Goal: Task Accomplishment & Management: Use online tool/utility

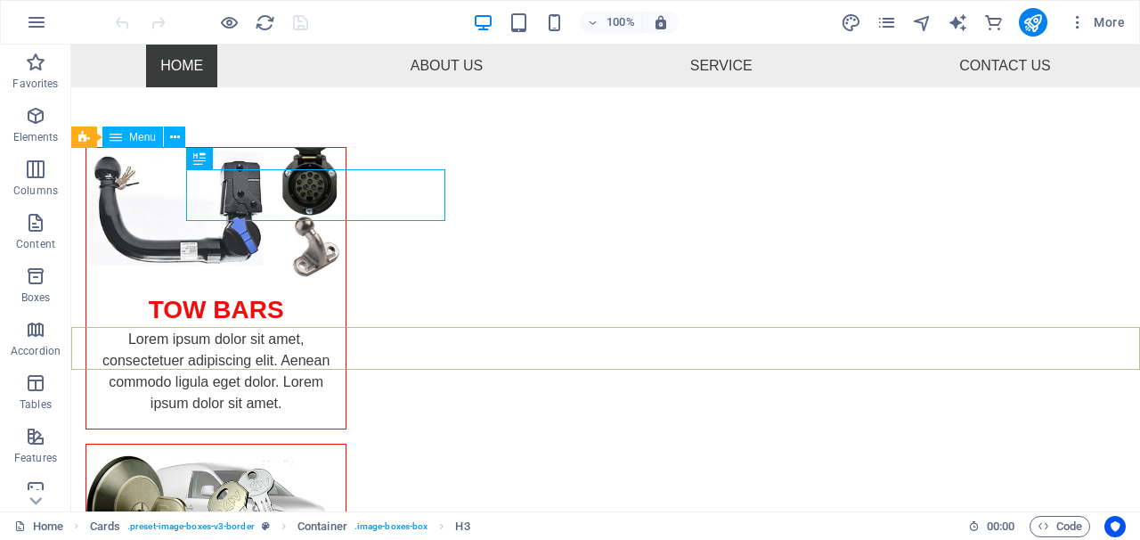
scroll to position [197, 0]
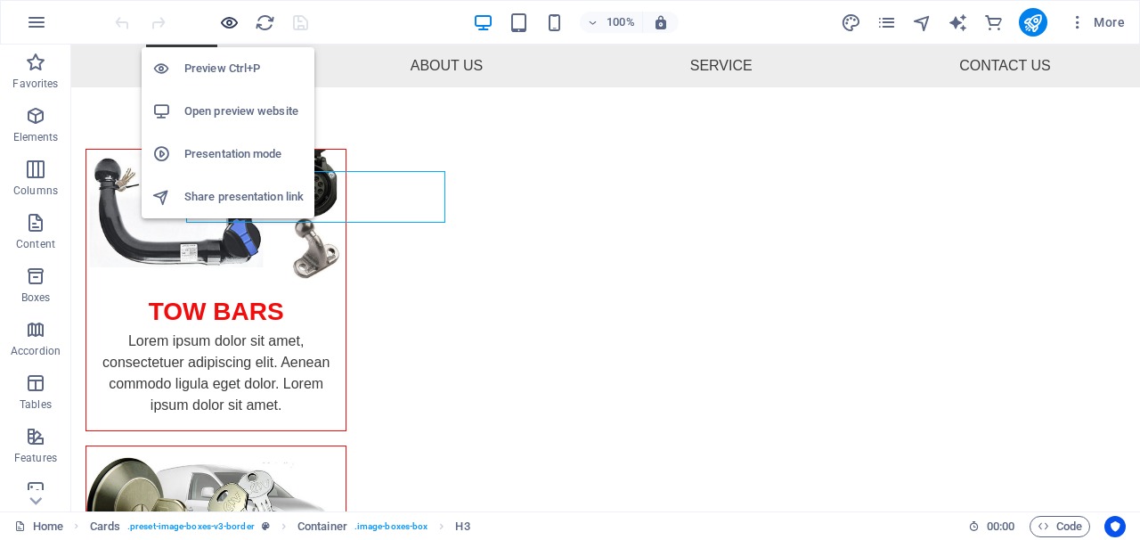
click at [225, 22] on icon "button" at bounding box center [229, 22] width 20 height 20
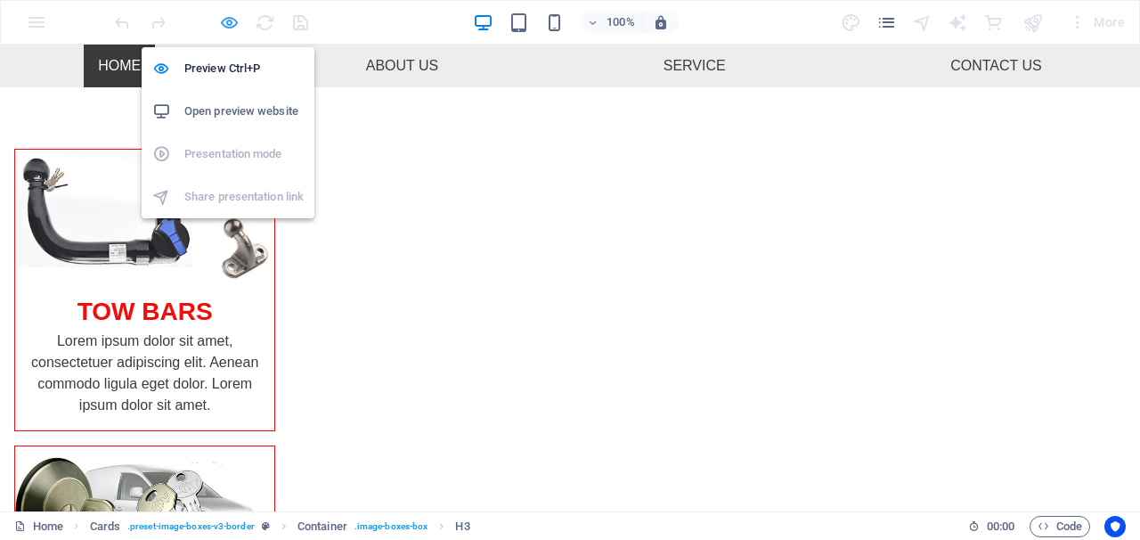
click at [226, 13] on icon "button" at bounding box center [229, 22] width 20 height 20
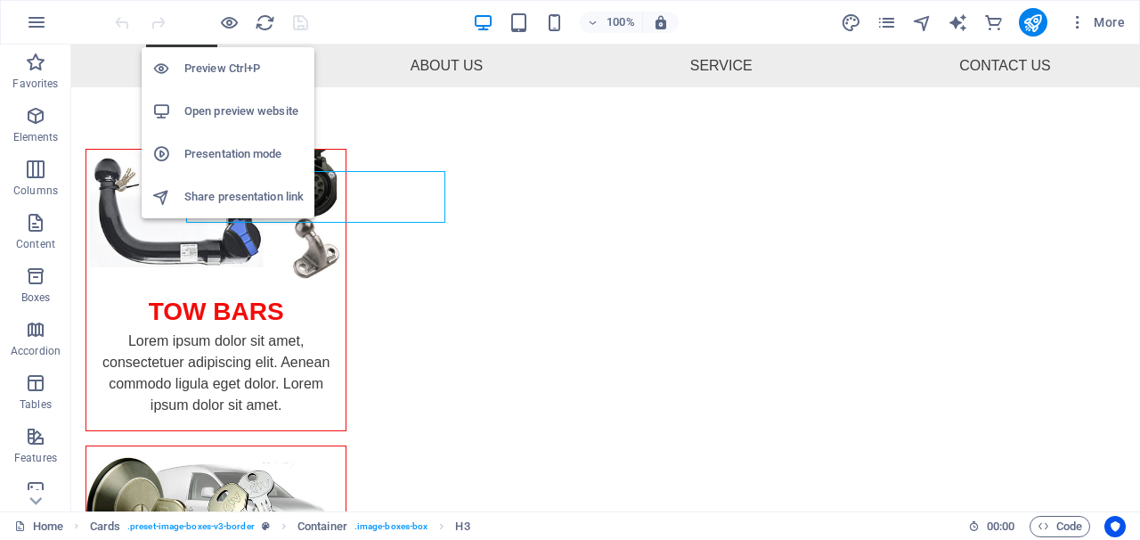
click at [239, 77] on h6 "Preview Ctrl+P" at bounding box center [243, 68] width 119 height 21
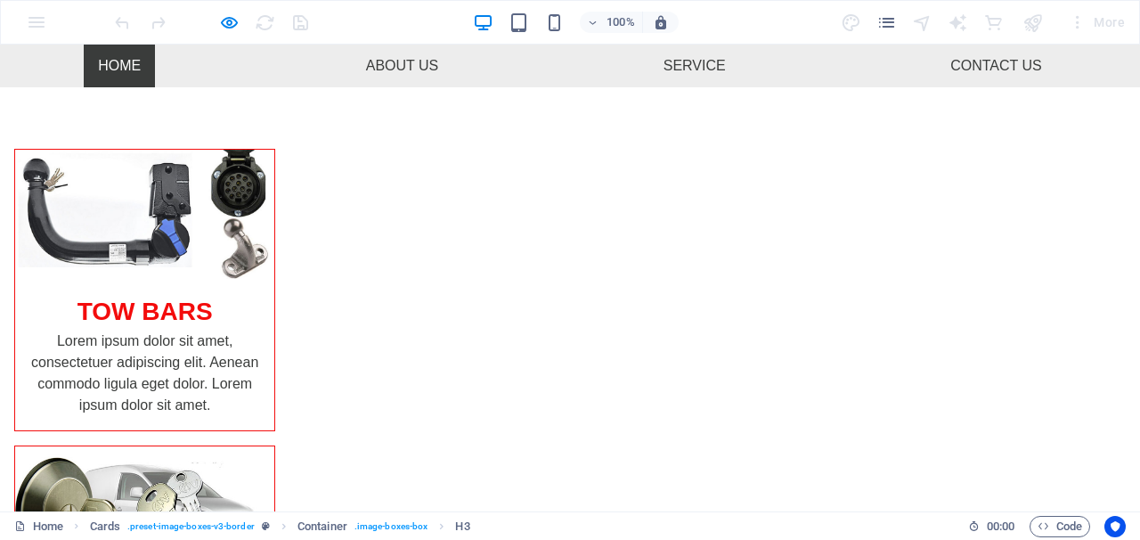
click at [308, 132] on div "TOW BARS Lorem ipsum dolor sit amet, consectetuer adipiscing elit. Aenean commo…" at bounding box center [570, 539] width 1140 height 1111
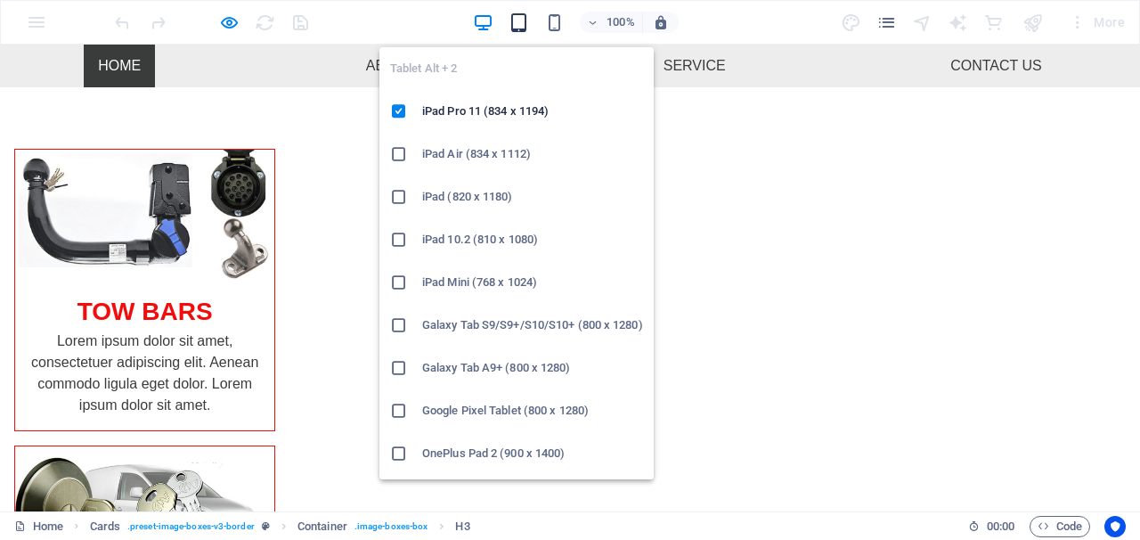
click at [514, 21] on icon "button" at bounding box center [519, 22] width 20 height 20
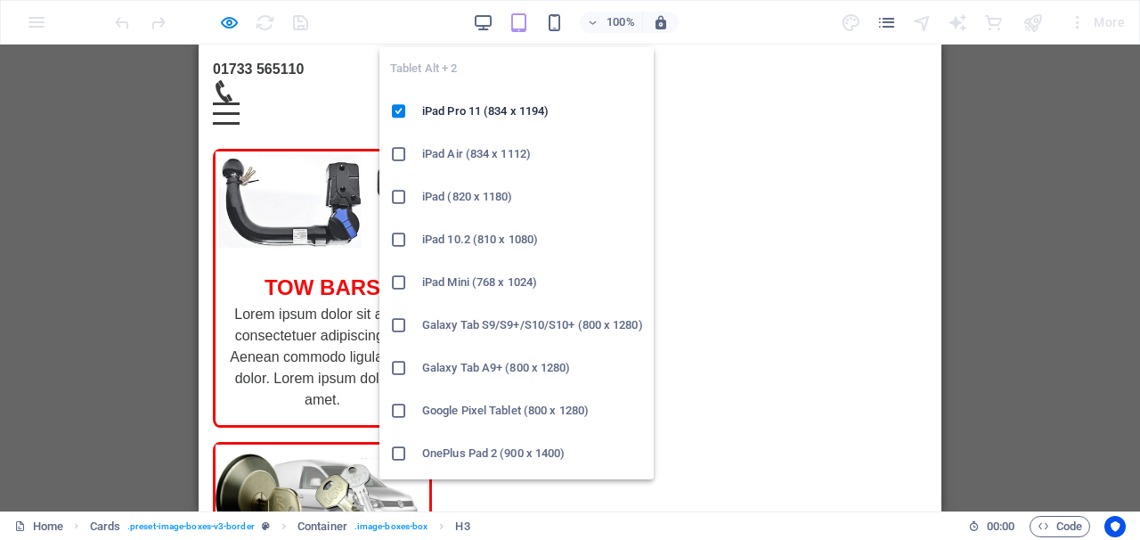
click at [647, 405] on li "Google Pixel Tablet (800 x 1280)" at bounding box center [516, 410] width 274 height 43
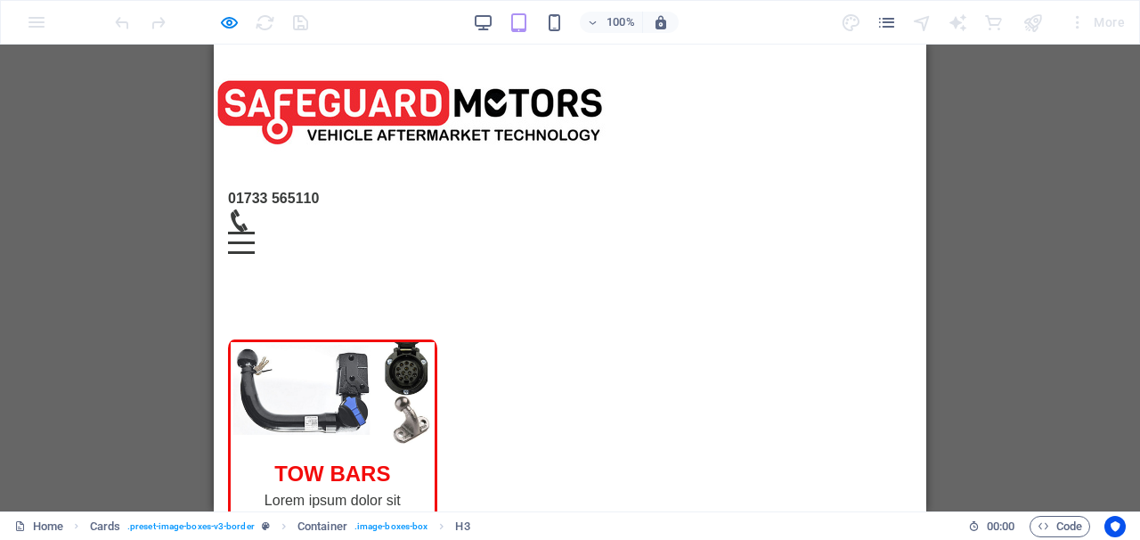
scroll to position [9, 0]
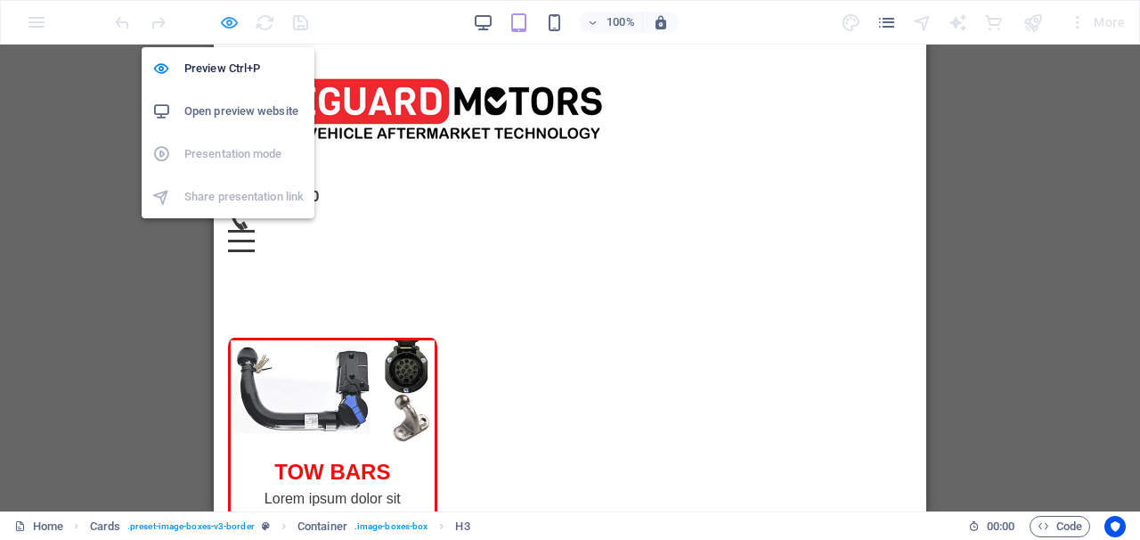
click at [220, 21] on icon "button" at bounding box center [229, 22] width 20 height 20
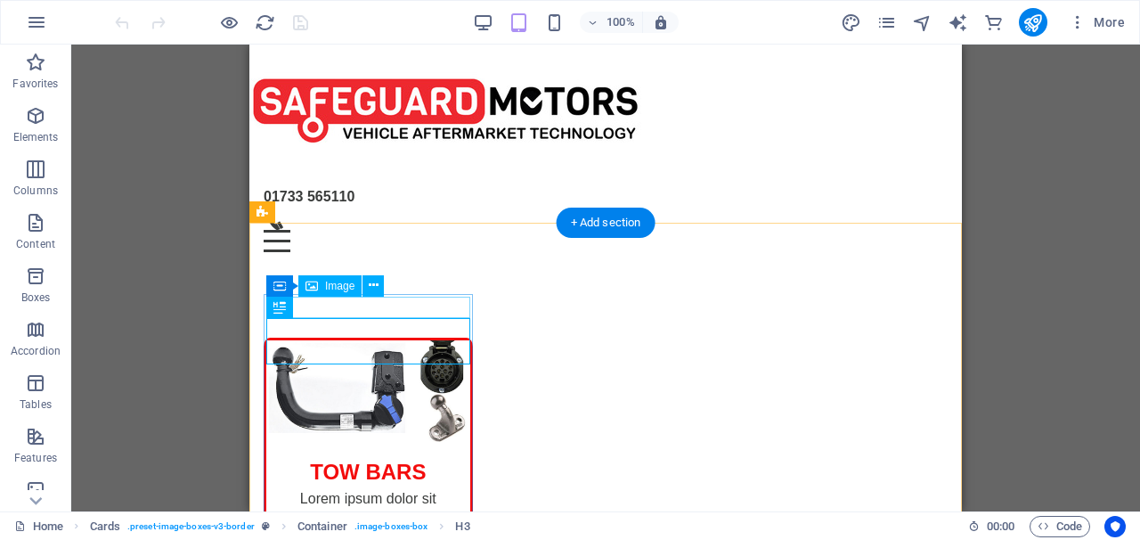
click at [312, 287] on icon at bounding box center [311, 285] width 12 height 21
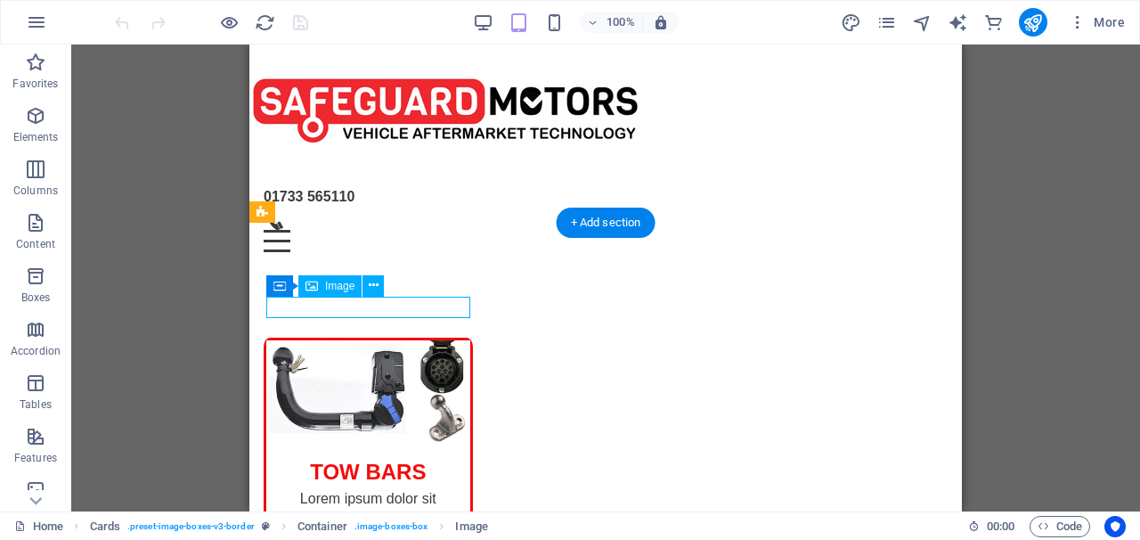
click at [312, 287] on icon at bounding box center [311, 285] width 12 height 21
click at [312, 284] on icon at bounding box center [311, 285] width 12 height 21
select select "%"
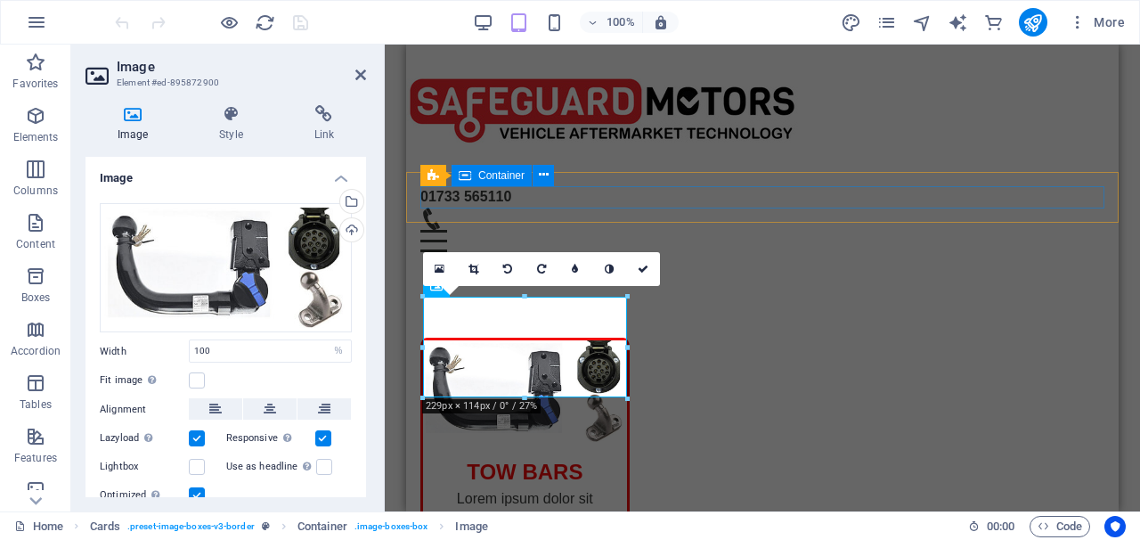
click at [544, 189] on div "01733 565110 Menu" at bounding box center [762, 219] width 684 height 66
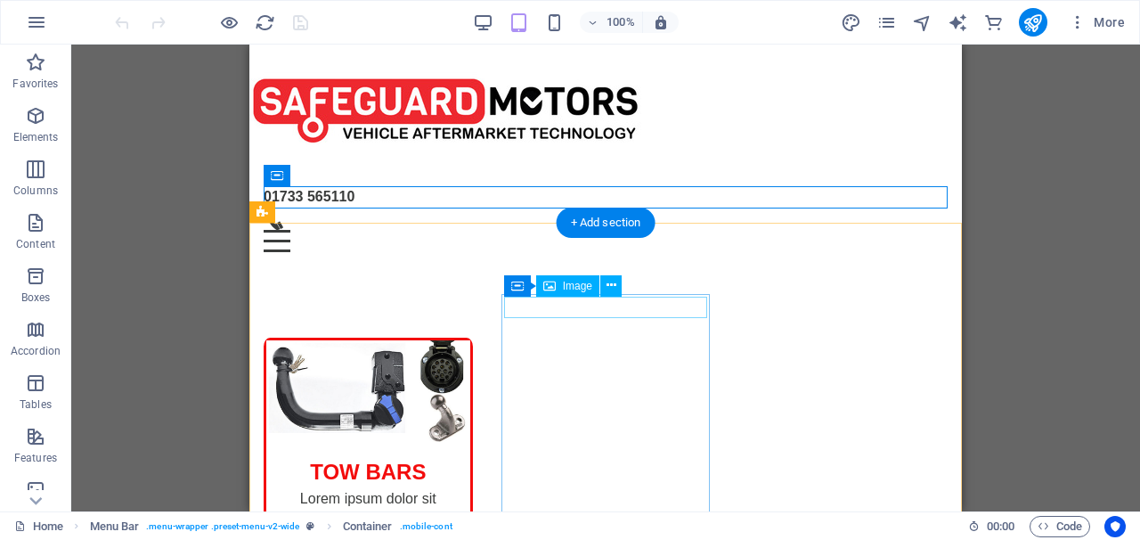
click at [545, 287] on icon at bounding box center [549, 285] width 12 height 21
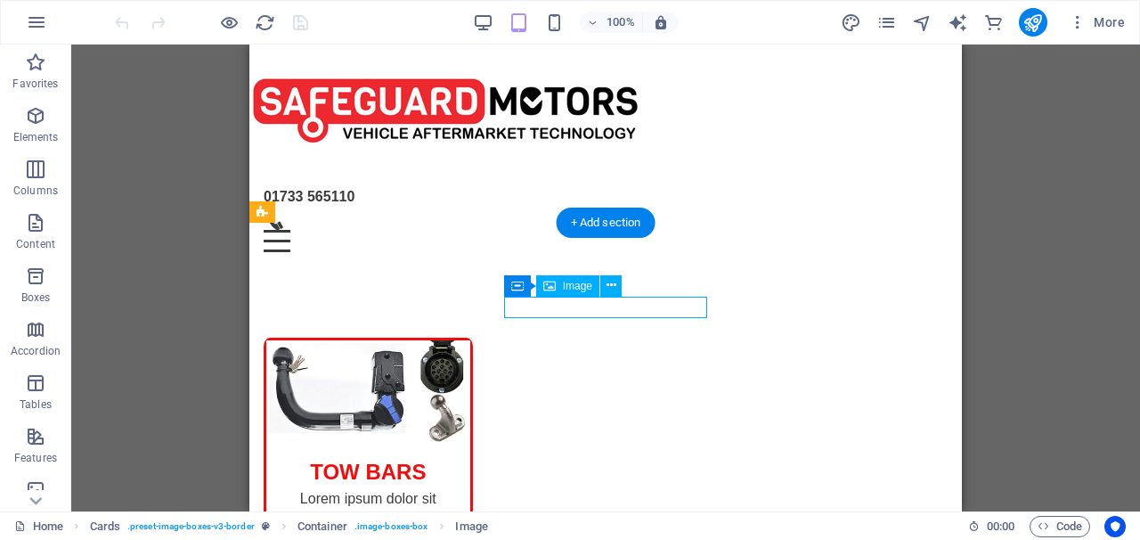
click at [545, 287] on icon at bounding box center [549, 285] width 12 height 21
select select "%"
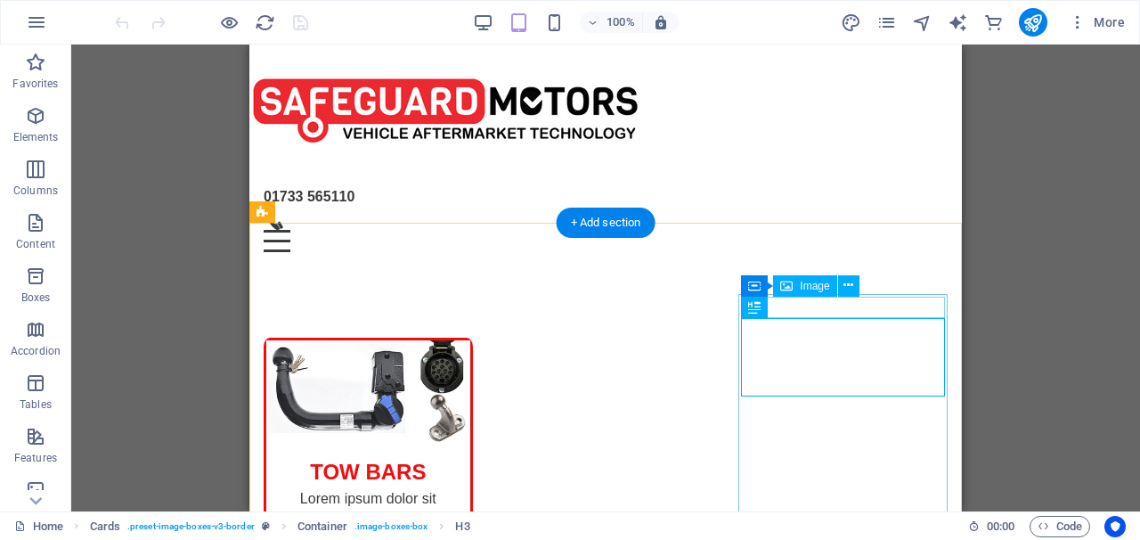
click at [786, 283] on icon at bounding box center [786, 285] width 12 height 21
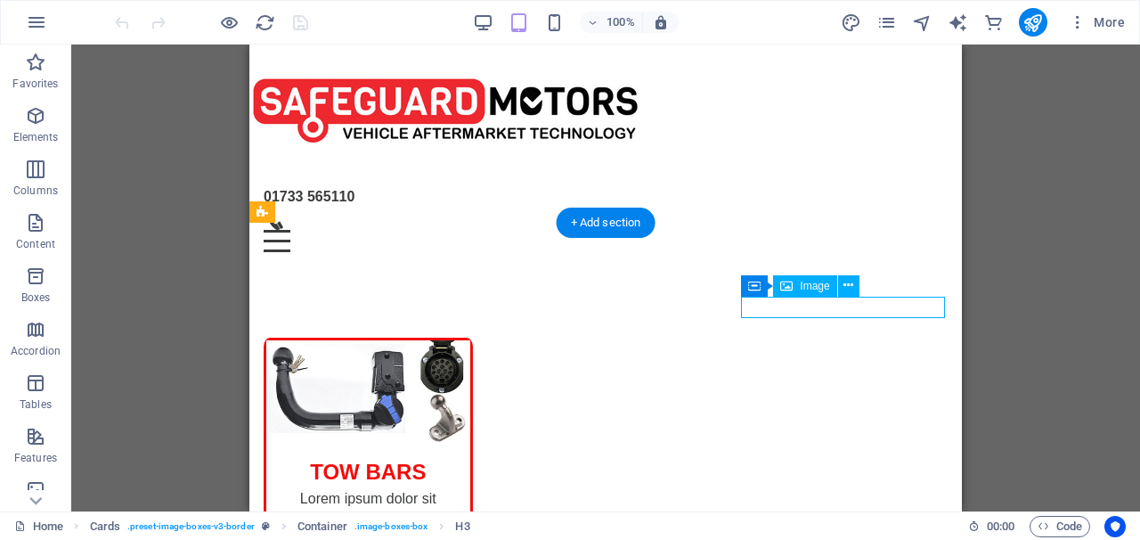
click at [786, 283] on icon at bounding box center [786, 285] width 12 height 21
select select "%"
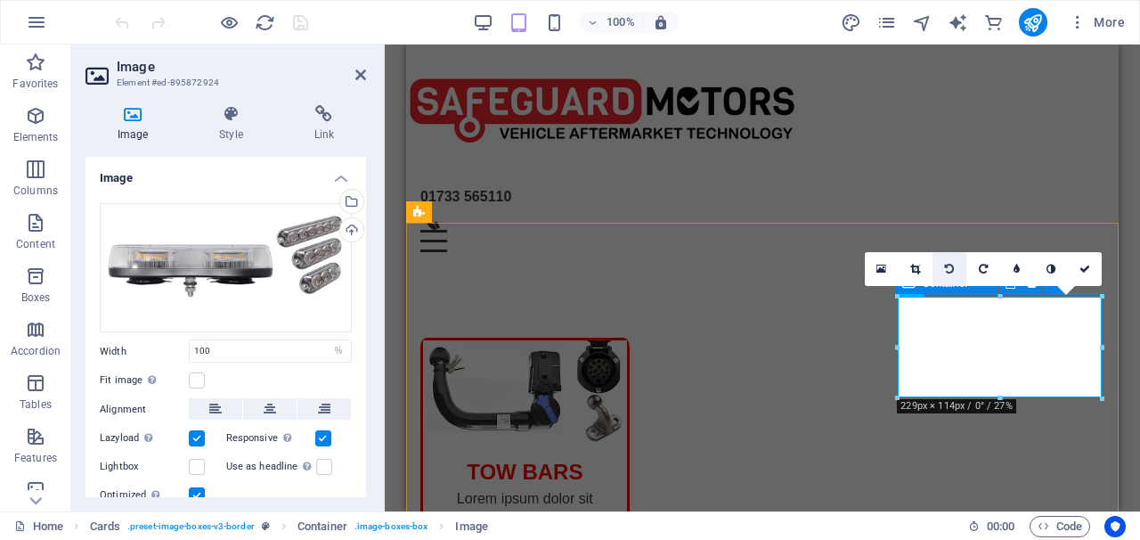
click at [937, 277] on link at bounding box center [949, 269] width 34 height 34
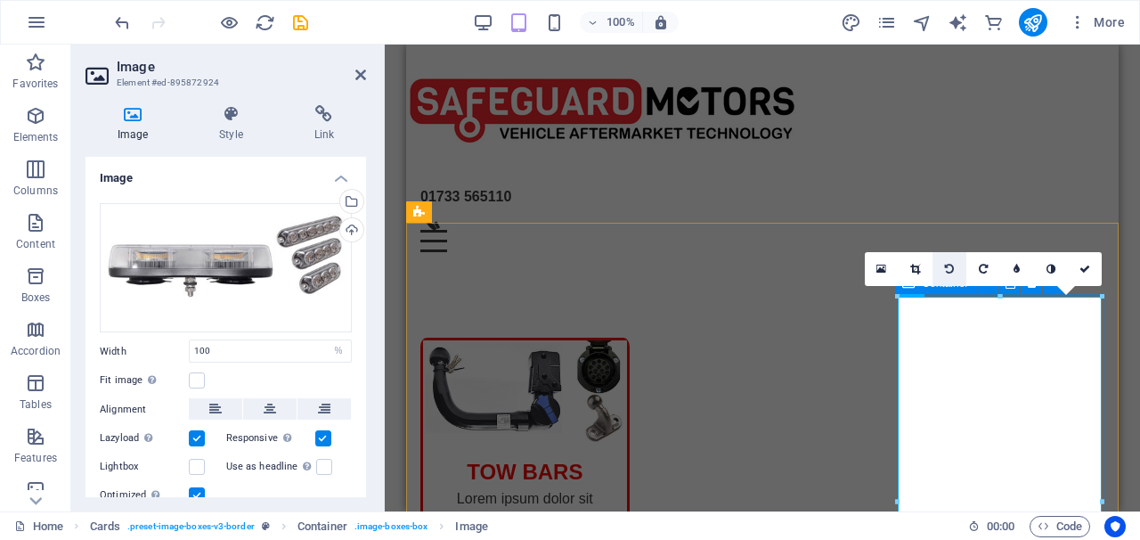
click at [942, 274] on link at bounding box center [949, 269] width 34 height 34
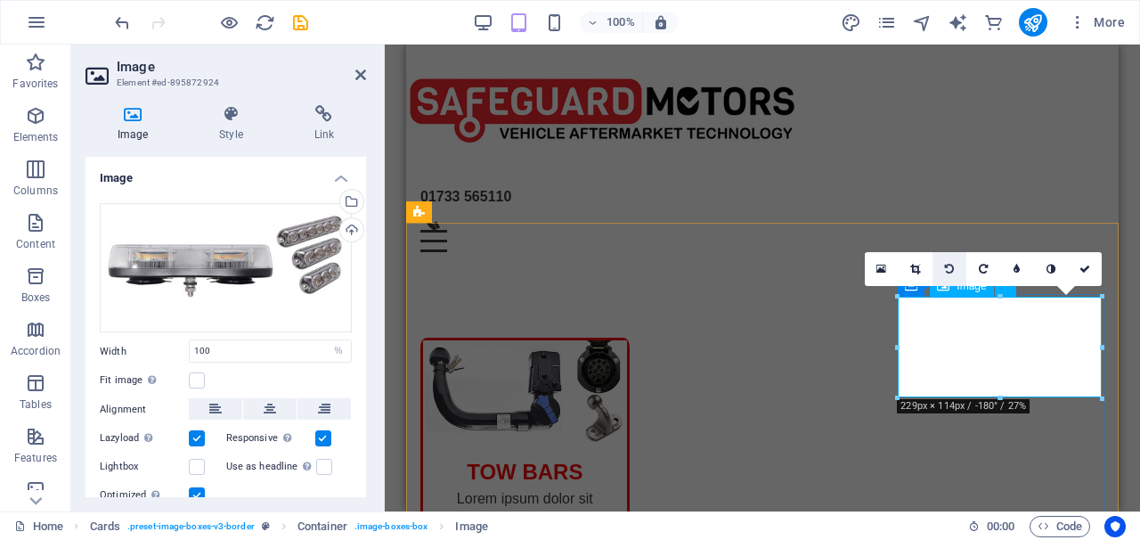
click at [954, 282] on link at bounding box center [949, 269] width 34 height 34
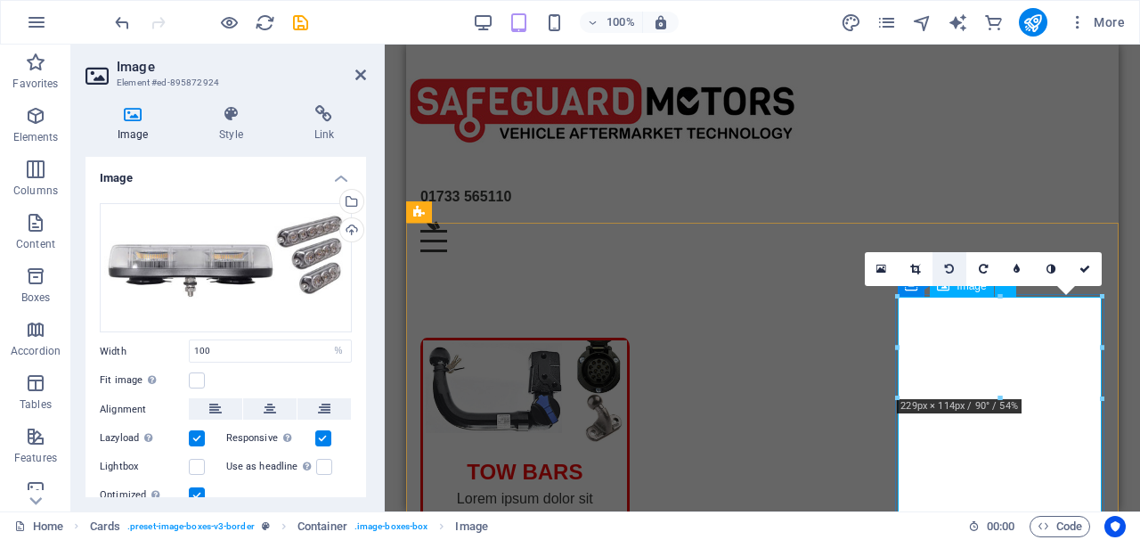
click at [953, 280] on link at bounding box center [949, 269] width 34 height 34
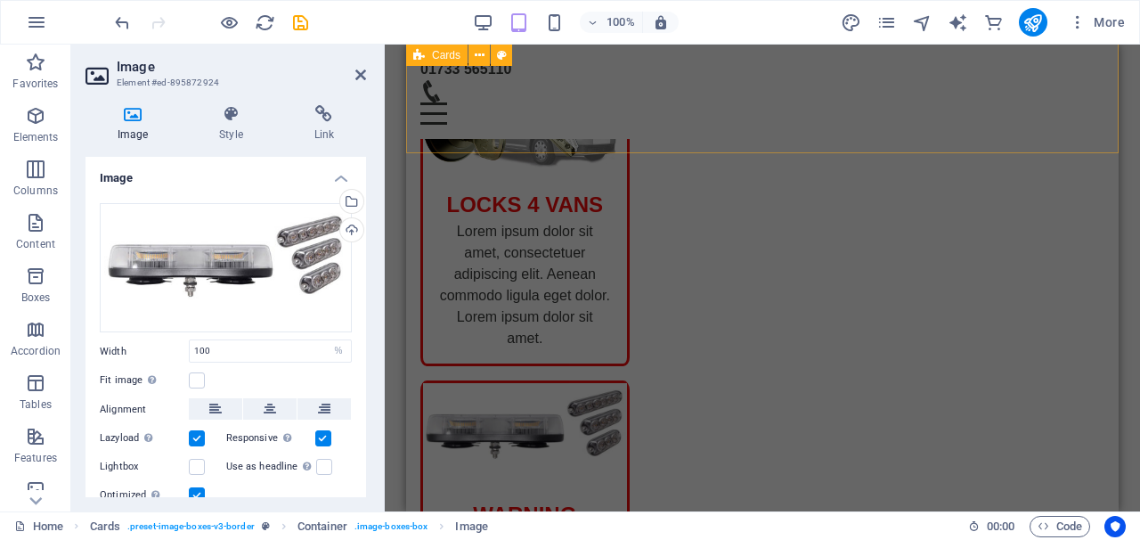
scroll to position [602, 0]
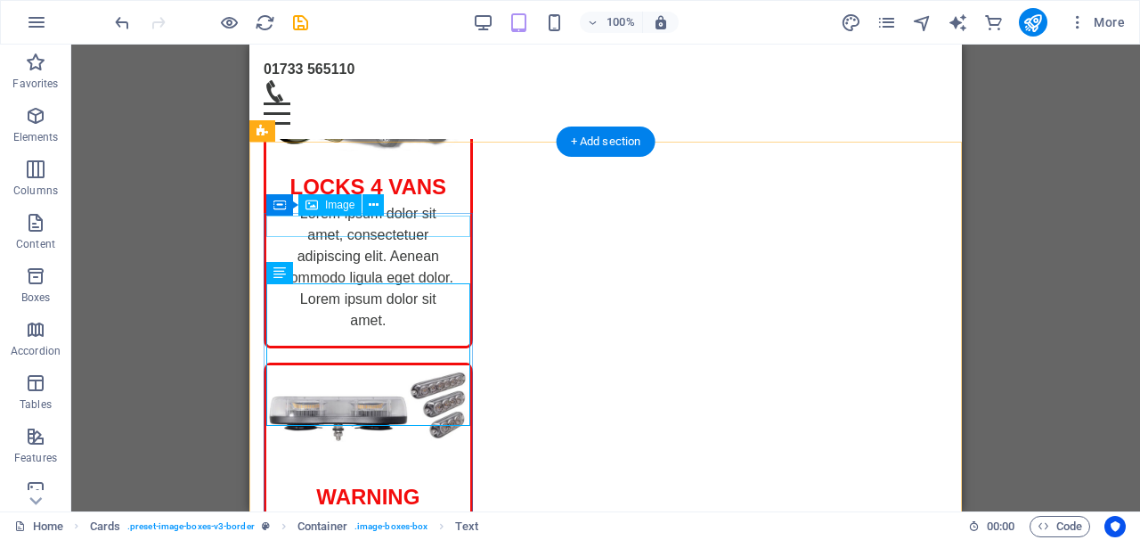
click at [316, 207] on icon at bounding box center [311, 204] width 12 height 21
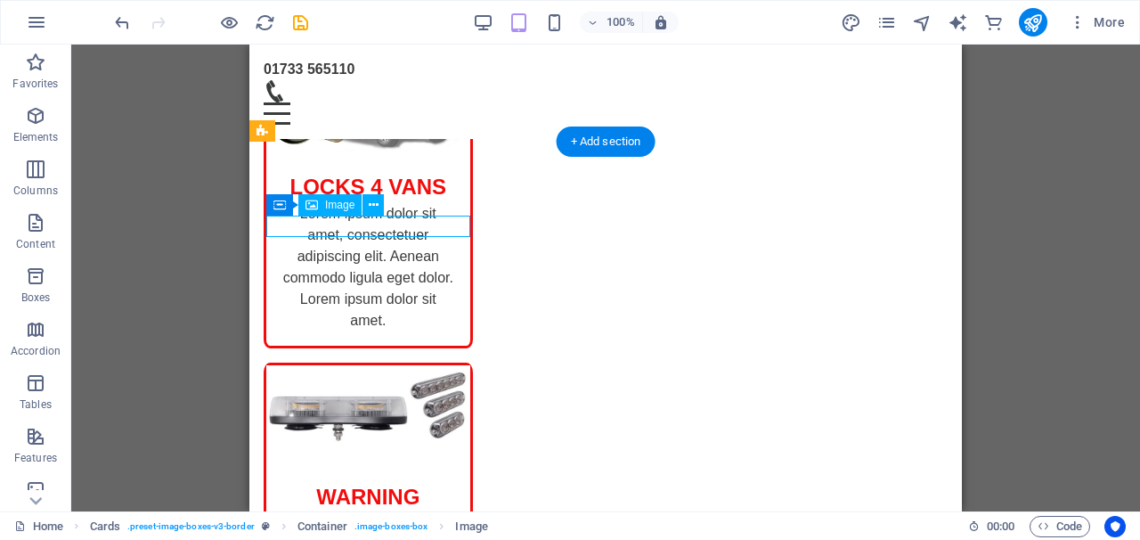
click at [316, 207] on icon at bounding box center [311, 204] width 12 height 21
select select "%"
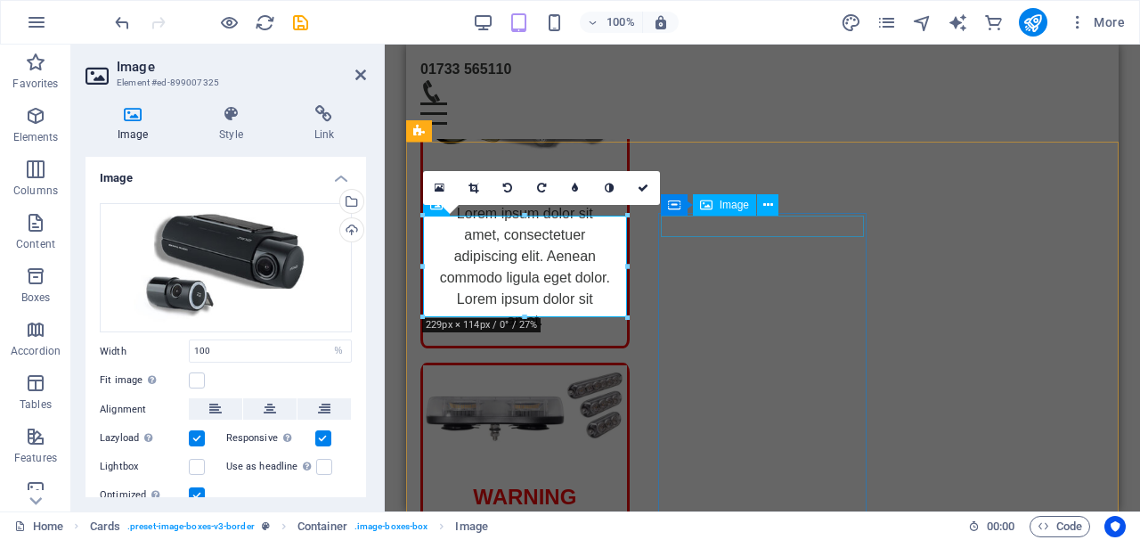
click at [701, 199] on icon at bounding box center [706, 204] width 12 height 21
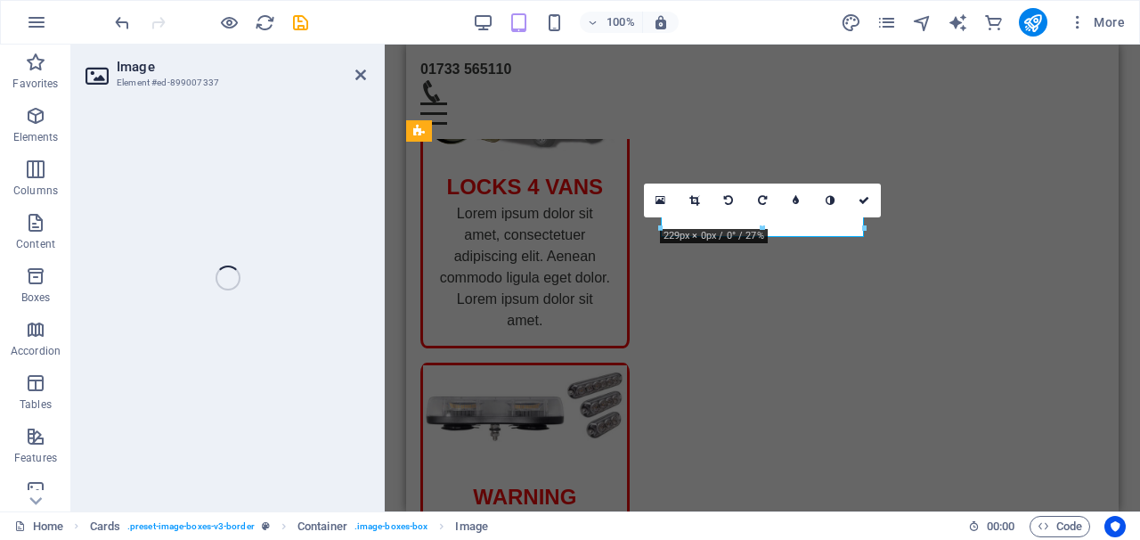
select select "%"
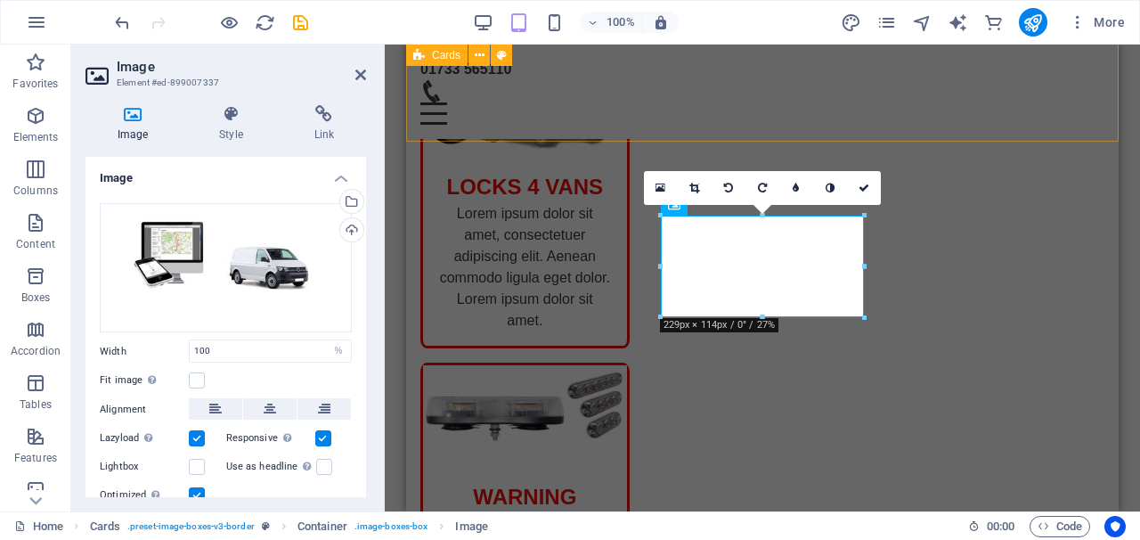
click at [869, 110] on div "TOW BARS Lorem ipsum dolor sit amet, consectetuer adipiscing elit. Aenean commo…" at bounding box center [762, 170] width 712 height 1183
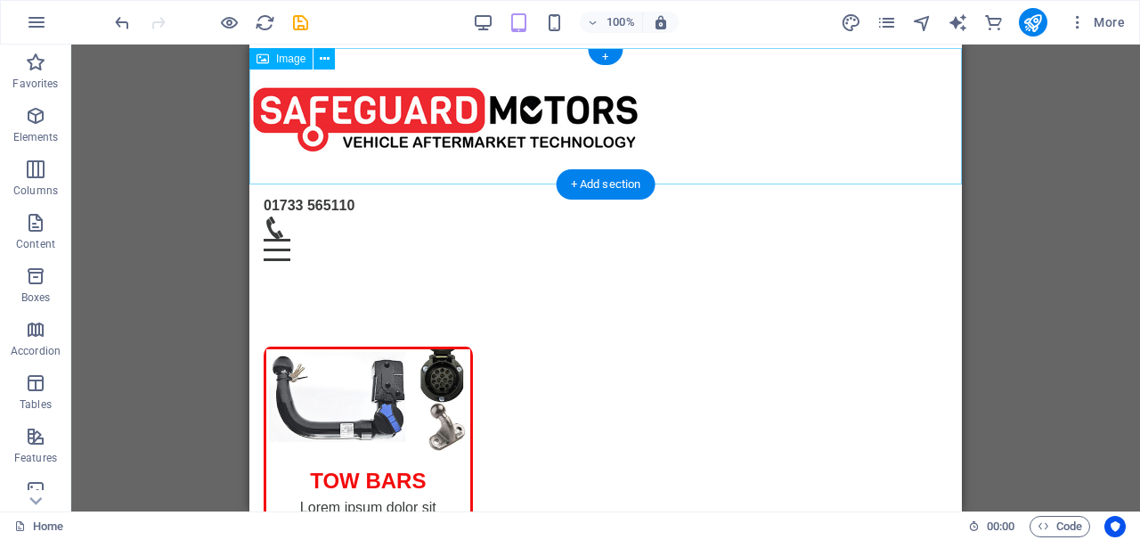
scroll to position [0, 0]
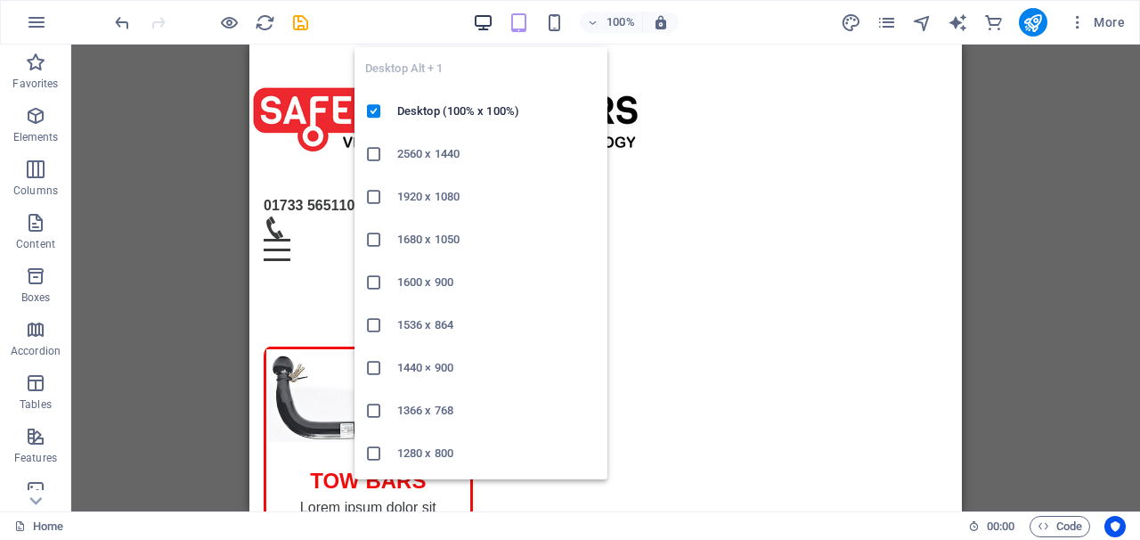
click at [489, 19] on icon "button" at bounding box center [483, 22] width 20 height 20
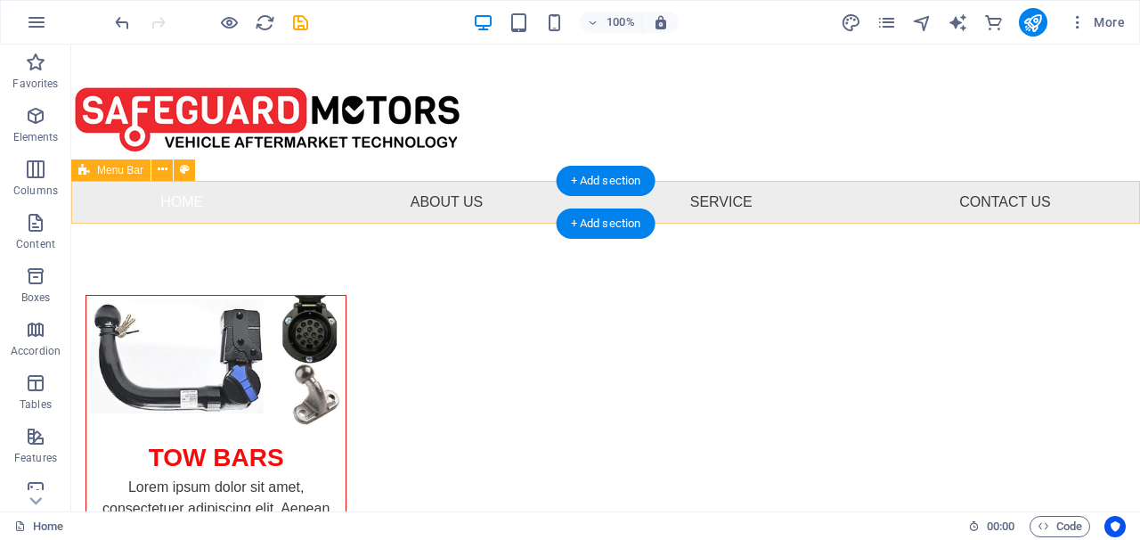
click at [94, 181] on div "Menu Bar" at bounding box center [138, 170] width 135 height 22
click at [100, 168] on span "Menu Bar" at bounding box center [120, 170] width 46 height 11
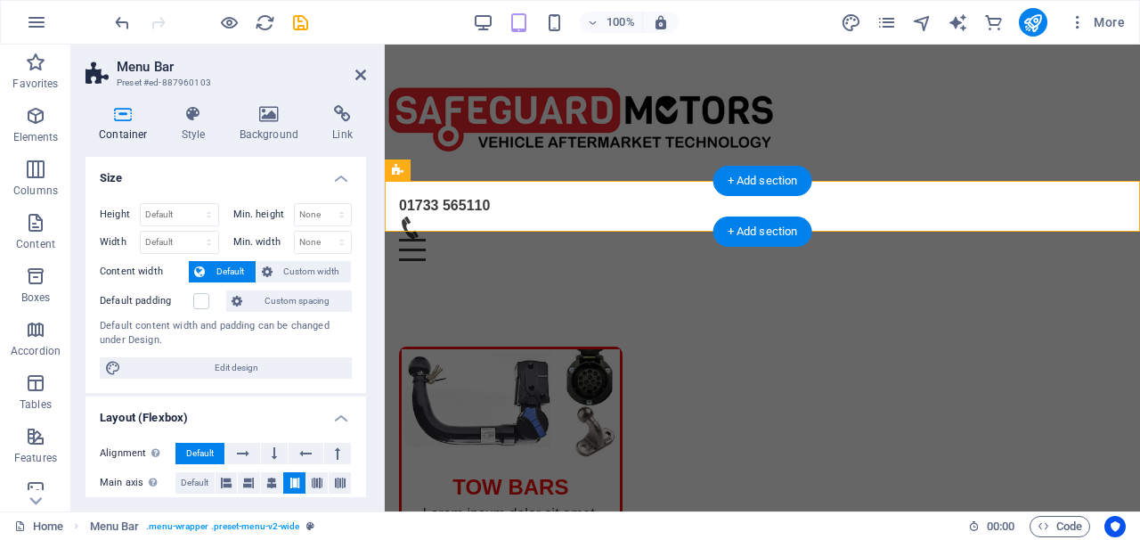
click at [100, 168] on h4 "Size" at bounding box center [225, 173] width 281 height 32
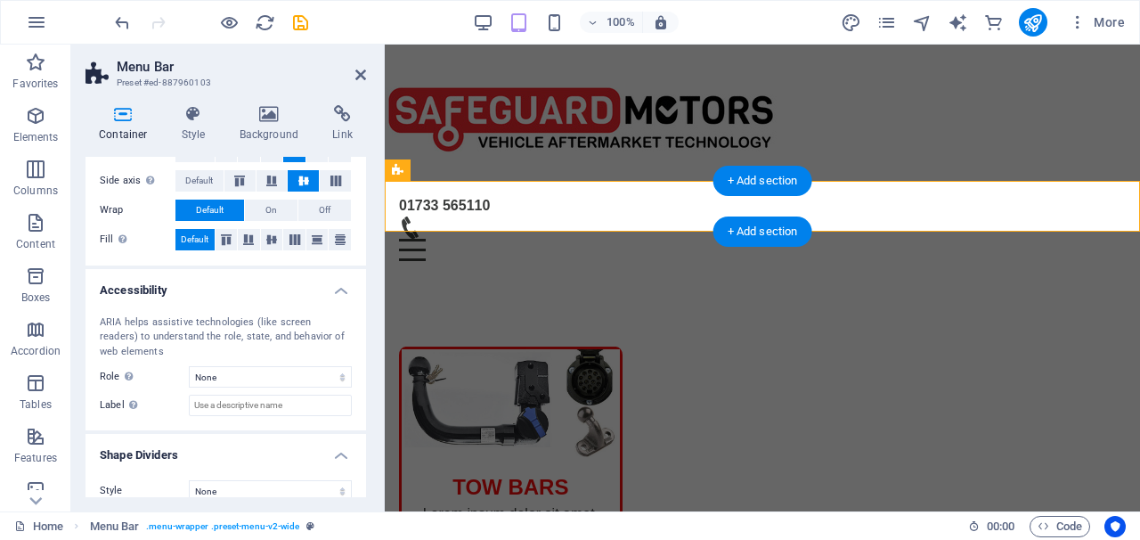
scroll to position [139, 0]
click at [260, 123] on h4 "Background" at bounding box center [273, 123] width 94 height 37
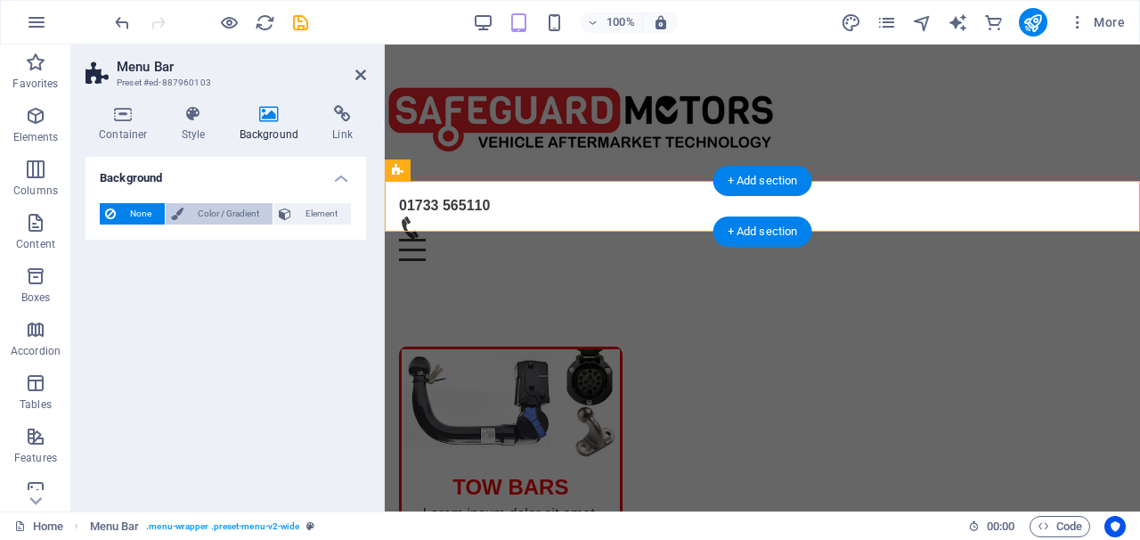
click at [234, 220] on span "Color / Gradient" at bounding box center [228, 213] width 78 height 21
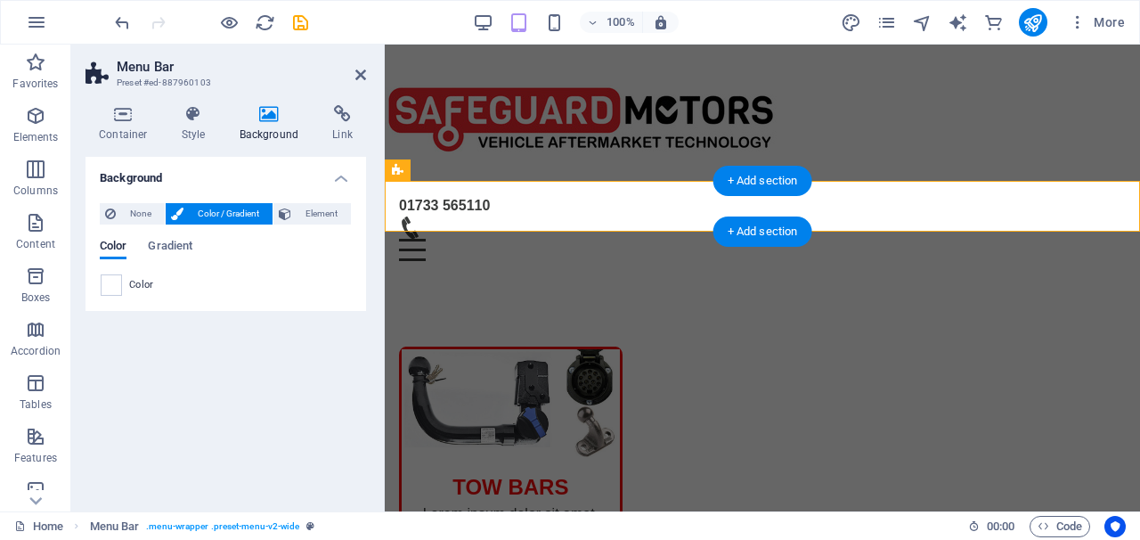
click at [135, 289] on span "Color" at bounding box center [141, 285] width 25 height 14
click at [121, 283] on div at bounding box center [111, 284] width 21 height 21
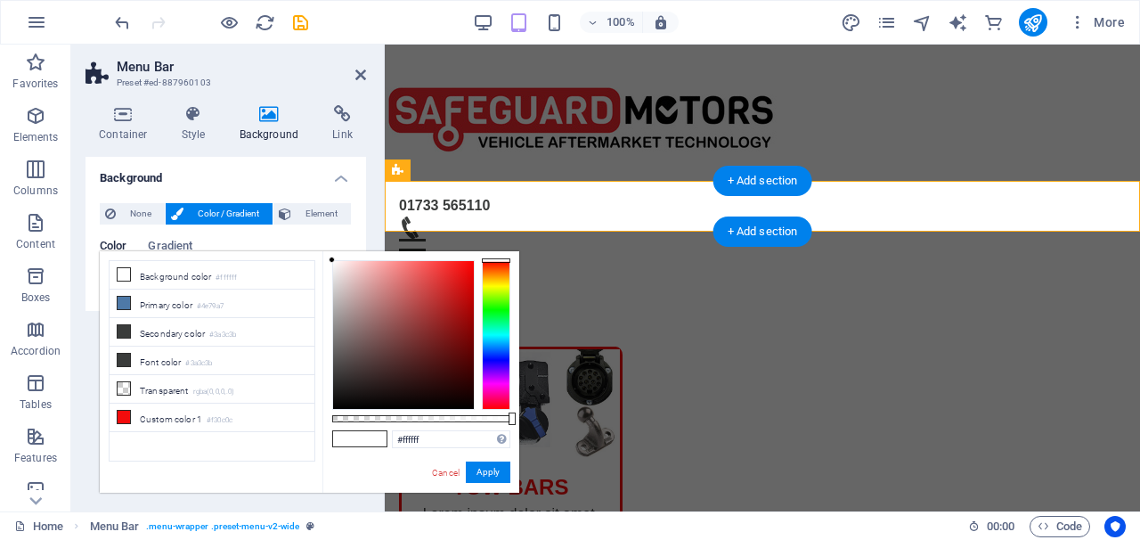
click at [121, 283] on li "Background color #ffffff" at bounding box center [212, 275] width 205 height 28
click at [126, 331] on icon at bounding box center [124, 331] width 12 height 12
type input "#3a3c3b"
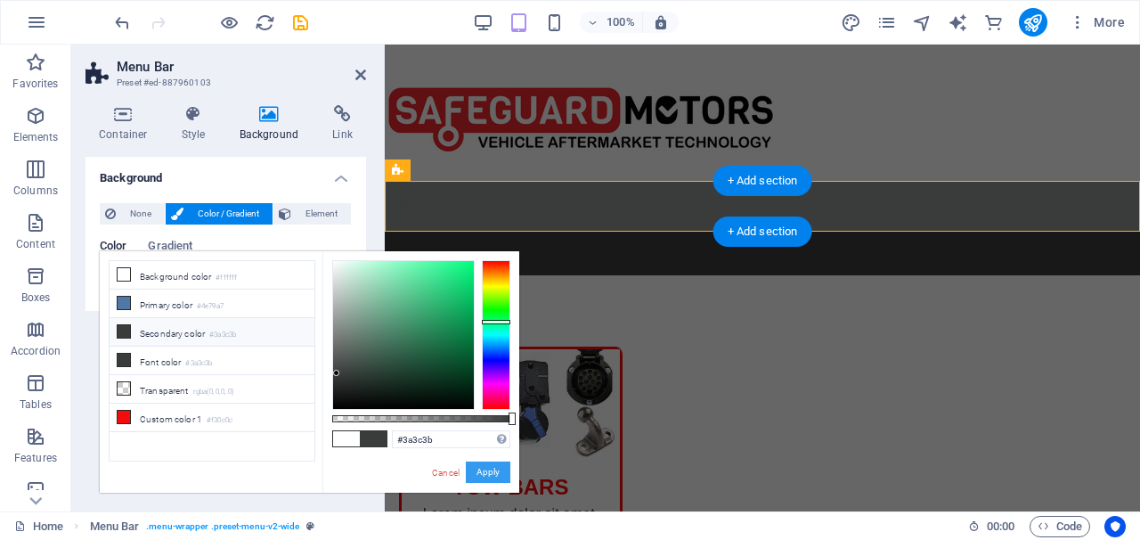
click at [477, 472] on button "Apply" at bounding box center [488, 471] width 45 height 21
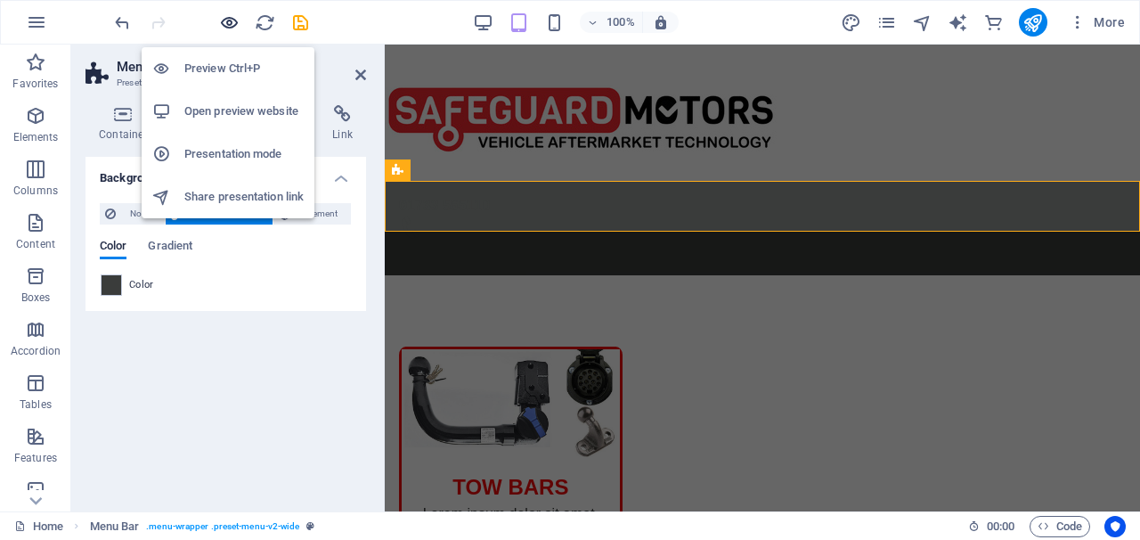
click at [226, 13] on icon "button" at bounding box center [229, 22] width 20 height 20
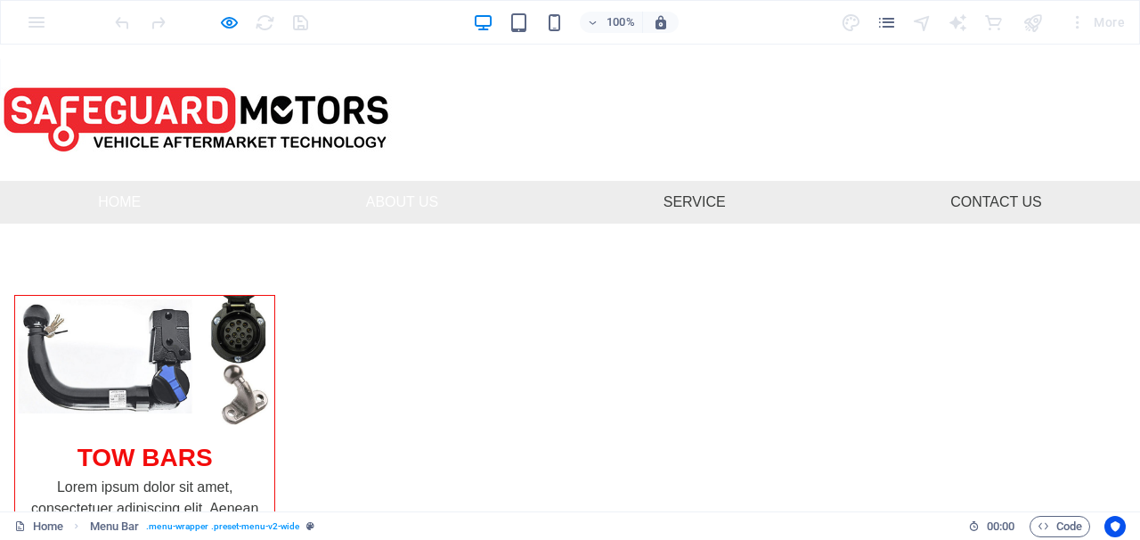
click at [430, 195] on link "About Us" at bounding box center [403, 202] width 102 height 43
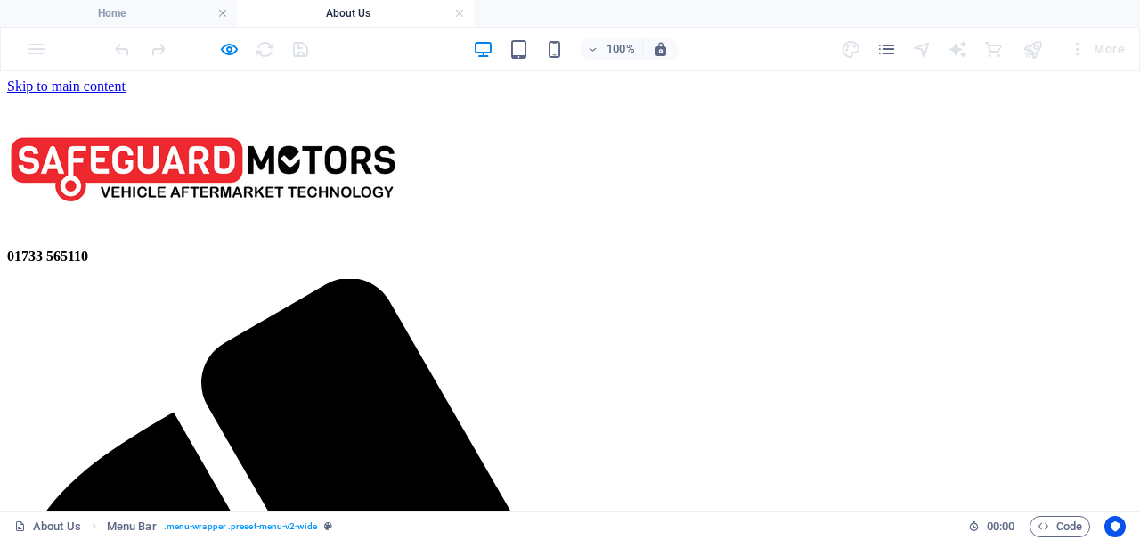
scroll to position [0, 0]
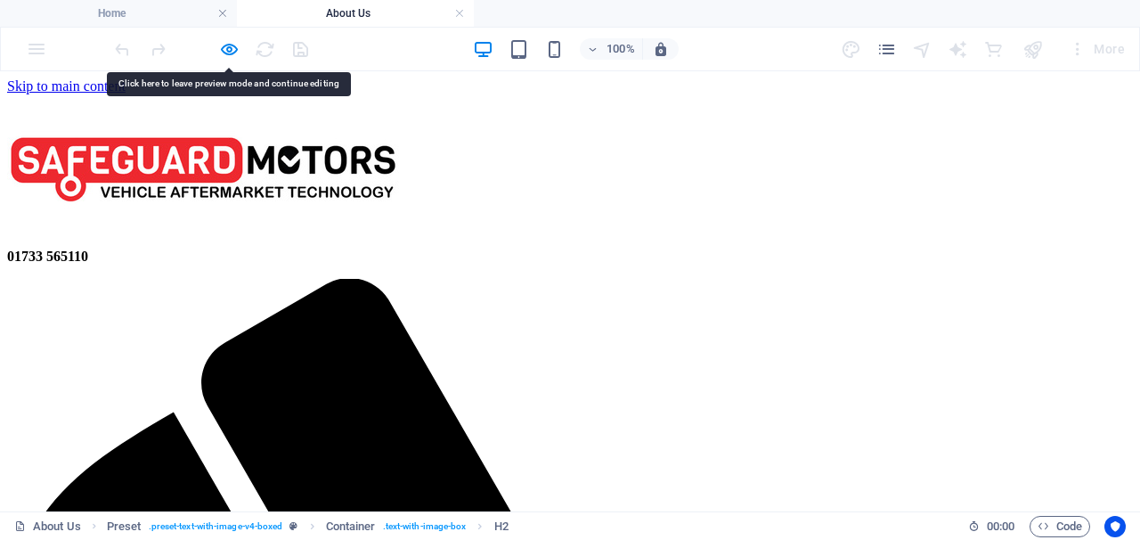
drag, startPoint x: 129, startPoint y: 231, endPoint x: 248, endPoint y: 137, distance: 151.6
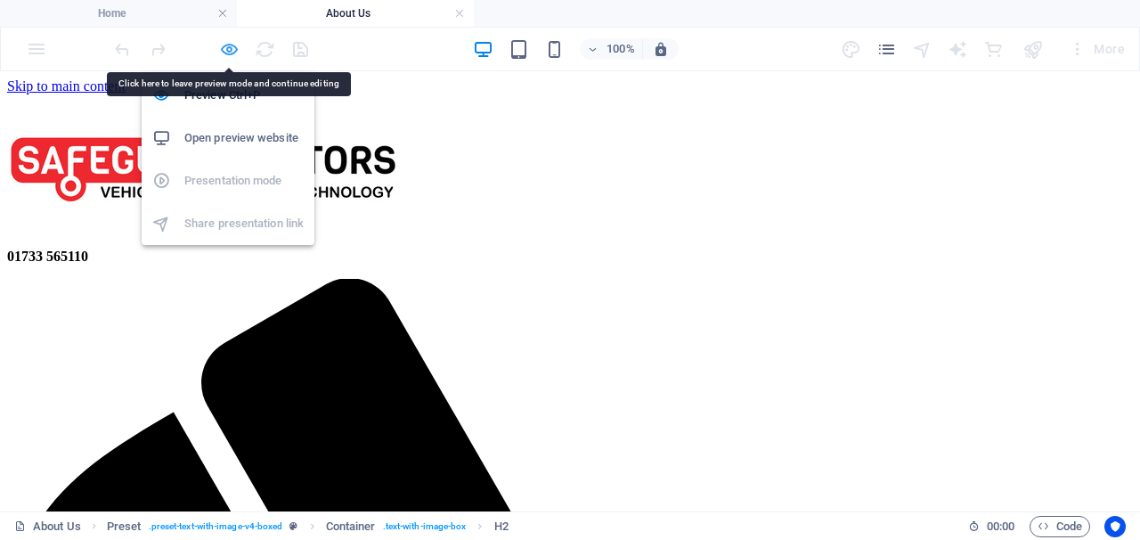
click at [235, 53] on icon "button" at bounding box center [229, 49] width 20 height 20
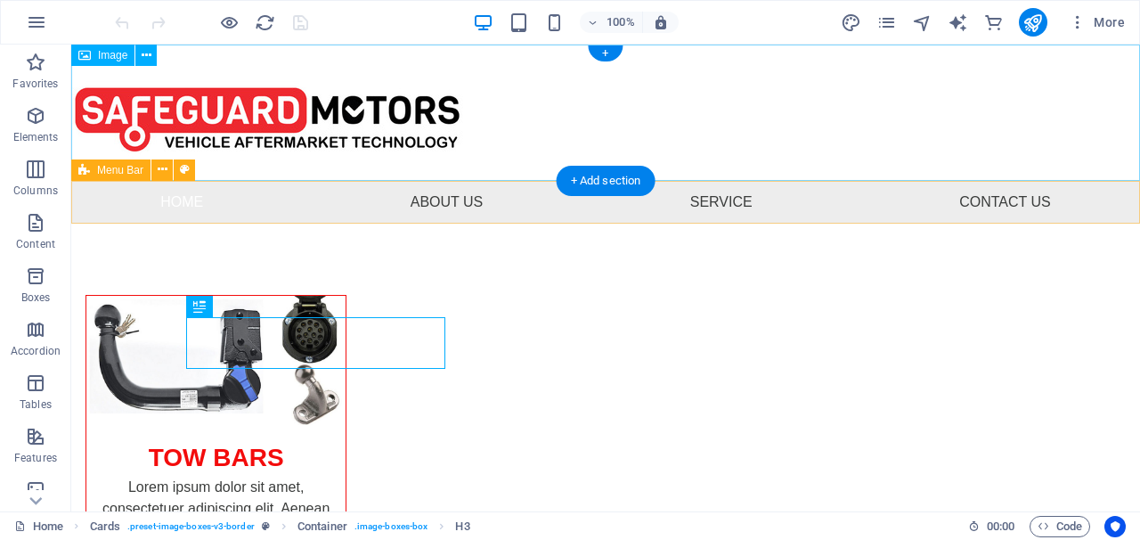
click at [81, 165] on icon at bounding box center [84, 169] width 12 height 21
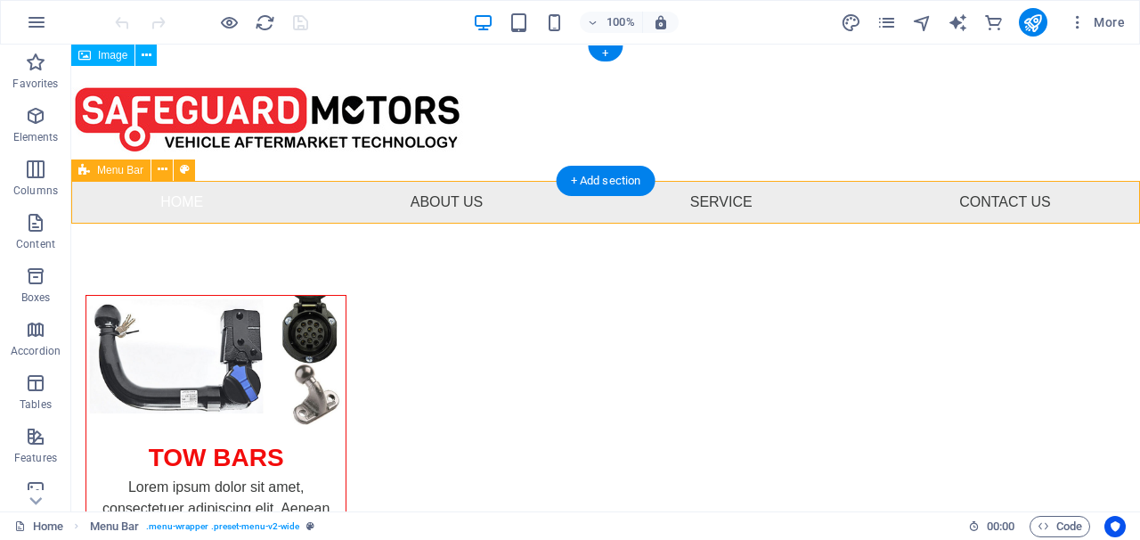
click at [81, 166] on icon at bounding box center [84, 169] width 12 height 21
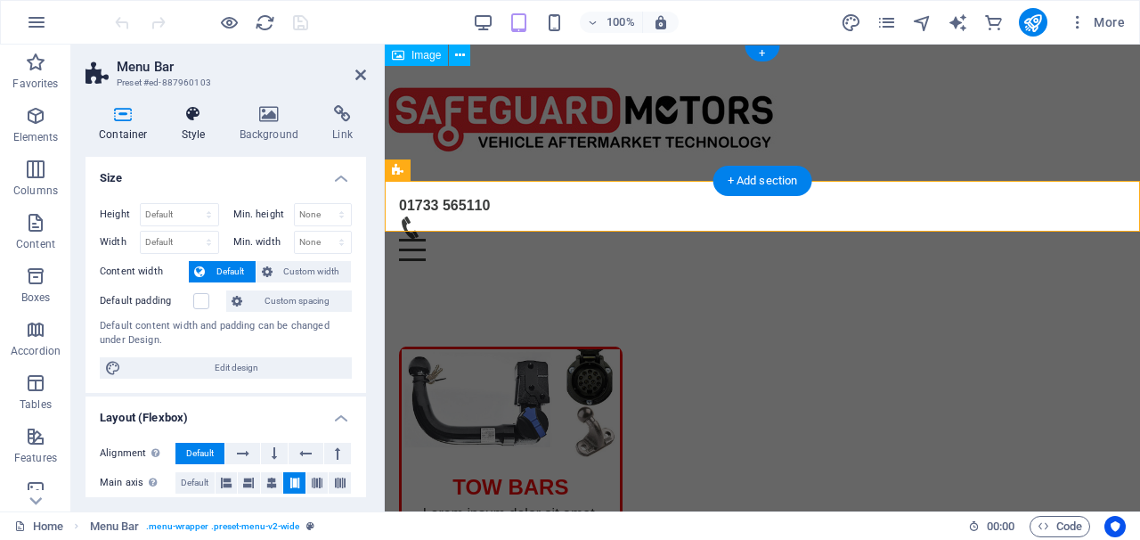
click at [199, 128] on h4 "Style" at bounding box center [197, 123] width 58 height 37
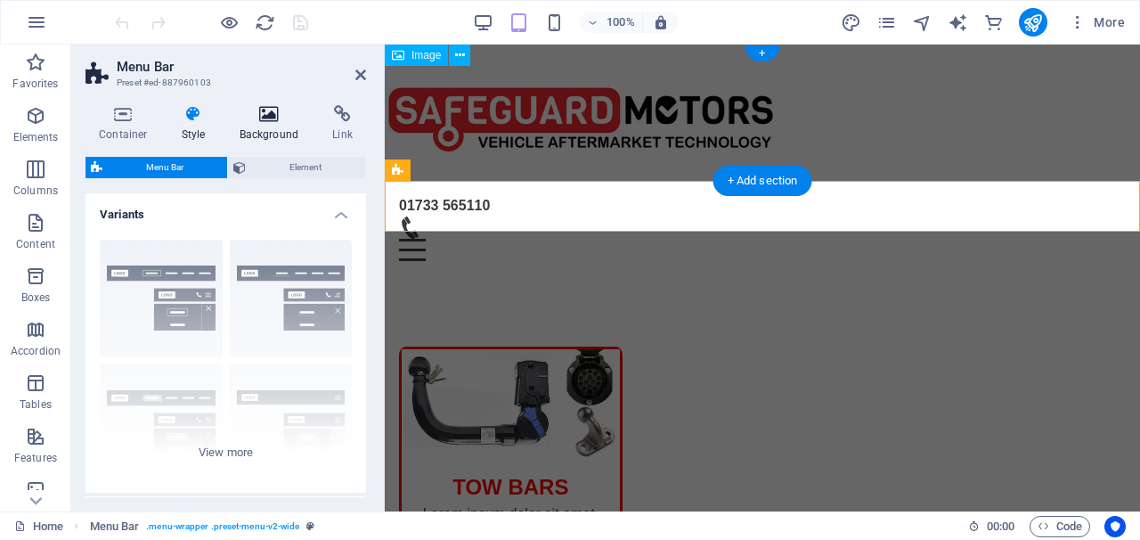
click at [269, 129] on h4 "Background" at bounding box center [273, 123] width 94 height 37
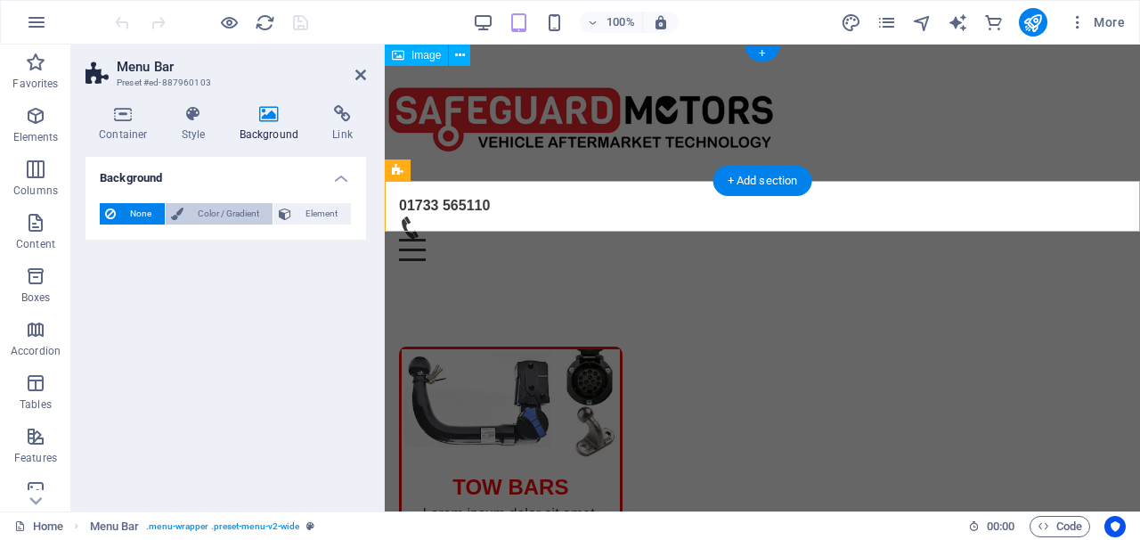
click at [256, 208] on span "Color / Gradient" at bounding box center [228, 213] width 78 height 21
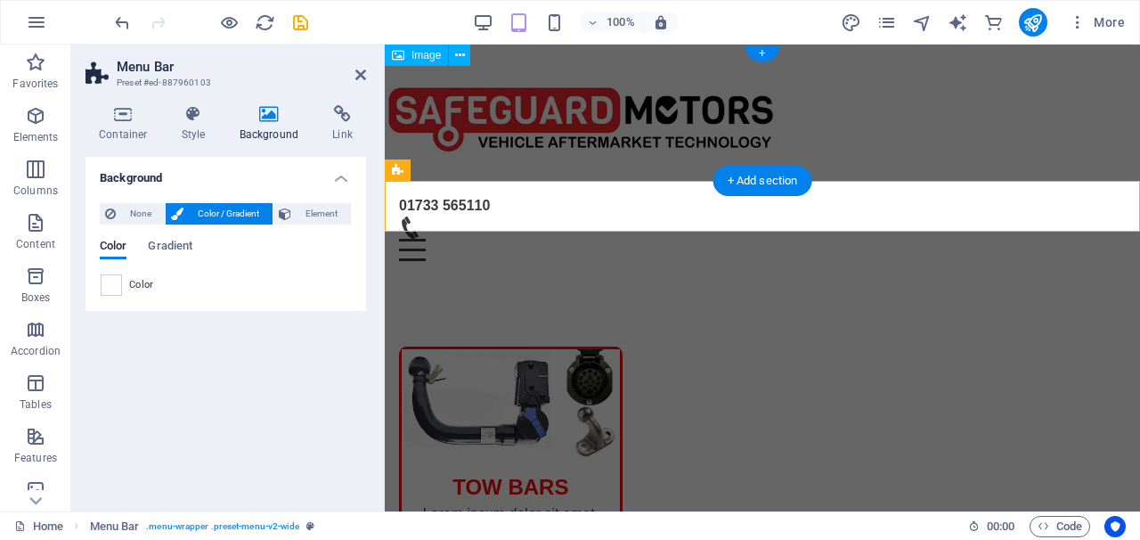
click at [274, 341] on div "Background None Color / Gradient Element Stretch background to full-width Color…" at bounding box center [225, 327] width 281 height 340
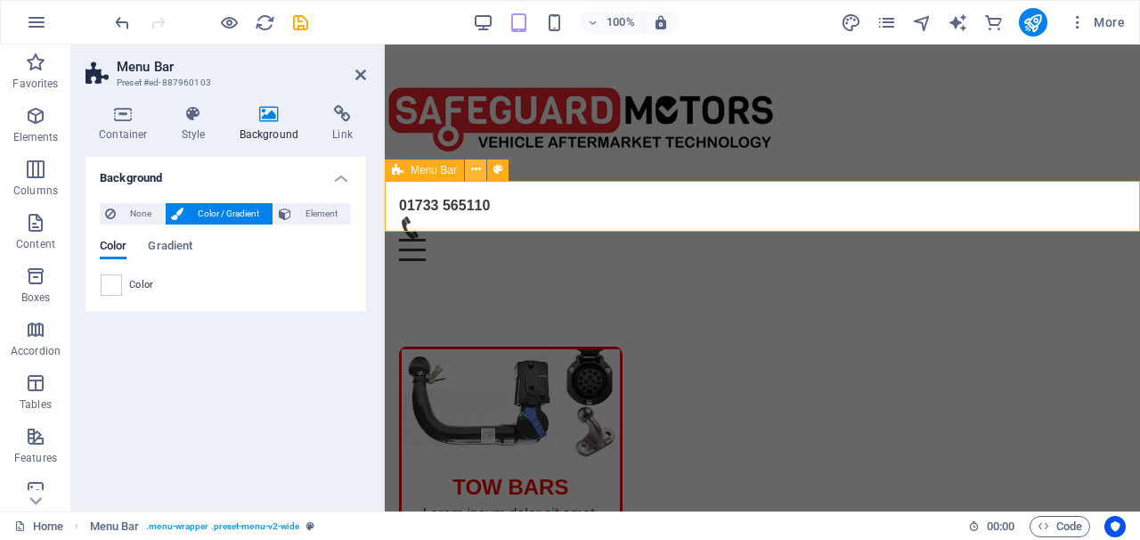
click at [473, 168] on icon at bounding box center [476, 169] width 10 height 19
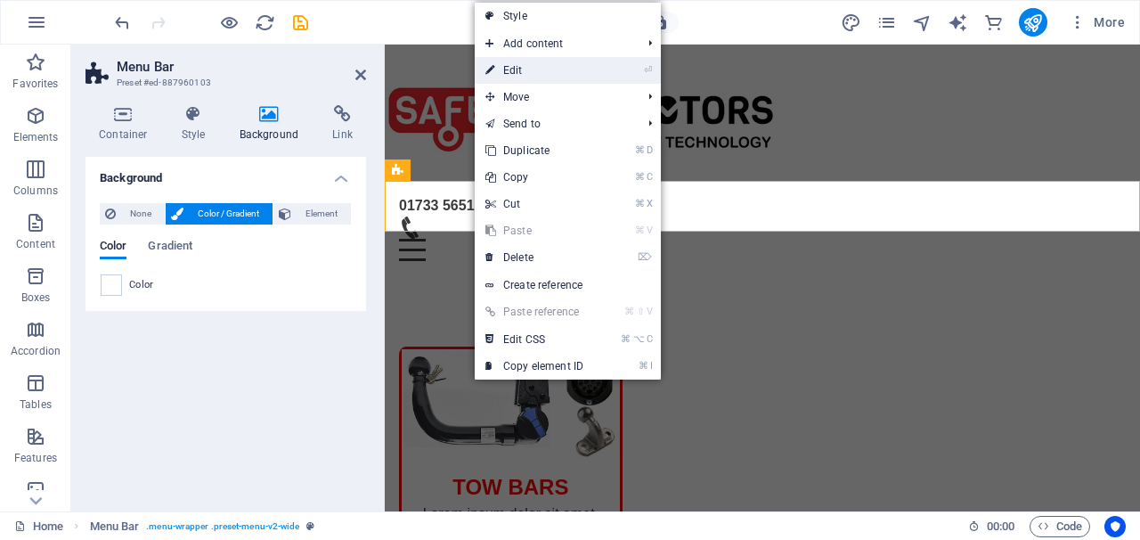
click at [514, 75] on link "⏎ Edit" at bounding box center [534, 70] width 119 height 27
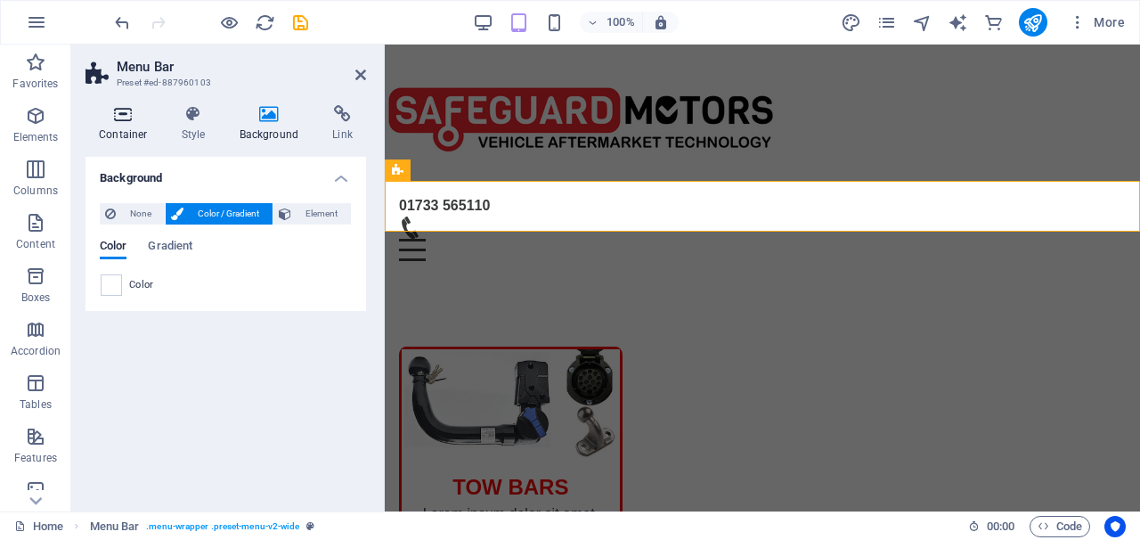
click at [134, 118] on icon at bounding box center [123, 114] width 76 height 18
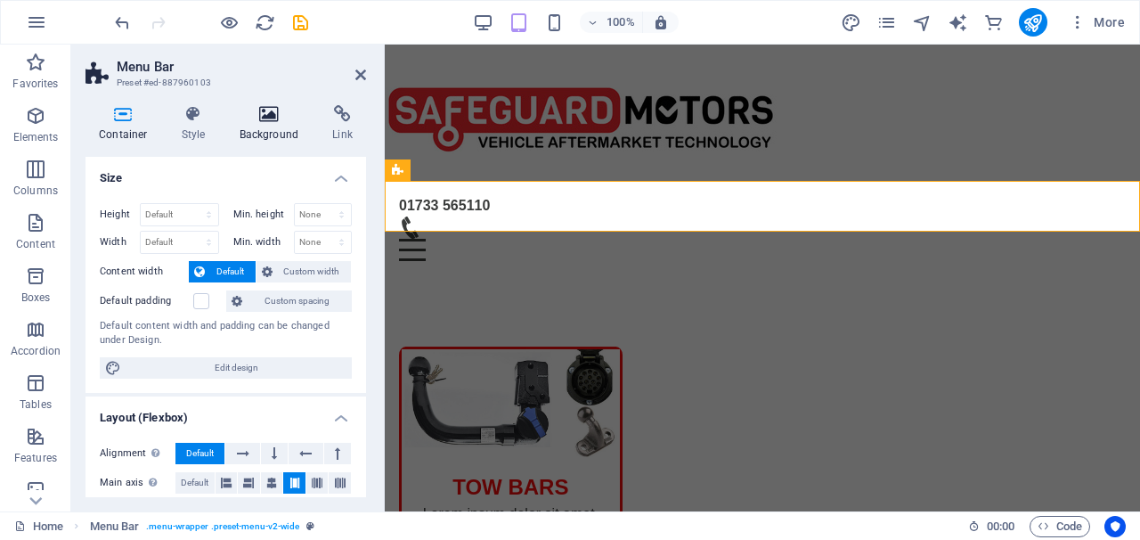
click at [261, 129] on h4 "Background" at bounding box center [273, 123] width 94 height 37
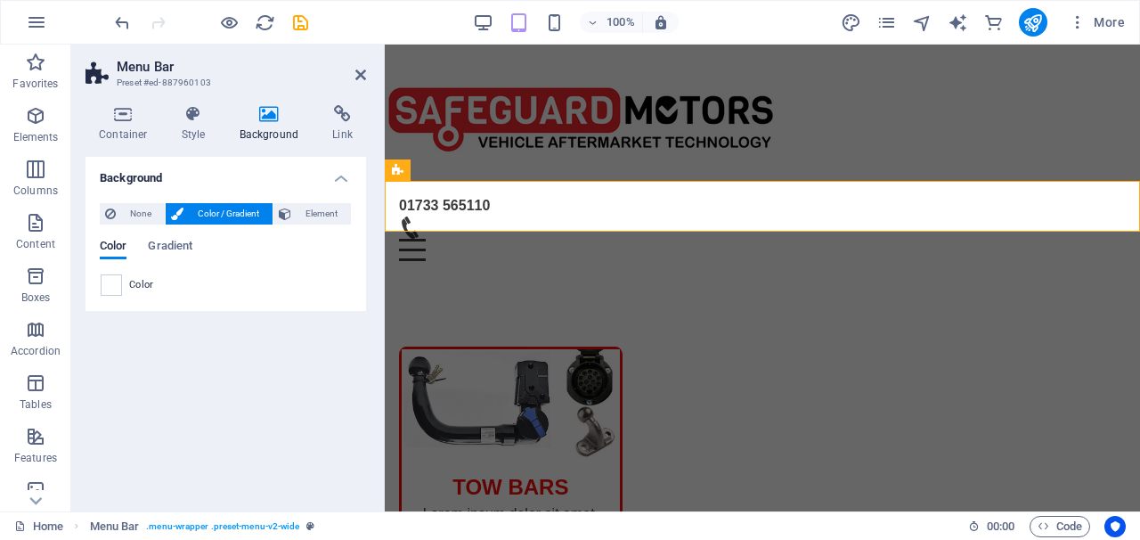
click at [216, 212] on span "Color / Gradient" at bounding box center [228, 213] width 78 height 21
click at [229, 208] on span "Color / Gradient" at bounding box center [228, 213] width 78 height 21
click at [144, 208] on span "None" at bounding box center [140, 213] width 38 height 21
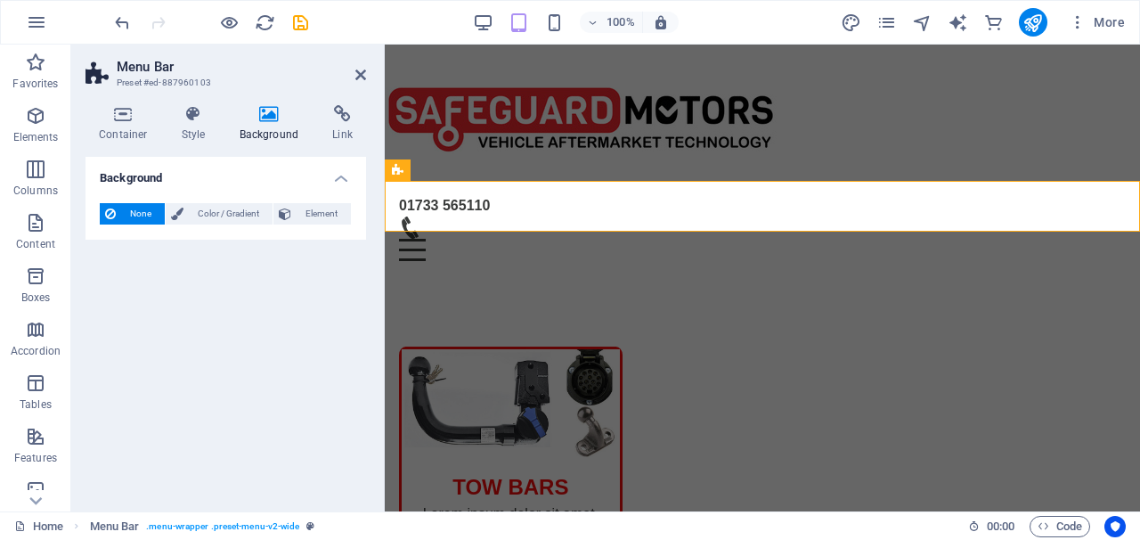
click at [211, 199] on div "None Color / Gradient Element Stretch background to full-width Color overlay Pl…" at bounding box center [225, 214] width 281 height 51
click at [211, 203] on span "Color / Gradient" at bounding box center [228, 213] width 78 height 21
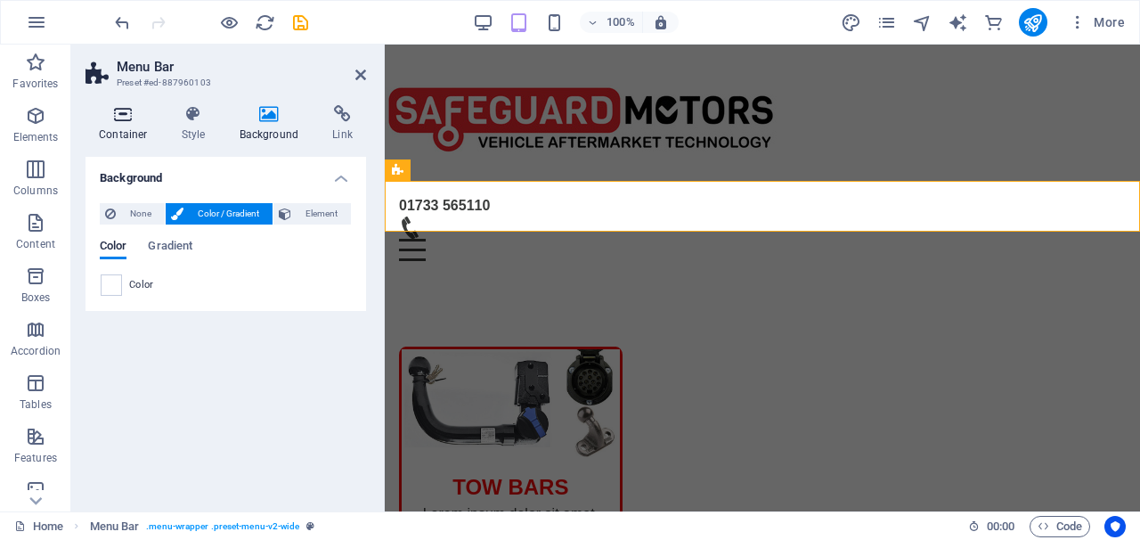
click at [132, 117] on icon at bounding box center [123, 114] width 76 height 18
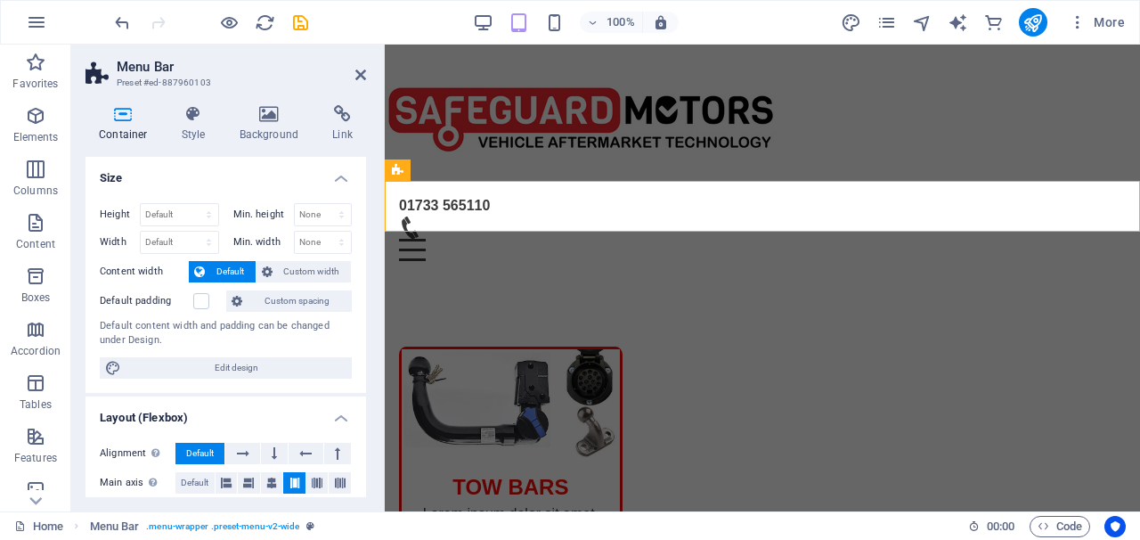
click at [132, 117] on icon at bounding box center [123, 114] width 76 height 18
click at [407, 177] on div "Menu Bar" at bounding box center [424, 169] width 79 height 21
click at [408, 177] on div "Menu Bar" at bounding box center [424, 169] width 79 height 21
click at [407, 199] on div "01733 565110 Menu" at bounding box center [762, 228] width 727 height 66
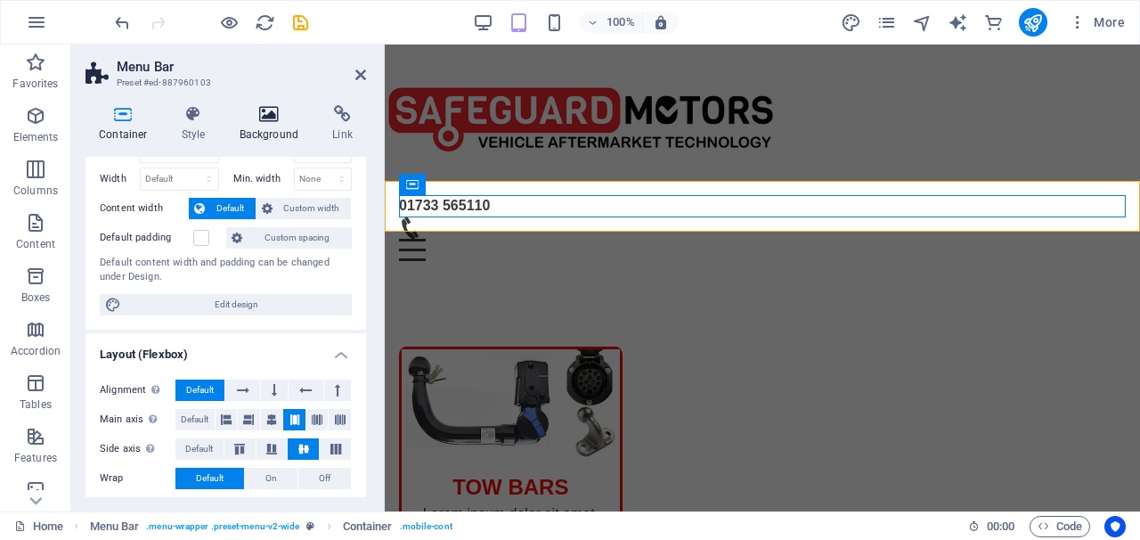
scroll to position [64, 0]
click at [271, 124] on h4 "Background" at bounding box center [273, 123] width 94 height 37
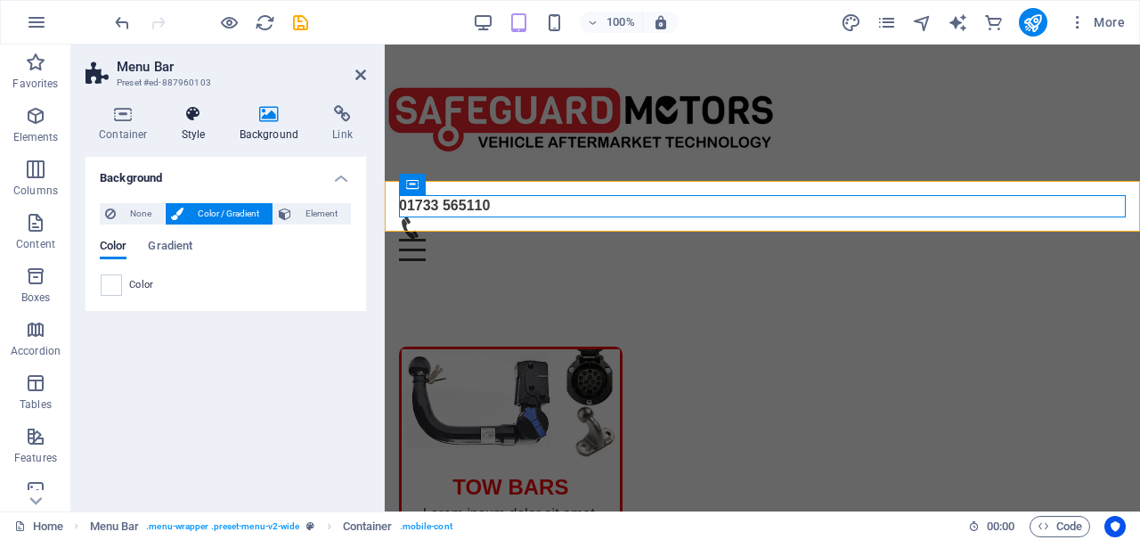
click at [199, 126] on h4 "Style" at bounding box center [197, 123] width 58 height 37
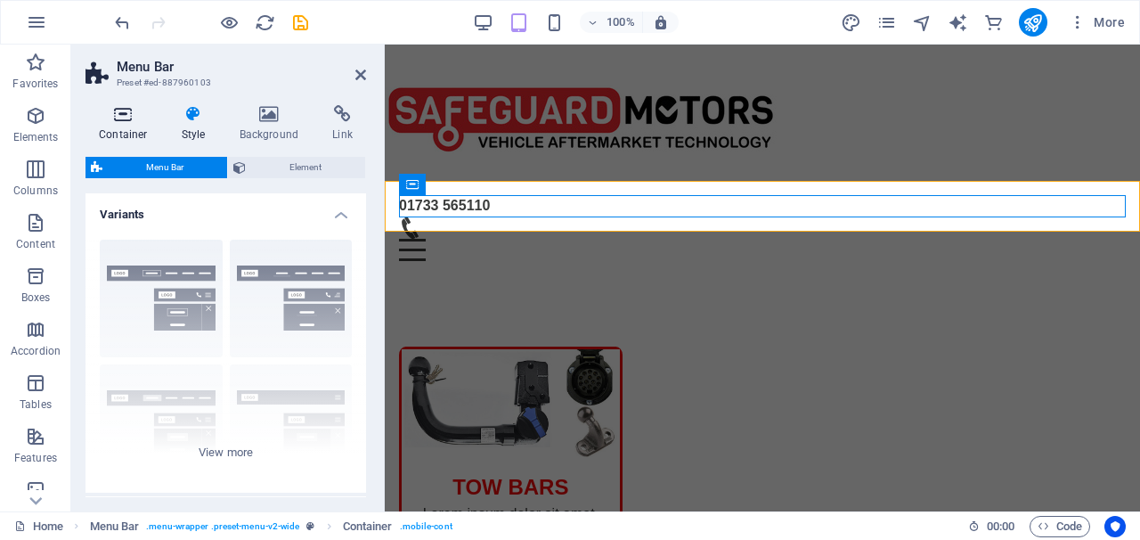
click at [123, 114] on icon at bounding box center [123, 114] width 76 height 18
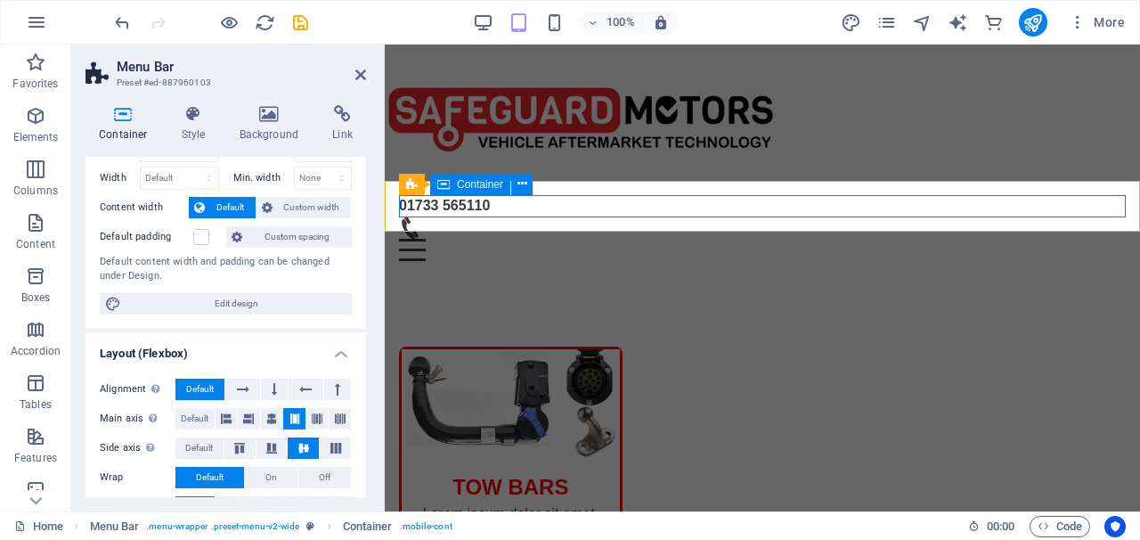
click at [439, 188] on icon at bounding box center [443, 184] width 12 height 21
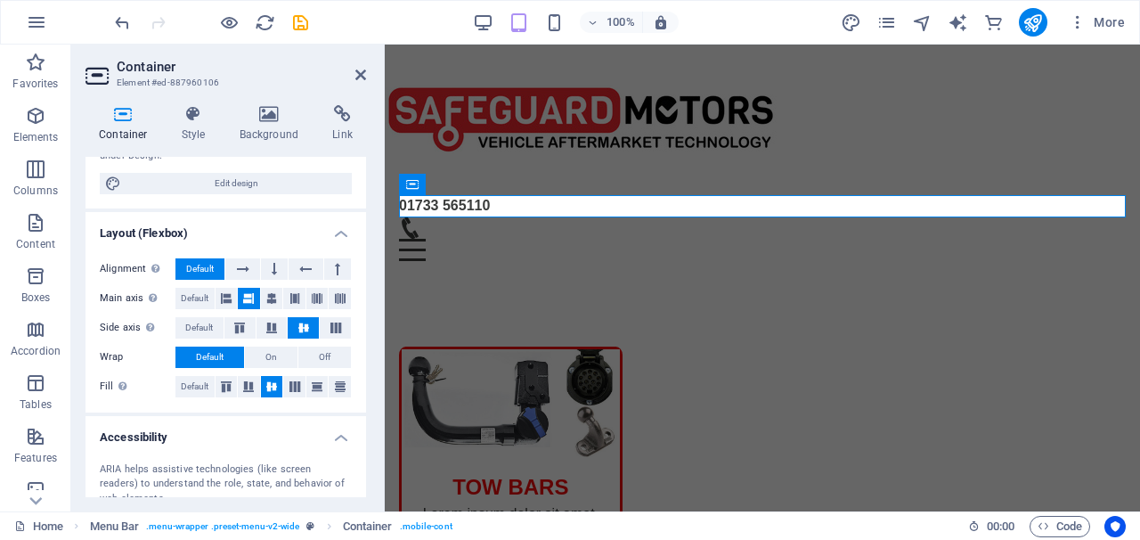
scroll to position [207, 0]
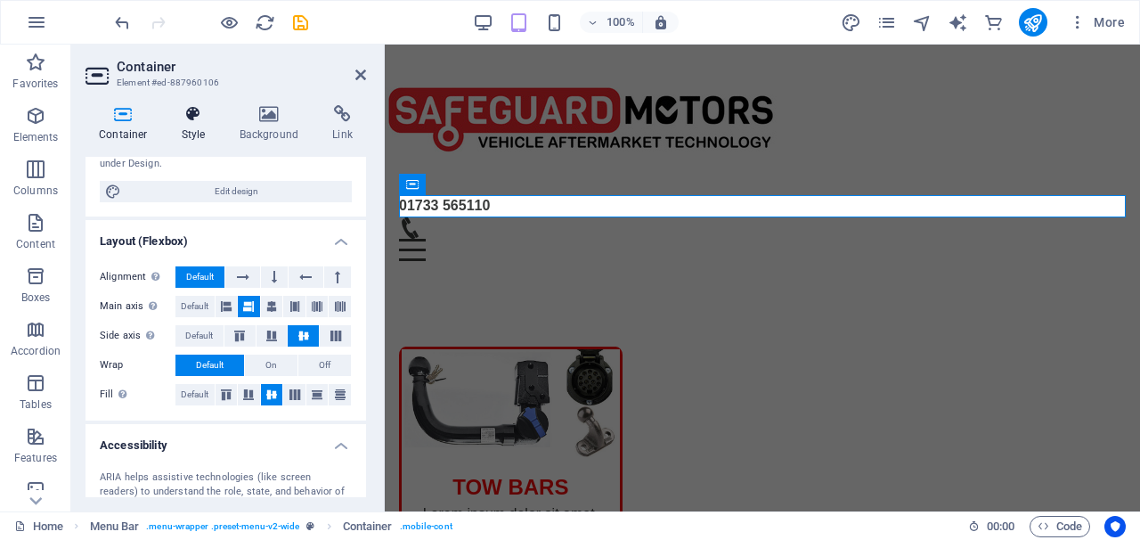
click at [187, 111] on icon at bounding box center [193, 114] width 51 height 18
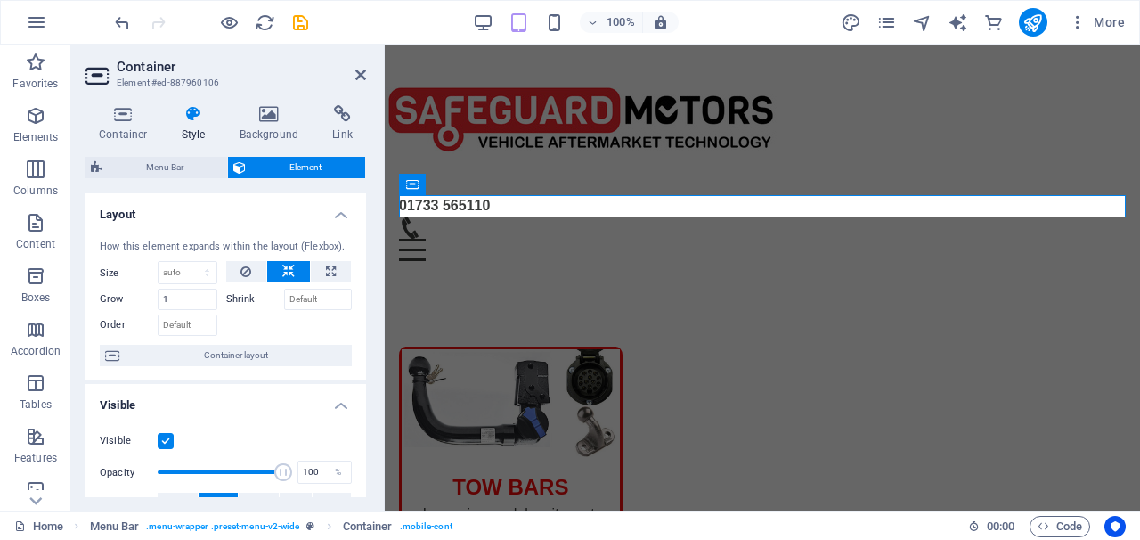
scroll to position [0, 0]
click at [257, 112] on icon at bounding box center [269, 114] width 86 height 18
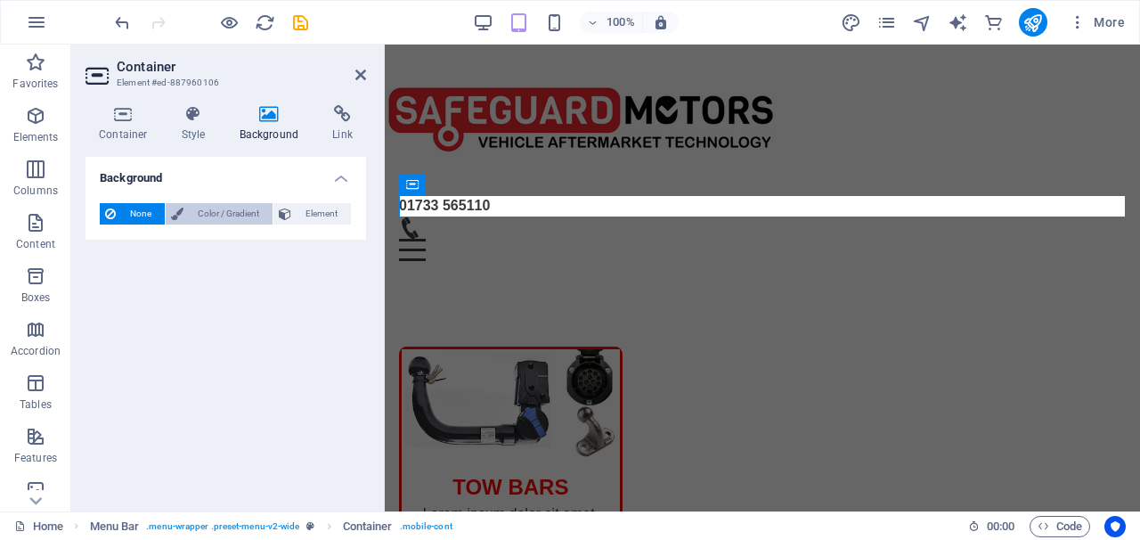
click at [238, 216] on span "Color / Gradient" at bounding box center [228, 213] width 78 height 21
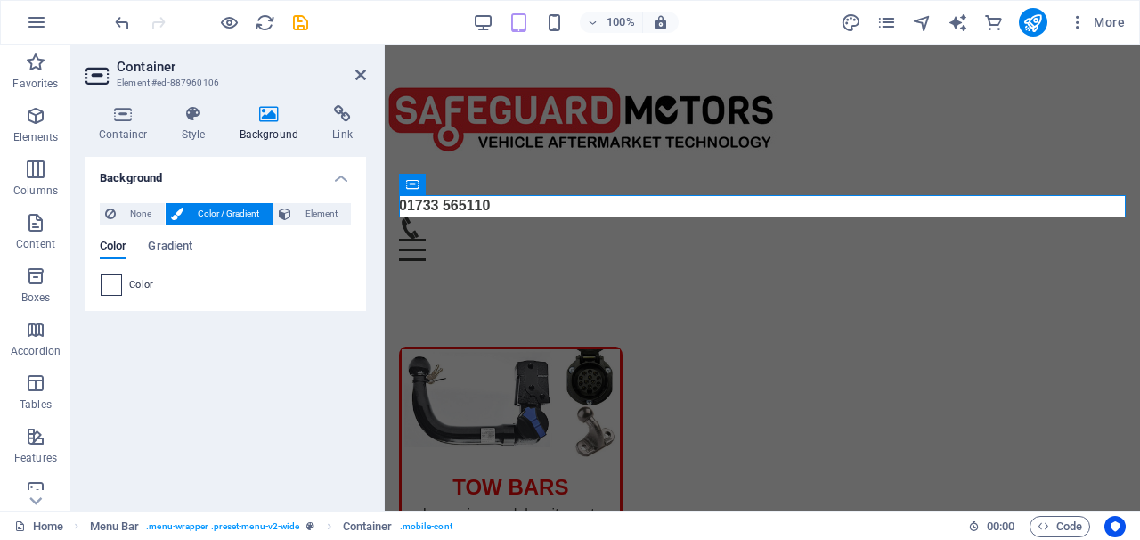
click at [112, 289] on span at bounding box center [112, 285] width 20 height 20
type input "#ffffff"
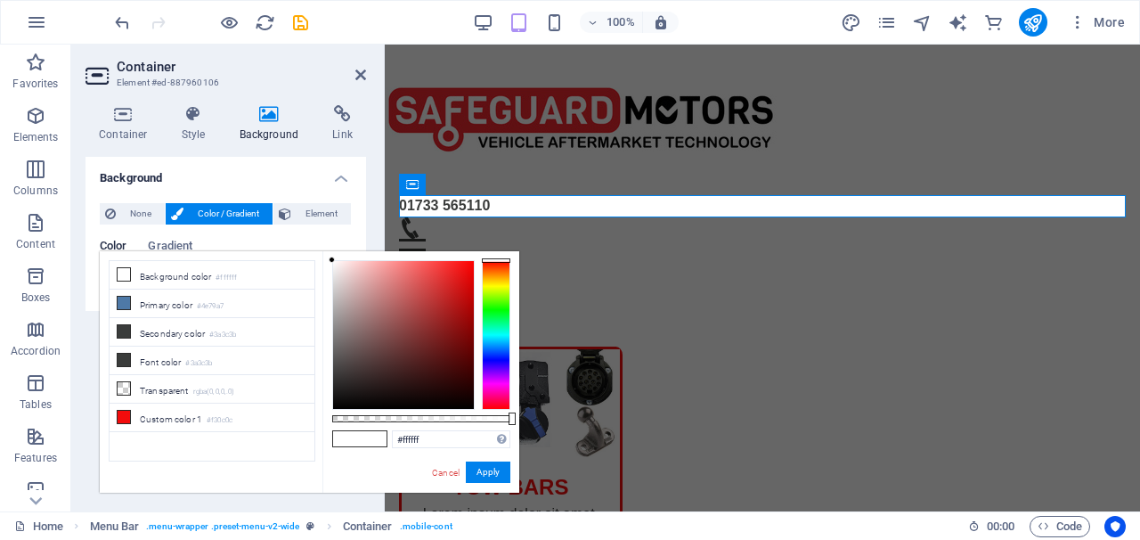
click at [353, 77] on header "Container Element #ed-887960106" at bounding box center [225, 68] width 281 height 46
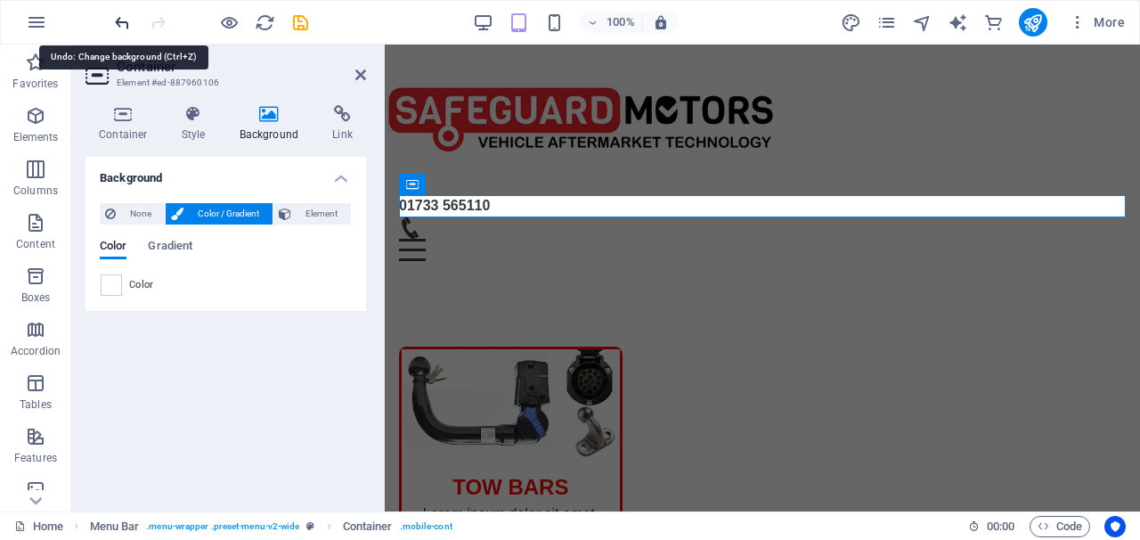
click at [119, 26] on icon "undo" at bounding box center [122, 22] width 20 height 20
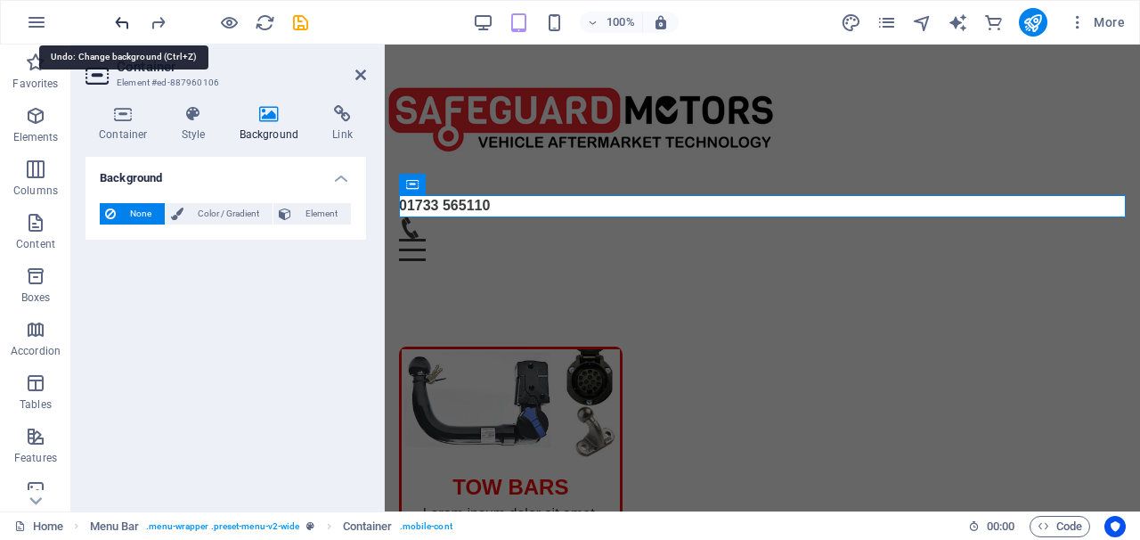
click at [119, 26] on icon "undo" at bounding box center [122, 22] width 20 height 20
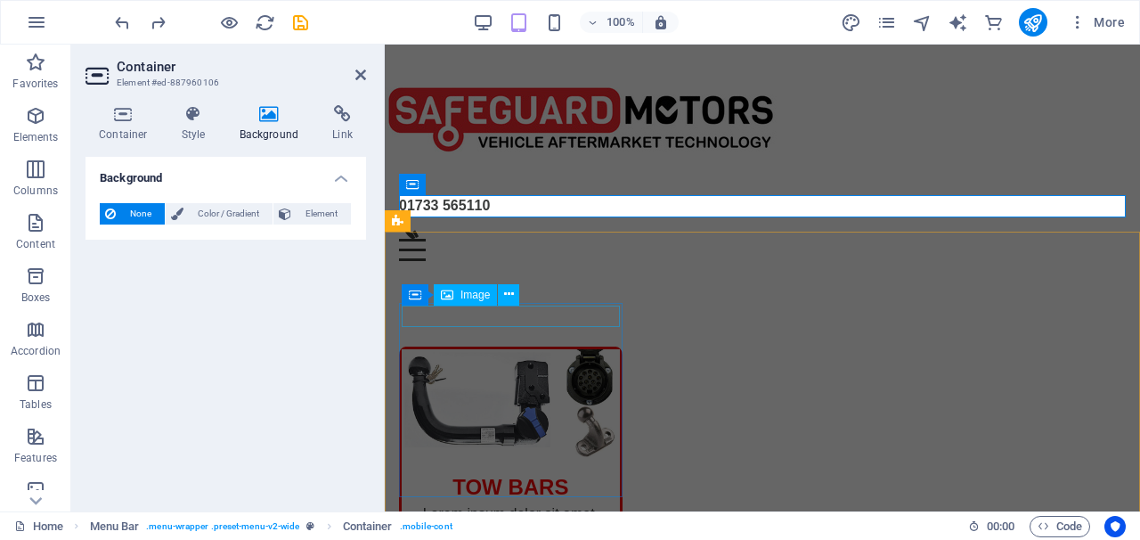
click at [442, 349] on figure at bounding box center [511, 403] width 218 height 108
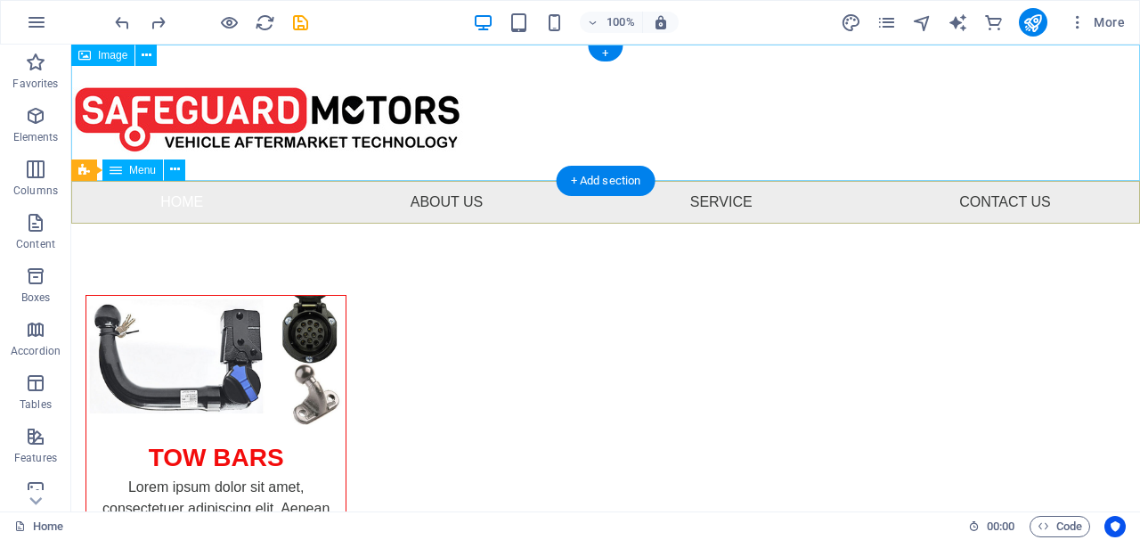
click at [145, 174] on span "Menu" at bounding box center [142, 170] width 27 height 11
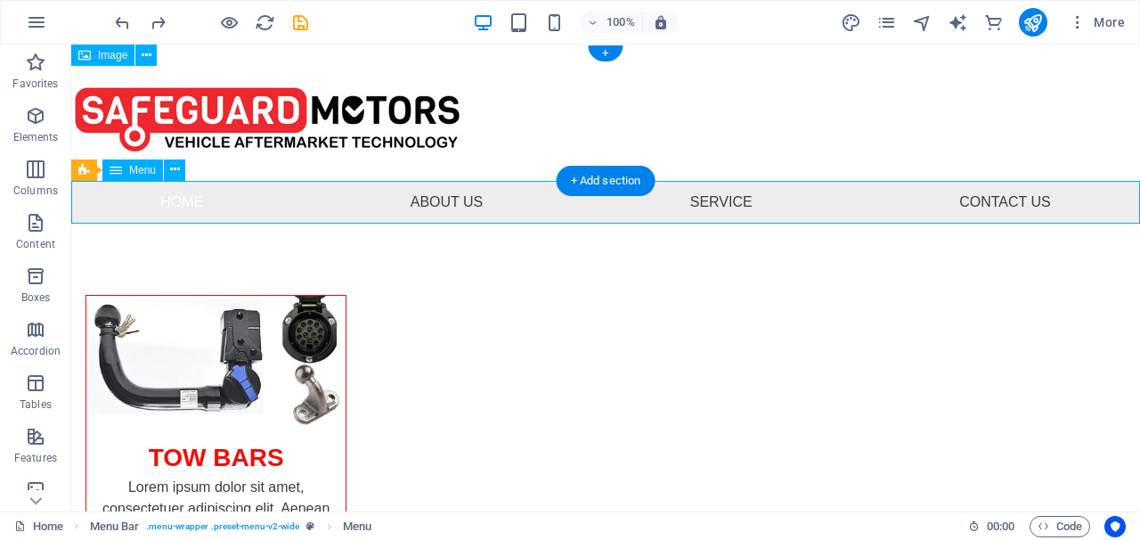
click at [145, 174] on span "Menu" at bounding box center [142, 170] width 27 height 11
select select
select select "6"
select select
select select "2"
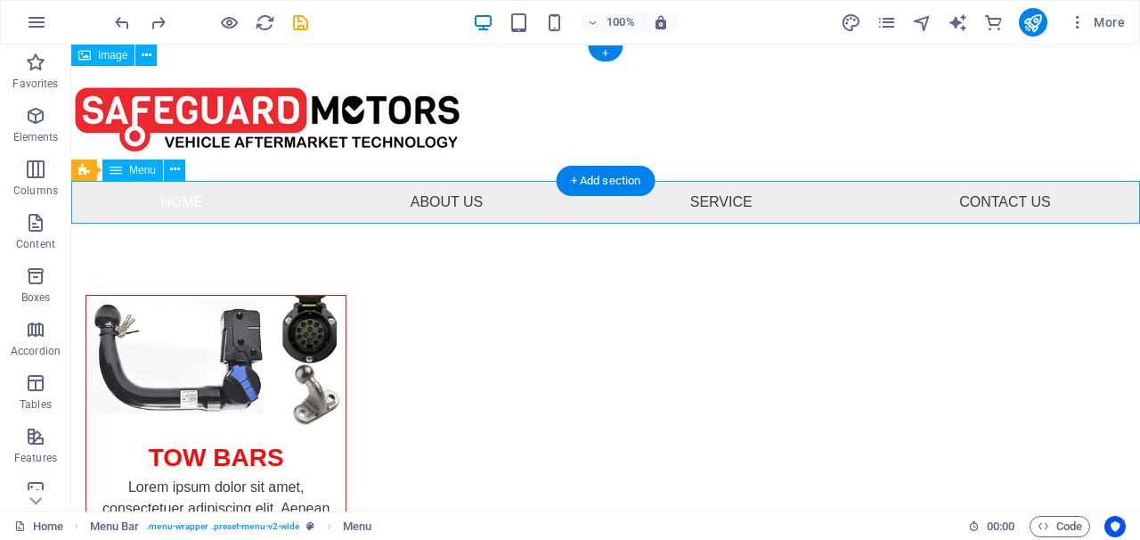
select select
select select "5"
select select
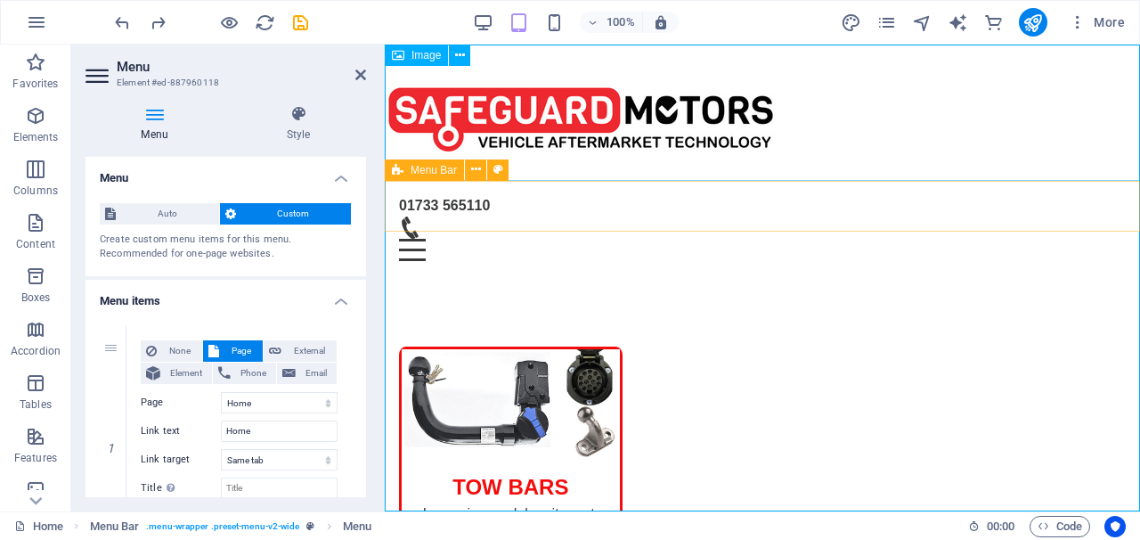
click at [411, 175] on span "Menu Bar" at bounding box center [434, 170] width 46 height 11
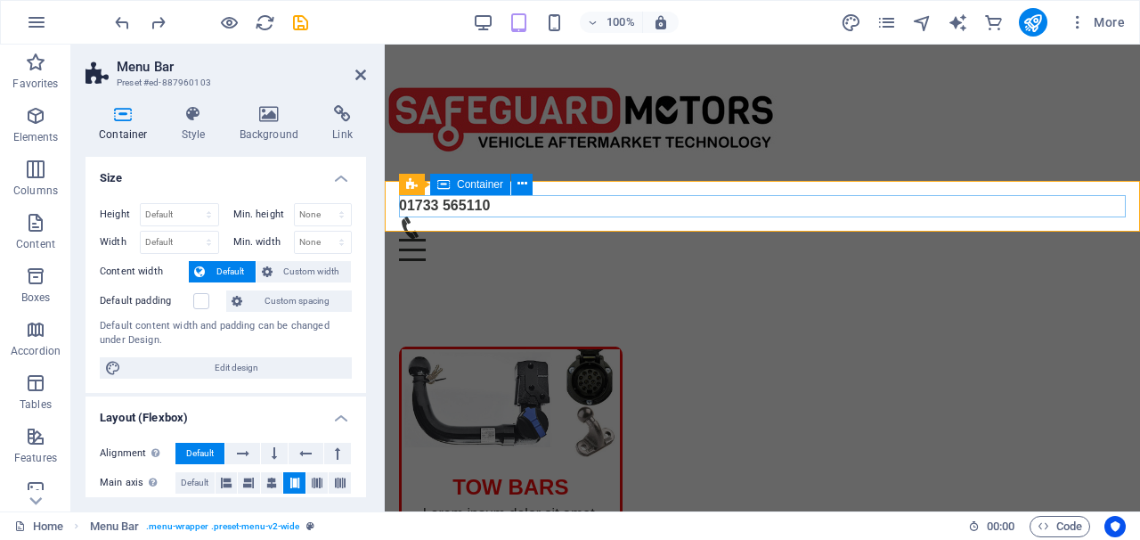
click at [424, 203] on div "01733 565110 Menu" at bounding box center [762, 228] width 727 height 66
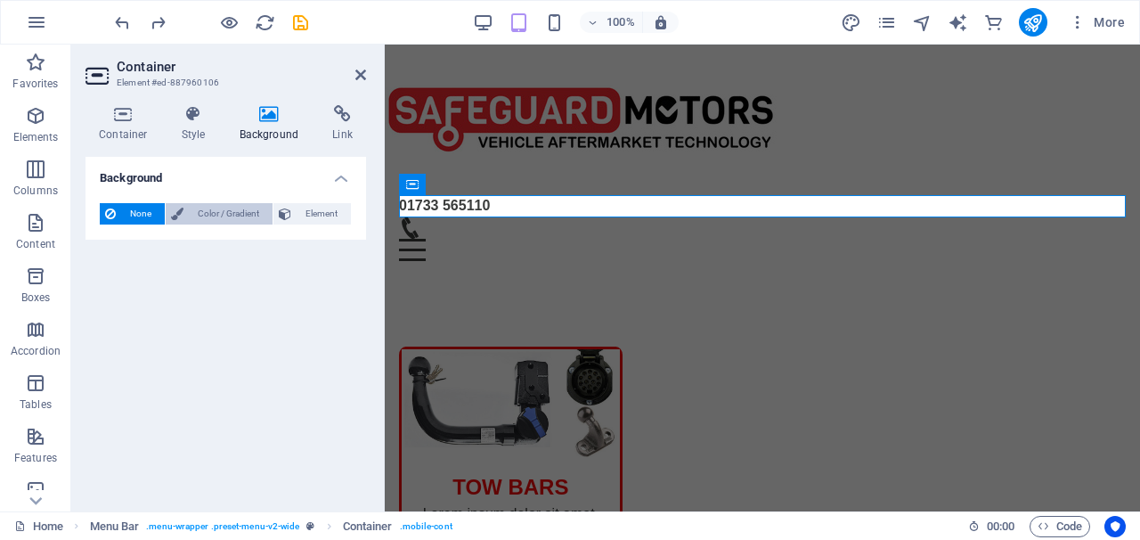
click at [251, 211] on span "Color / Gradient" at bounding box center [228, 213] width 78 height 21
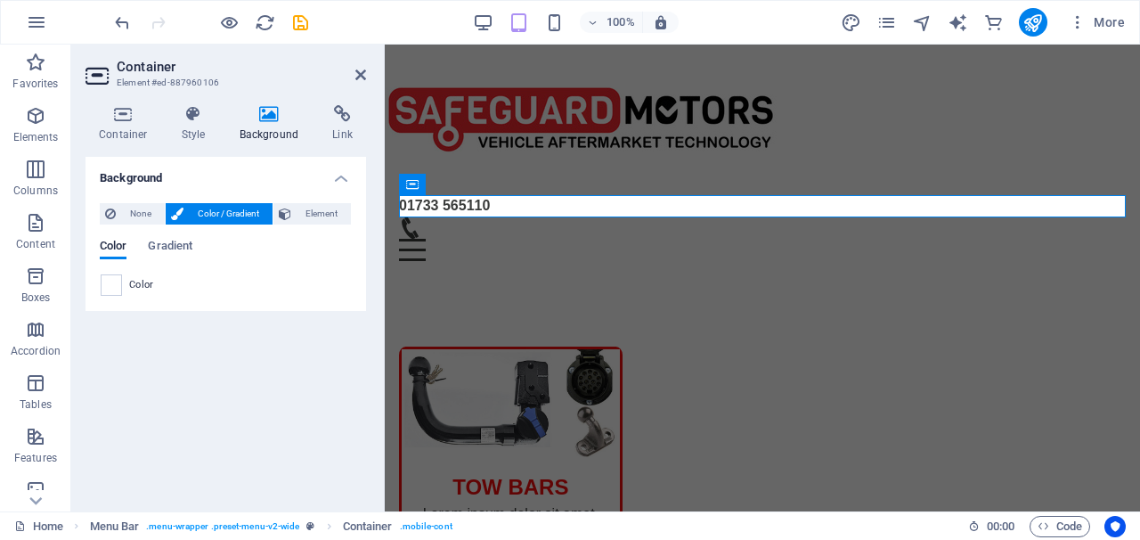
click at [118, 297] on div "None Color / Gradient Element Stretch background to full-width Color overlay Pl…" at bounding box center [225, 250] width 281 height 122
click at [264, 118] on icon at bounding box center [269, 114] width 86 height 18
click at [338, 110] on icon at bounding box center [342, 114] width 47 height 18
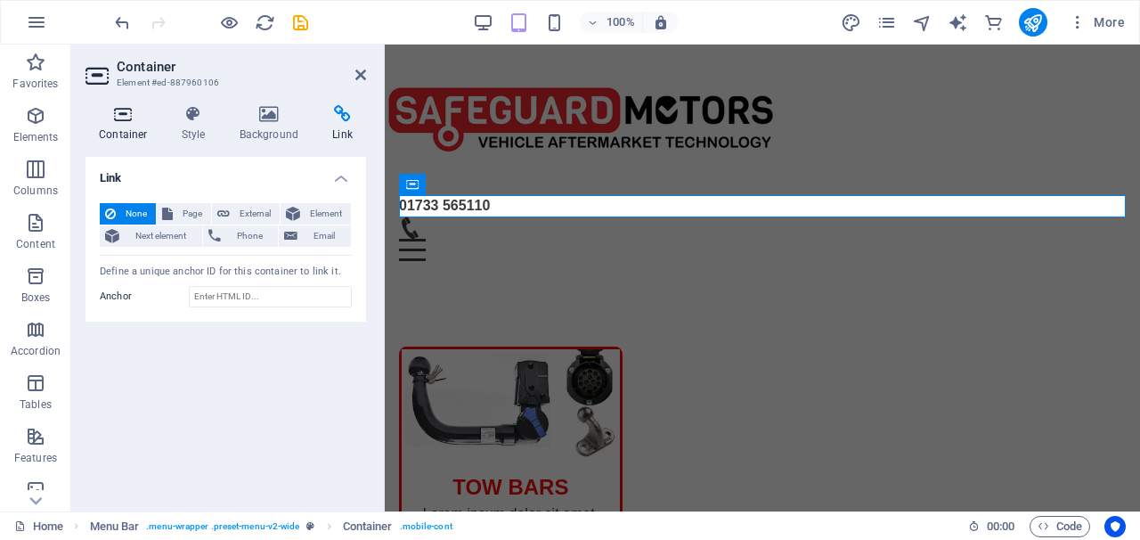
click at [118, 124] on h4 "Container" at bounding box center [126, 123] width 83 height 37
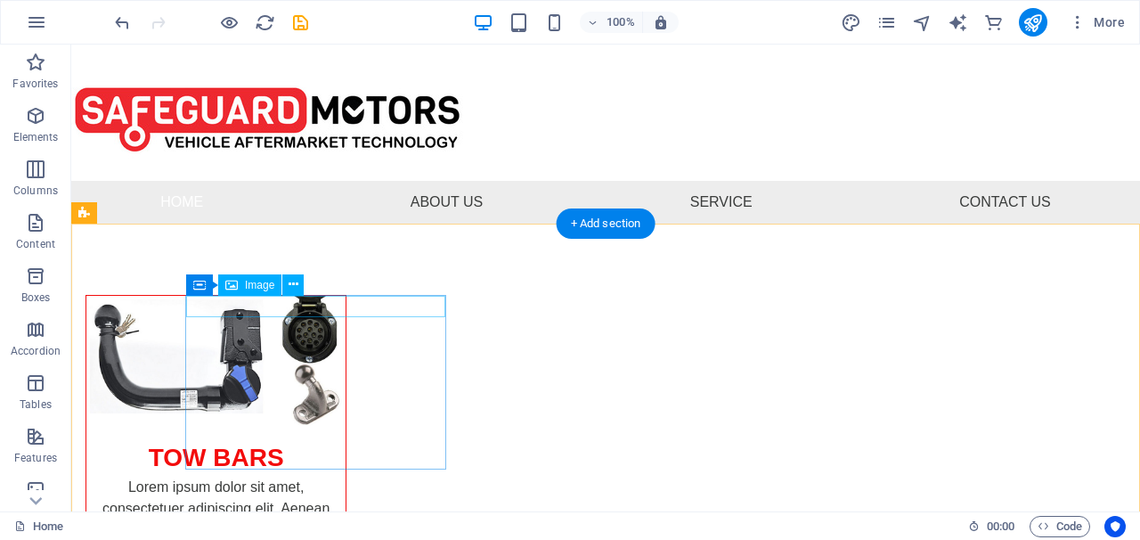
click at [251, 285] on span "Image" at bounding box center [259, 285] width 29 height 11
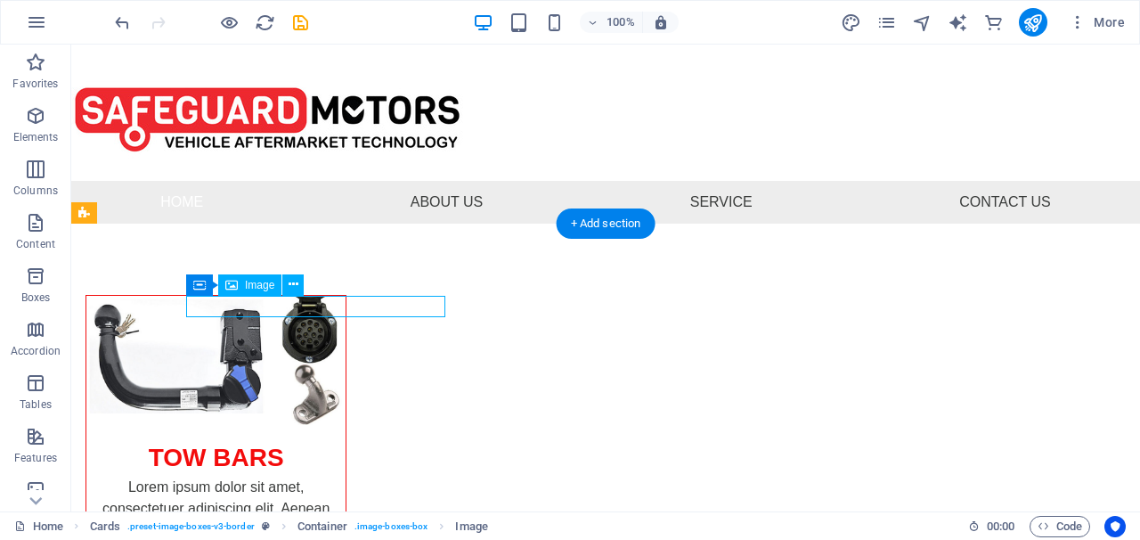
click at [251, 285] on span "Image" at bounding box center [259, 285] width 29 height 11
select select "%"
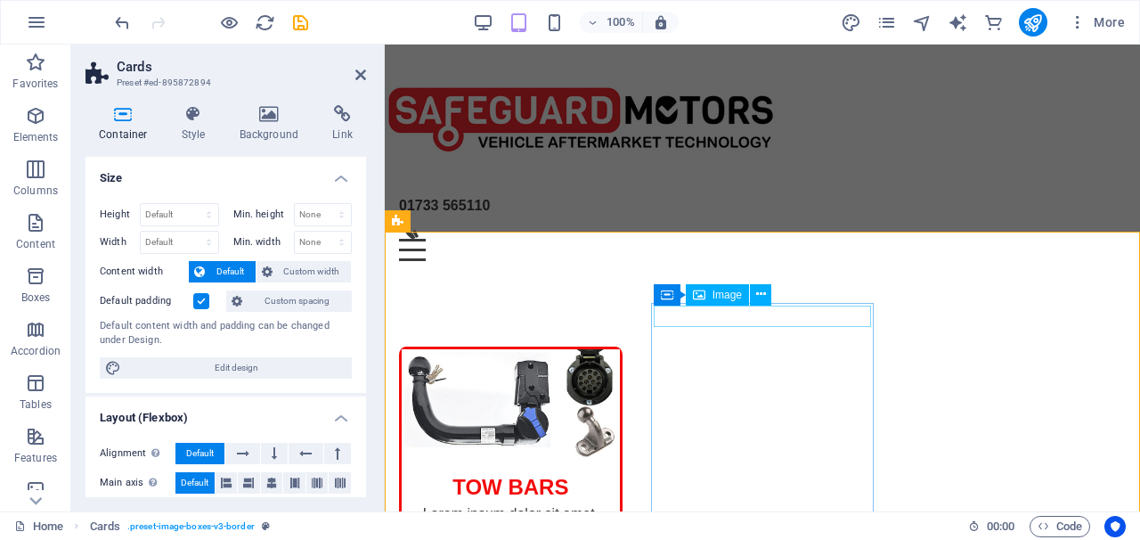
select select "%"
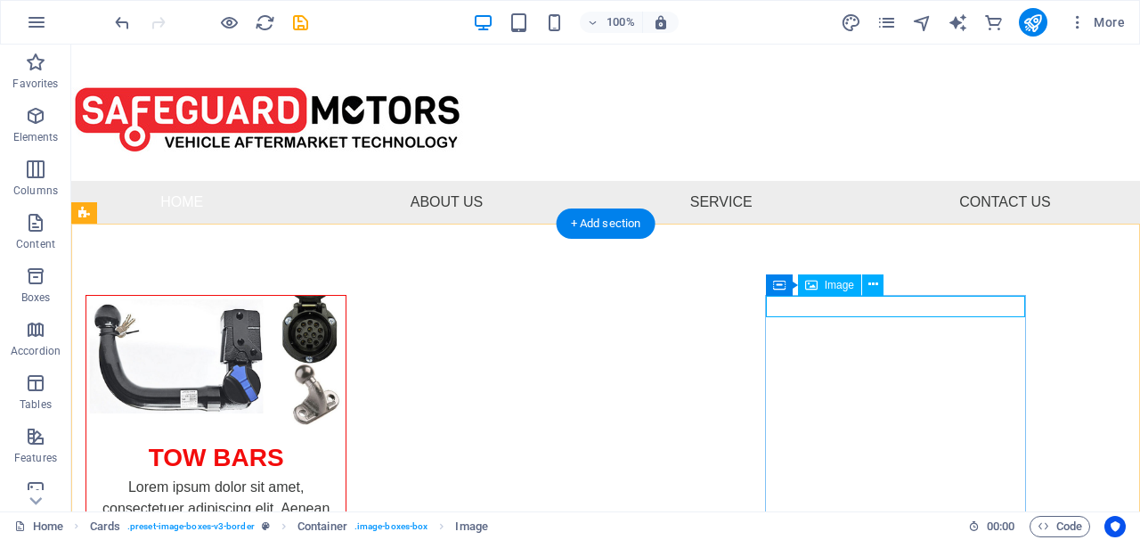
click at [830, 289] on span "Image" at bounding box center [839, 285] width 29 height 11
select select "%"
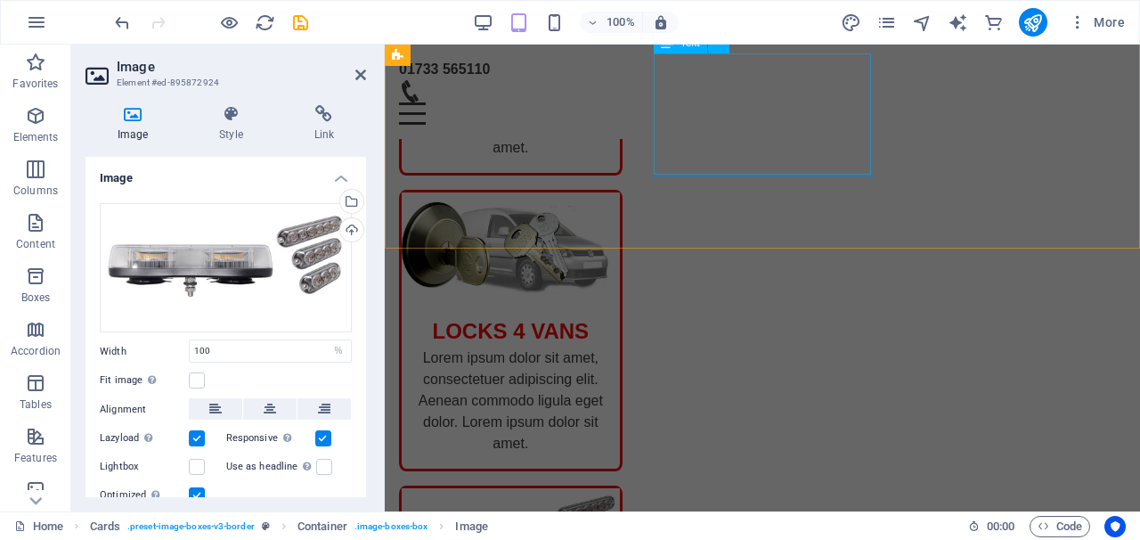
scroll to position [455, 0]
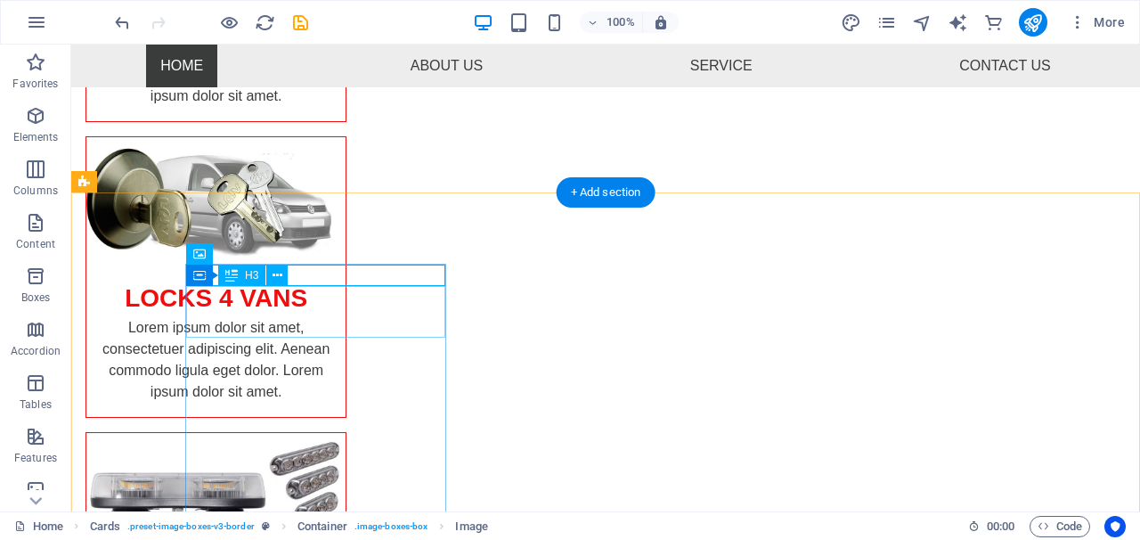
click at [240, 273] on div "H3" at bounding box center [241, 275] width 47 height 21
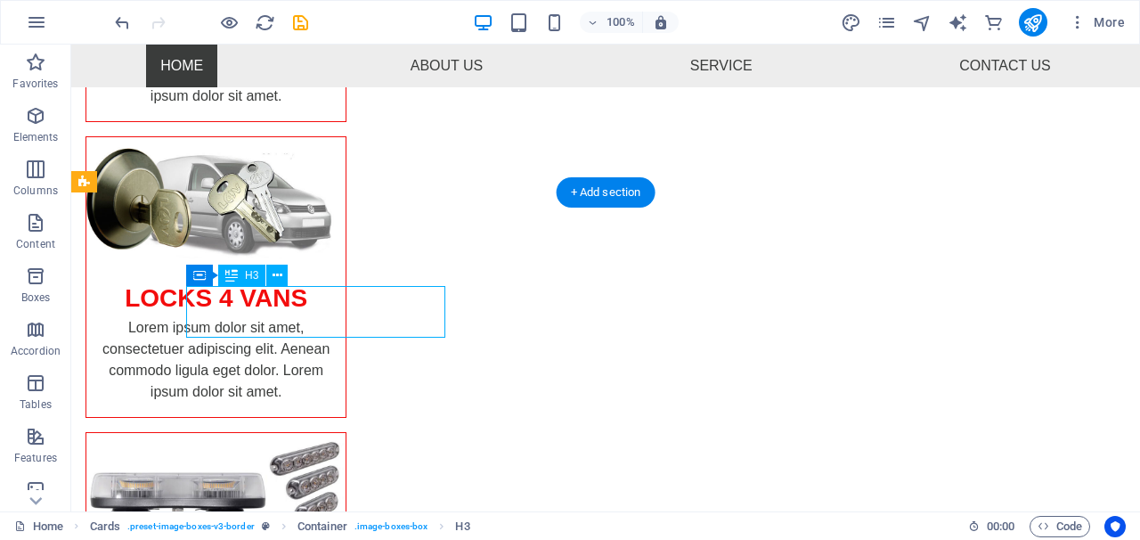
click at [240, 273] on div "H3" at bounding box center [241, 275] width 47 height 21
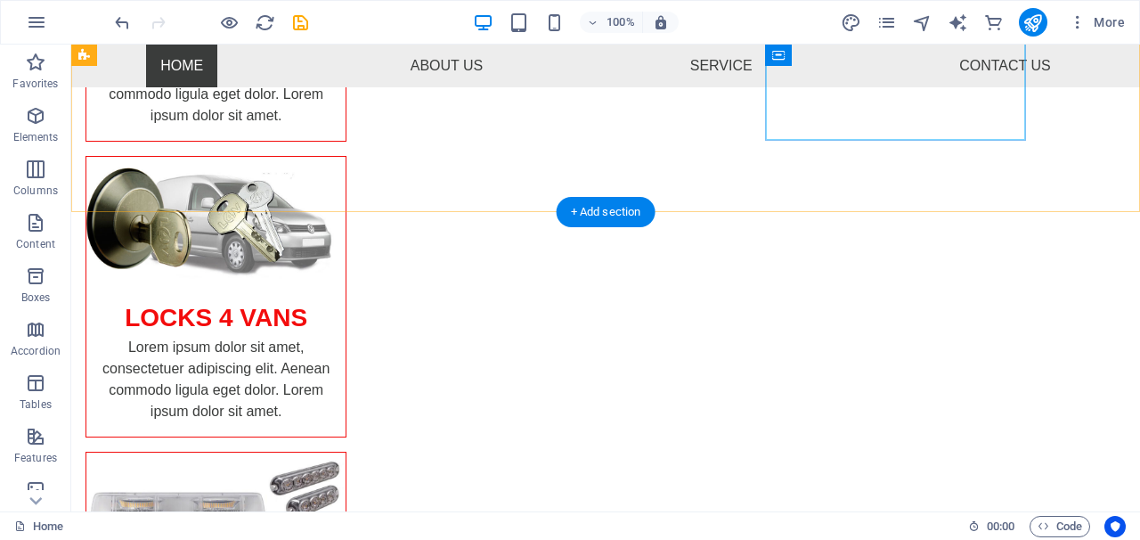
scroll to position [492, 0]
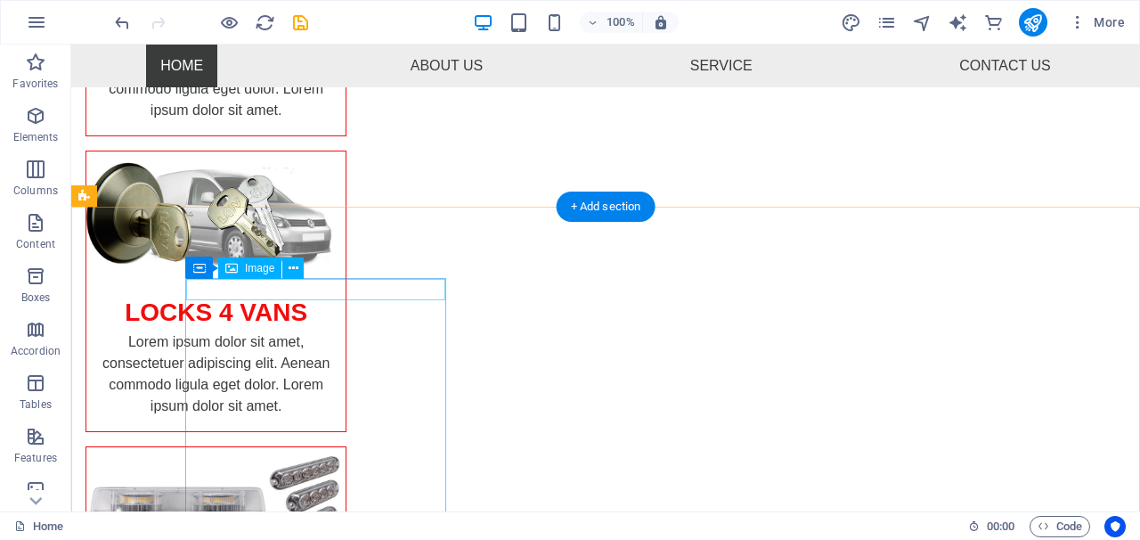
click at [252, 271] on span "Image" at bounding box center [259, 268] width 29 height 11
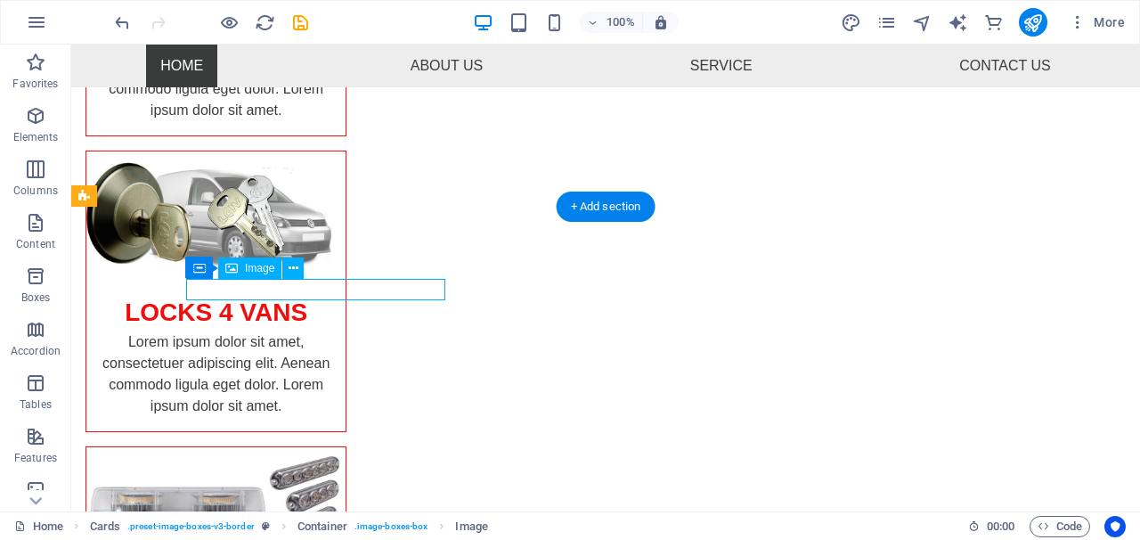
click at [252, 271] on span "Image" at bounding box center [259, 268] width 29 height 11
select select "%"
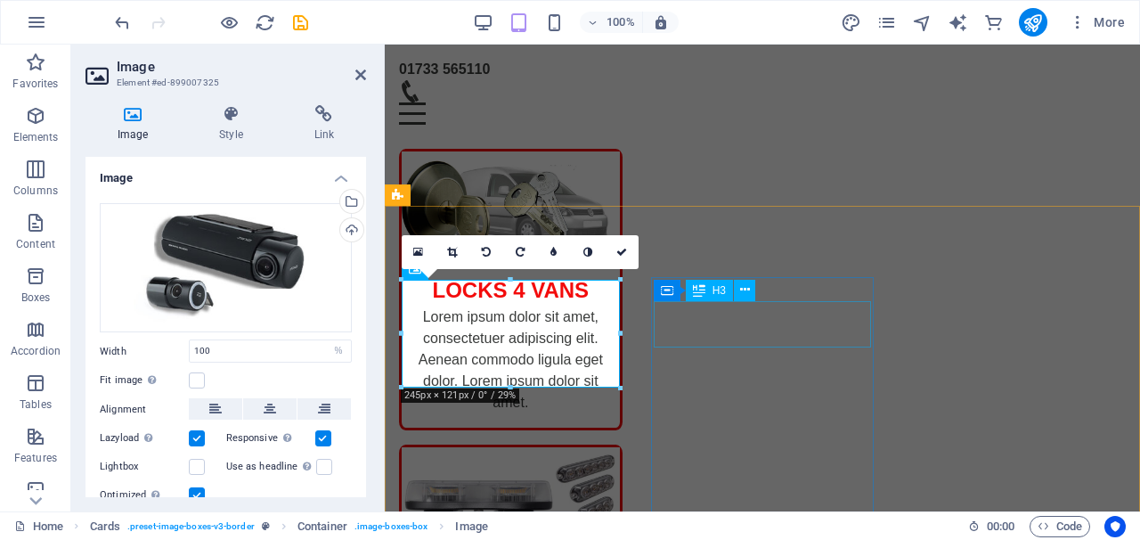
click at [696, 301] on div "Container H3" at bounding box center [710, 291] width 113 height 22
click at [693, 276] on icon at bounding box center [699, 268] width 12 height 21
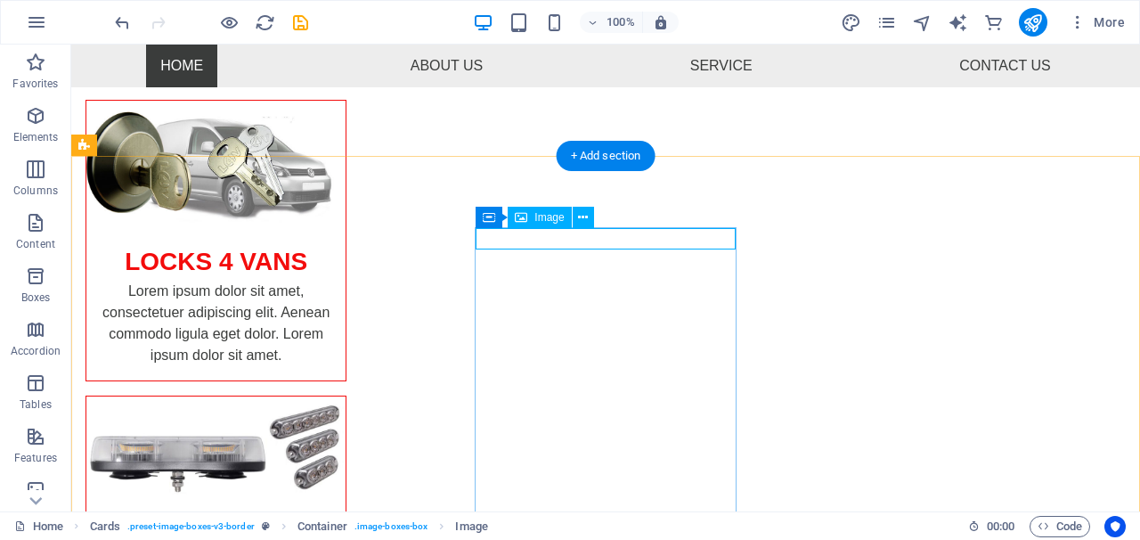
click at [545, 219] on span "Image" at bounding box center [548, 217] width 29 height 11
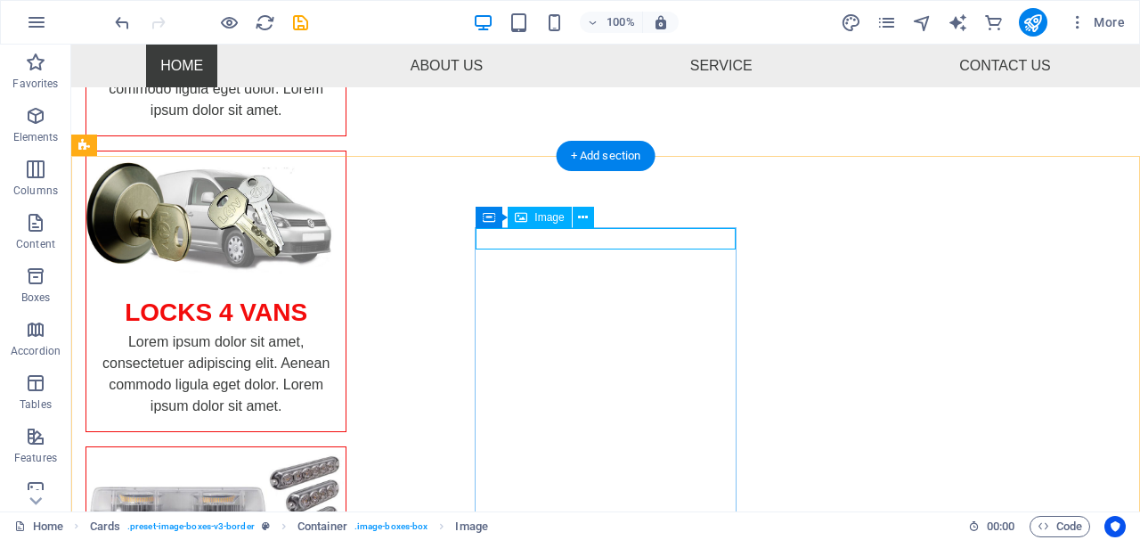
select select "%"
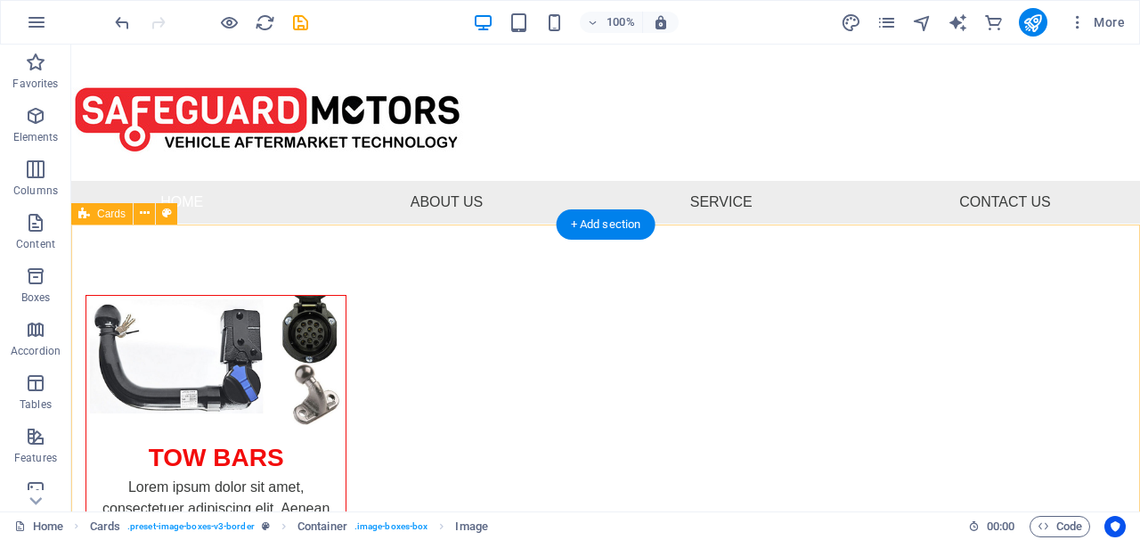
scroll to position [0, 0]
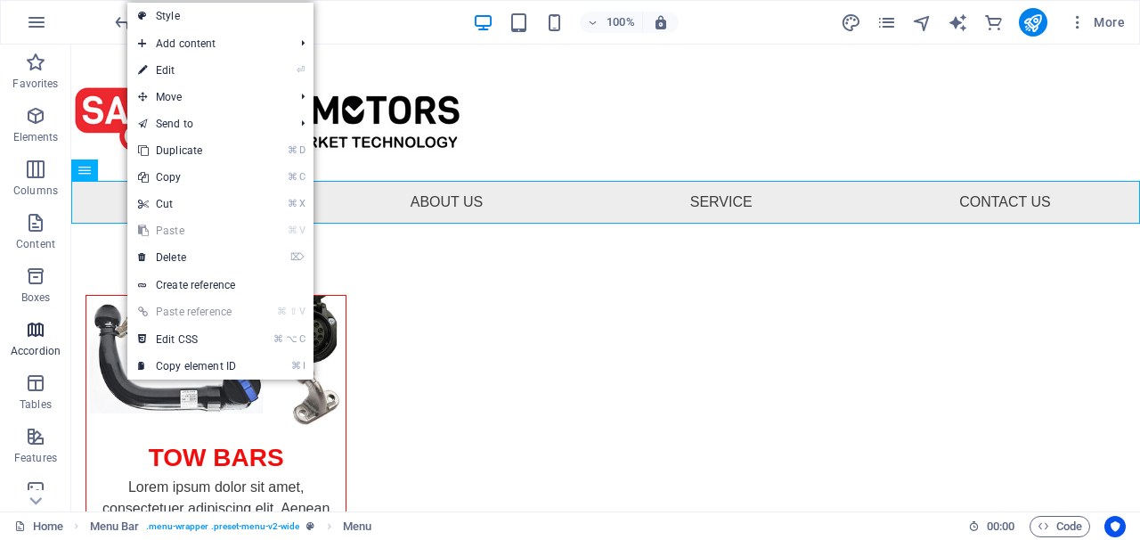
click at [69, 324] on span "Accordion" at bounding box center [35, 340] width 71 height 43
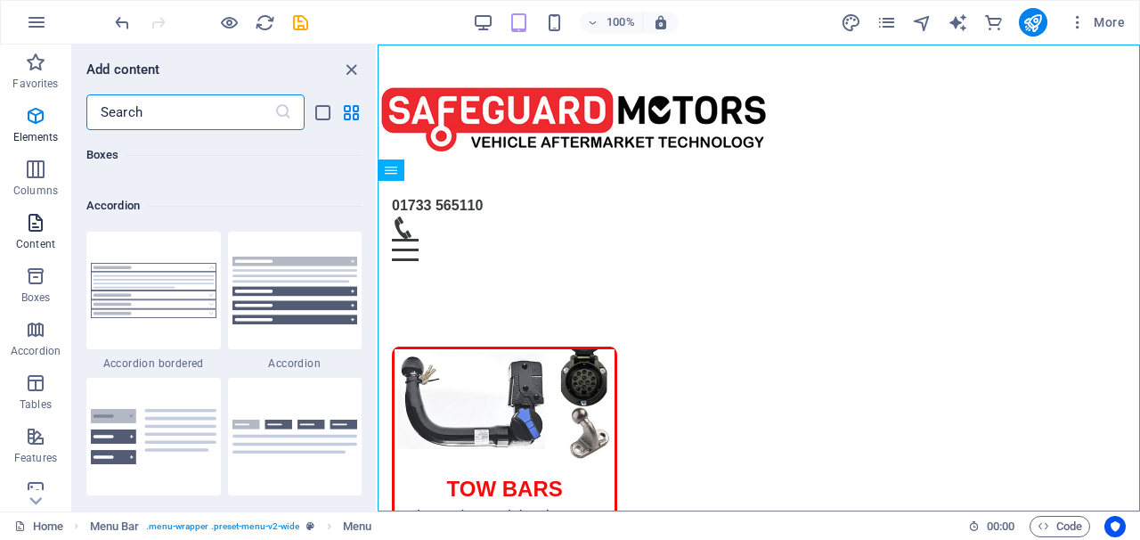
scroll to position [5832, 0]
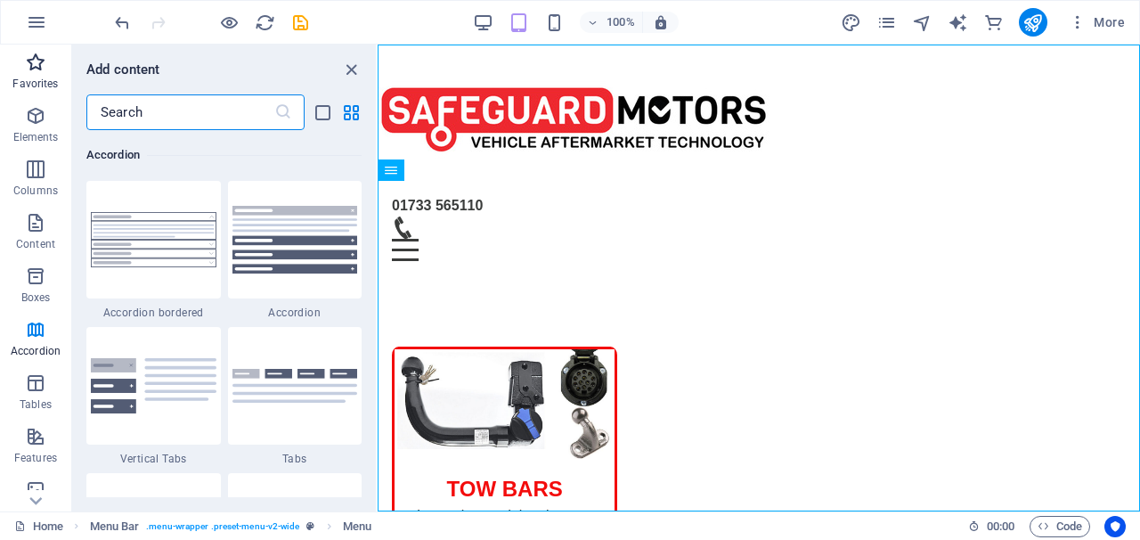
click at [28, 72] on icon "button" at bounding box center [35, 62] width 21 height 21
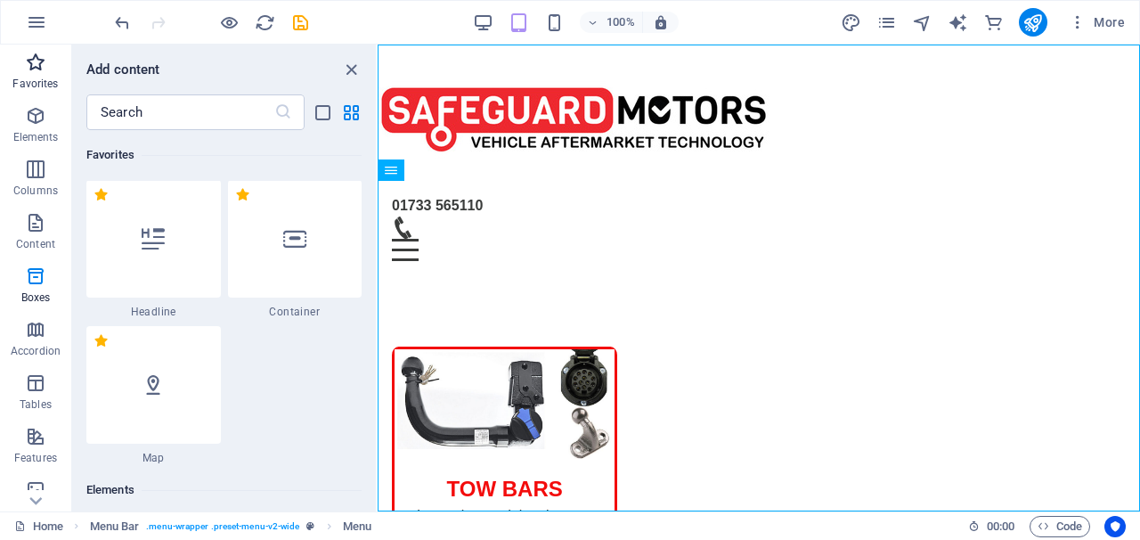
scroll to position [0, 0]
click at [29, 128] on span "Elements" at bounding box center [35, 126] width 71 height 43
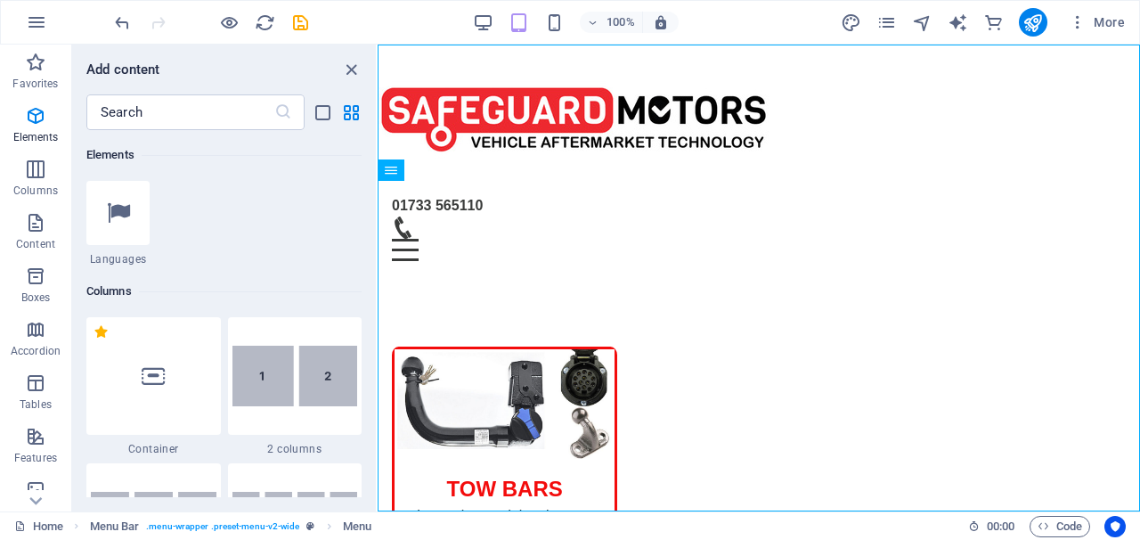
scroll to position [899, 0]
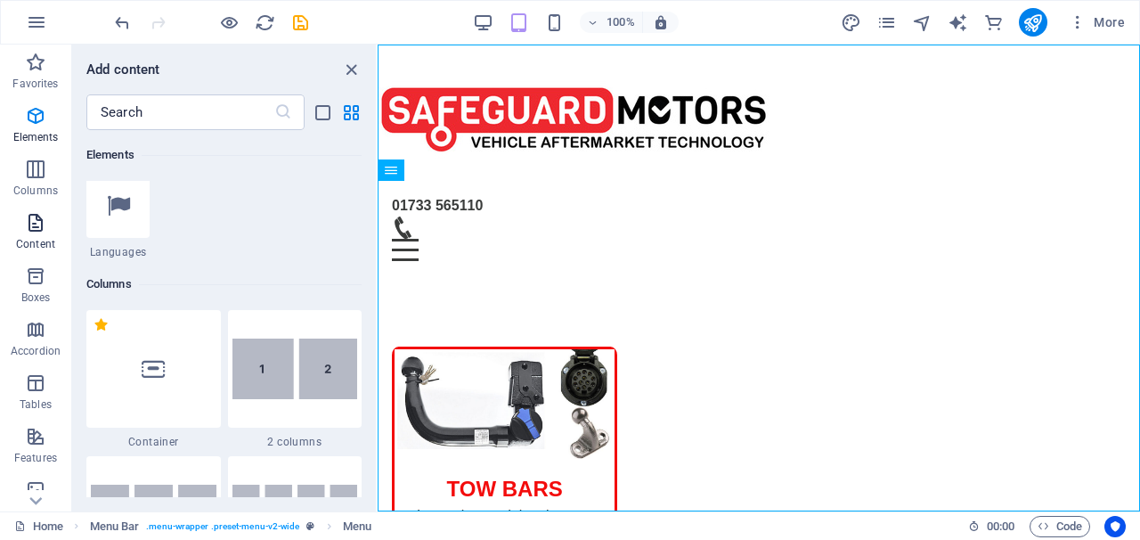
click at [27, 225] on icon "button" at bounding box center [35, 222] width 21 height 21
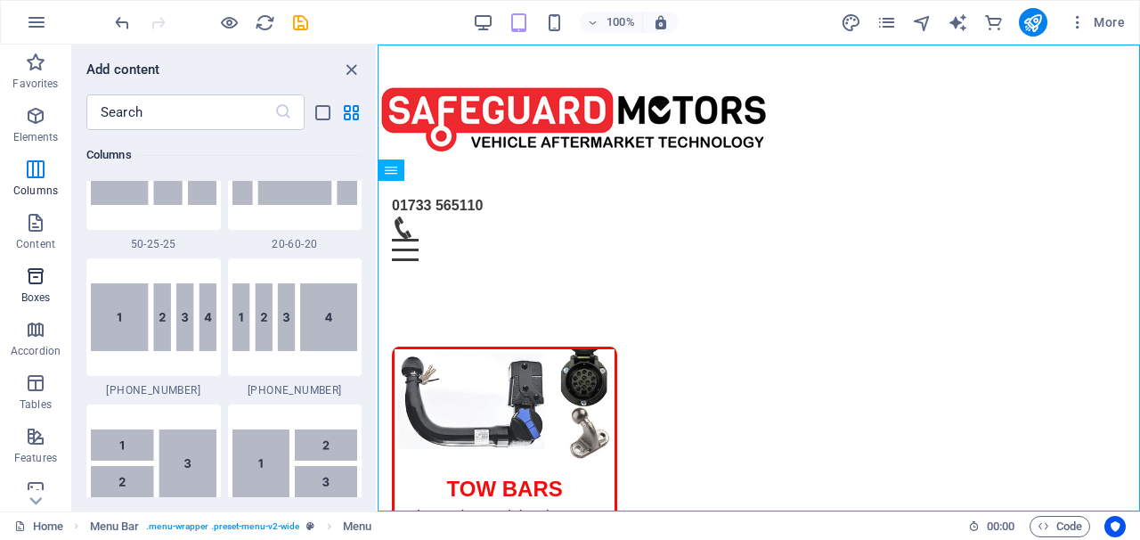
scroll to position [2120, 0]
click at [38, 286] on icon "button" at bounding box center [35, 275] width 21 height 21
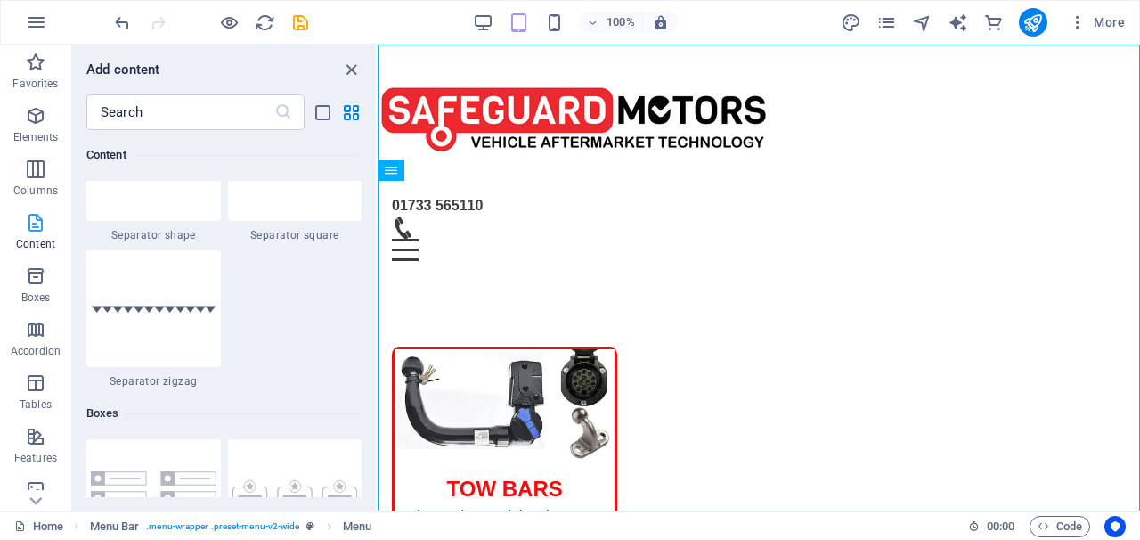
scroll to position [5058, 0]
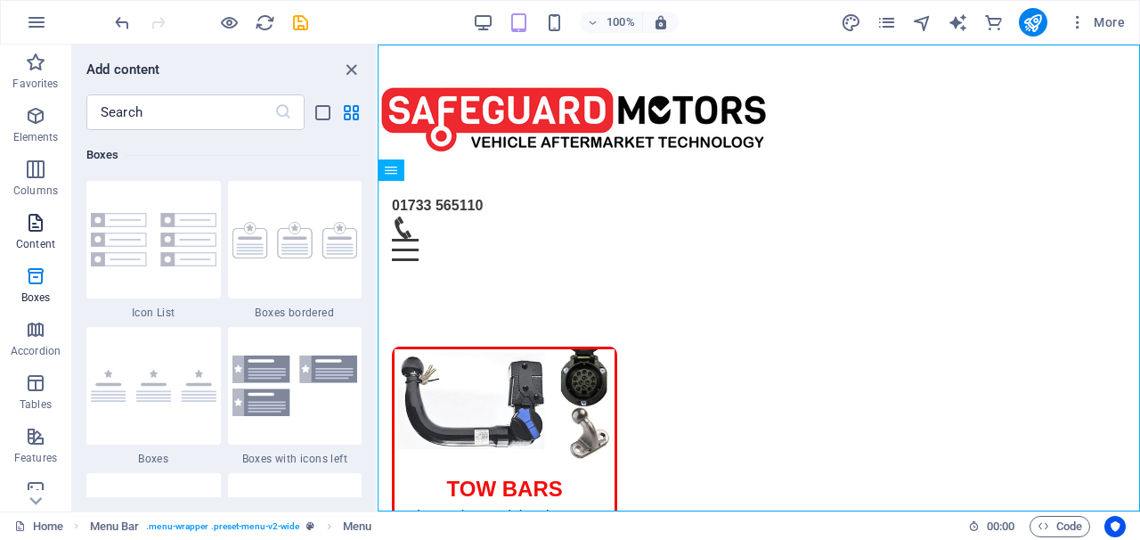
click at [38, 221] on icon "button" at bounding box center [35, 222] width 21 height 21
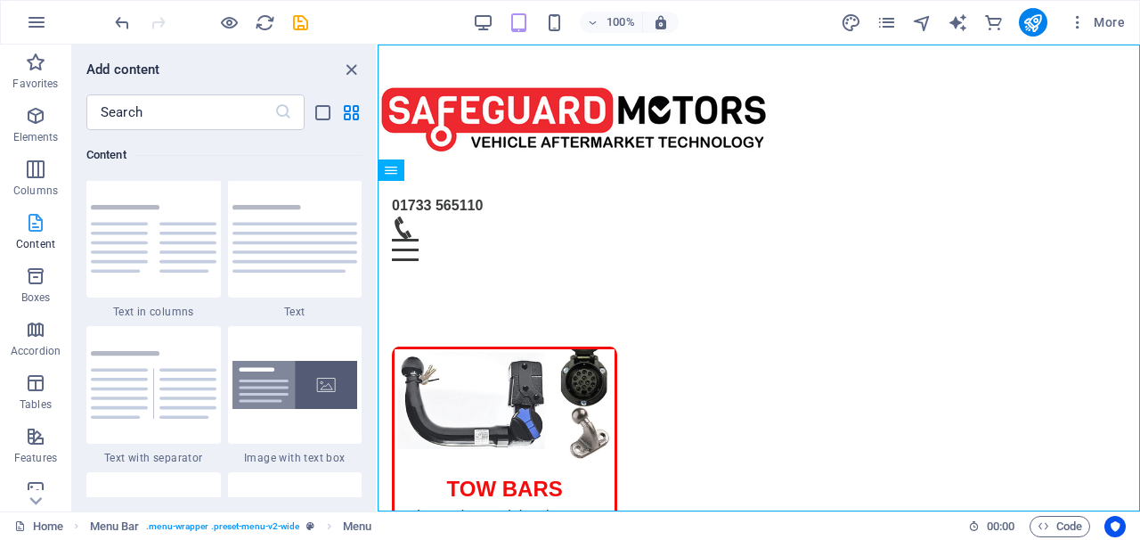
scroll to position [3262, 0]
click at [34, 295] on p "Boxes" at bounding box center [35, 297] width 29 height 14
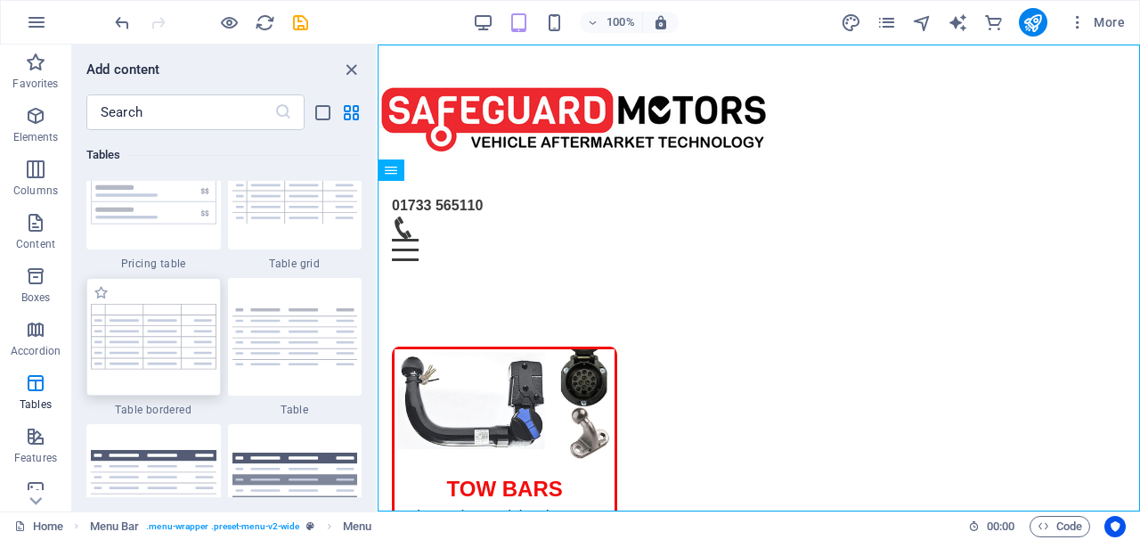
scroll to position [6519, 0]
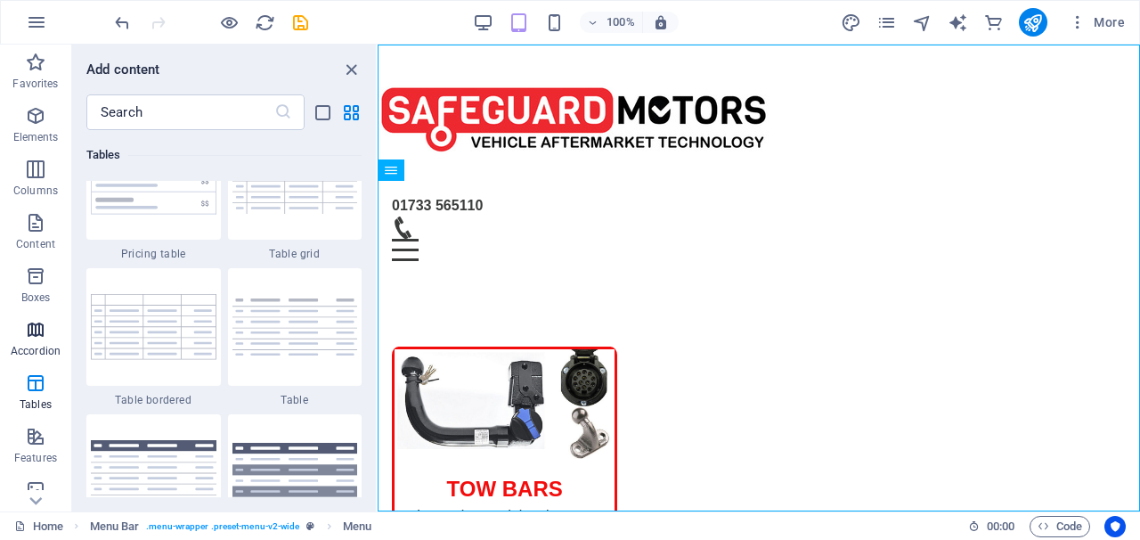
click at [37, 337] on icon "button" at bounding box center [35, 329] width 21 height 21
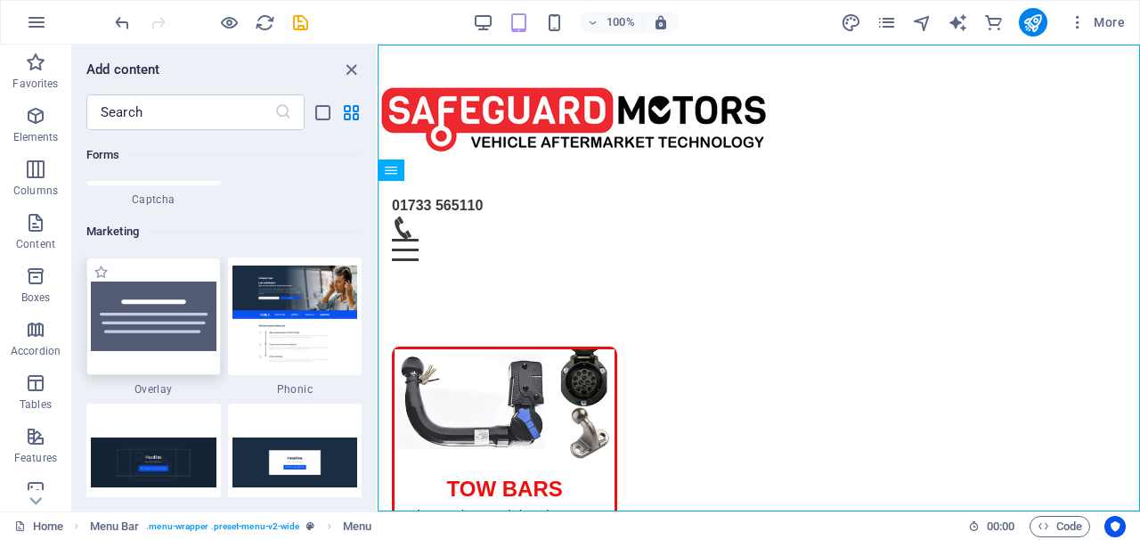
scroll to position [14593, 0]
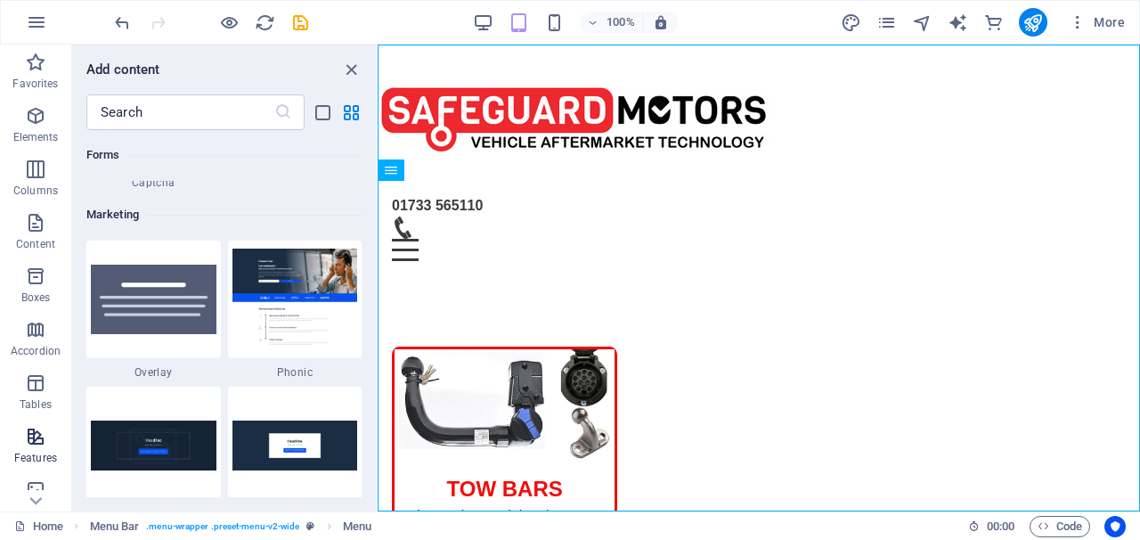
click at [39, 443] on icon "button" at bounding box center [35, 436] width 21 height 21
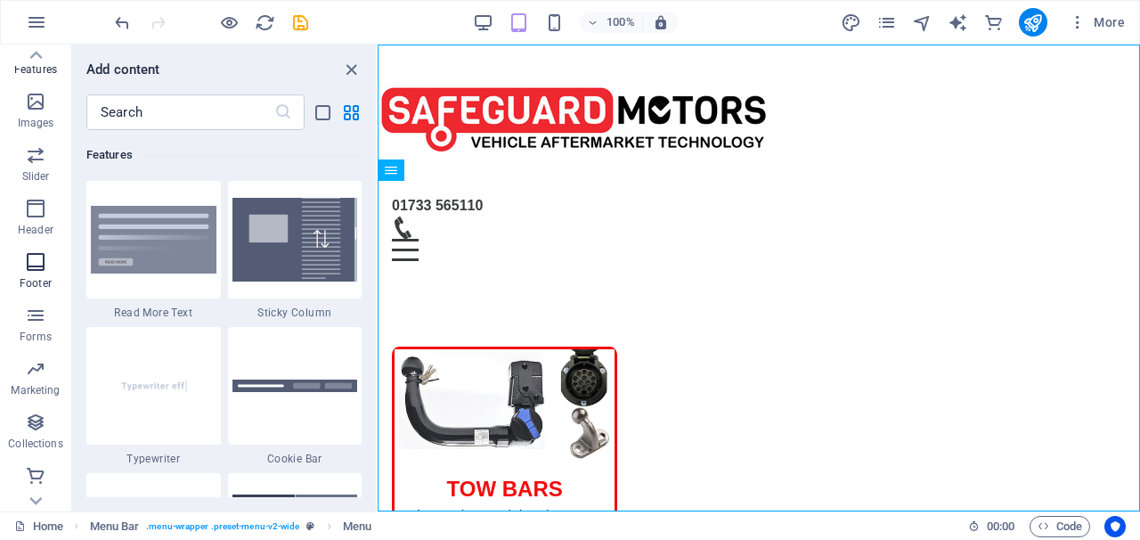
scroll to position [388, 0]
click at [45, 485] on icon "button" at bounding box center [35, 475] width 21 height 21
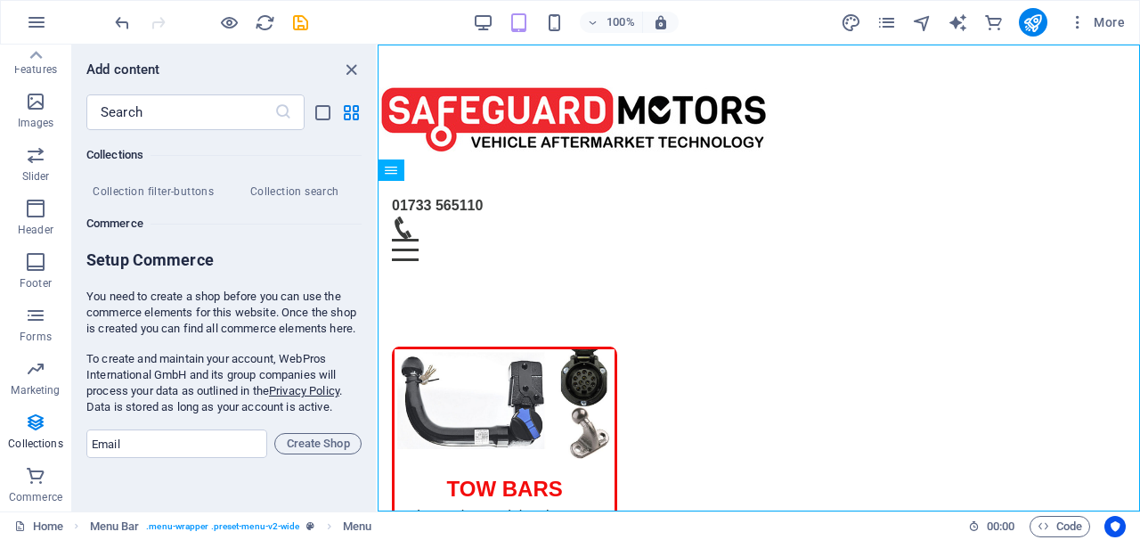
scroll to position [17239, 0]
click at [26, 318] on icon "button" at bounding box center [35, 315] width 21 height 21
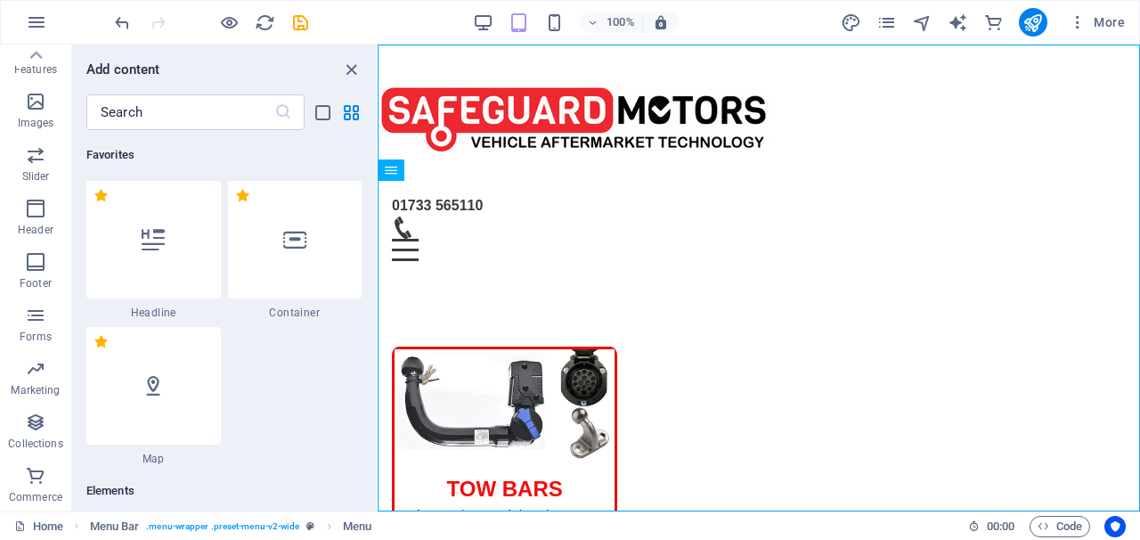
scroll to position [0, 0]
click at [126, 119] on input "text" at bounding box center [180, 112] width 188 height 36
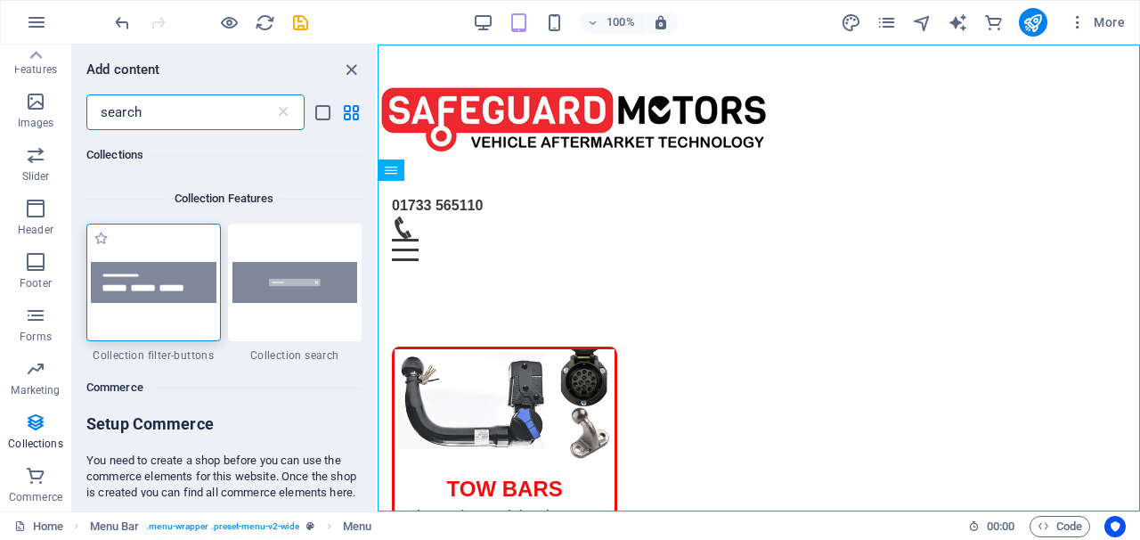
type input "search"
click at [192, 288] on img at bounding box center [154, 282] width 126 height 40
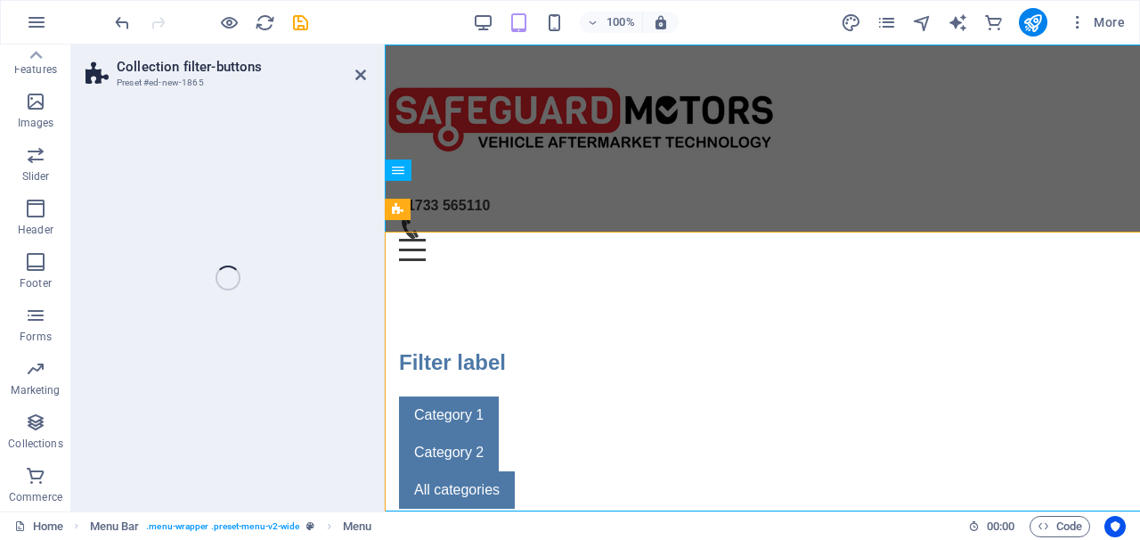
select select "rem"
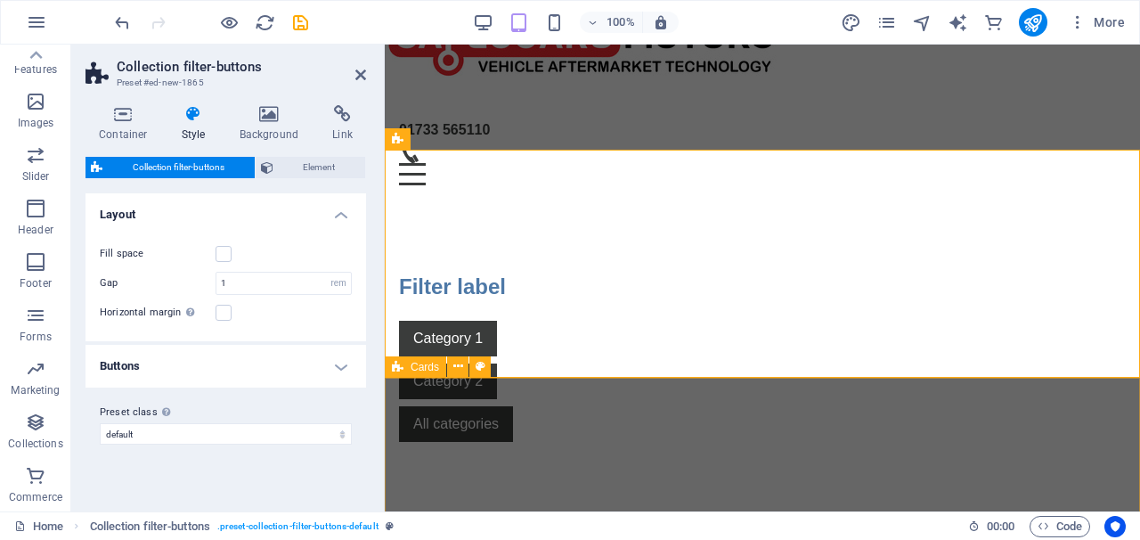
scroll to position [85, 0]
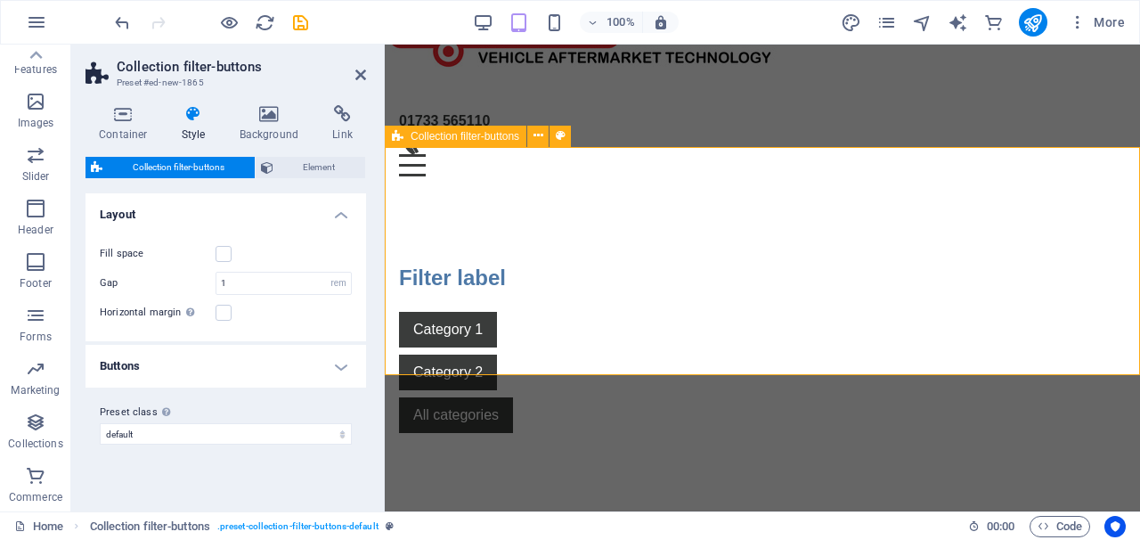
click at [392, 134] on icon at bounding box center [398, 136] width 12 height 21
click at [439, 141] on span "Collection filter-buttons" at bounding box center [465, 136] width 109 height 11
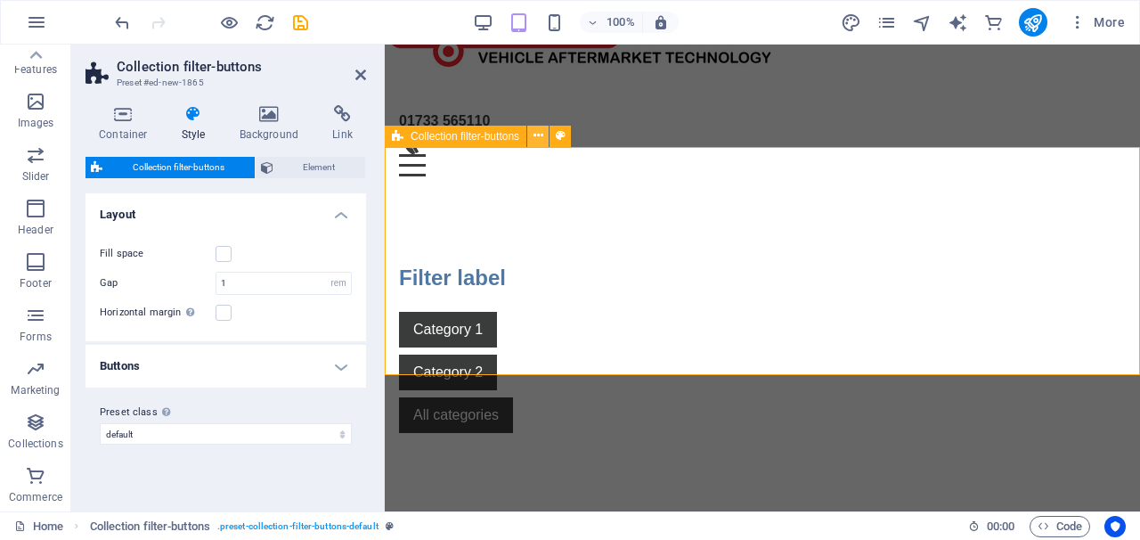
click at [536, 137] on icon at bounding box center [538, 135] width 10 height 19
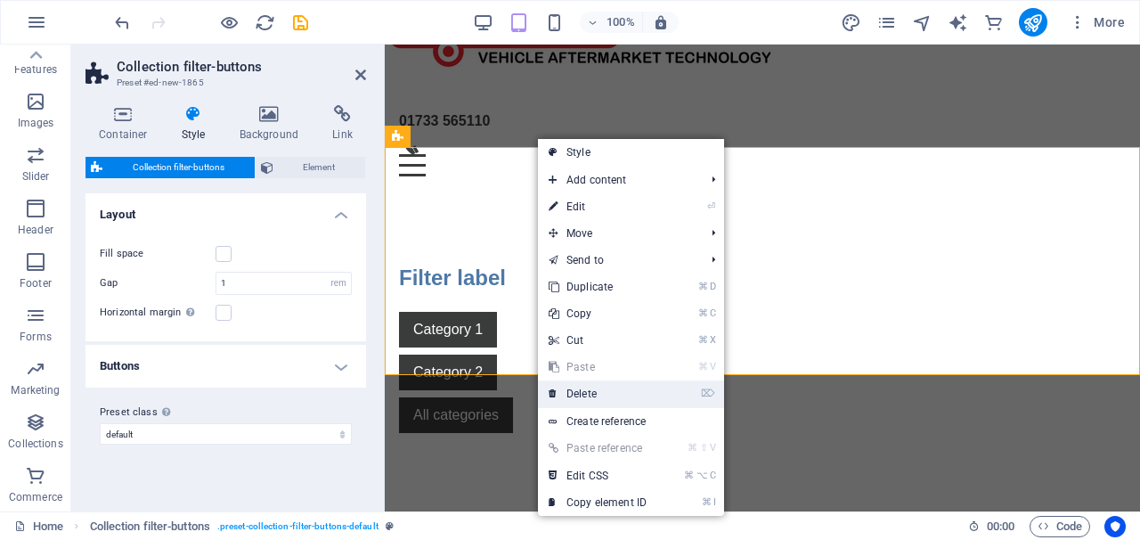
click at [605, 392] on link "⌦ Delete" at bounding box center [597, 393] width 119 height 27
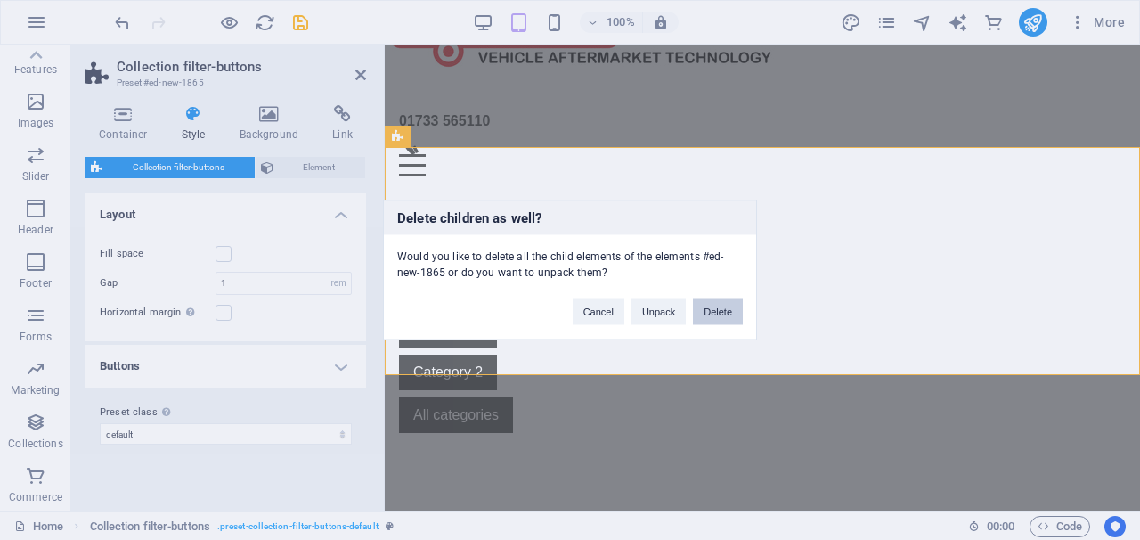
click at [693, 314] on button "Delete" at bounding box center [718, 311] width 50 height 27
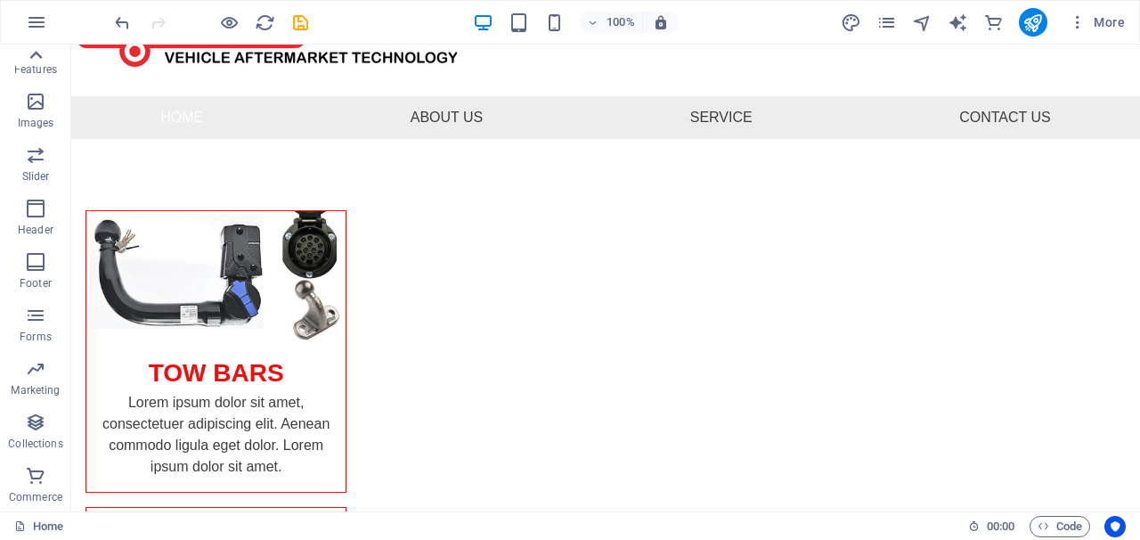
click at [17, 56] on div at bounding box center [35, 55] width 71 height 21
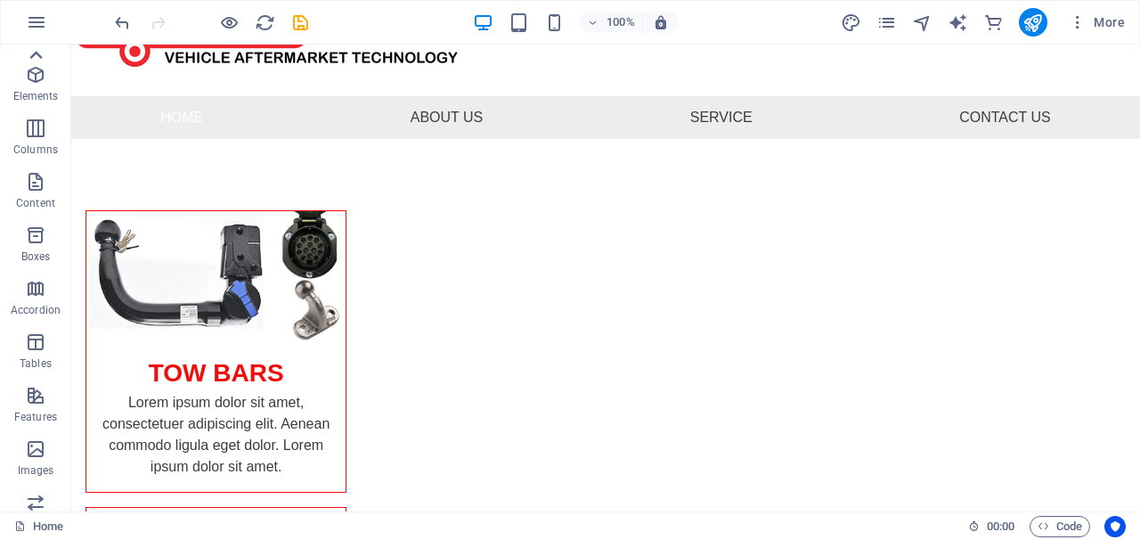
click at [17, 56] on div at bounding box center [35, 55] width 71 height 21
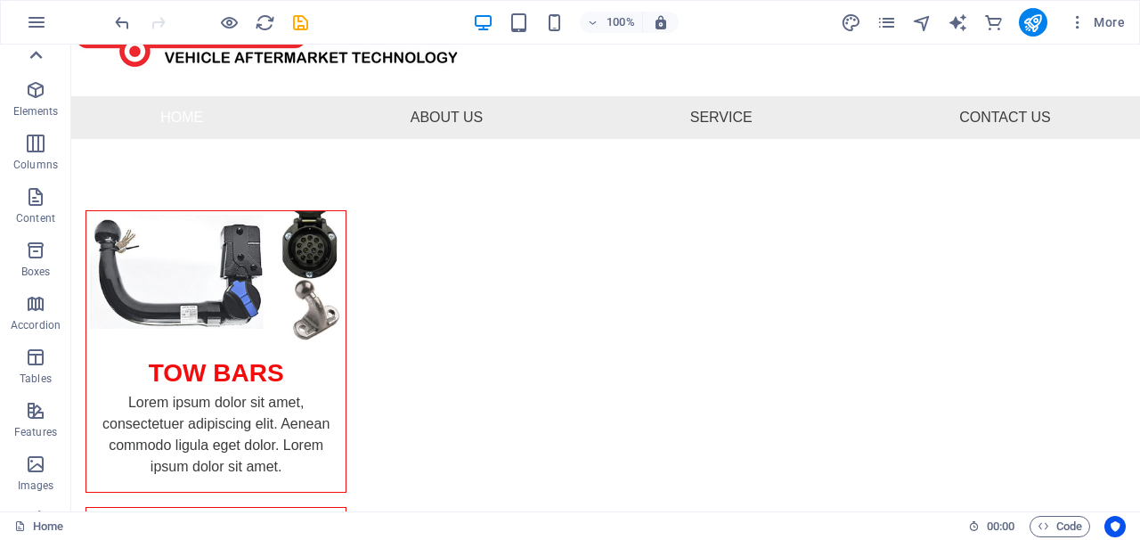
scroll to position [0, 0]
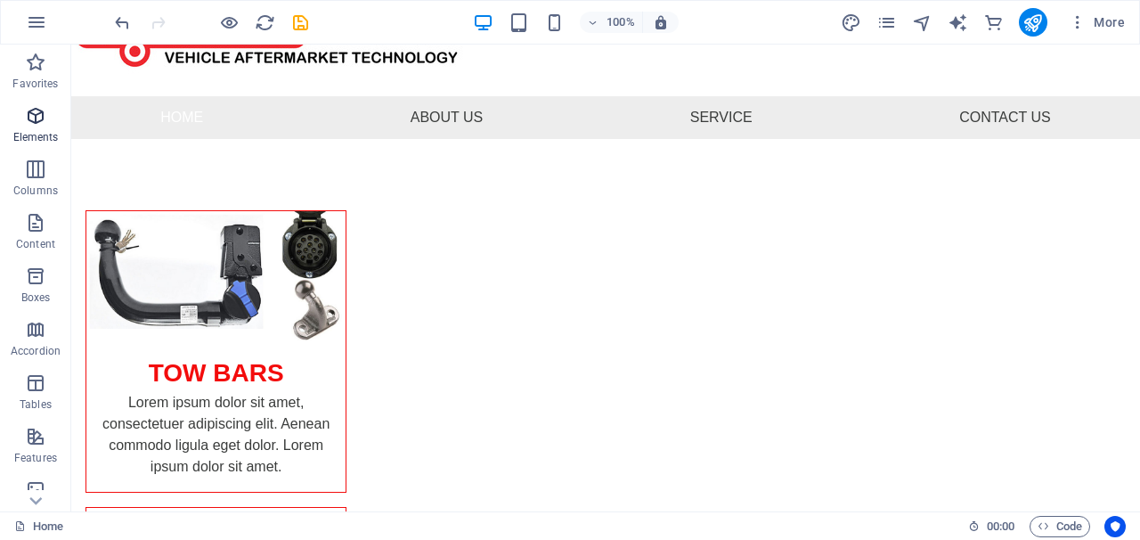
click at [49, 133] on p "Elements" at bounding box center [35, 137] width 45 height 14
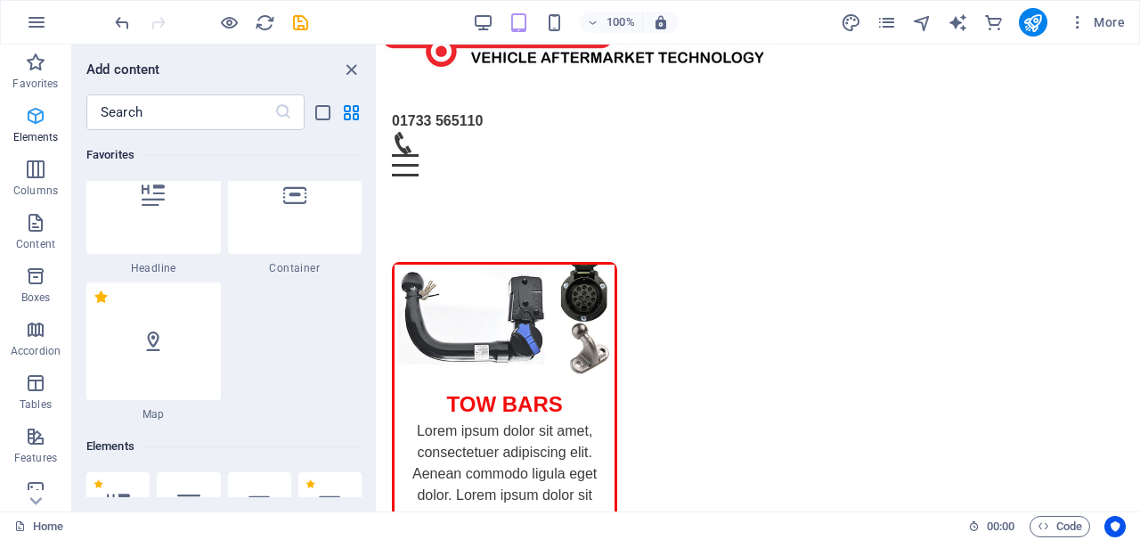
scroll to position [69, 0]
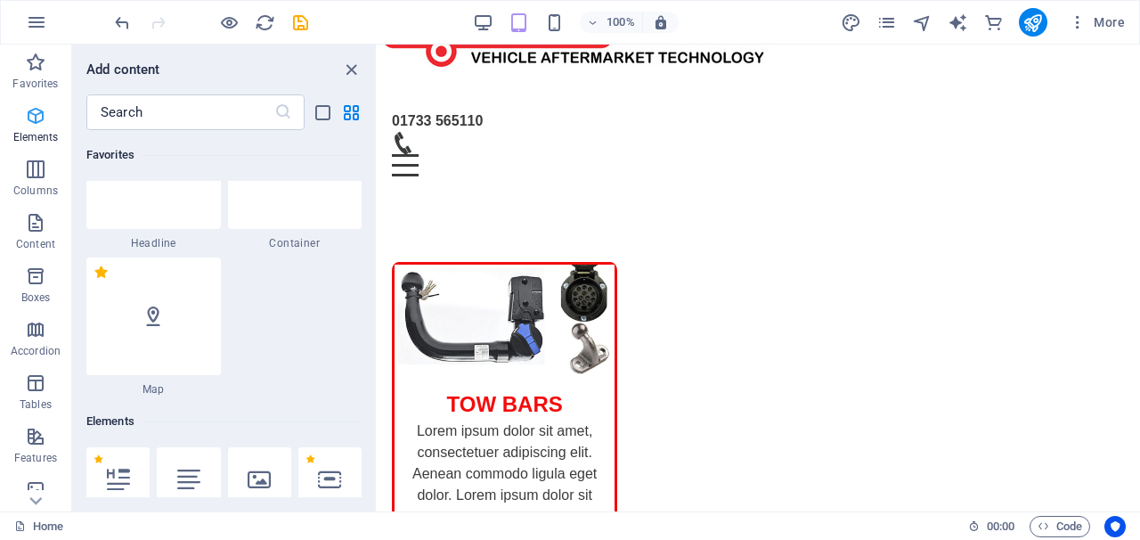
click at [50, 134] on p "Elements" at bounding box center [35, 137] width 45 height 14
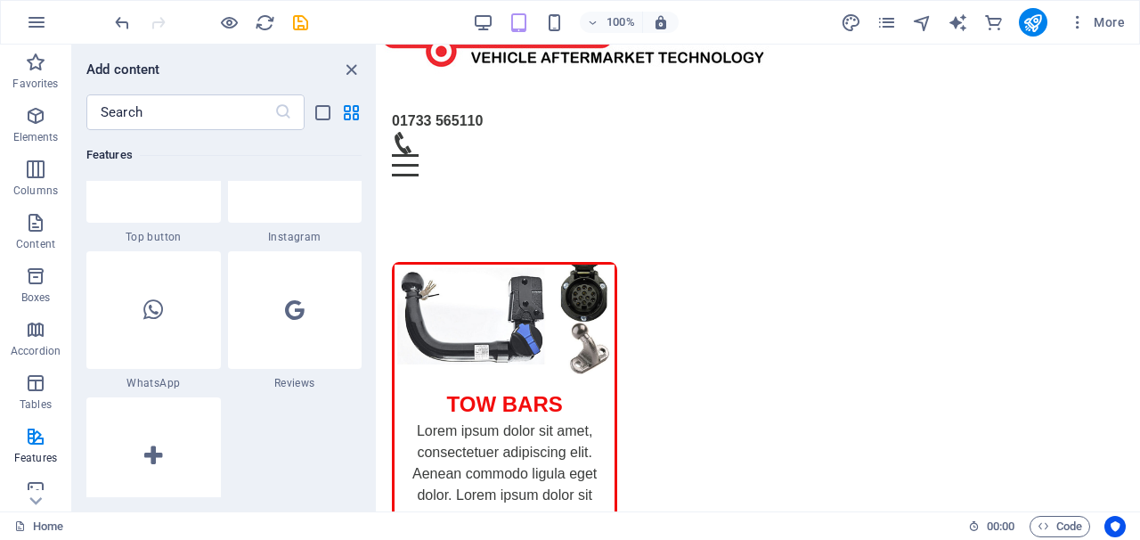
scroll to position [8776, 0]
click at [291, 310] on icon at bounding box center [295, 304] width 20 height 23
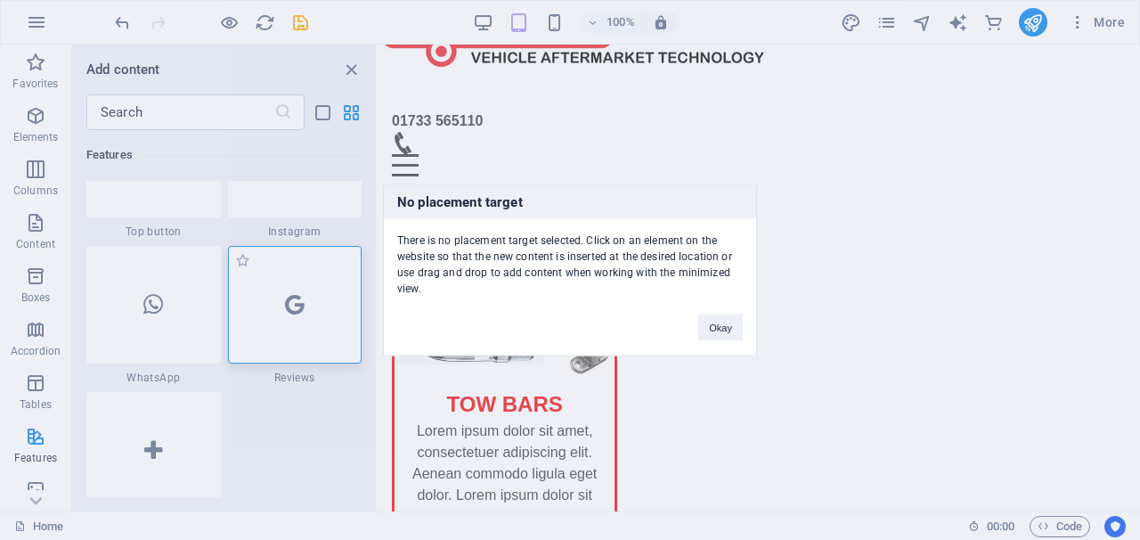
click at [291, 310] on div "No placement target There is no placement target selected. Click on an element …" at bounding box center [570, 270] width 1140 height 540
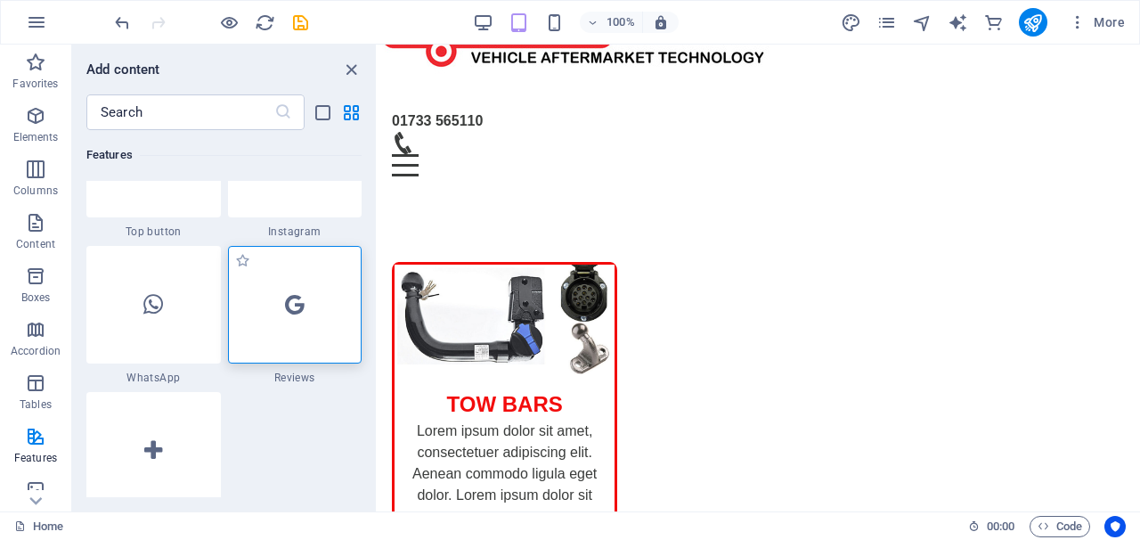
click at [291, 310] on icon at bounding box center [295, 304] width 20 height 23
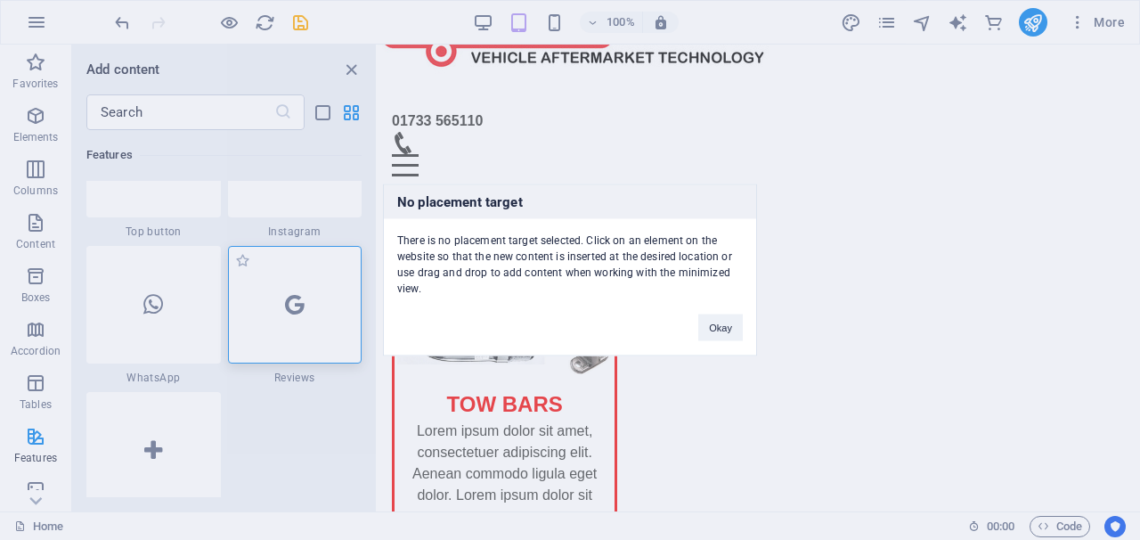
click at [291, 310] on div "No placement target There is no placement target selected. Click on an element …" at bounding box center [570, 270] width 1140 height 540
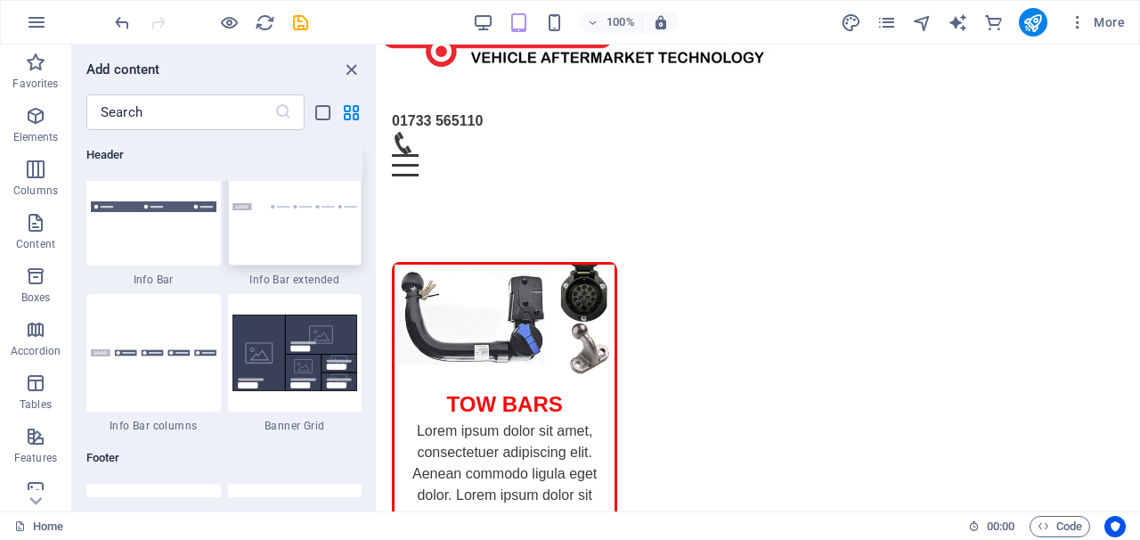
scroll to position [11625, 0]
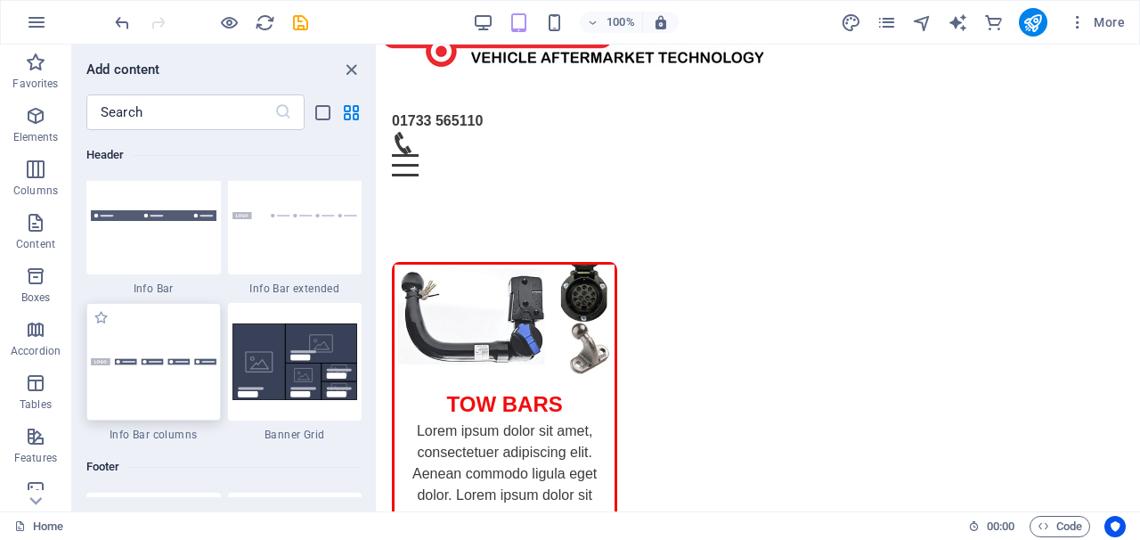
click at [180, 370] on div at bounding box center [153, 362] width 134 height 118
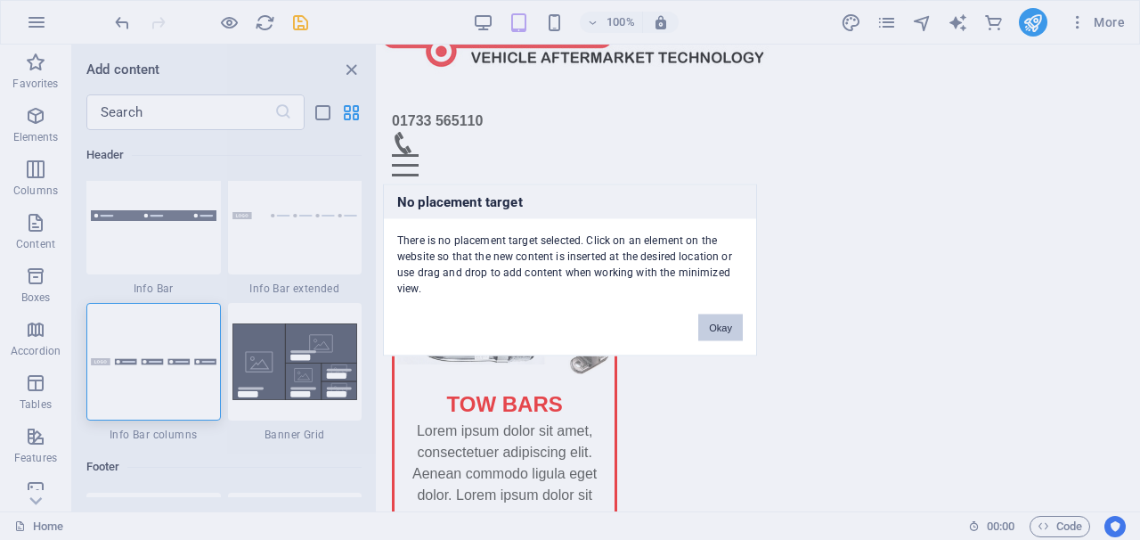
click at [710, 328] on button "Okay" at bounding box center [720, 327] width 45 height 27
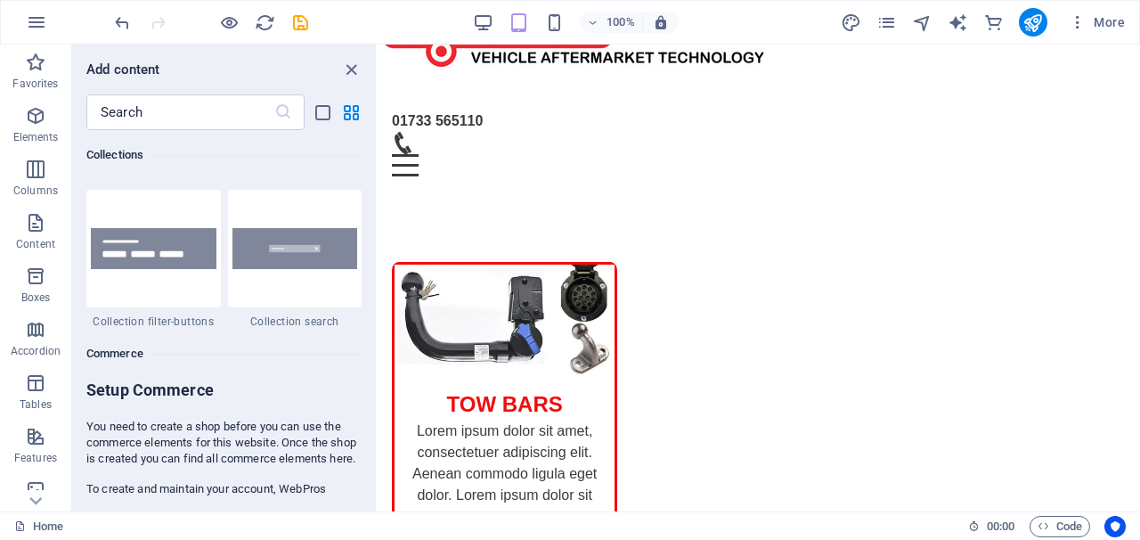
scroll to position [17104, 0]
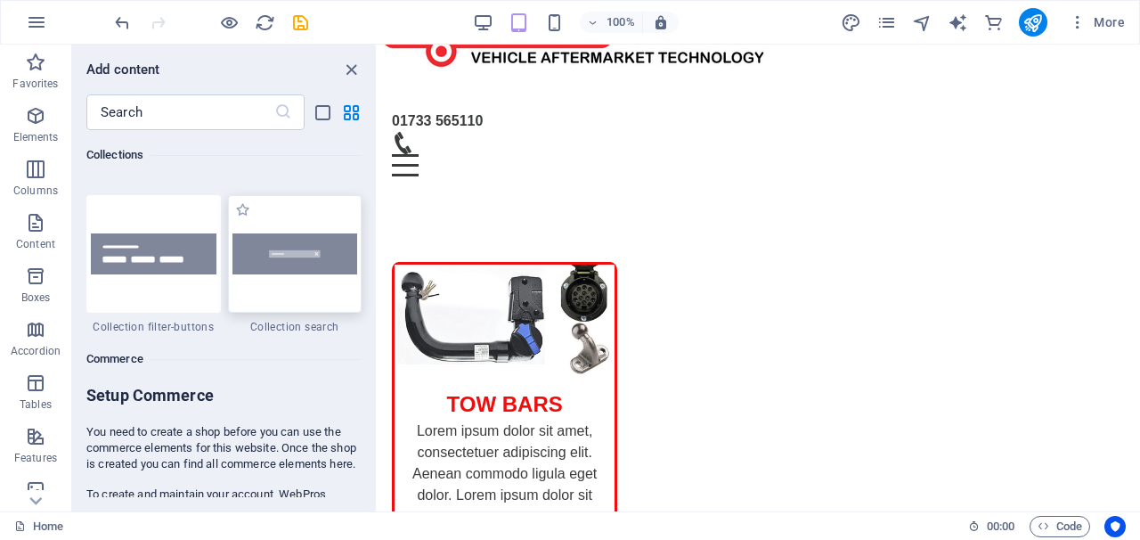
click at [292, 280] on div at bounding box center [295, 254] width 134 height 118
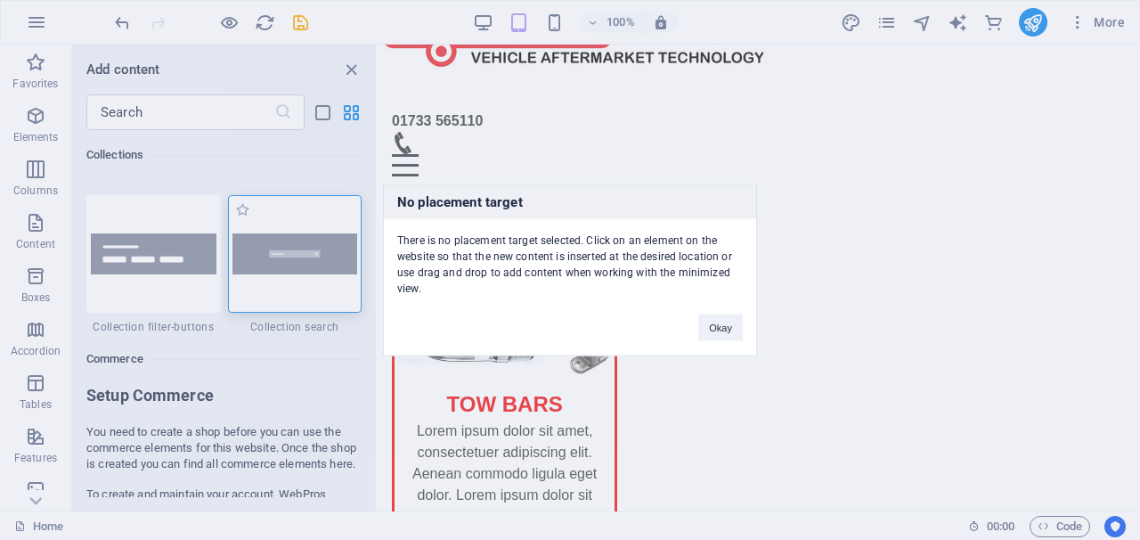
click at [292, 280] on div "No placement target There is no placement target selected. Click on an element …" at bounding box center [570, 270] width 1140 height 540
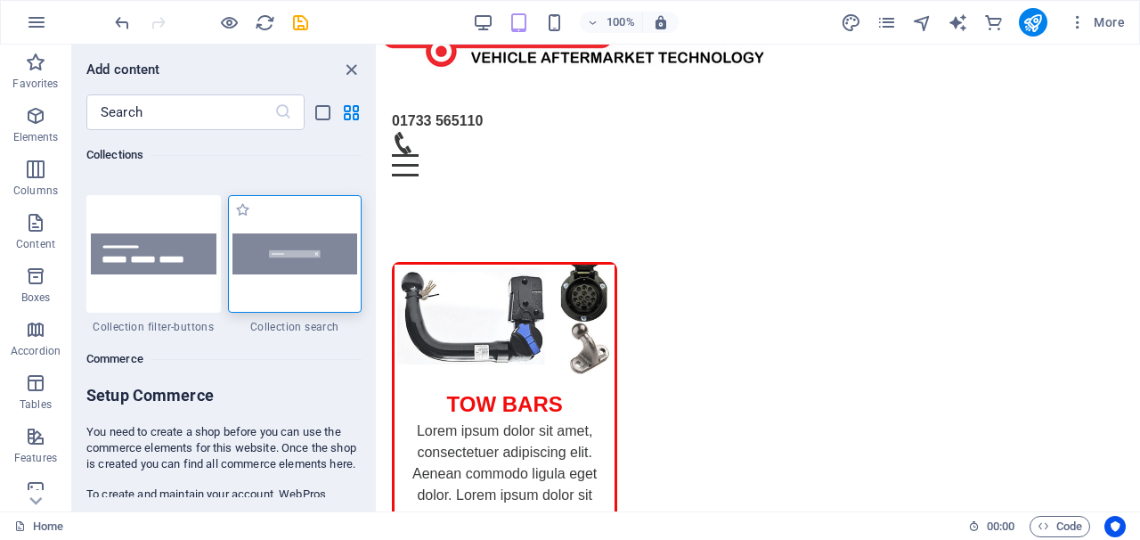
click at [298, 249] on img at bounding box center [295, 253] width 126 height 40
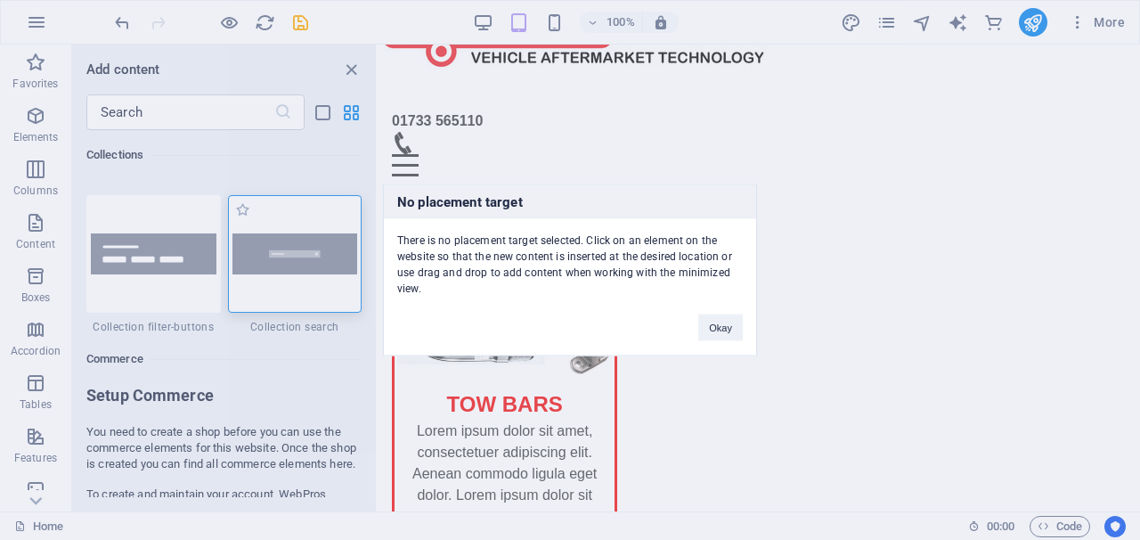
click at [298, 249] on div "No placement target There is no placement target selected. Click on an element …" at bounding box center [570, 270] width 1140 height 540
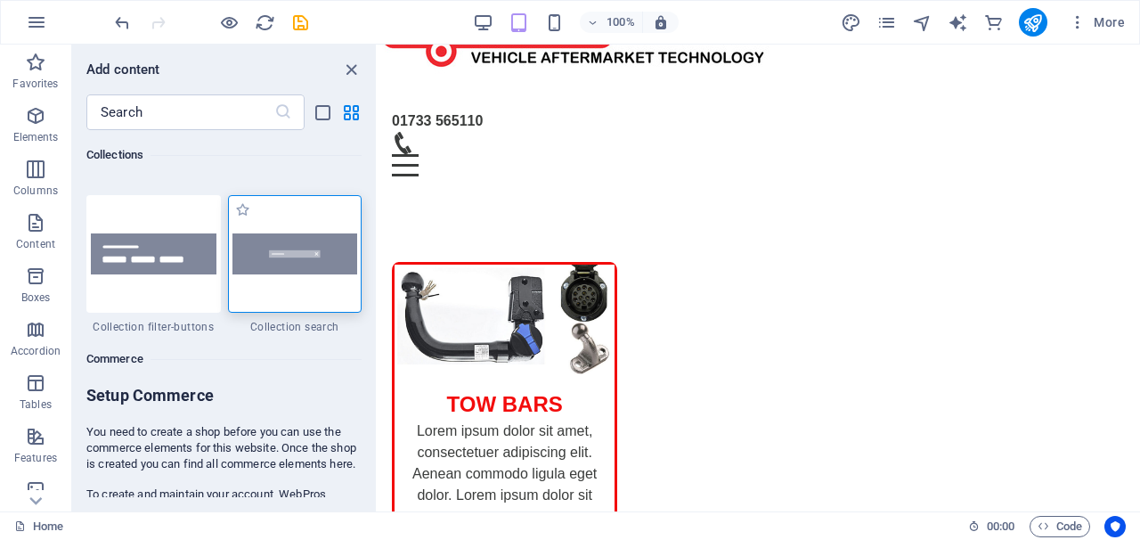
click at [311, 234] on img at bounding box center [295, 253] width 126 height 40
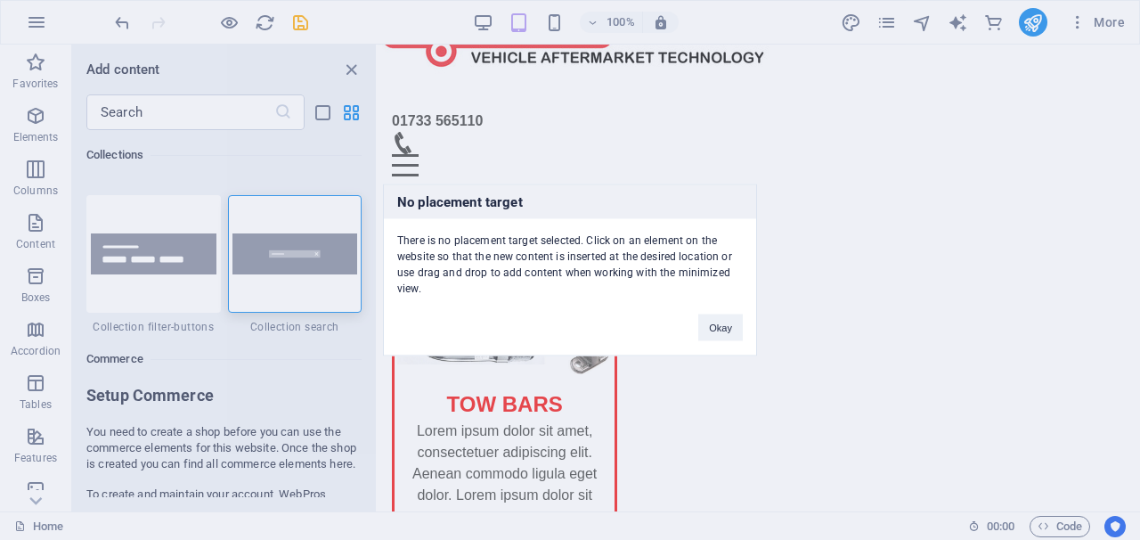
click at [312, 235] on div "No placement target There is no placement target selected. Click on an element …" at bounding box center [570, 270] width 1140 height 540
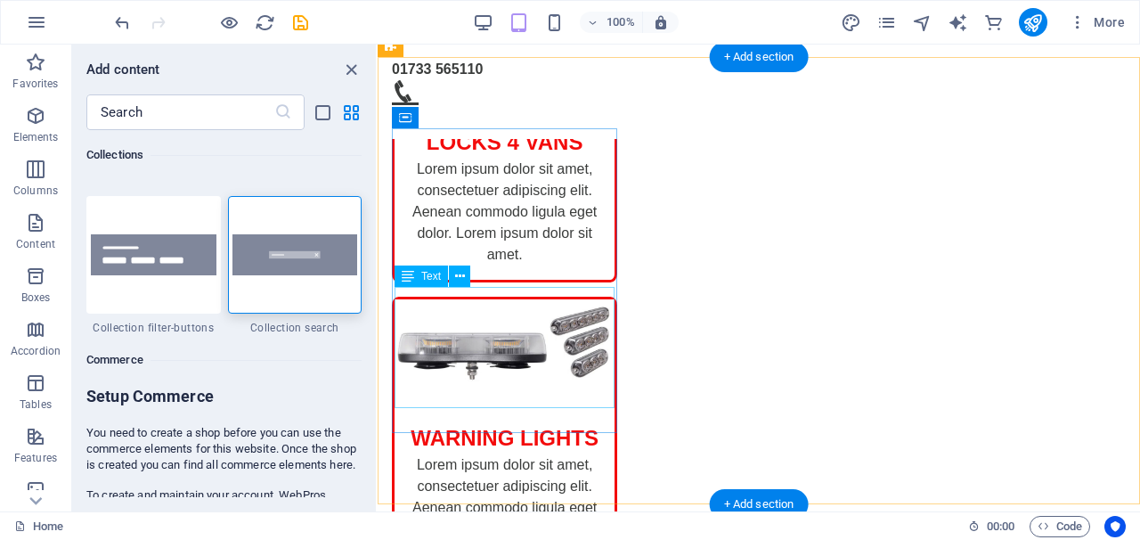
scroll to position [641, 0]
click at [717, 501] on div "+ Add section" at bounding box center [759, 504] width 99 height 30
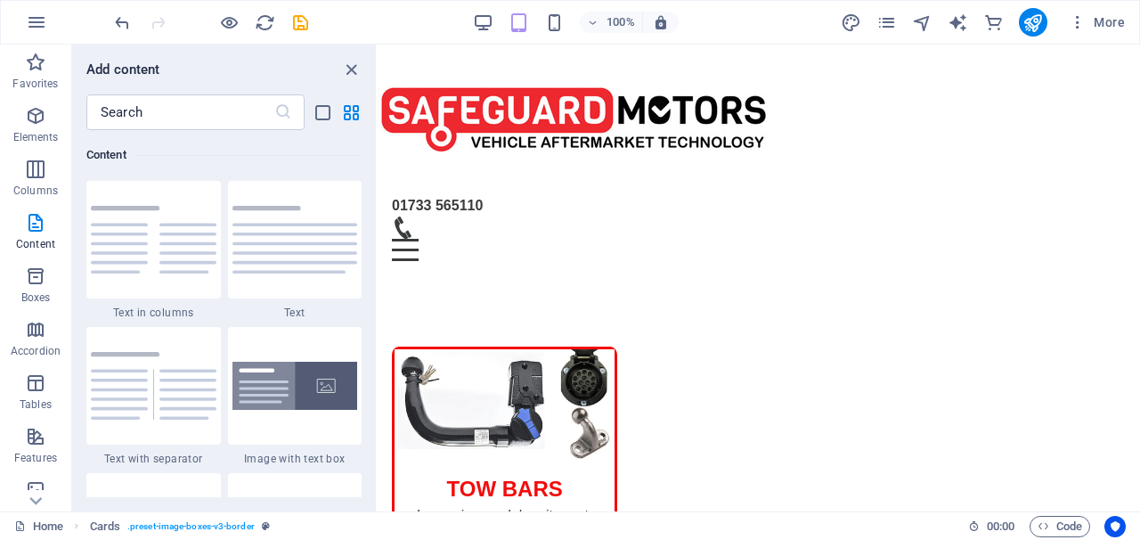
scroll to position [0, 0]
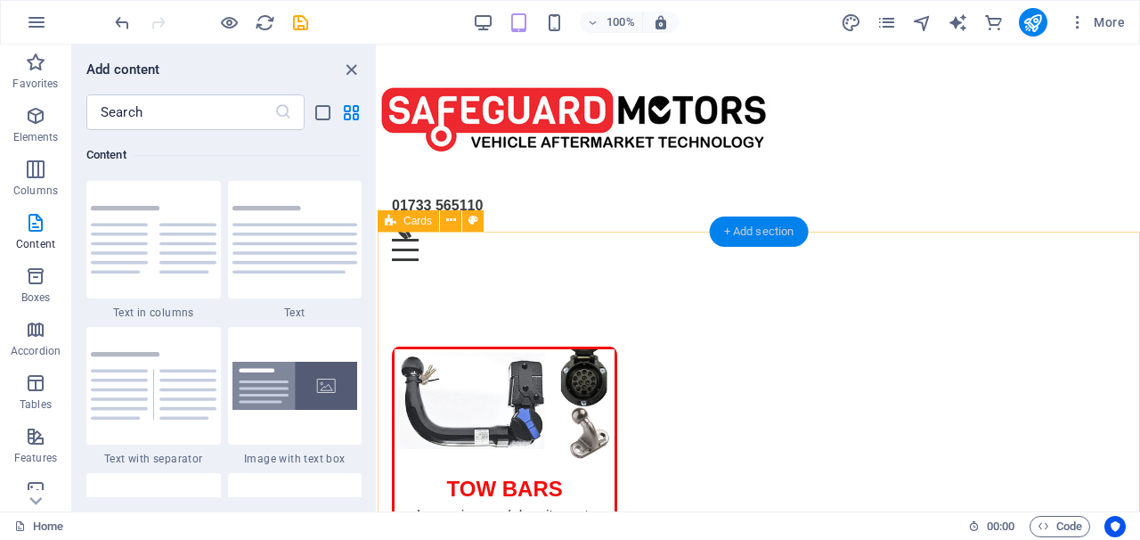
click at [732, 229] on div "+ Add section" at bounding box center [759, 231] width 99 height 30
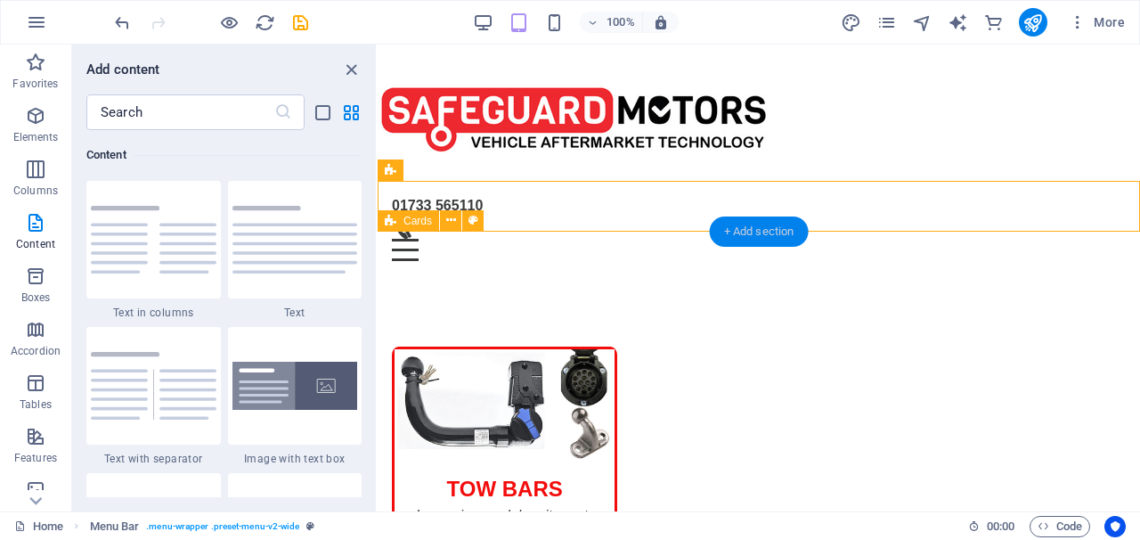
click at [730, 229] on div "+ Add section" at bounding box center [759, 231] width 99 height 30
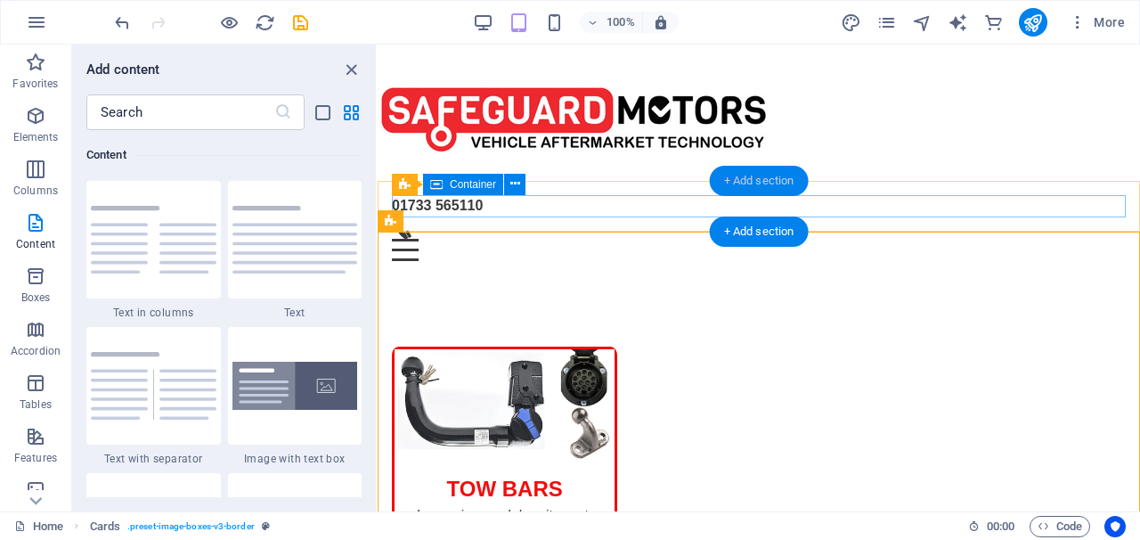
click at [752, 183] on div "+ Add section" at bounding box center [759, 181] width 99 height 30
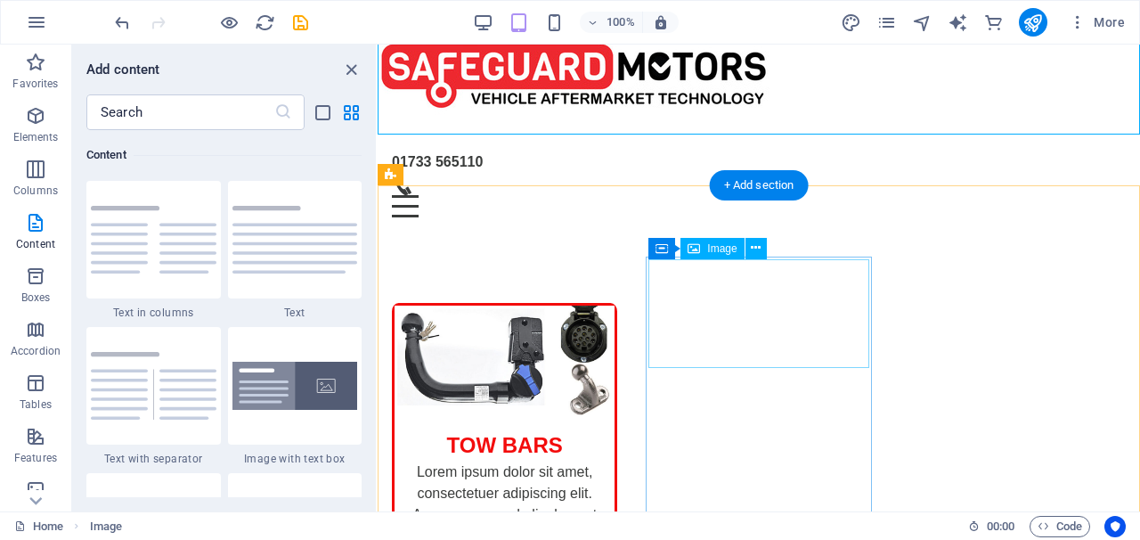
scroll to position [37, 0]
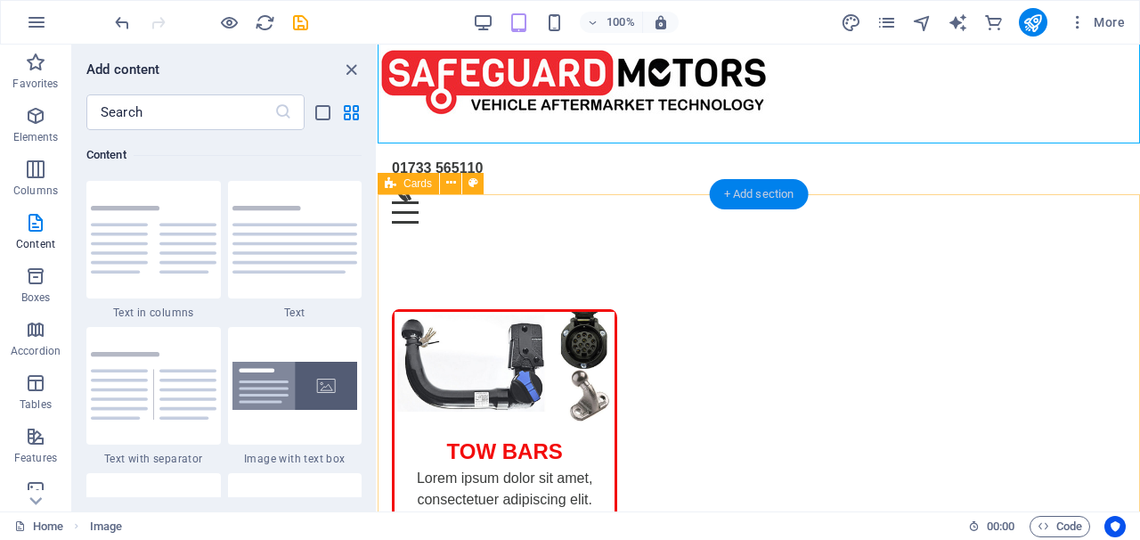
click at [742, 200] on div "+ Add section" at bounding box center [759, 194] width 99 height 30
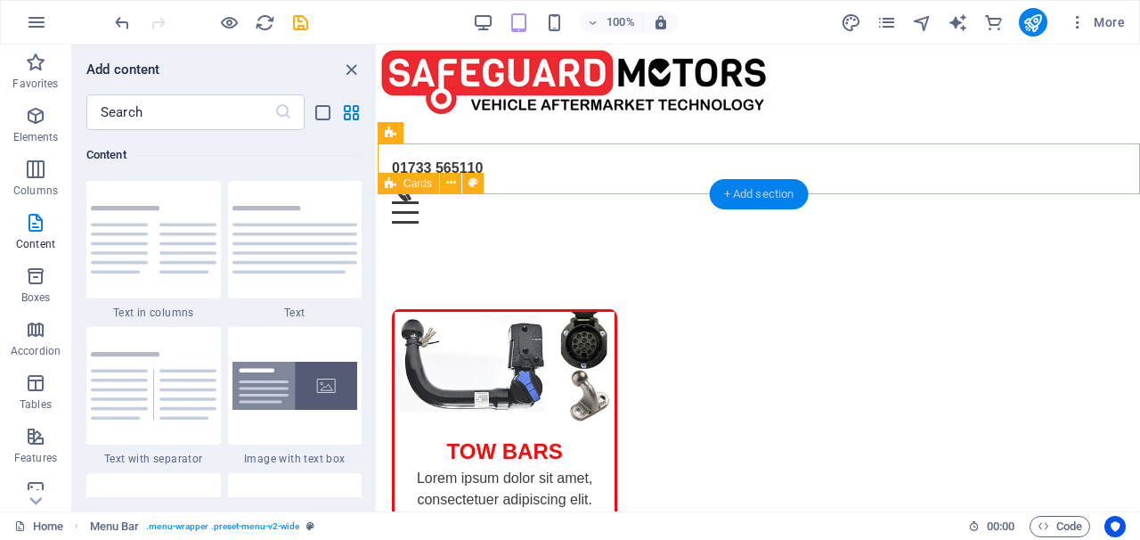
click at [742, 200] on div "+ Add section" at bounding box center [759, 194] width 99 height 30
click at [745, 207] on div "+ Add section" at bounding box center [759, 194] width 99 height 30
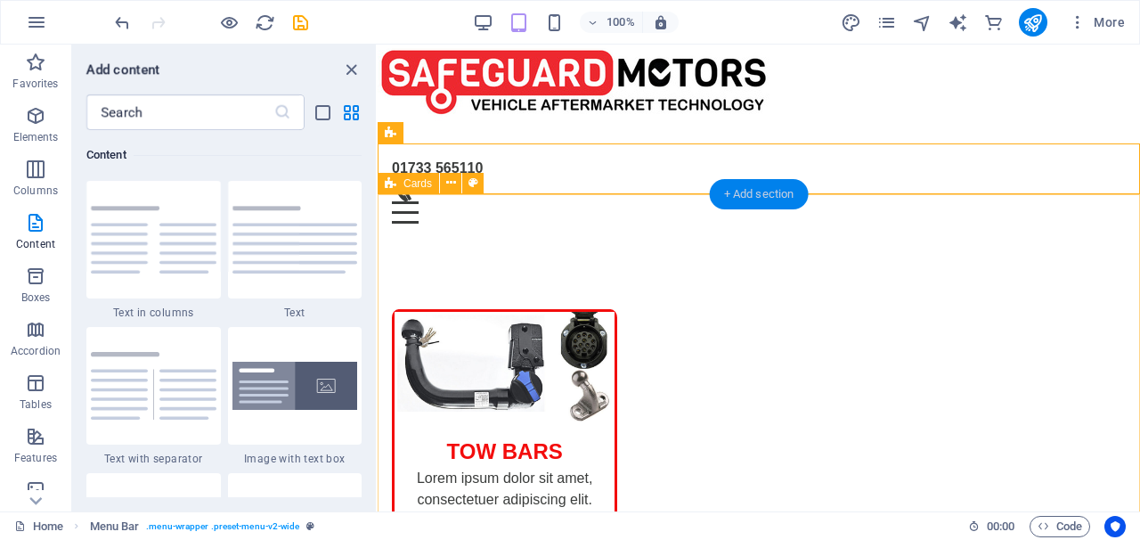
click at [745, 207] on div "+ Add section" at bounding box center [759, 194] width 99 height 30
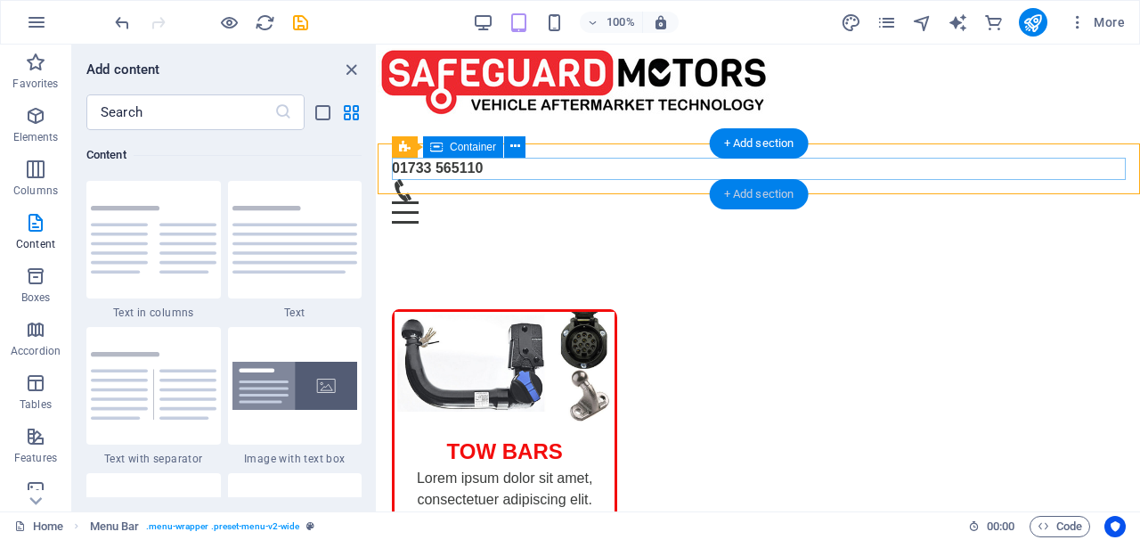
click at [729, 185] on div "+ Add section" at bounding box center [759, 194] width 99 height 30
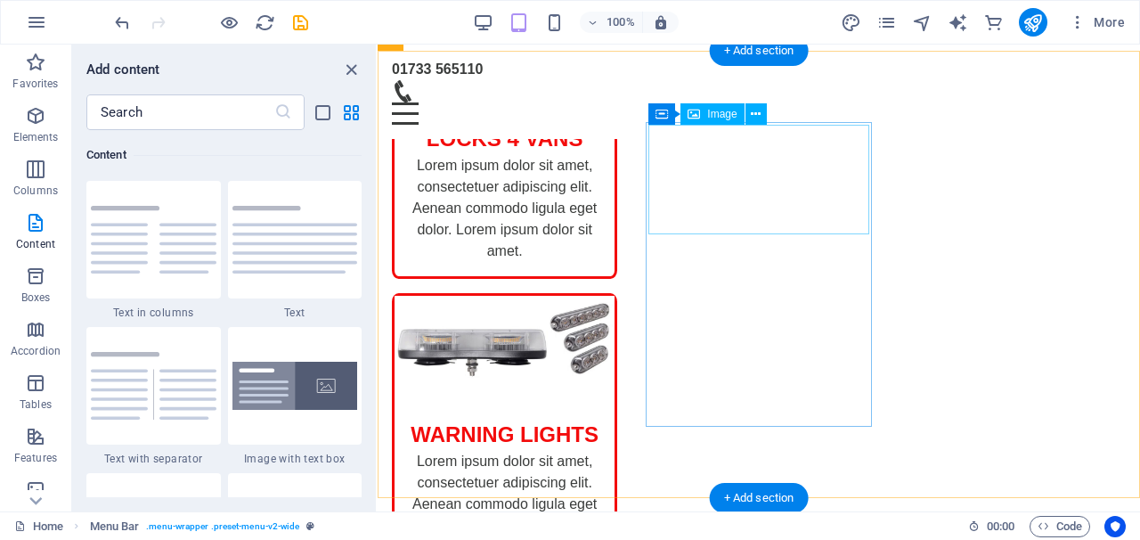
scroll to position [642, 0]
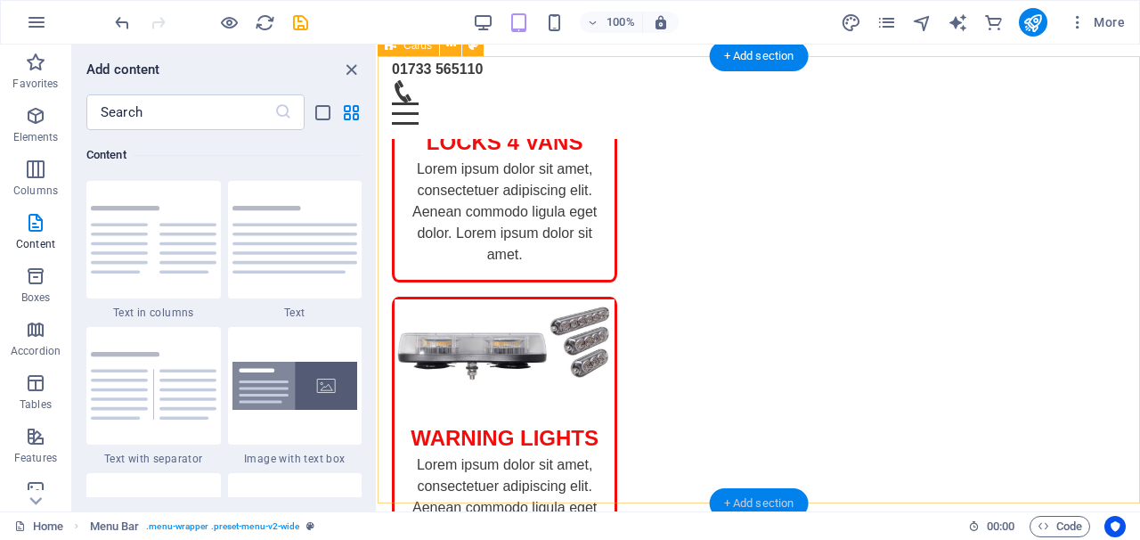
click at [794, 494] on div "+ Add section" at bounding box center [759, 503] width 99 height 30
click at [785, 497] on div "+ Add section" at bounding box center [759, 503] width 99 height 30
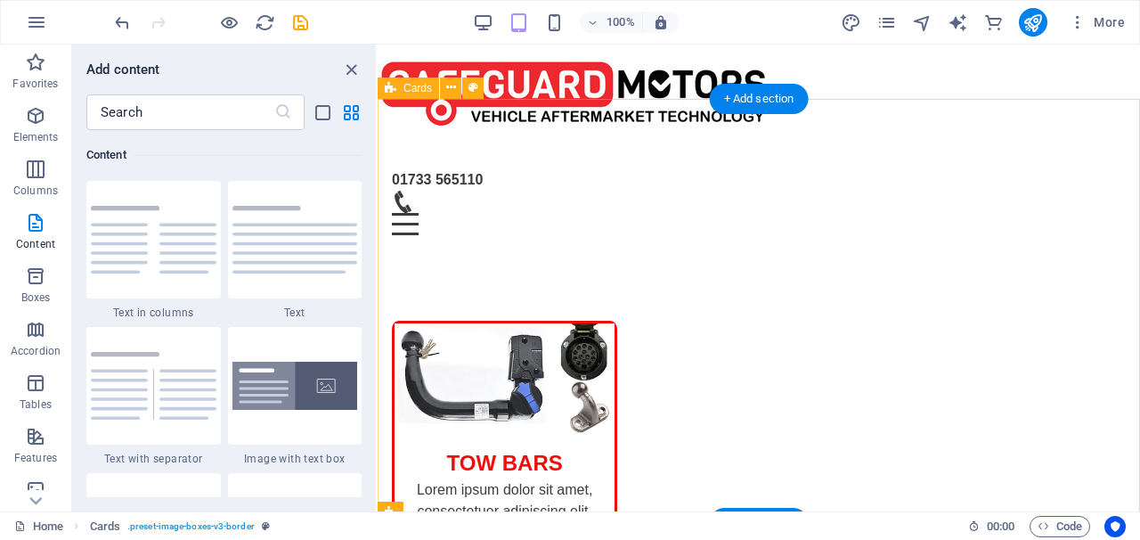
scroll to position [9, 0]
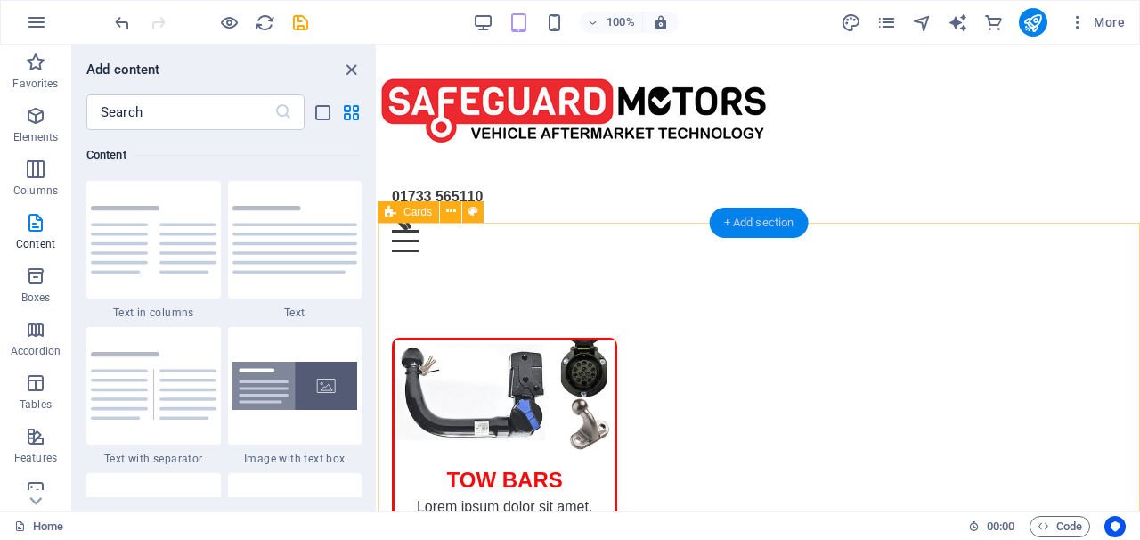
click at [742, 232] on div "+ Add section" at bounding box center [759, 223] width 99 height 30
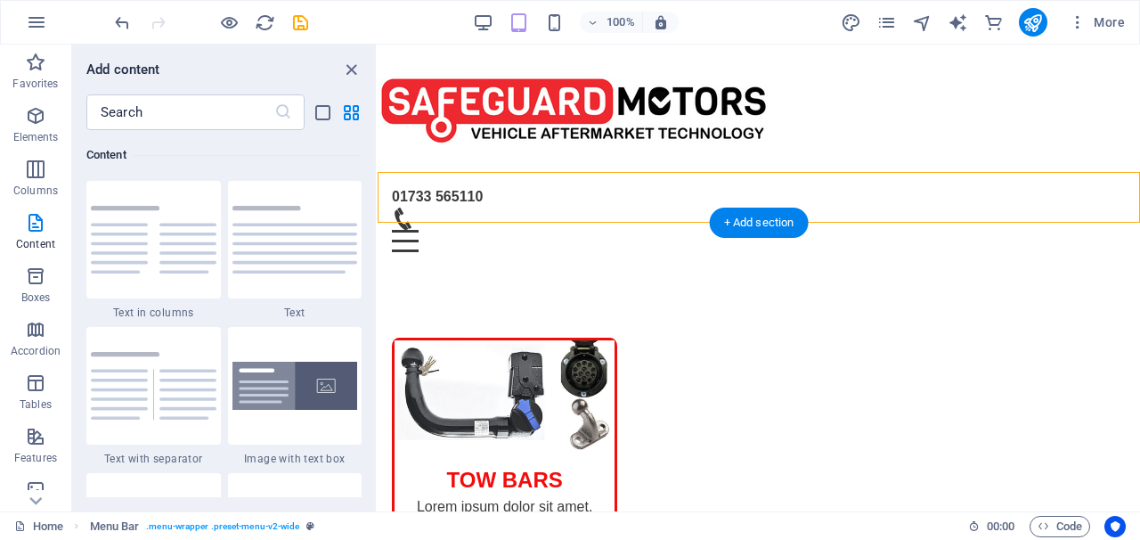
click at [370, 204] on div "Favorites 1 Star Headline 1 Star Container 1 Star Map Elements 1 Star Headline …" at bounding box center [224, 313] width 304 height 367
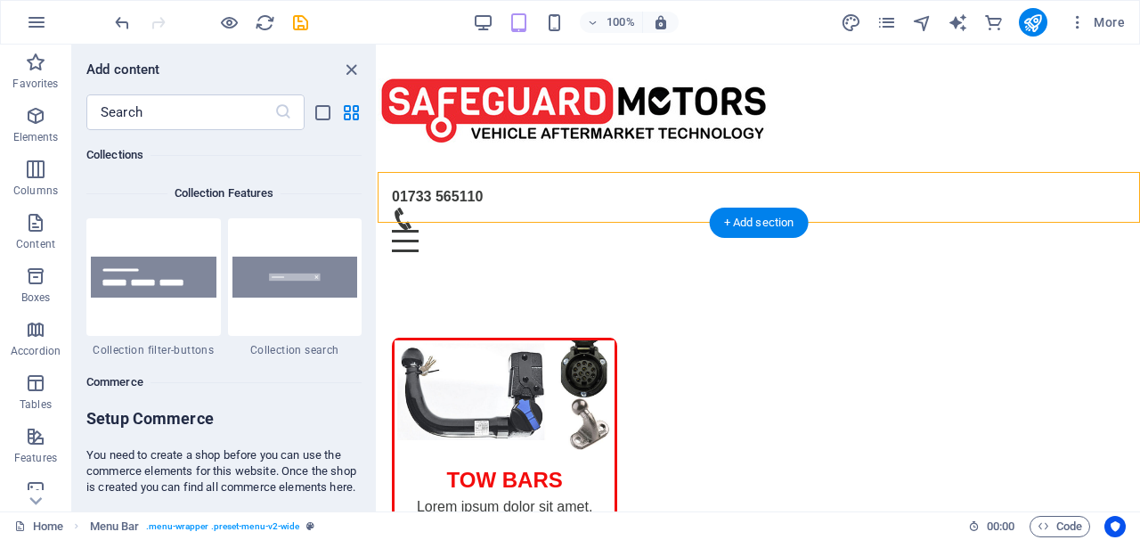
scroll to position [17078, 0]
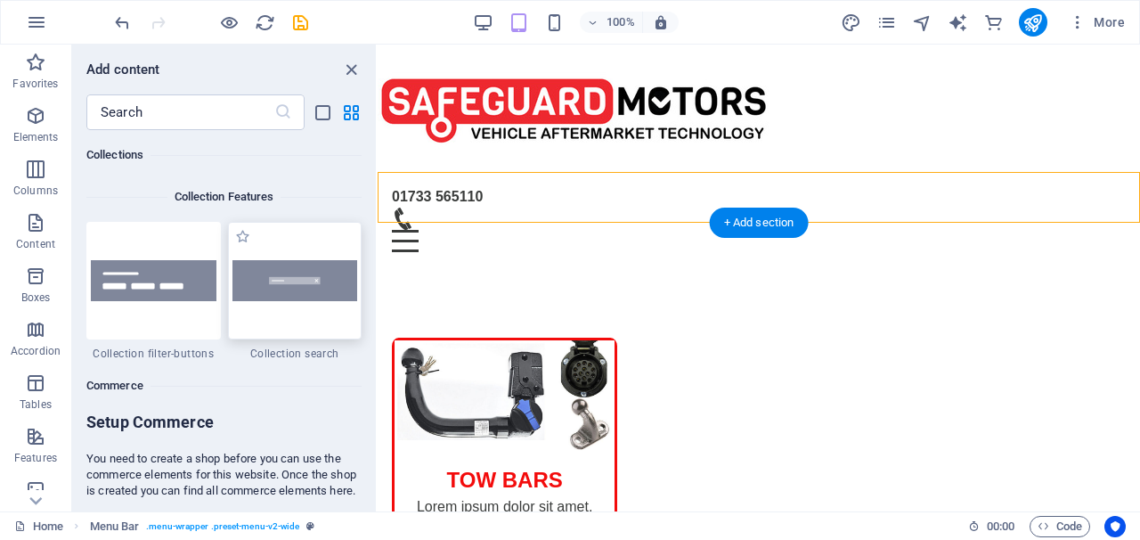
click at [322, 277] on img at bounding box center [295, 280] width 126 height 40
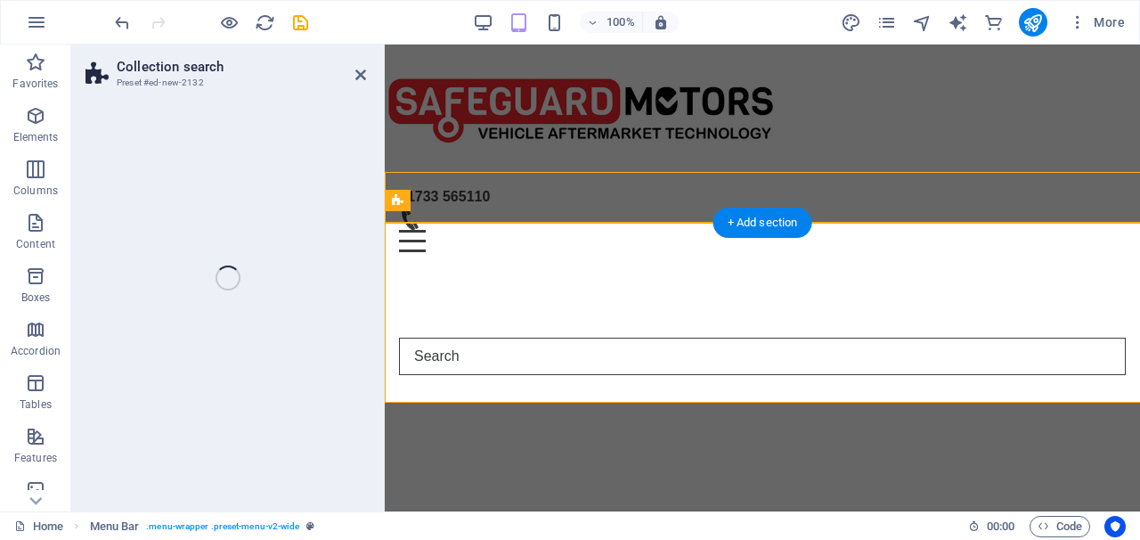
select select "px"
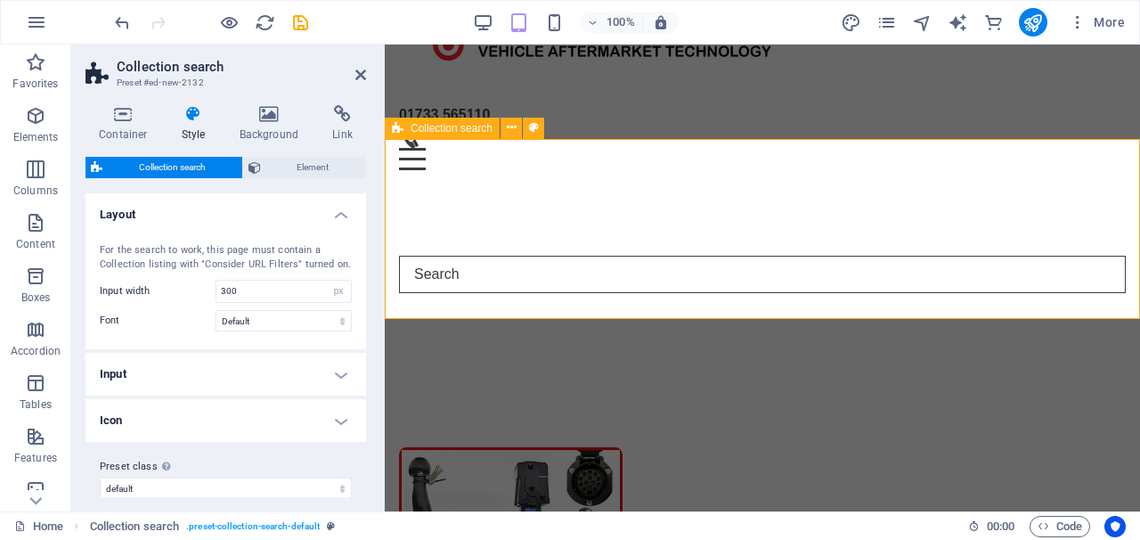
scroll to position [94, 0]
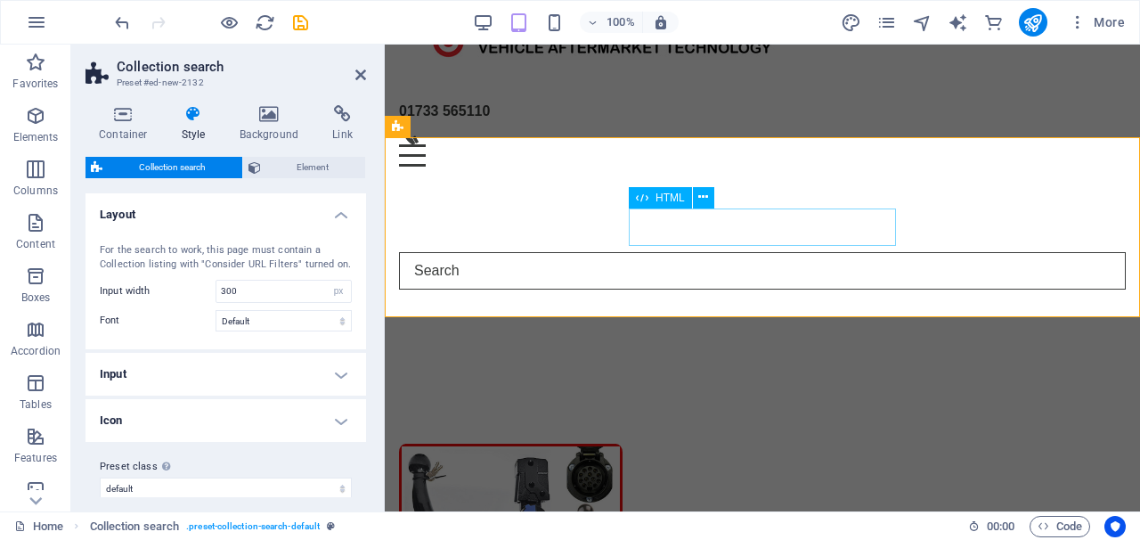
click at [787, 252] on input "search" at bounding box center [762, 270] width 727 height 37
click at [670, 199] on span "HTML" at bounding box center [669, 197] width 29 height 11
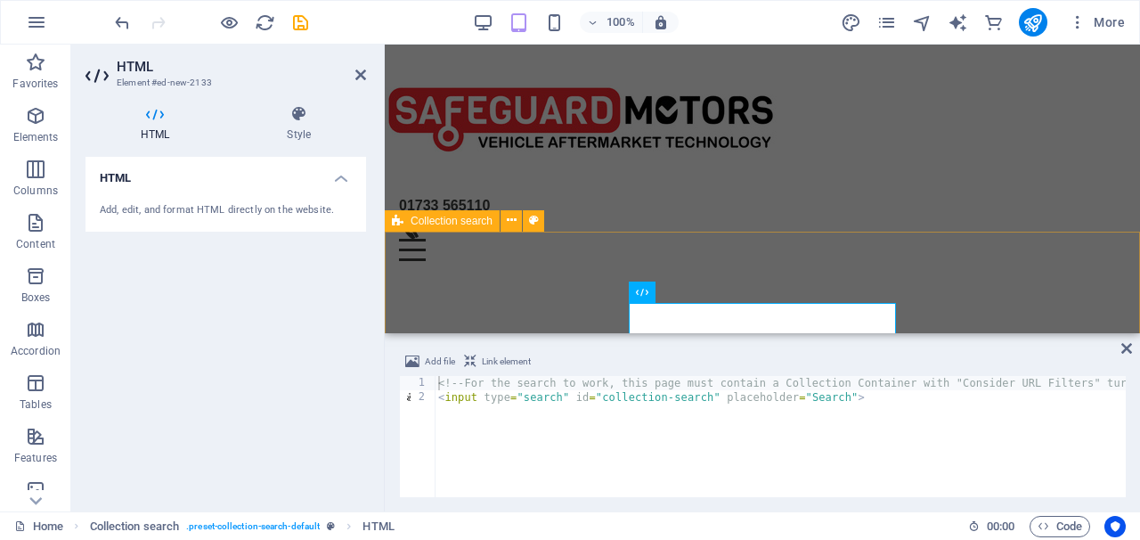
scroll to position [1, 0]
click at [355, 71] on icon at bounding box center [360, 75] width 11 height 14
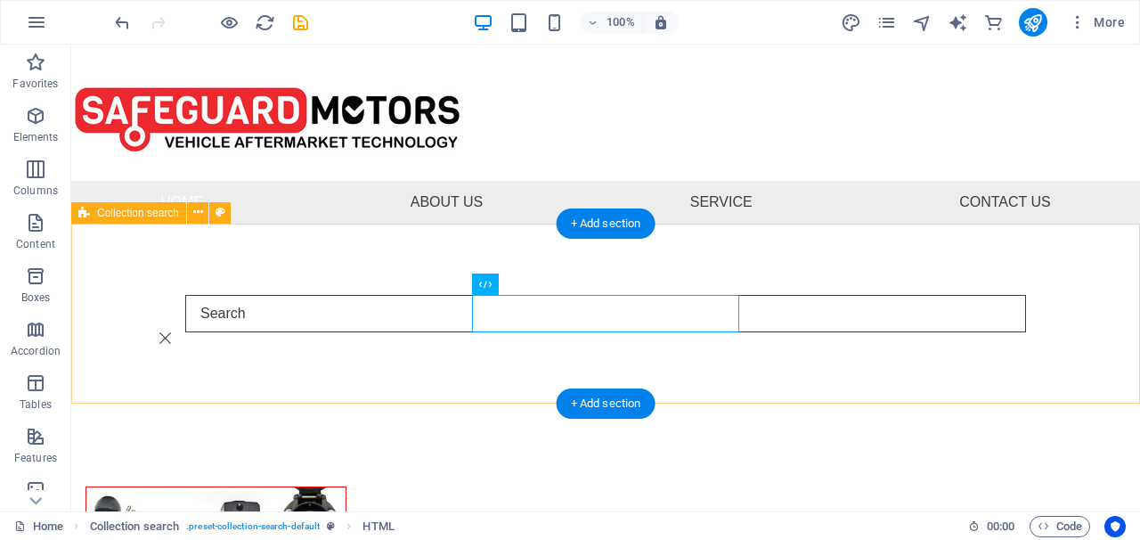
scroll to position [0, 0]
click at [194, 216] on icon at bounding box center [198, 212] width 10 height 19
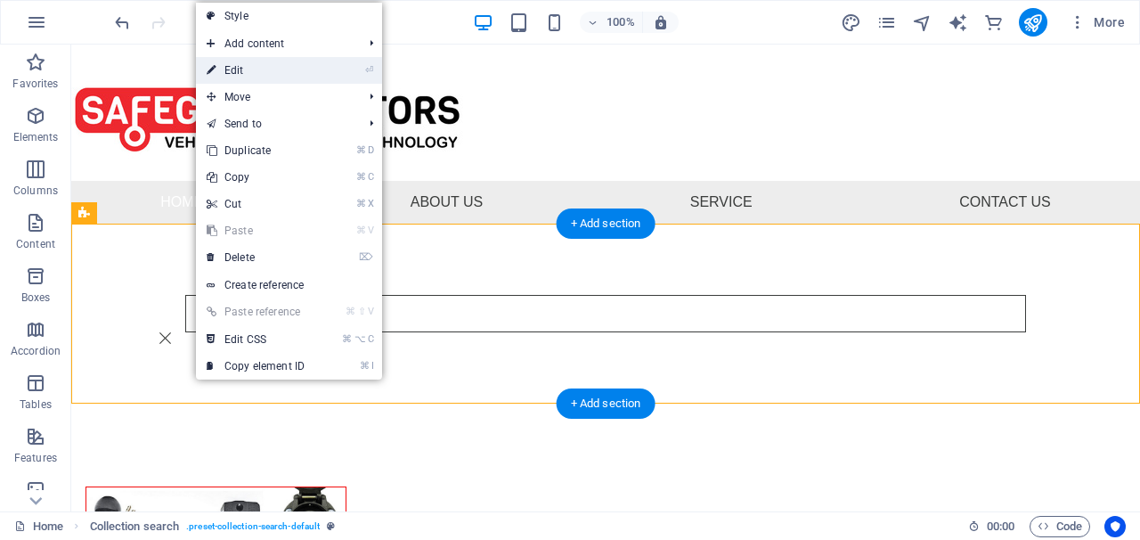
click at [249, 67] on link "⏎ Edit" at bounding box center [255, 70] width 119 height 27
select select "px"
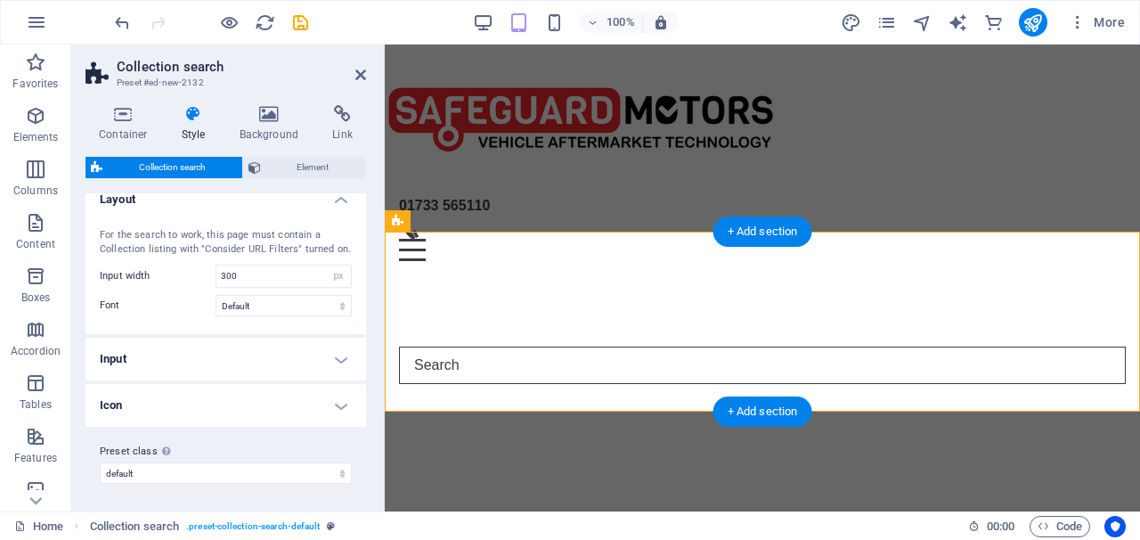
scroll to position [14, 0]
click at [335, 362] on h4 "Input" at bounding box center [225, 359] width 281 height 43
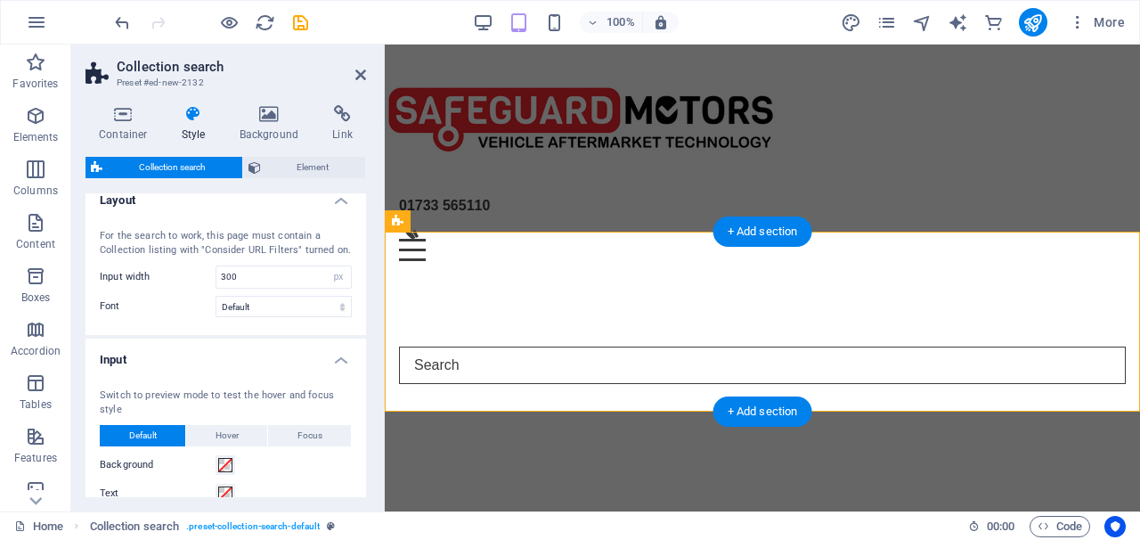
click at [335, 362] on h4 "Input" at bounding box center [225, 354] width 281 height 32
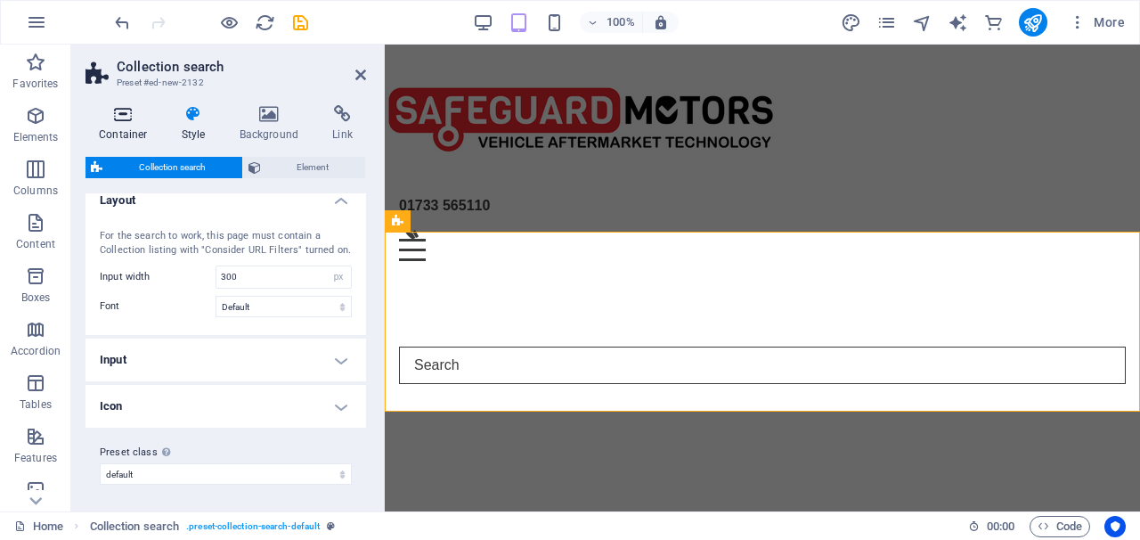
click at [127, 122] on icon at bounding box center [123, 114] width 76 height 18
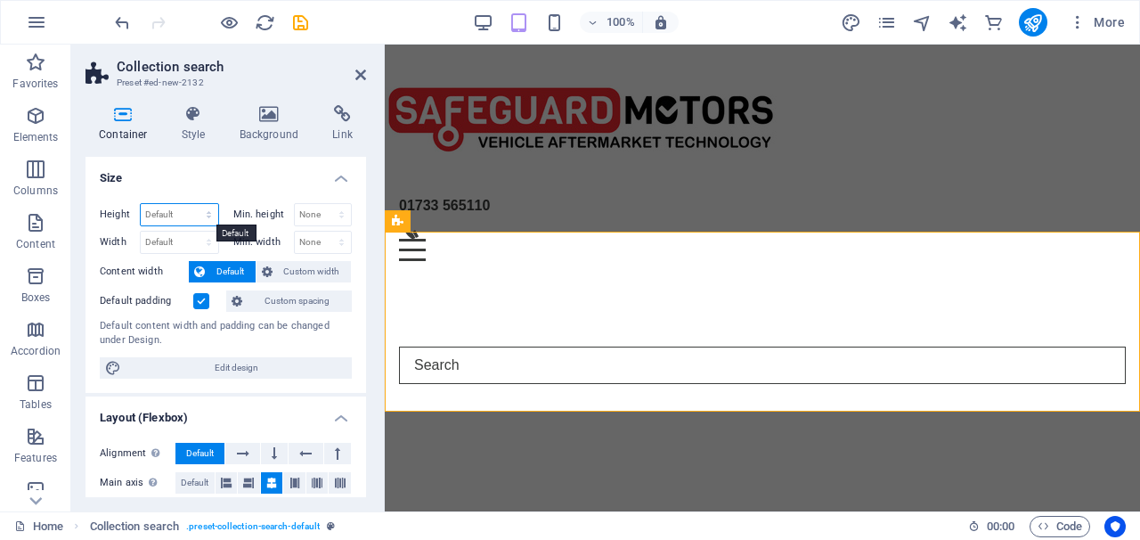
select select "%"
type input "100"
select select "%"
type input "100"
click at [163, 219] on input "100" at bounding box center [179, 214] width 77 height 21
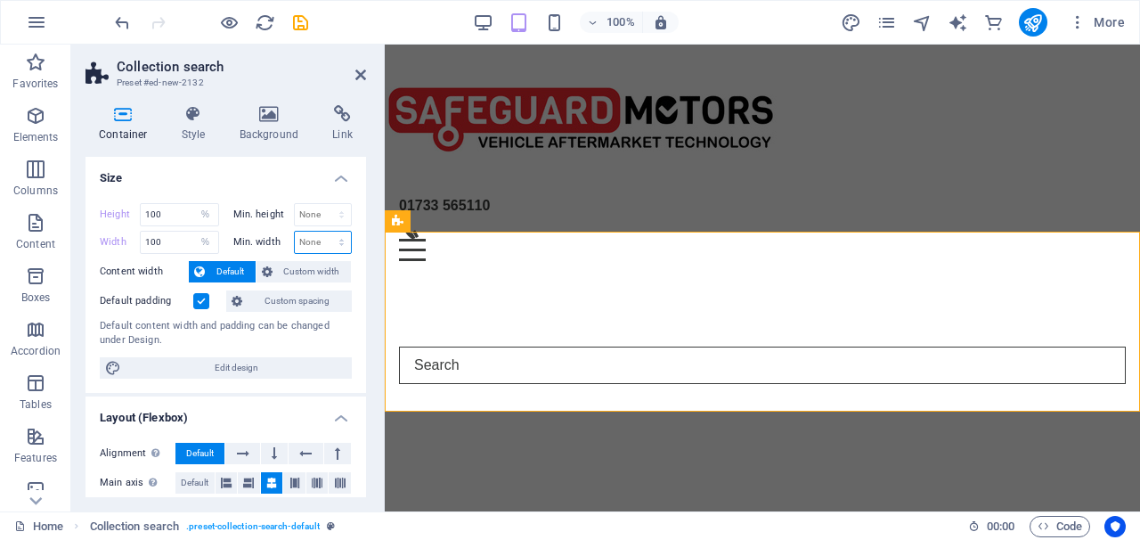
select select "%"
type input "100"
select select "%"
type input "100"
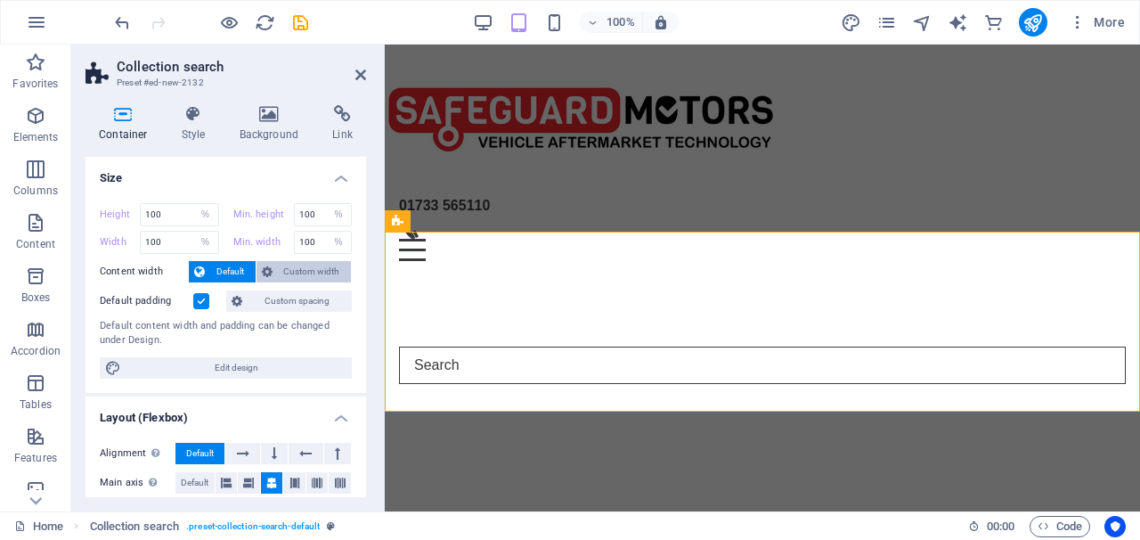
click at [281, 272] on span "Custom width" at bounding box center [312, 271] width 69 height 21
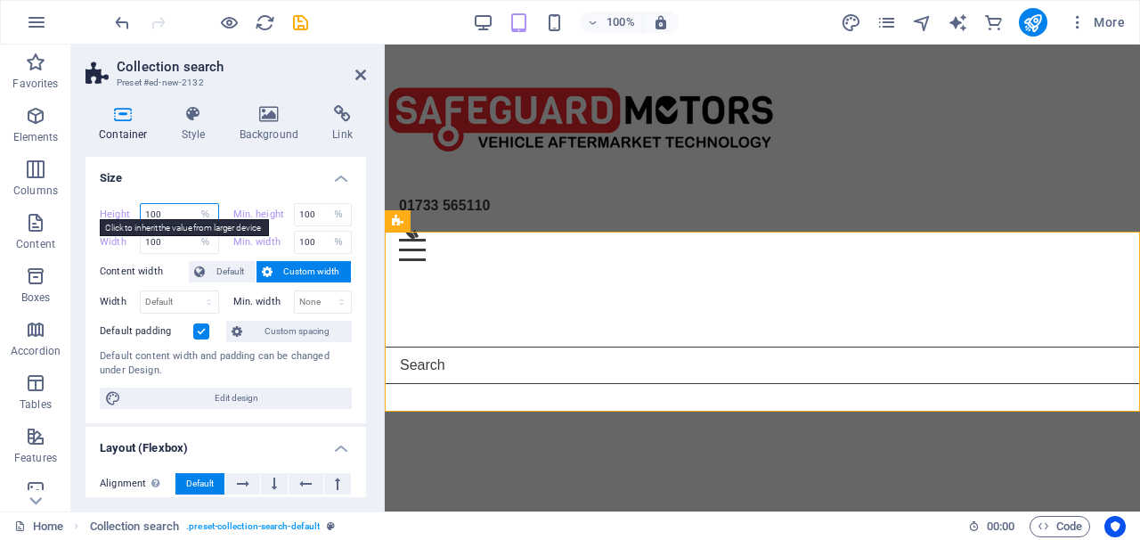
drag, startPoint x: 175, startPoint y: 218, endPoint x: 125, endPoint y: 213, distance: 51.0
click at [125, 213] on div "Height 100 Default px rem % vh vw" at bounding box center [159, 214] width 119 height 23
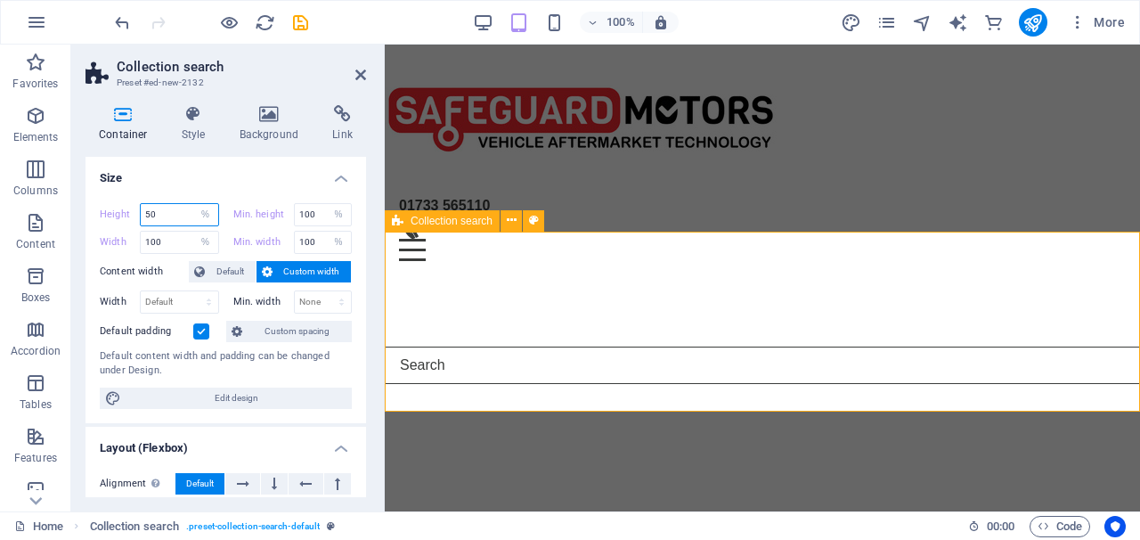
type input "50"
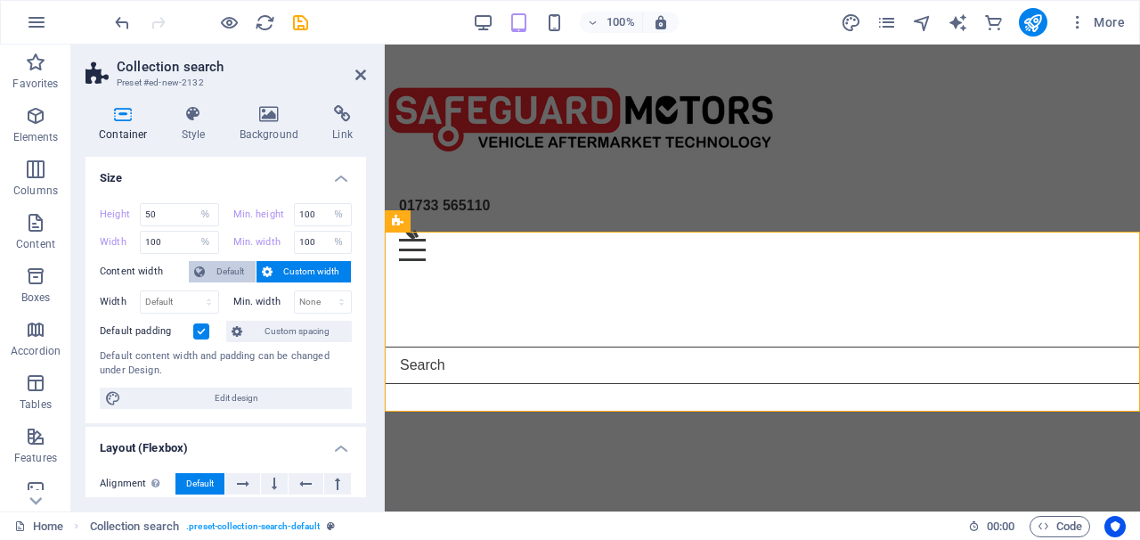
click at [224, 272] on span "Default" at bounding box center [230, 271] width 40 height 21
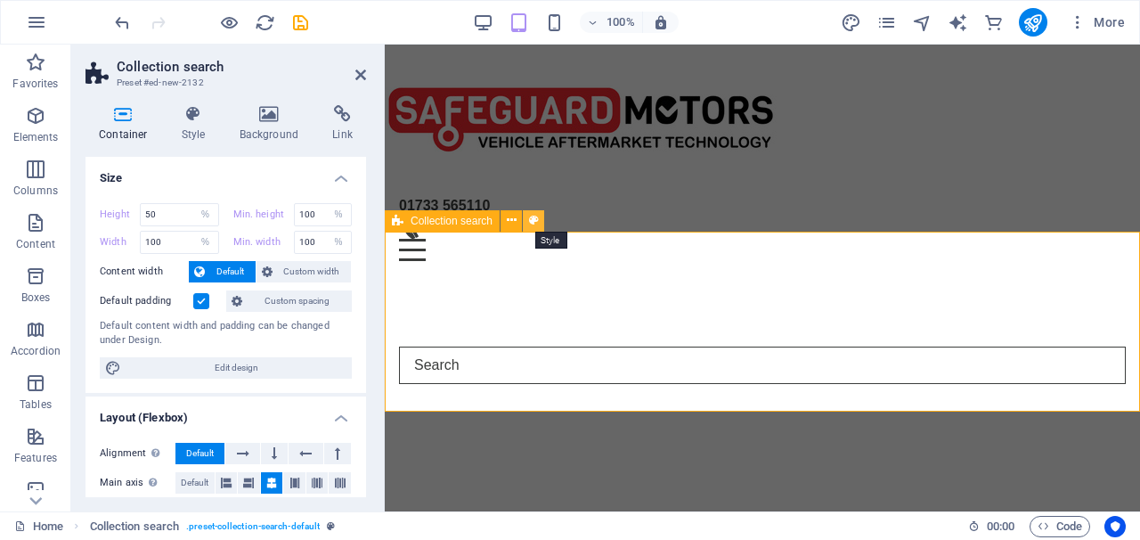
click at [541, 221] on button at bounding box center [533, 220] width 21 height 21
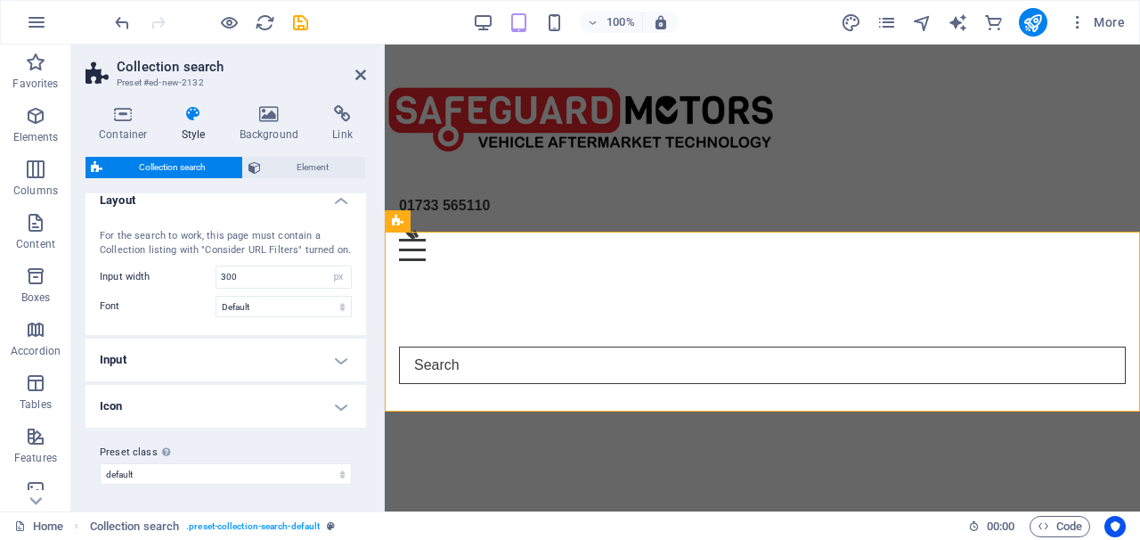
click at [203, 126] on h4 "Style" at bounding box center [197, 123] width 58 height 37
click at [197, 126] on h4 "Style" at bounding box center [197, 123] width 58 height 37
click at [202, 126] on h4 "Style" at bounding box center [197, 123] width 58 height 37
click at [283, 164] on span "Element" at bounding box center [313, 167] width 94 height 21
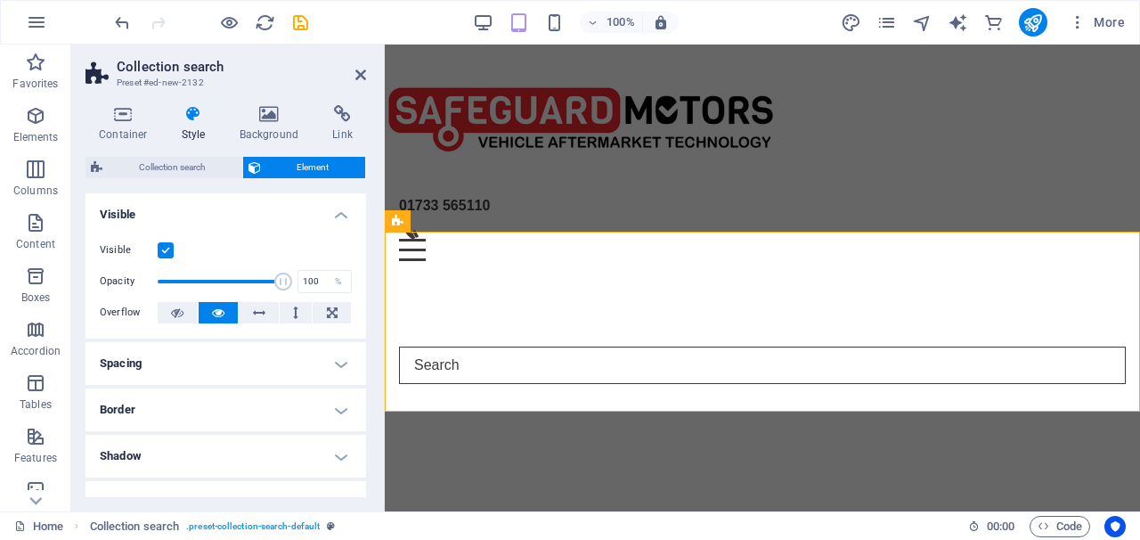
click at [252, 406] on h4 "Border" at bounding box center [225, 409] width 281 height 43
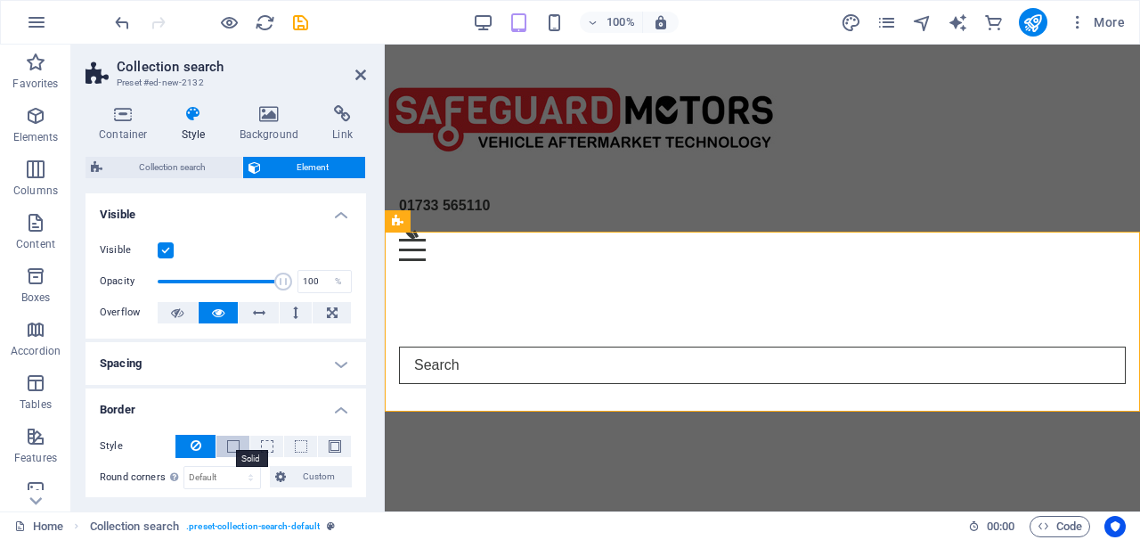
click at [230, 440] on span at bounding box center [233, 446] width 12 height 12
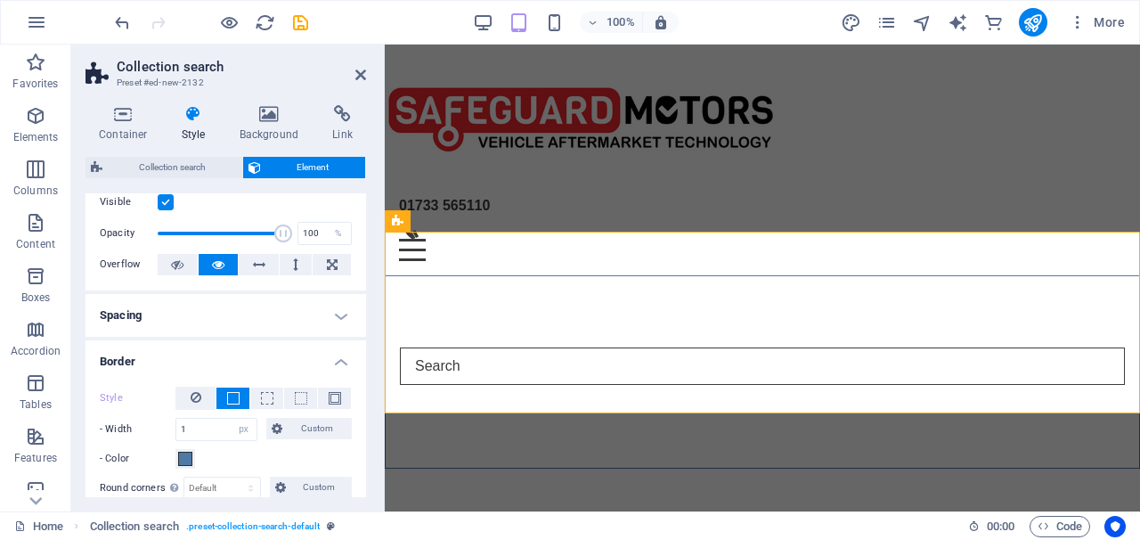
scroll to position [45, 0]
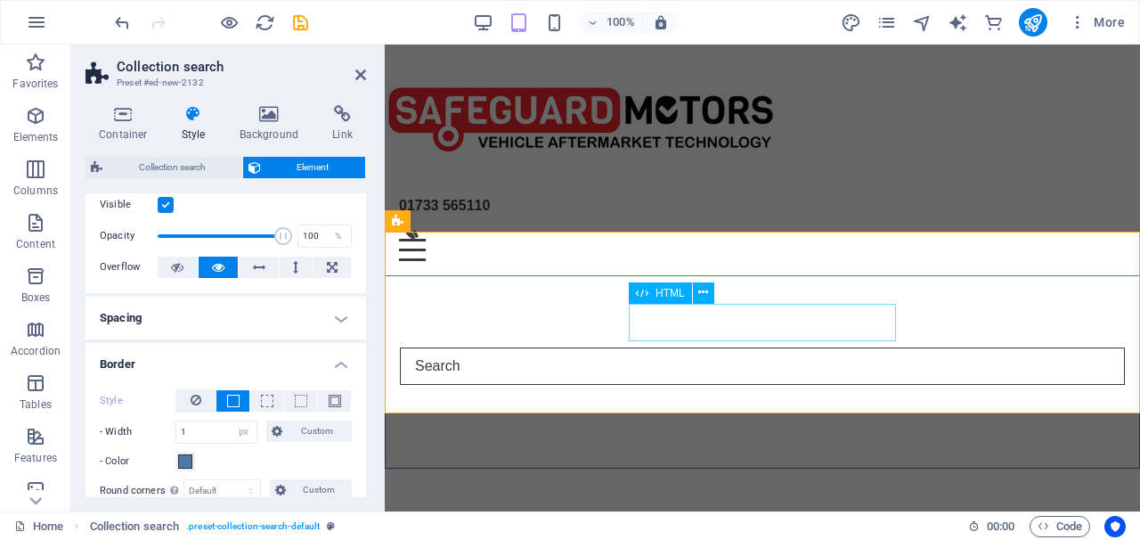
click at [635, 347] on input "search" at bounding box center [762, 365] width 725 height 37
click at [651, 294] on div "HTML" at bounding box center [660, 292] width 63 height 21
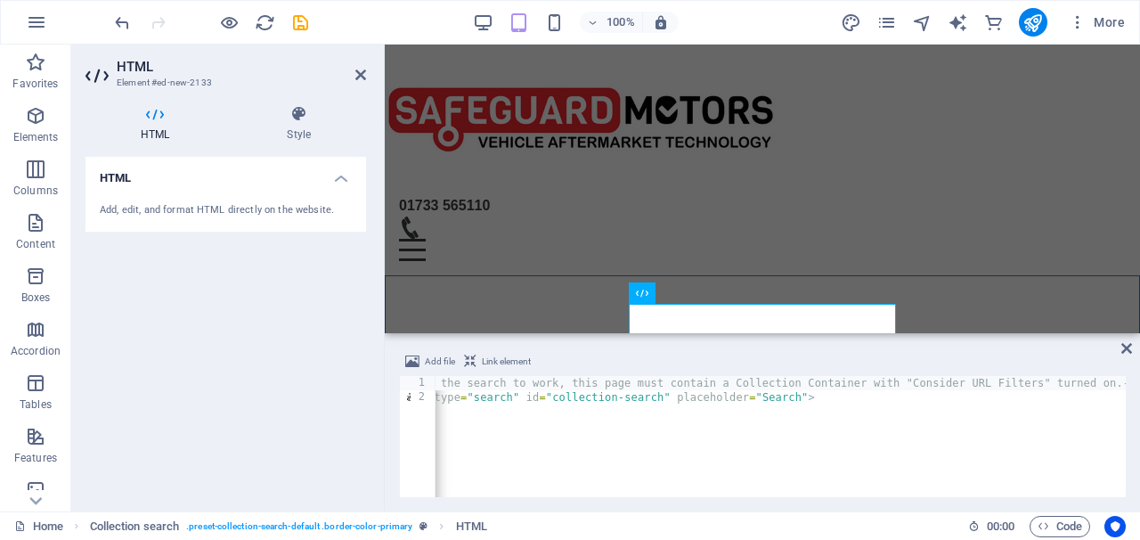
scroll to position [0, 0]
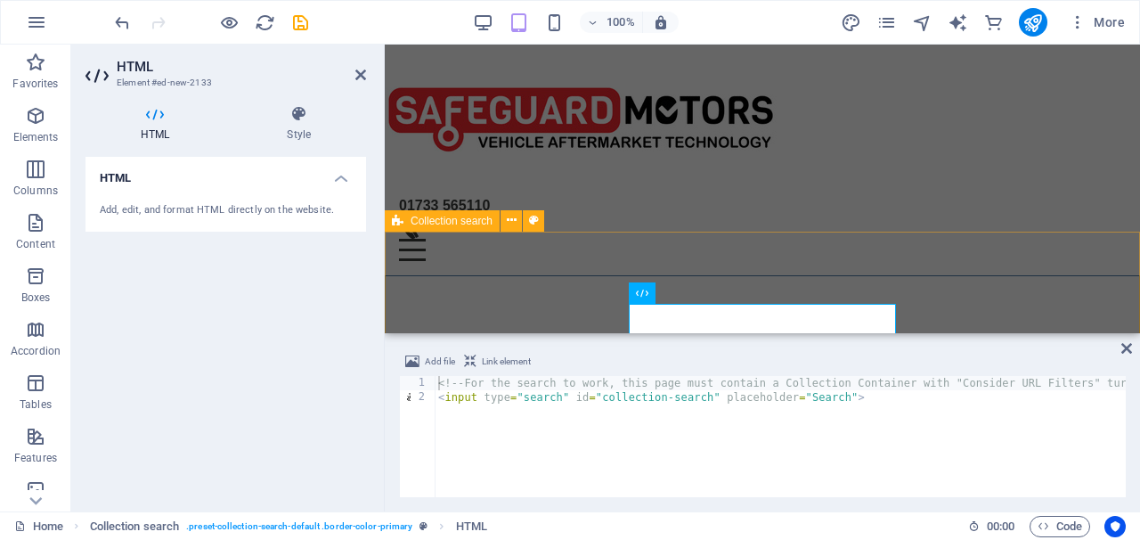
click at [584, 296] on div at bounding box center [762, 371] width 755 height 193
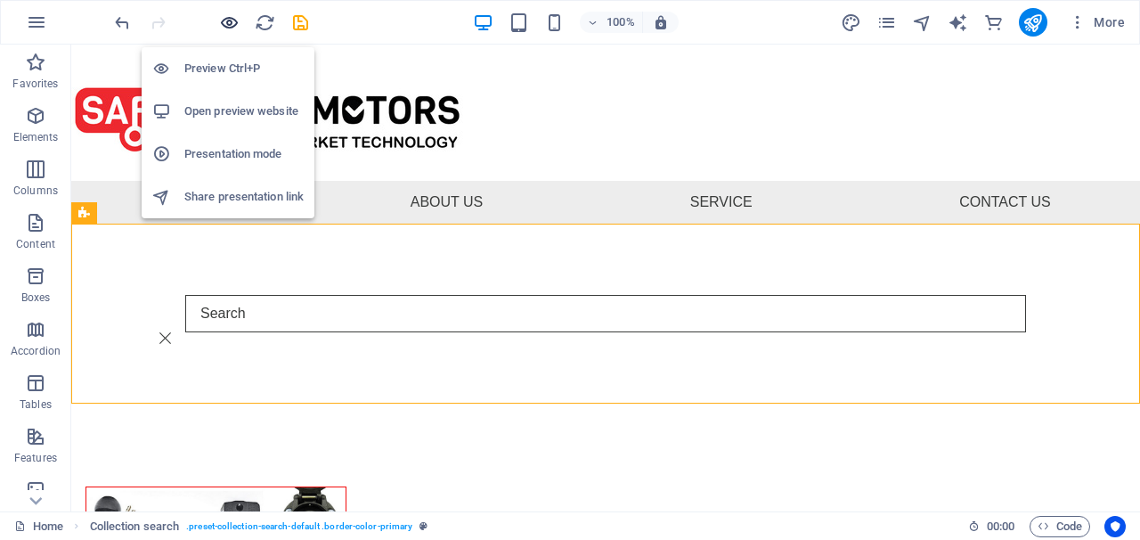
click at [224, 26] on icon "button" at bounding box center [229, 22] width 20 height 20
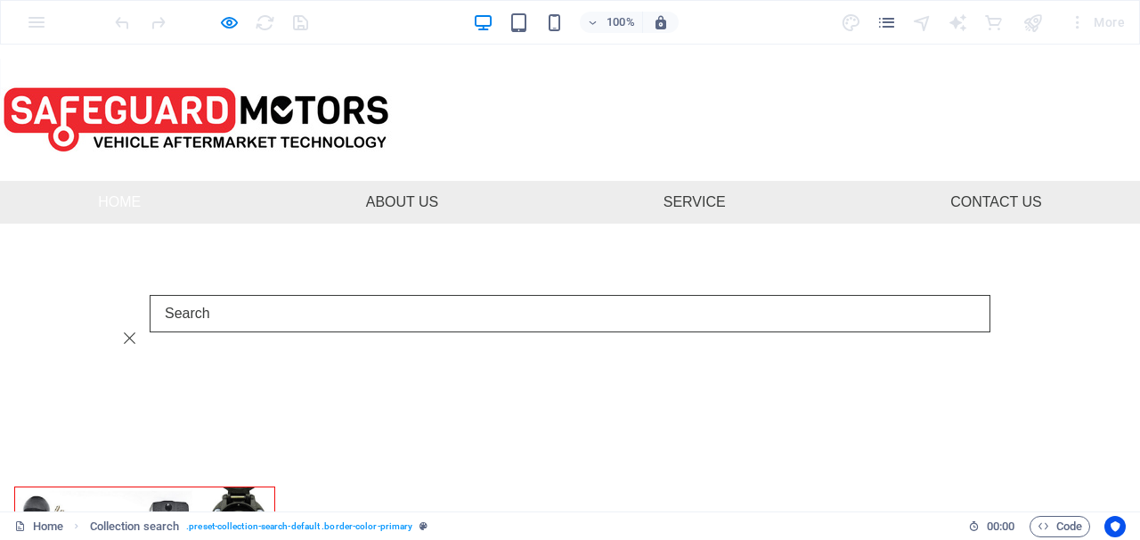
click at [515, 314] on input "search" at bounding box center [570, 313] width 841 height 37
type input "contact us"
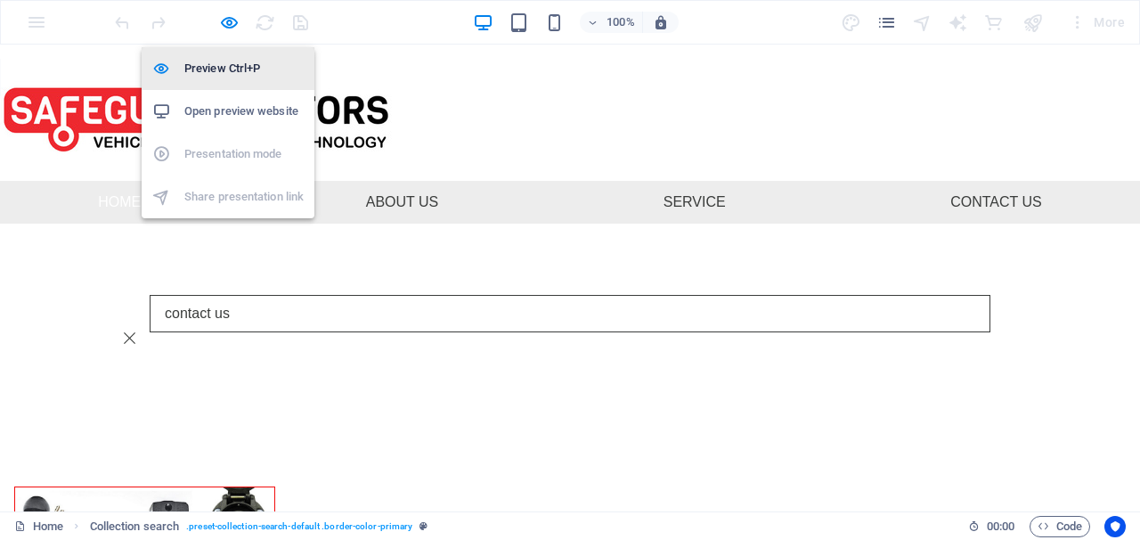
click at [233, 62] on h6 "Preview Ctrl+P" at bounding box center [243, 68] width 119 height 21
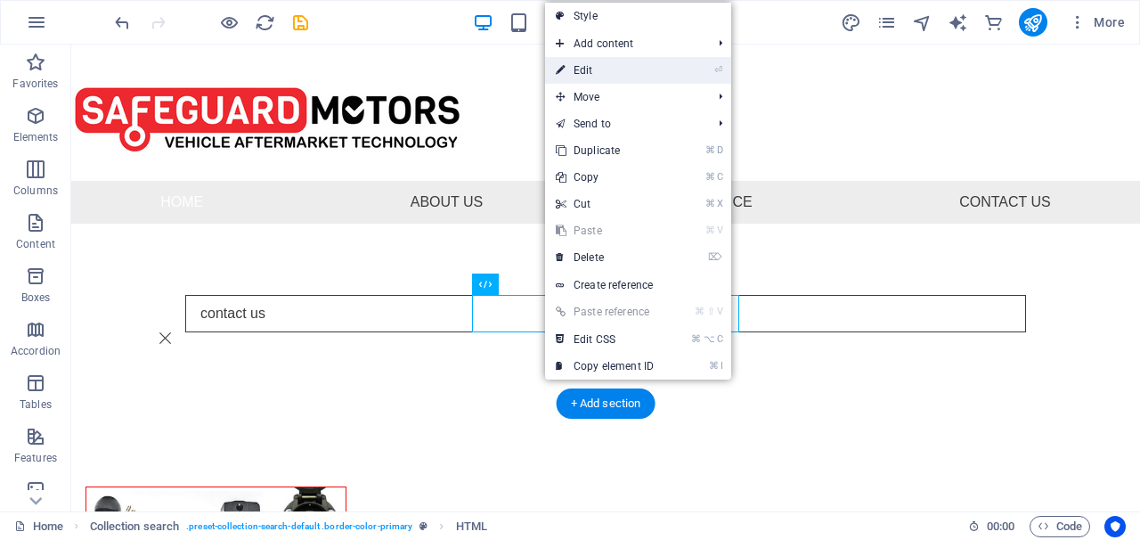
click at [583, 75] on link "⏎ Edit" at bounding box center [604, 70] width 119 height 27
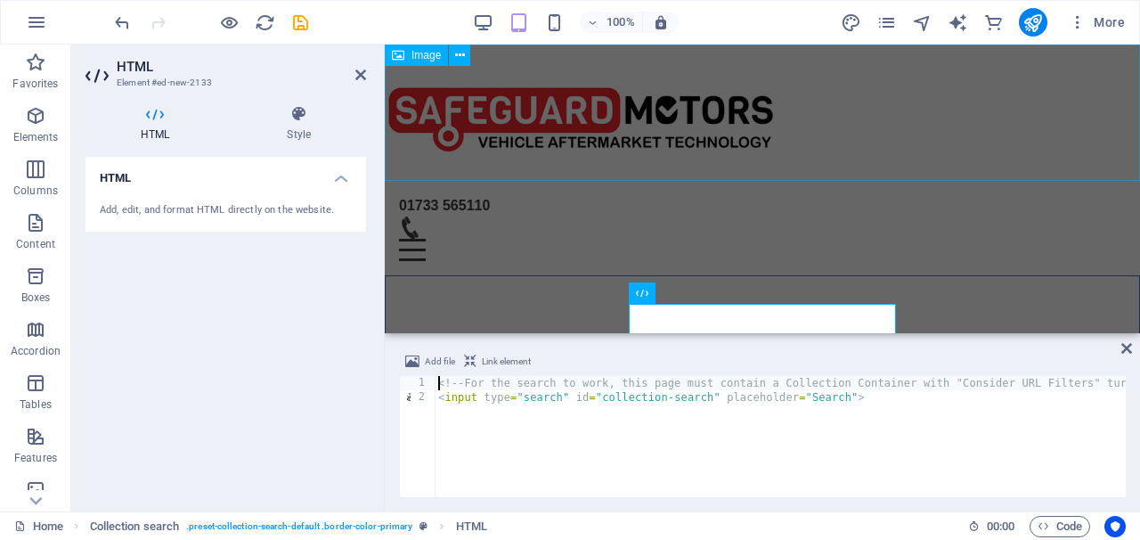
click at [583, 75] on figure at bounding box center [762, 113] width 755 height 136
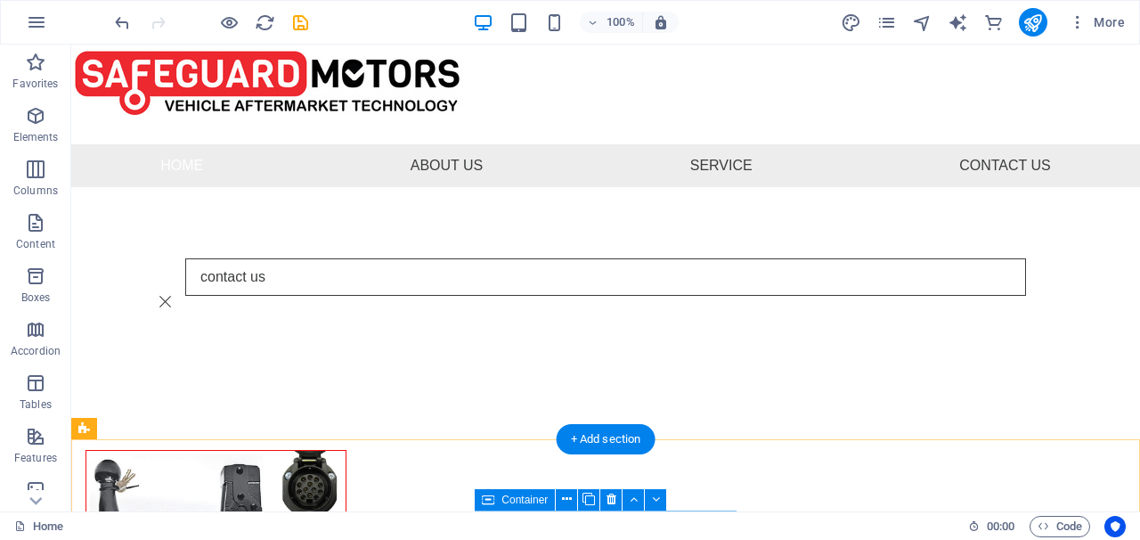
scroll to position [15, 0]
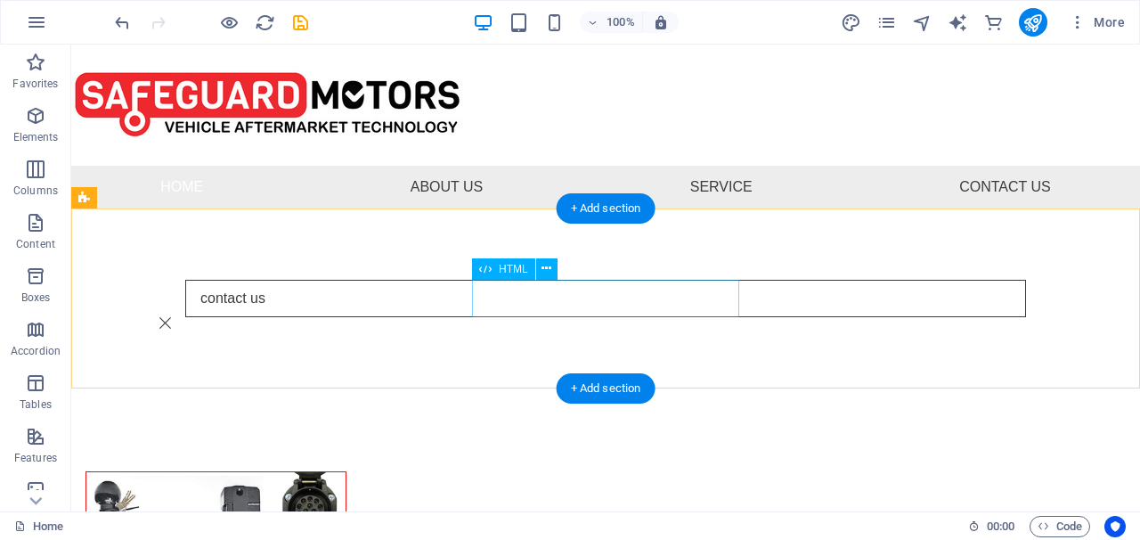
click at [476, 296] on div "contact us" at bounding box center [605, 298] width 841 height 37
click at [488, 265] on icon at bounding box center [485, 268] width 12 height 21
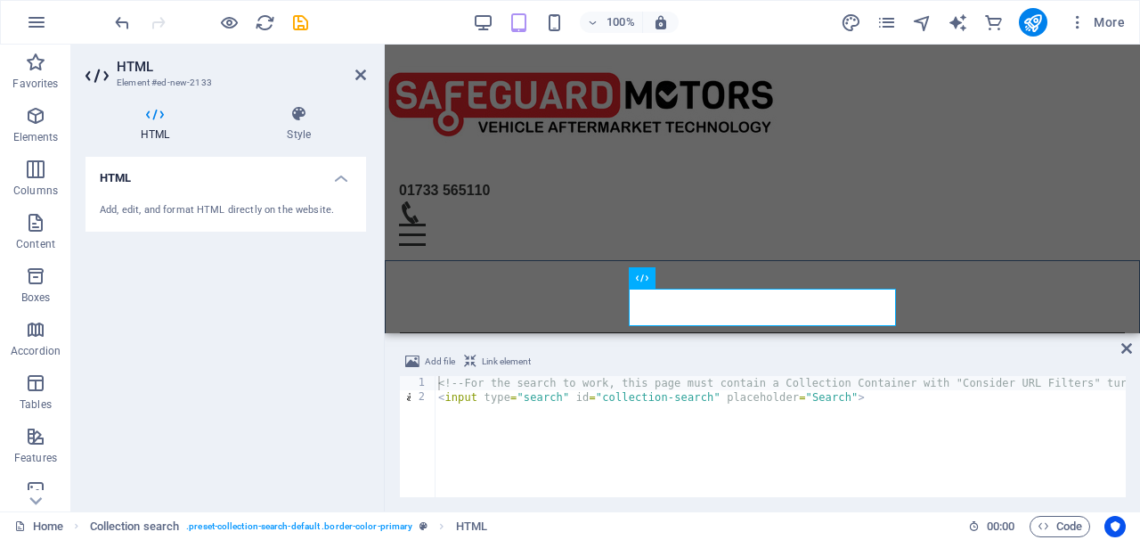
click at [222, 208] on div "Add, edit, and format HTML directly on the website." at bounding box center [226, 210] width 252 height 15
click at [337, 179] on h4 "HTML" at bounding box center [225, 173] width 281 height 32
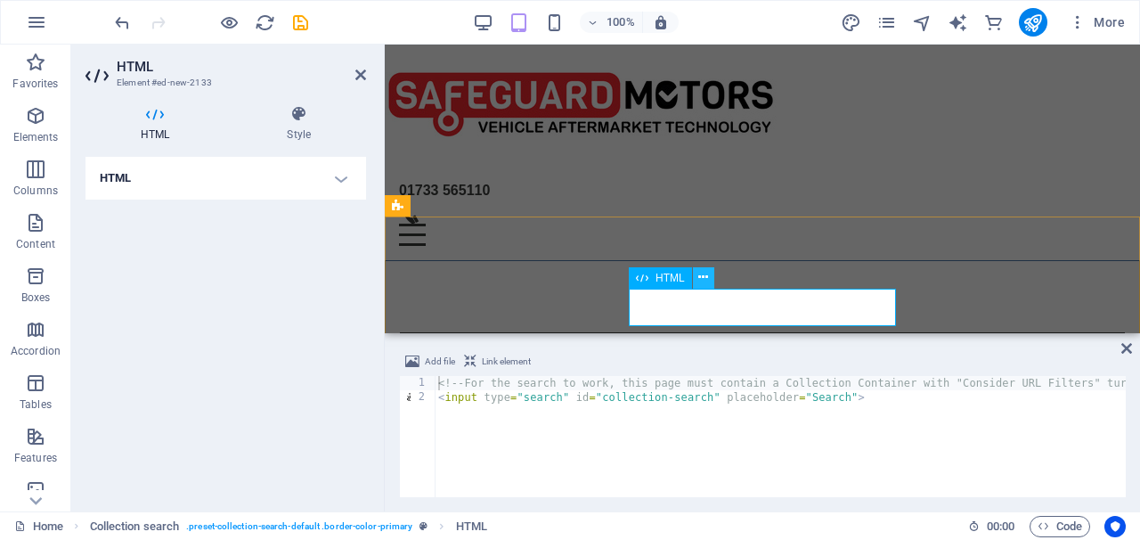
click at [703, 272] on icon at bounding box center [703, 277] width 10 height 19
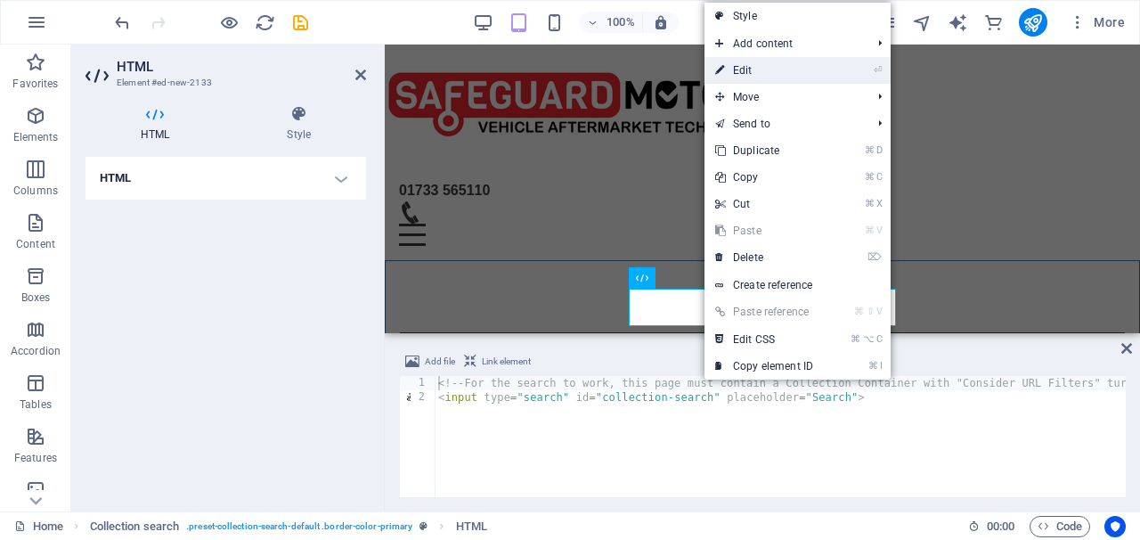
click at [747, 66] on link "⏎ Edit" at bounding box center [763, 70] width 119 height 27
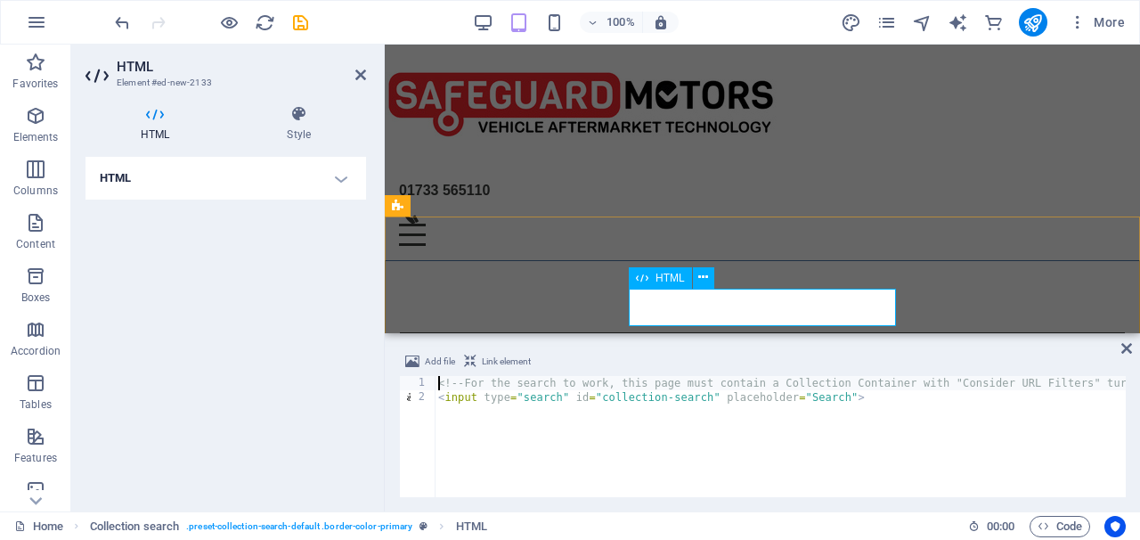
click at [676, 282] on span "HTML" at bounding box center [669, 278] width 29 height 11
click at [684, 332] on input "contact us" at bounding box center [762, 350] width 725 height 37
click at [640, 272] on icon at bounding box center [642, 277] width 12 height 21
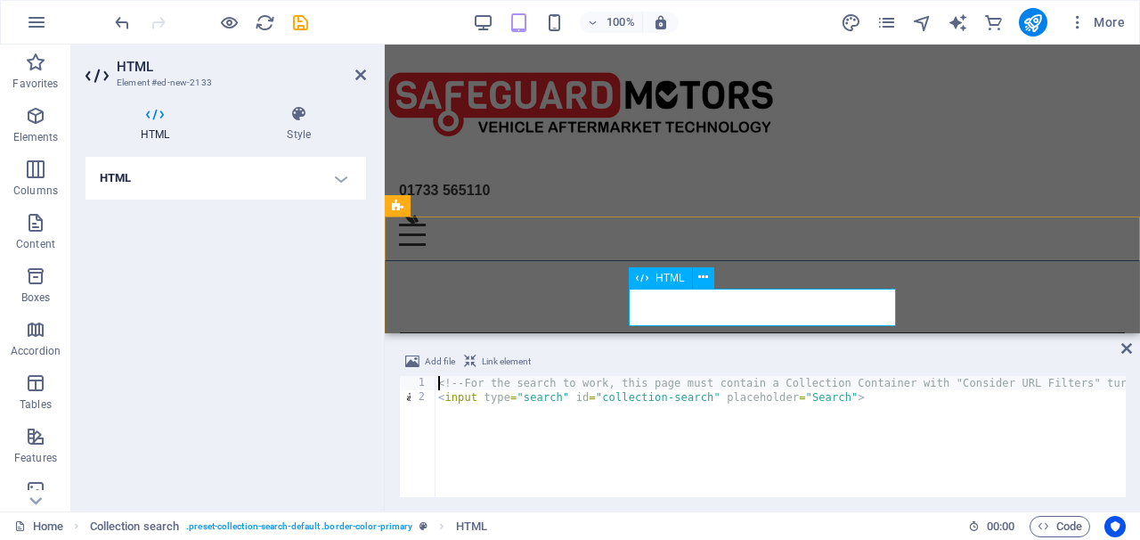
click at [640, 272] on icon at bounding box center [642, 277] width 12 height 21
click at [338, 180] on h4 "HTML" at bounding box center [225, 178] width 281 height 43
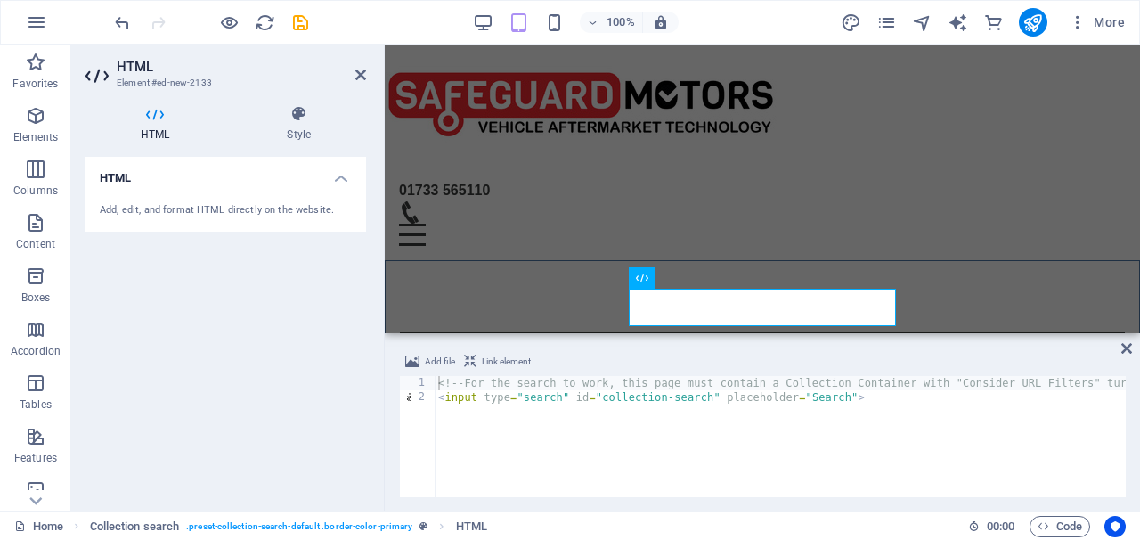
click at [246, 218] on div "Add, edit, and format HTML directly on the website." at bounding box center [225, 211] width 281 height 44
click at [137, 73] on h2 "HTML" at bounding box center [241, 67] width 249 height 16
click at [346, 176] on h4 "HTML" at bounding box center [225, 173] width 281 height 32
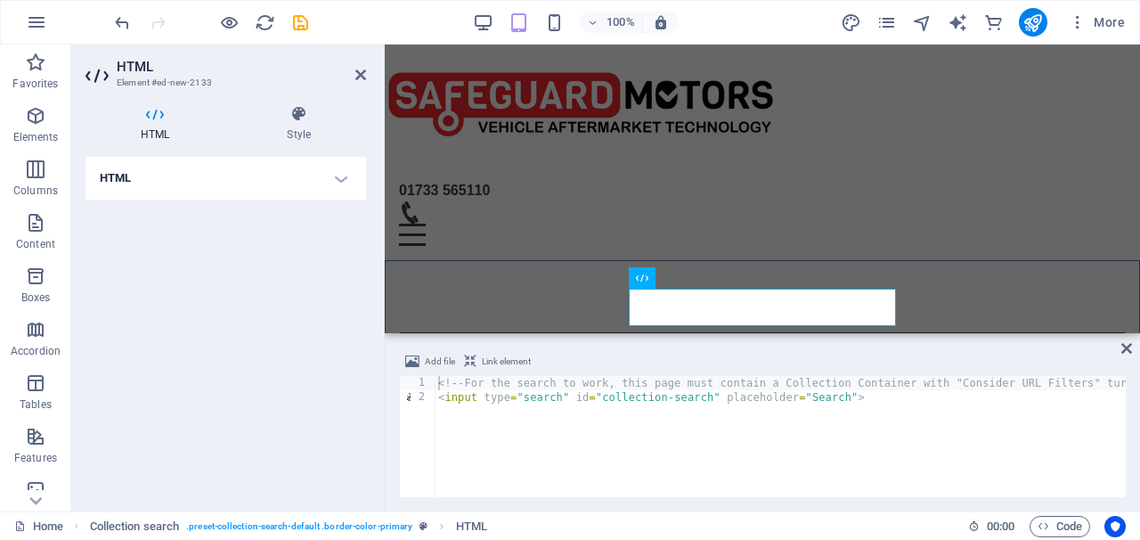
click at [346, 176] on h4 "HTML" at bounding box center [225, 178] width 281 height 43
click at [346, 176] on h4 "HTML" at bounding box center [225, 173] width 281 height 32
click at [346, 176] on h4 "HTML" at bounding box center [225, 178] width 281 height 43
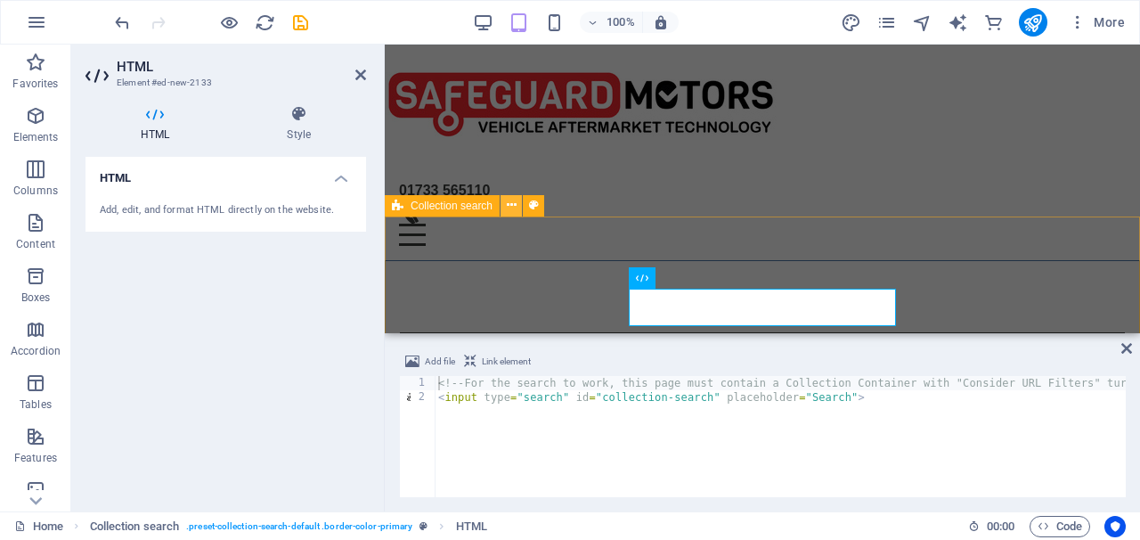
click at [516, 213] on icon at bounding box center [512, 205] width 10 height 19
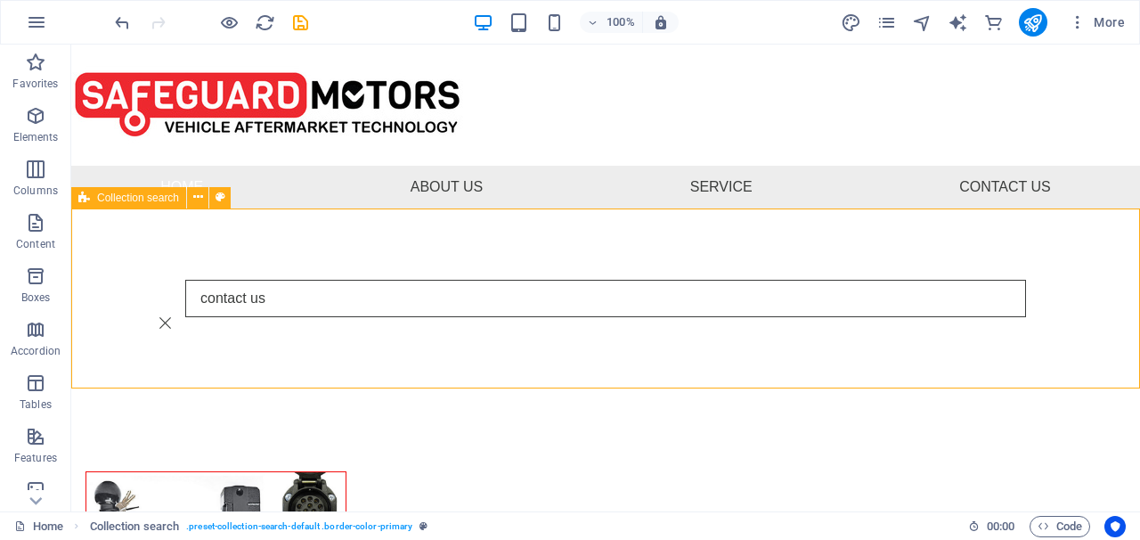
click at [80, 202] on icon at bounding box center [84, 197] width 12 height 21
select select "px"
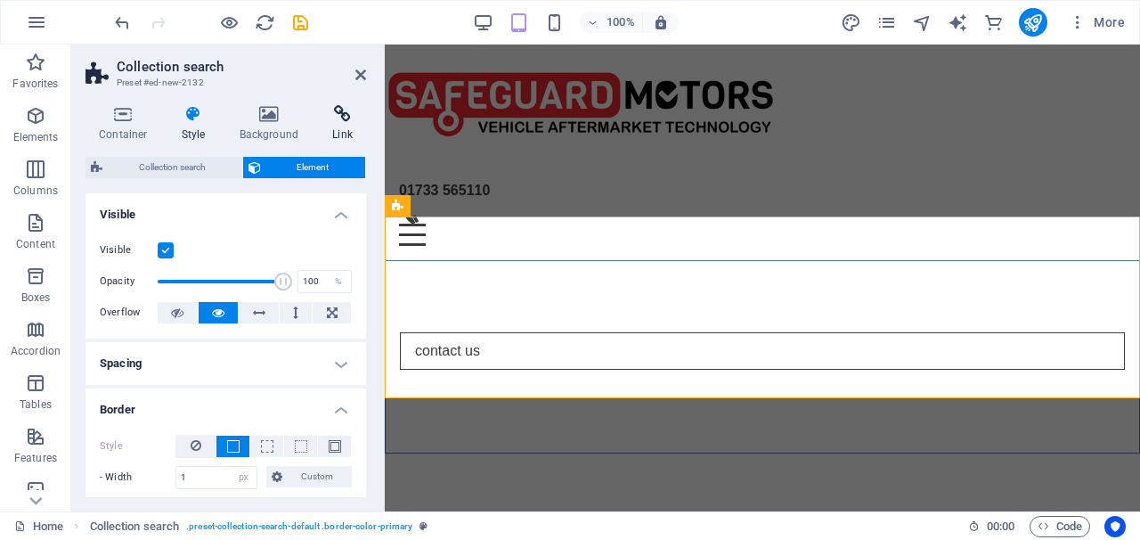
click at [340, 110] on icon at bounding box center [342, 114] width 47 height 18
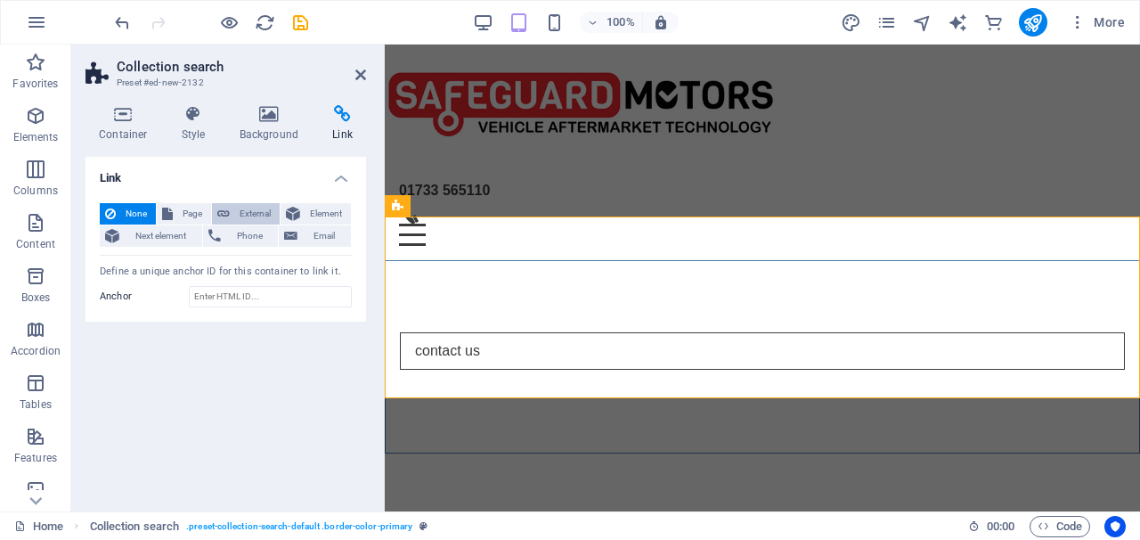
click at [262, 213] on span "External" at bounding box center [254, 213] width 39 height 21
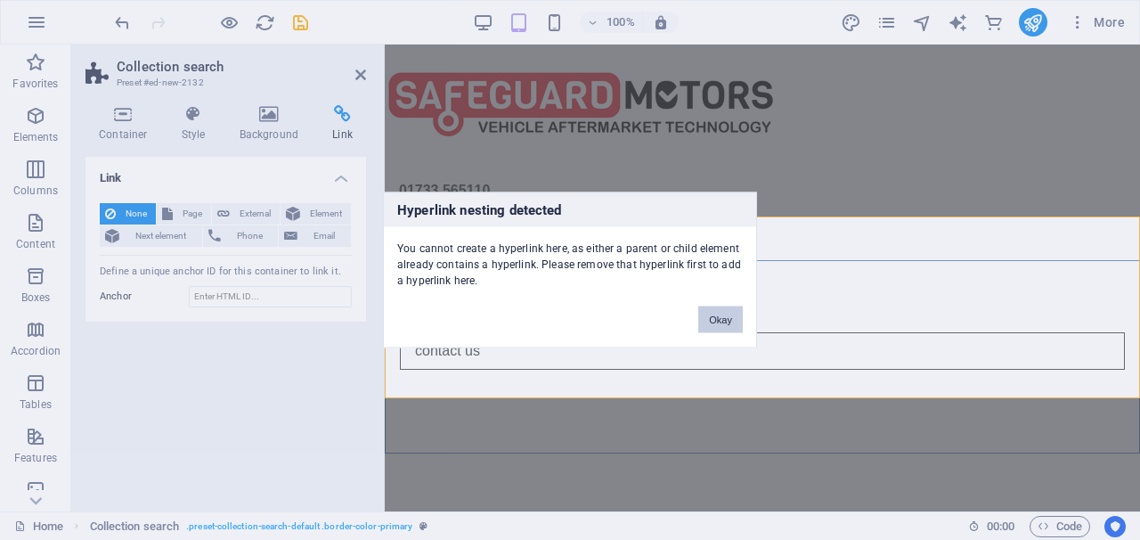
click at [724, 329] on button "Okay" at bounding box center [720, 319] width 45 height 27
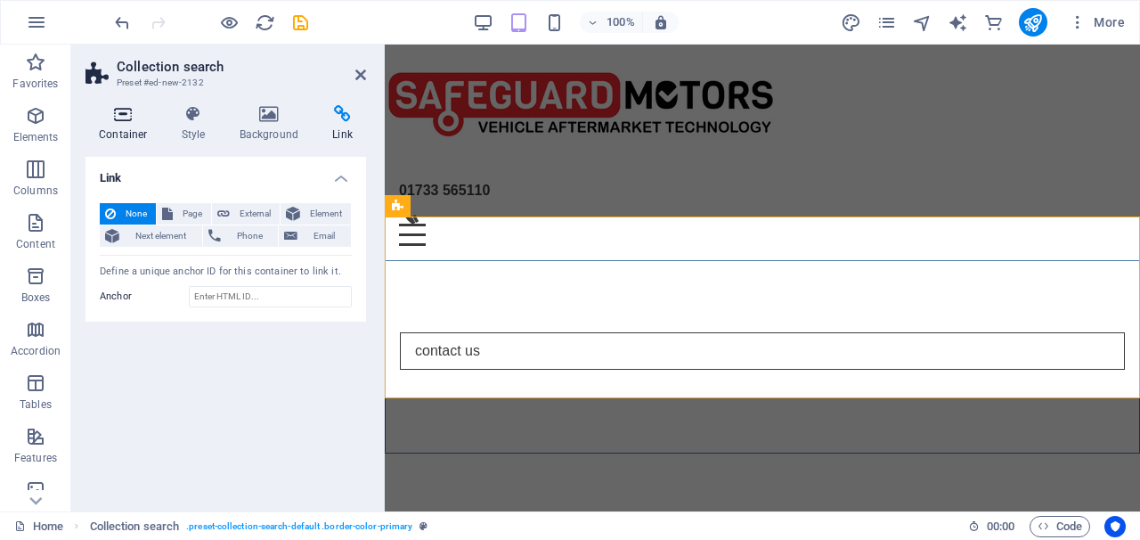
click at [131, 118] on icon at bounding box center [123, 114] width 76 height 18
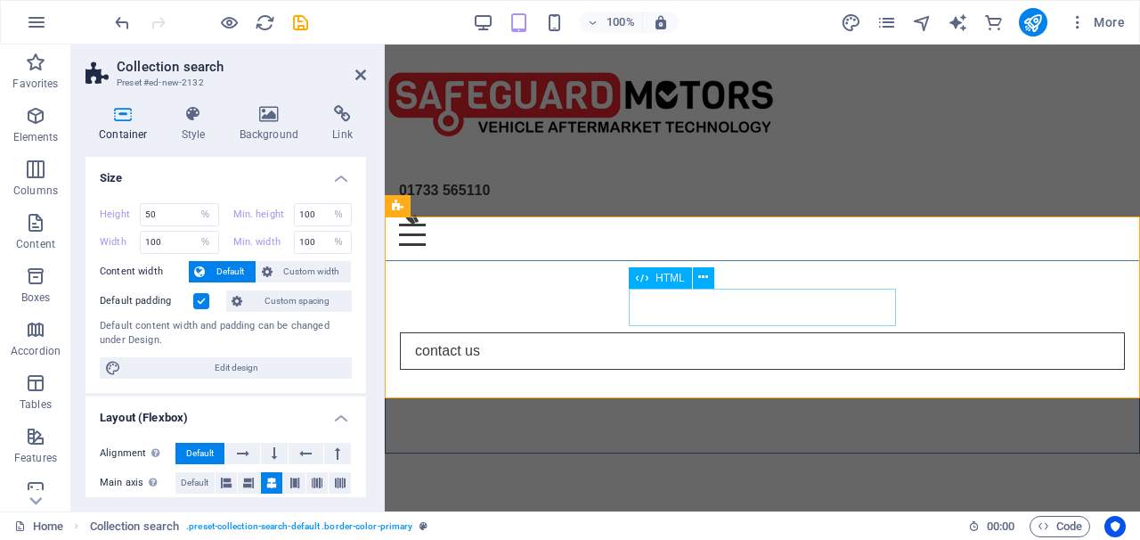
click at [660, 332] on input "contact us" at bounding box center [762, 350] width 725 height 37
click at [660, 280] on span "HTML" at bounding box center [669, 278] width 29 height 11
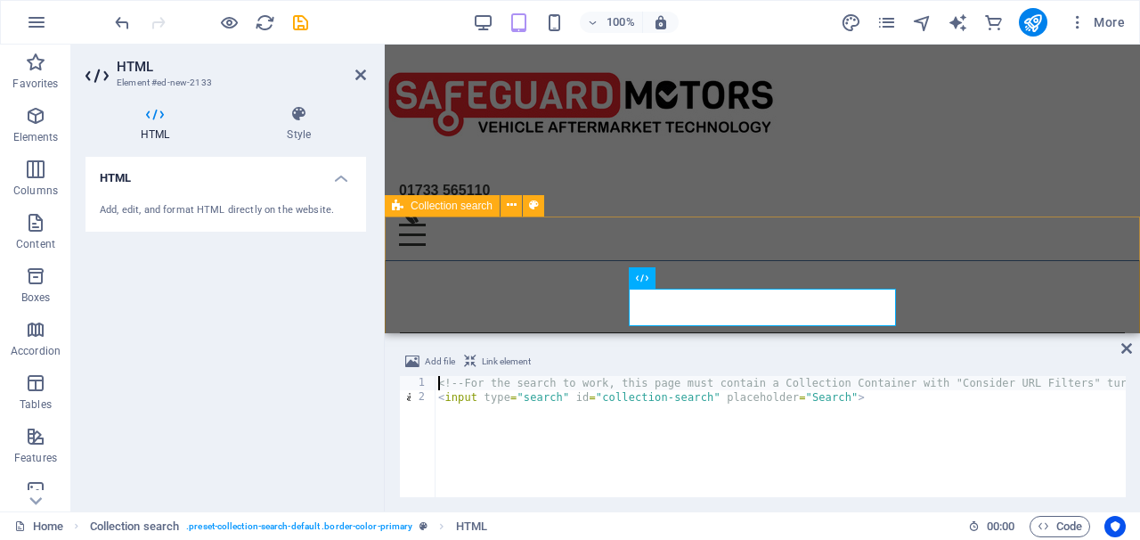
click at [492, 273] on div "contact us" at bounding box center [762, 356] width 755 height 193
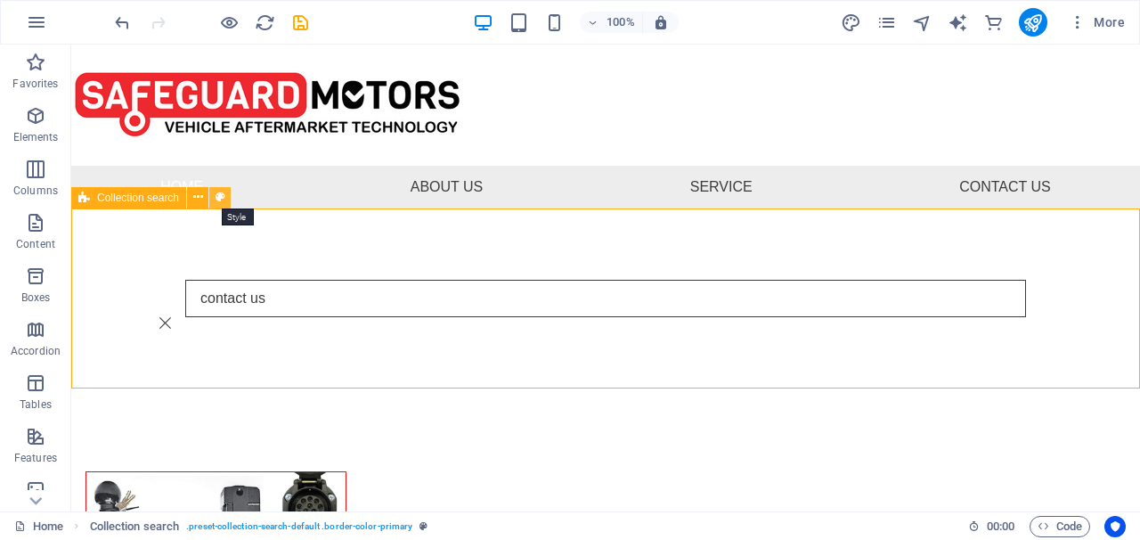
click at [218, 197] on icon at bounding box center [221, 197] width 10 height 19
select select "px"
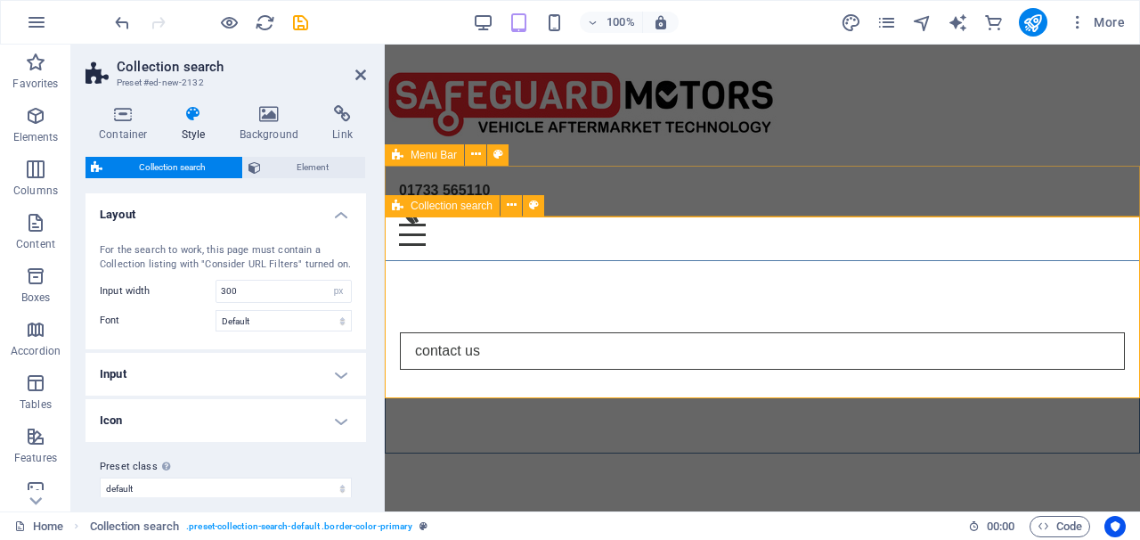
click at [456, 209] on span "Collection search" at bounding box center [452, 205] width 82 height 11
click at [339, 376] on h4 "Input" at bounding box center [225, 374] width 281 height 43
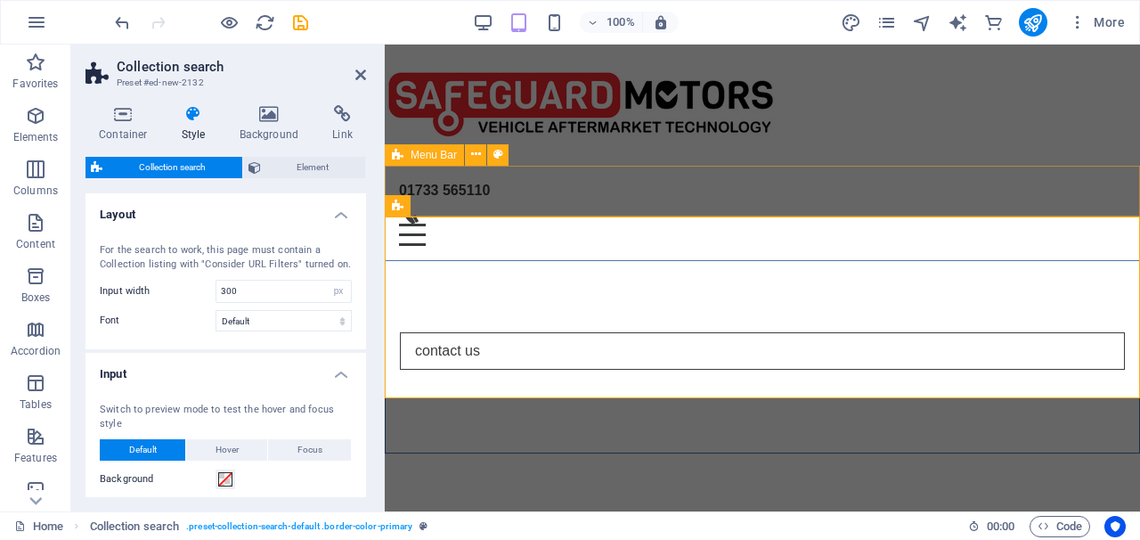
click at [339, 376] on h4 "Input" at bounding box center [225, 369] width 281 height 32
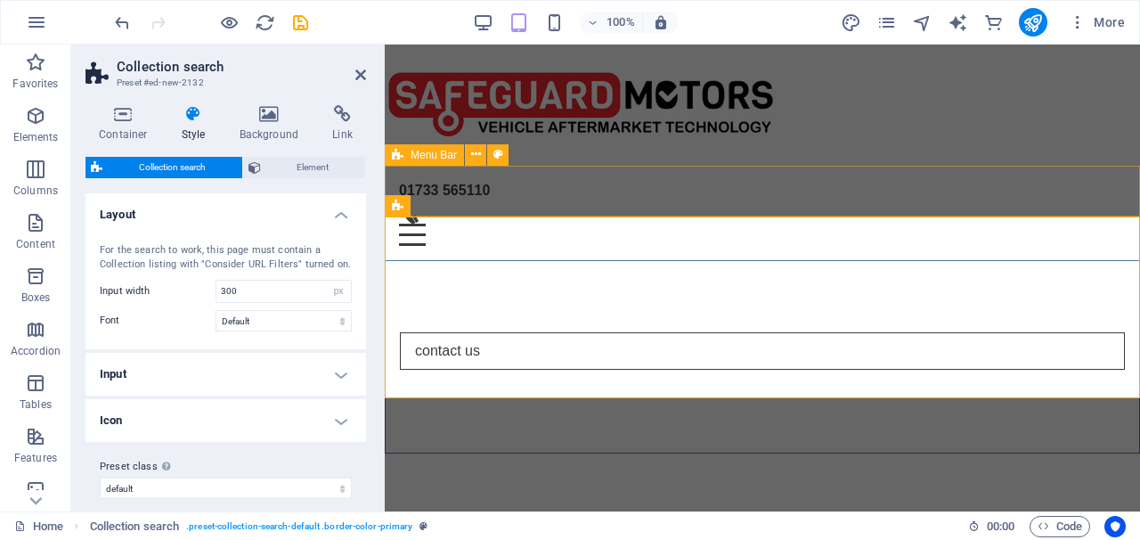
scroll to position [13, 0]
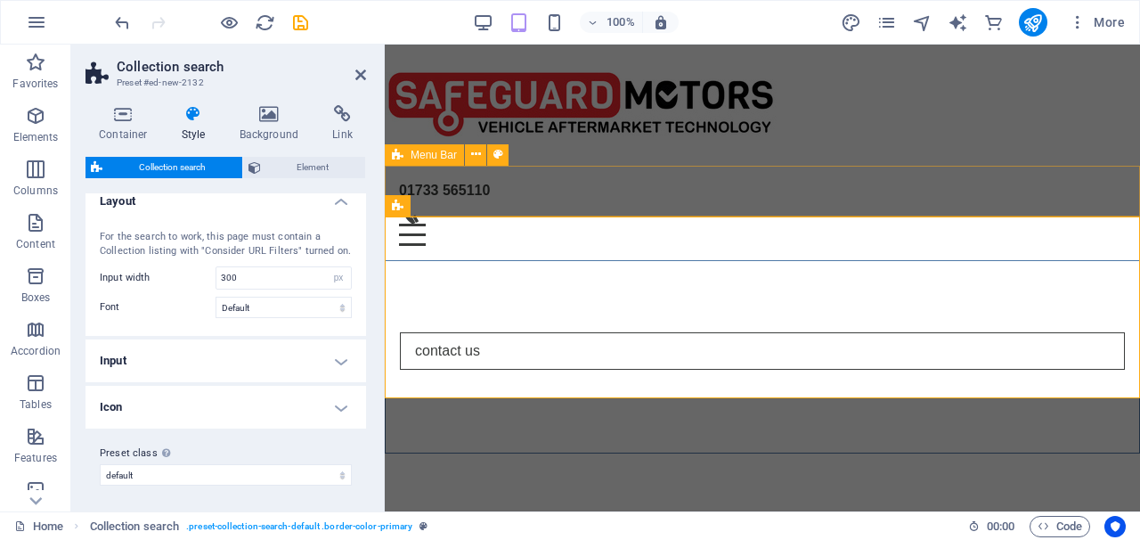
click at [337, 401] on h4 "Icon" at bounding box center [225, 407] width 281 height 43
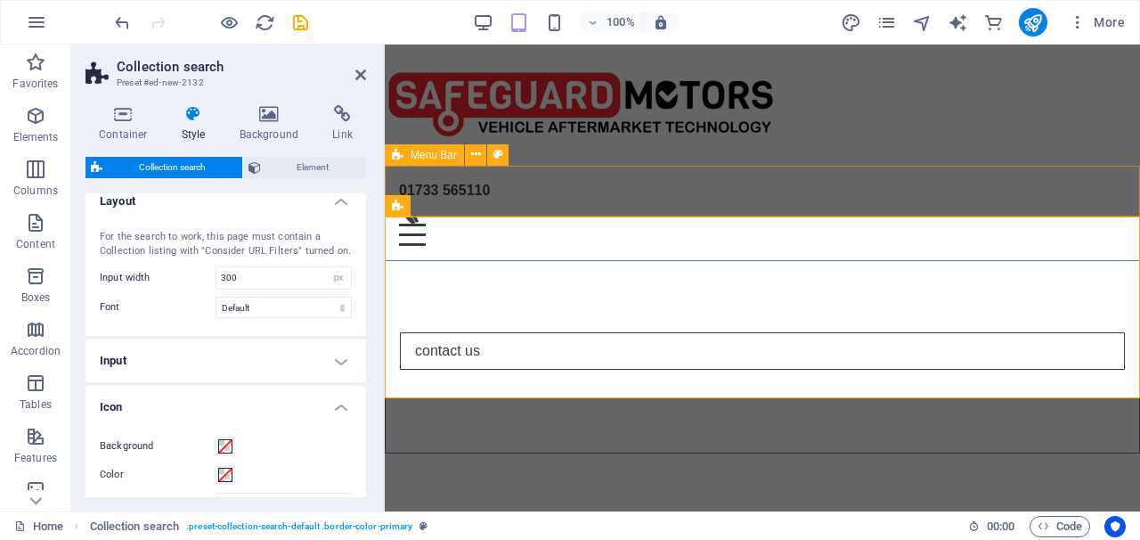
click at [337, 401] on h4 "Icon" at bounding box center [225, 402] width 281 height 32
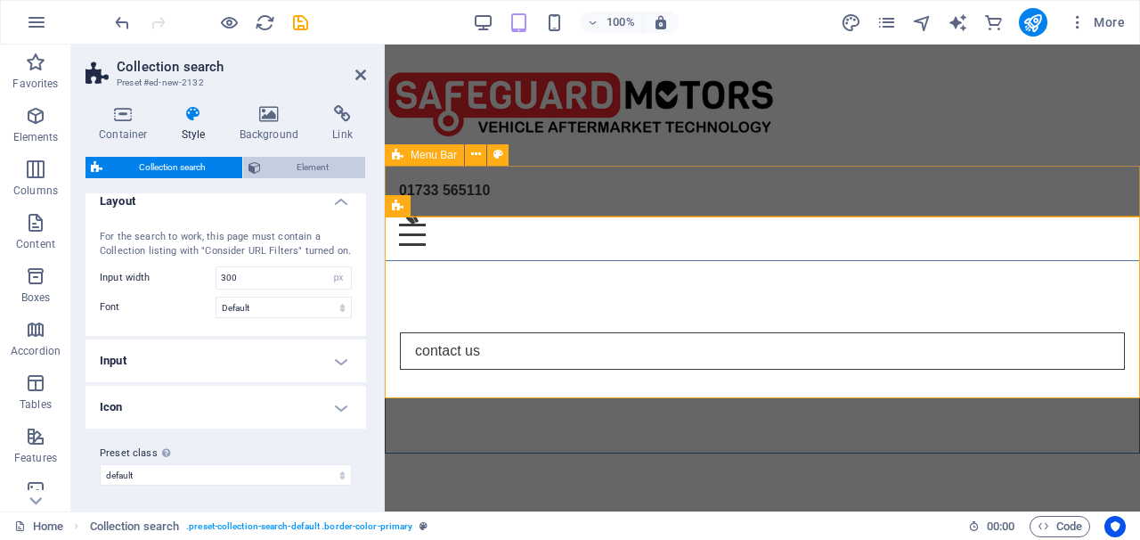
click at [295, 170] on span "Element" at bounding box center [313, 167] width 94 height 21
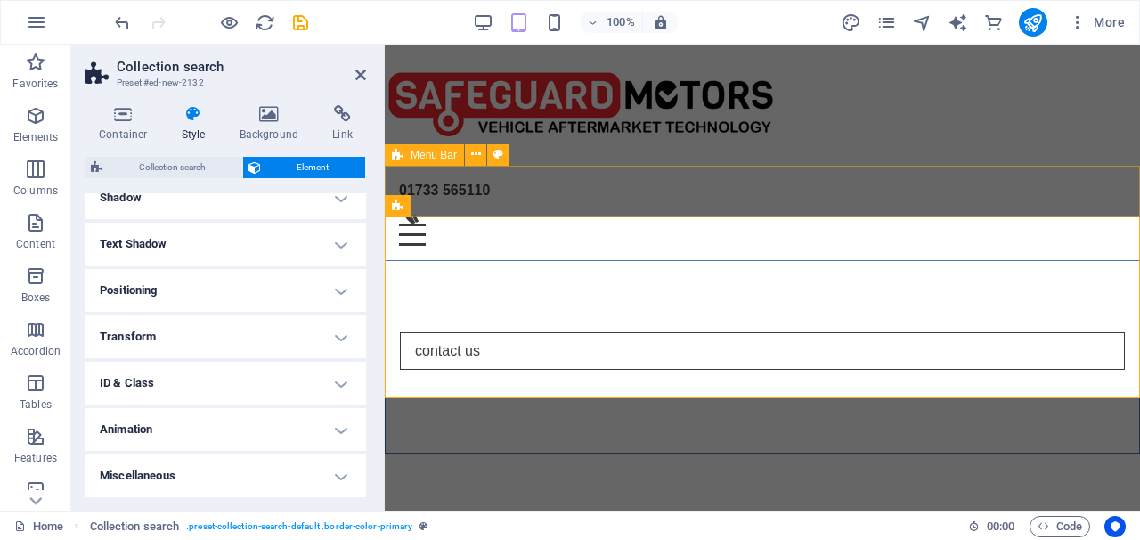
scroll to position [388, 0]
click at [315, 432] on h4 "Animation" at bounding box center [225, 430] width 281 height 43
click at [315, 432] on h4 "Animation" at bounding box center [225, 425] width 281 height 32
click at [306, 471] on h4 "Miscellaneous" at bounding box center [225, 476] width 281 height 43
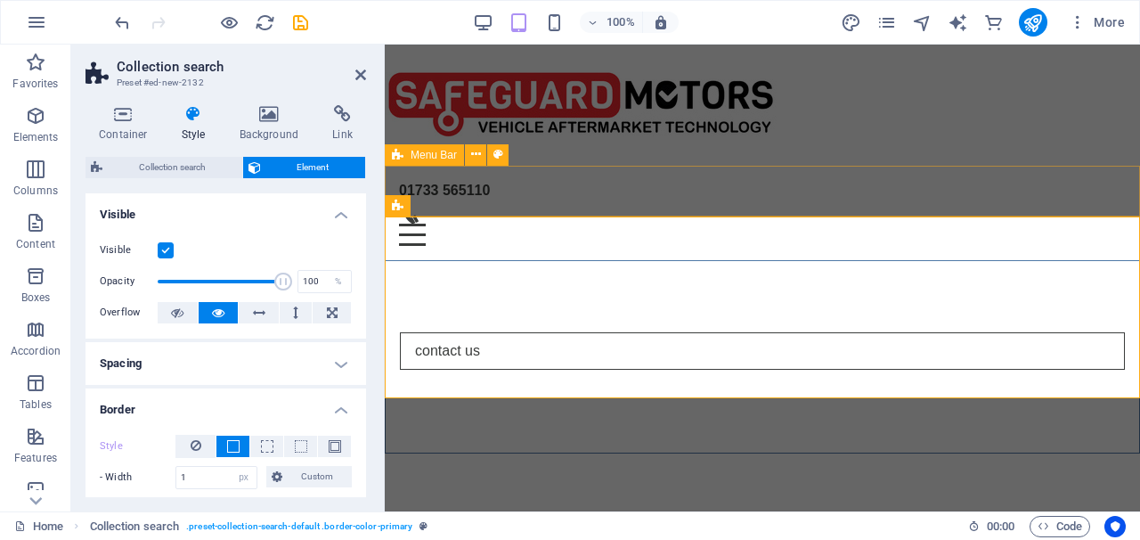
scroll to position [0, 0]
click at [172, 165] on span "Collection search" at bounding box center [172, 167] width 129 height 21
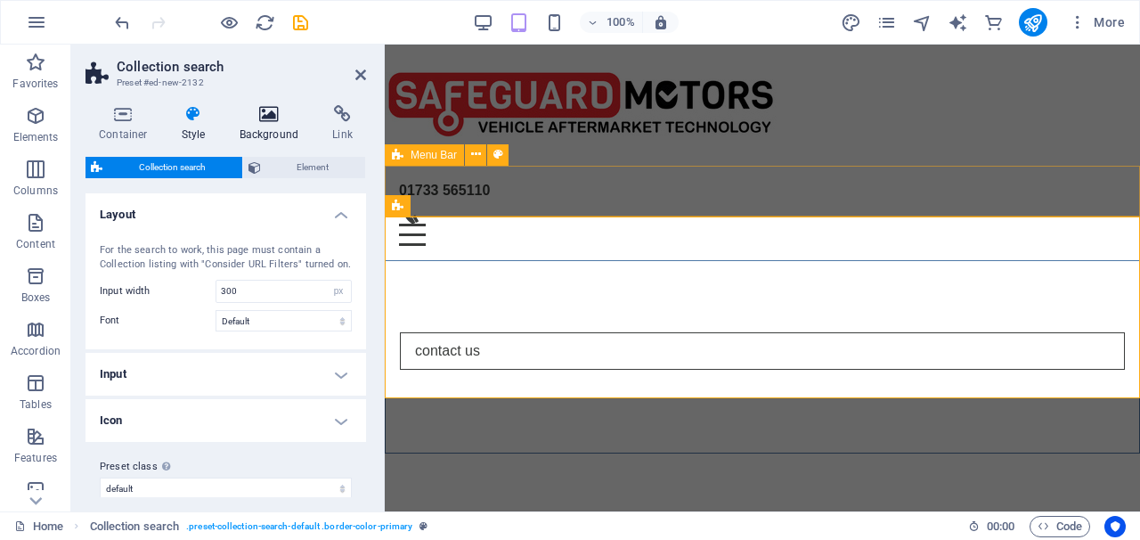
click at [267, 120] on icon at bounding box center [269, 114] width 86 height 18
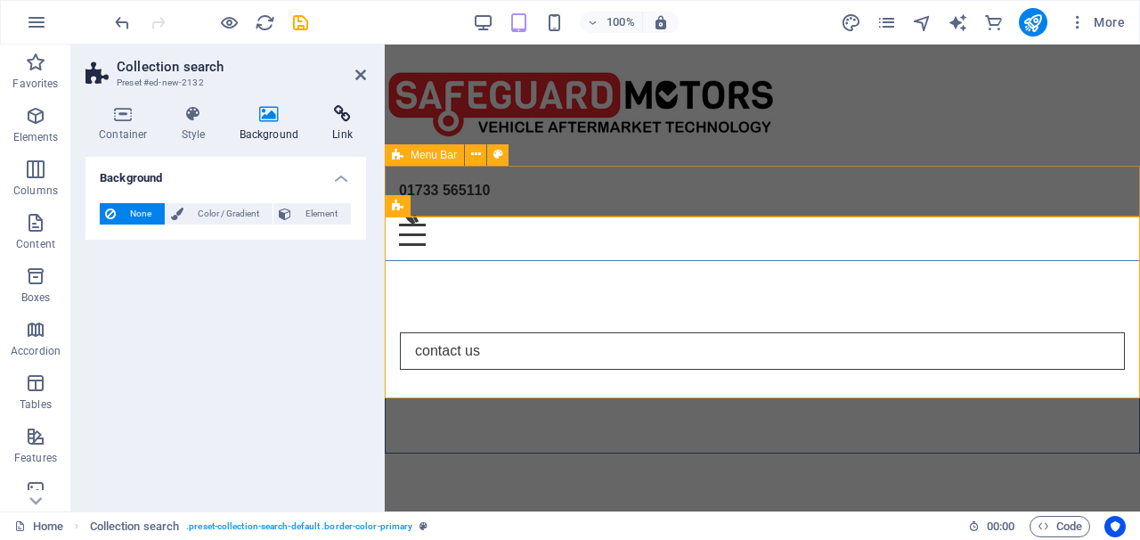
click at [332, 118] on icon at bounding box center [342, 114] width 47 height 18
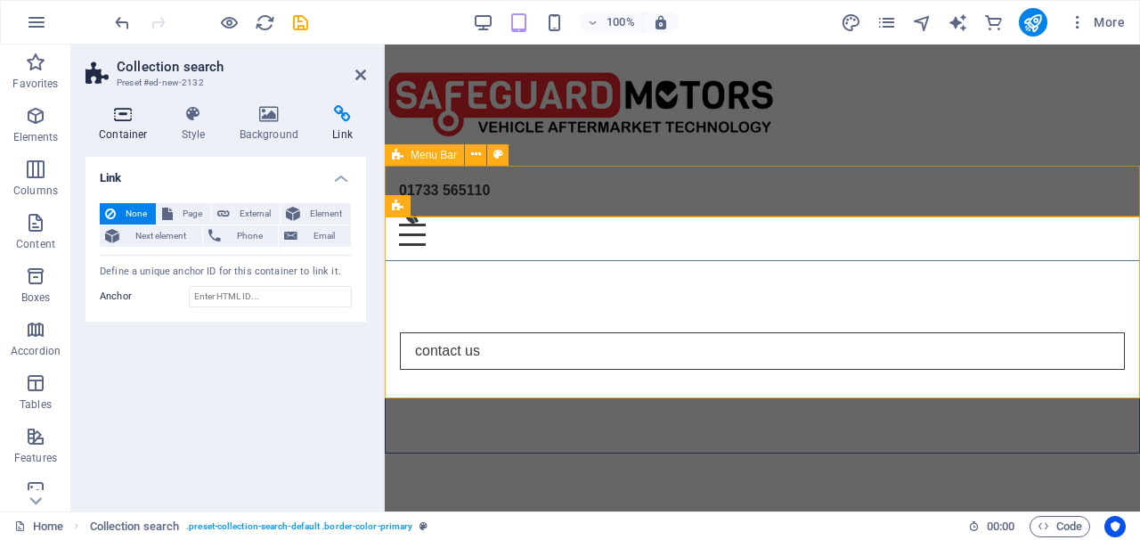
click at [127, 119] on icon at bounding box center [123, 114] width 76 height 18
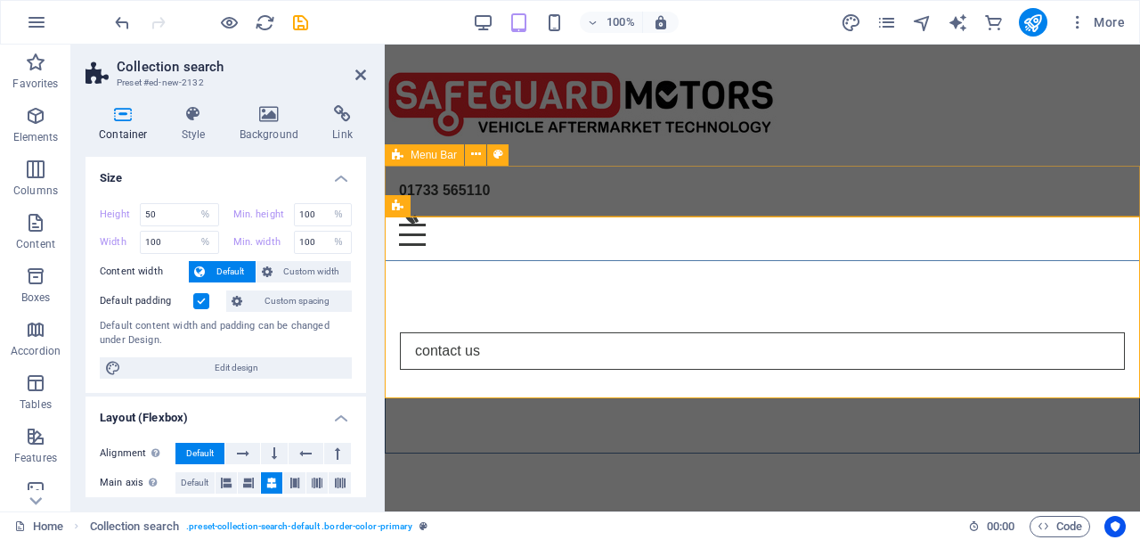
click at [127, 119] on icon at bounding box center [123, 114] width 76 height 18
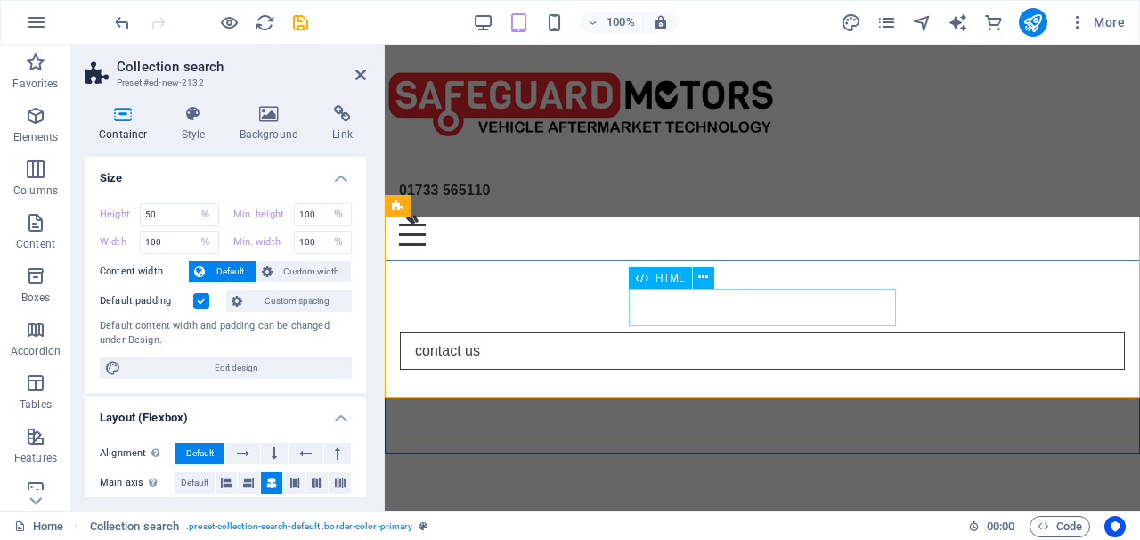
click at [676, 332] on input "contact us" at bounding box center [762, 350] width 725 height 37
click at [701, 281] on icon at bounding box center [703, 277] width 10 height 19
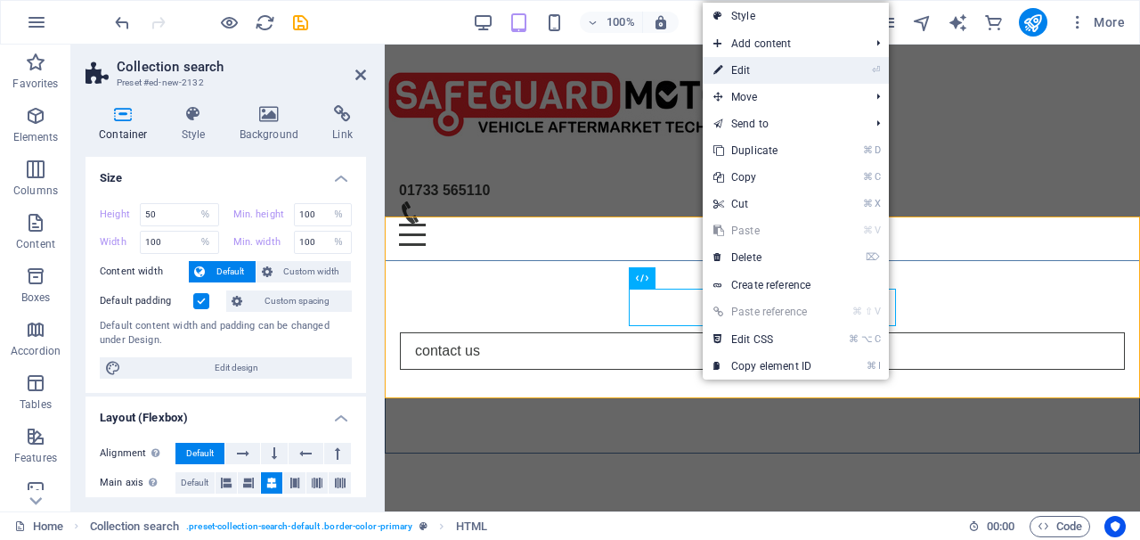
click at [756, 76] on link "⏎ Edit" at bounding box center [762, 70] width 119 height 27
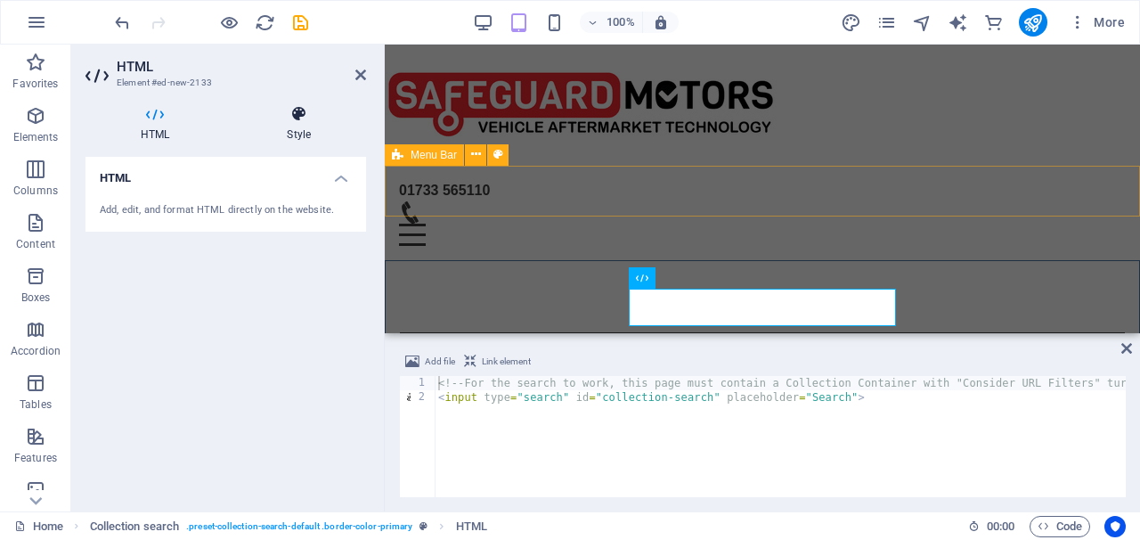
click at [288, 111] on icon at bounding box center [299, 114] width 134 height 18
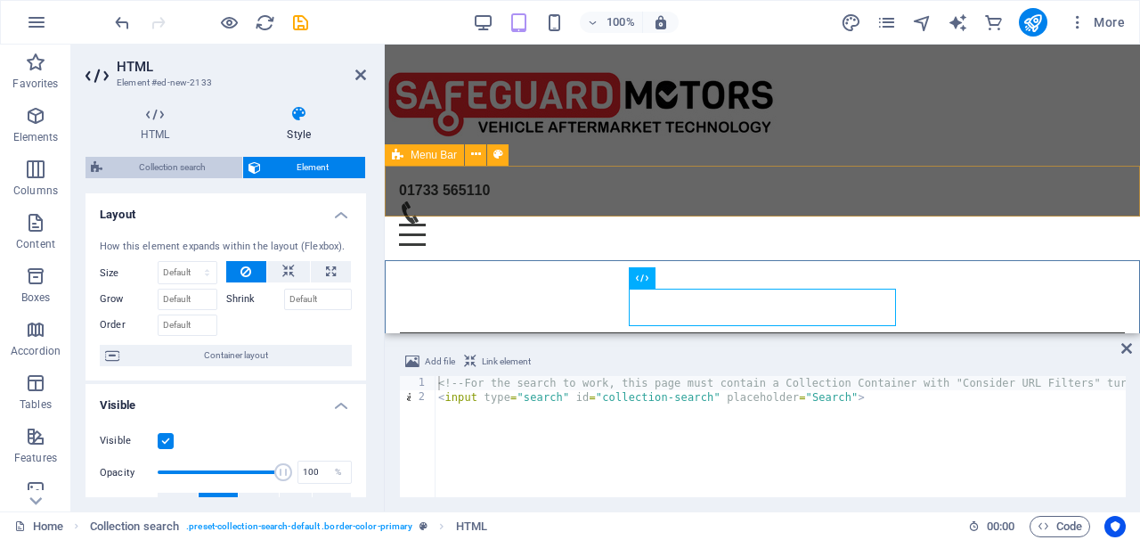
click at [207, 164] on span "Collection search" at bounding box center [172, 167] width 129 height 21
select select "px"
select select "rem"
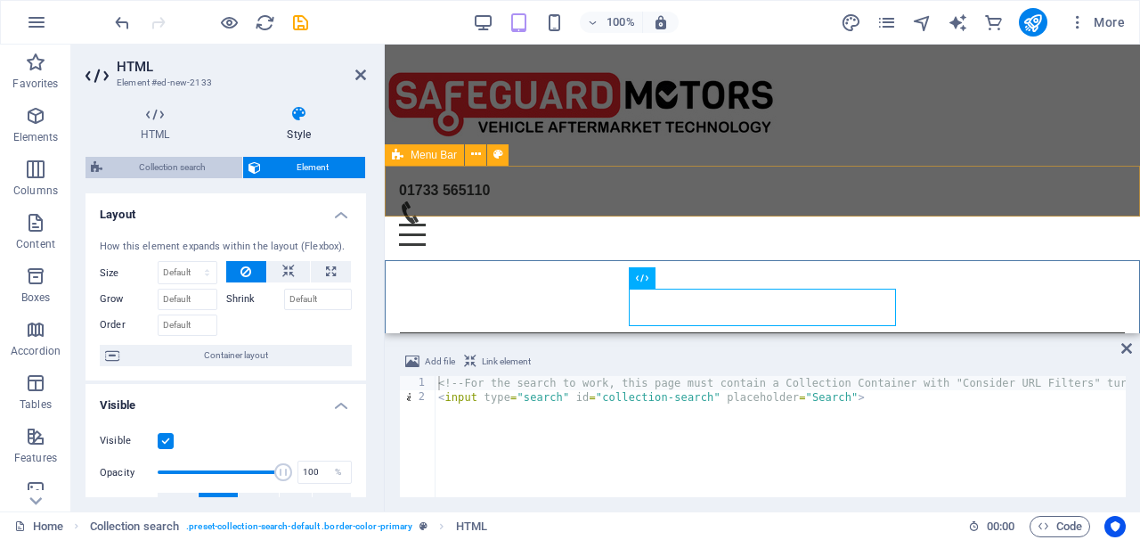
select select "rem"
select select "px"
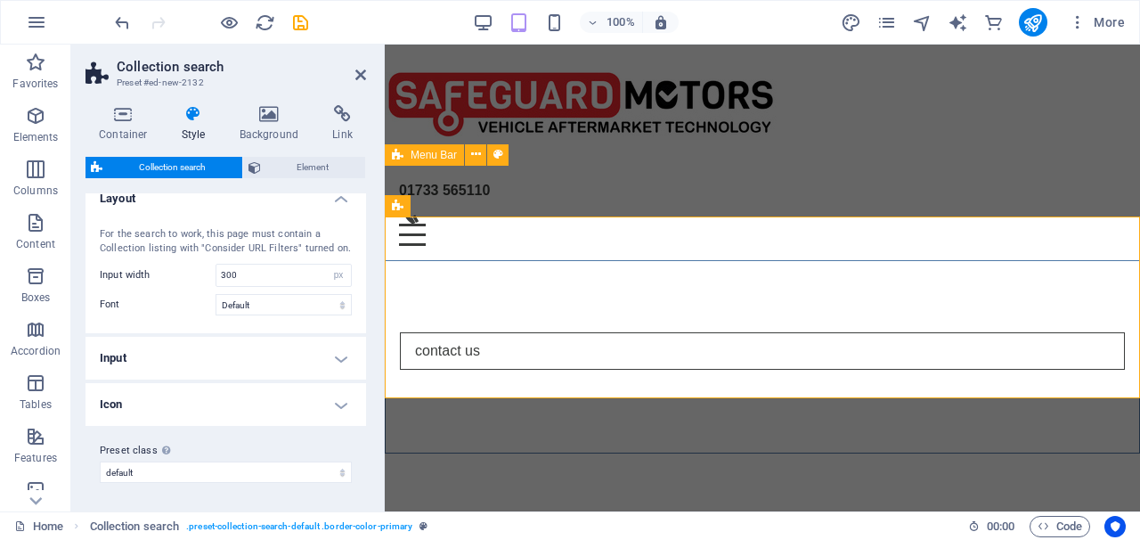
scroll to position [14, 0]
click at [317, 368] on h4 "Input" at bounding box center [225, 359] width 281 height 43
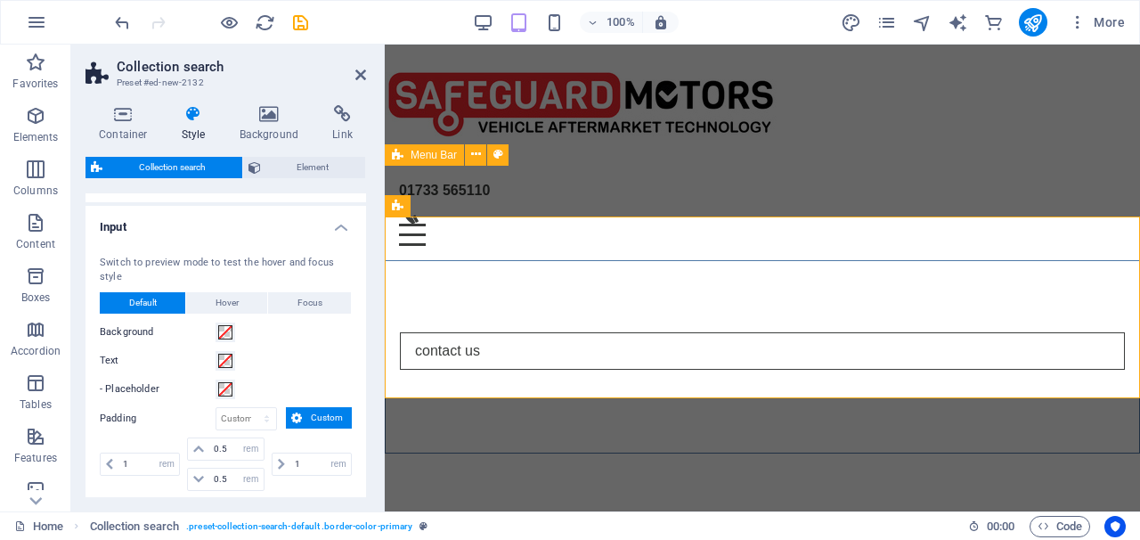
scroll to position [137, 0]
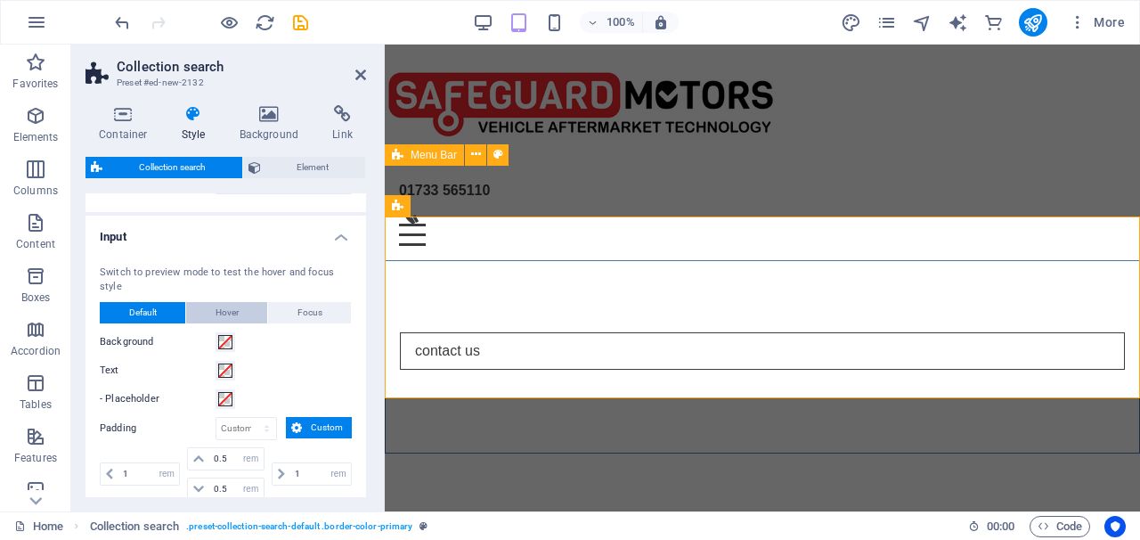
click at [243, 309] on button "Hover" at bounding box center [226, 312] width 81 height 21
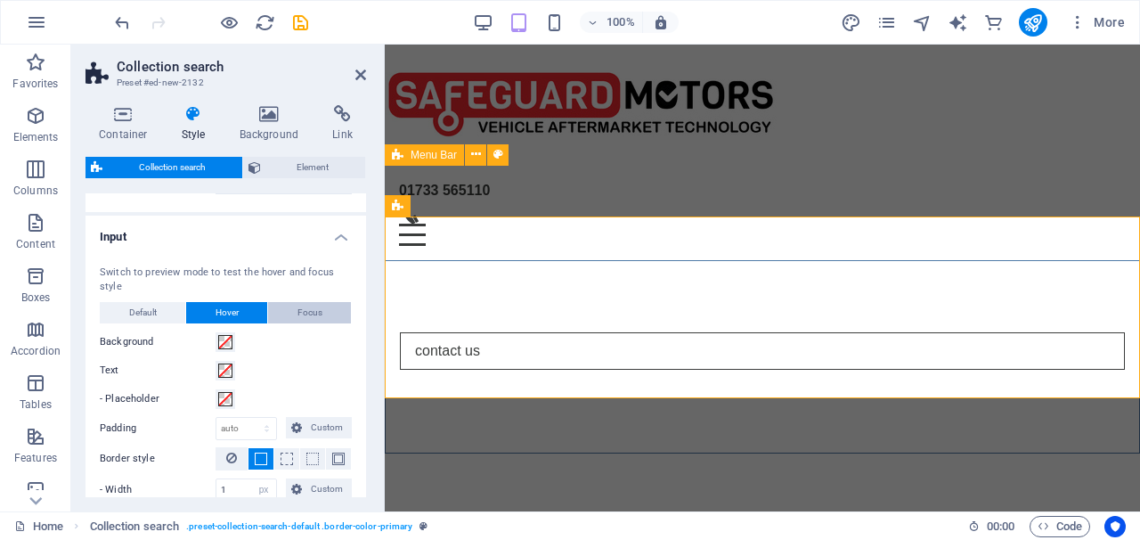
click at [289, 302] on button "Focus" at bounding box center [309, 312] width 83 height 21
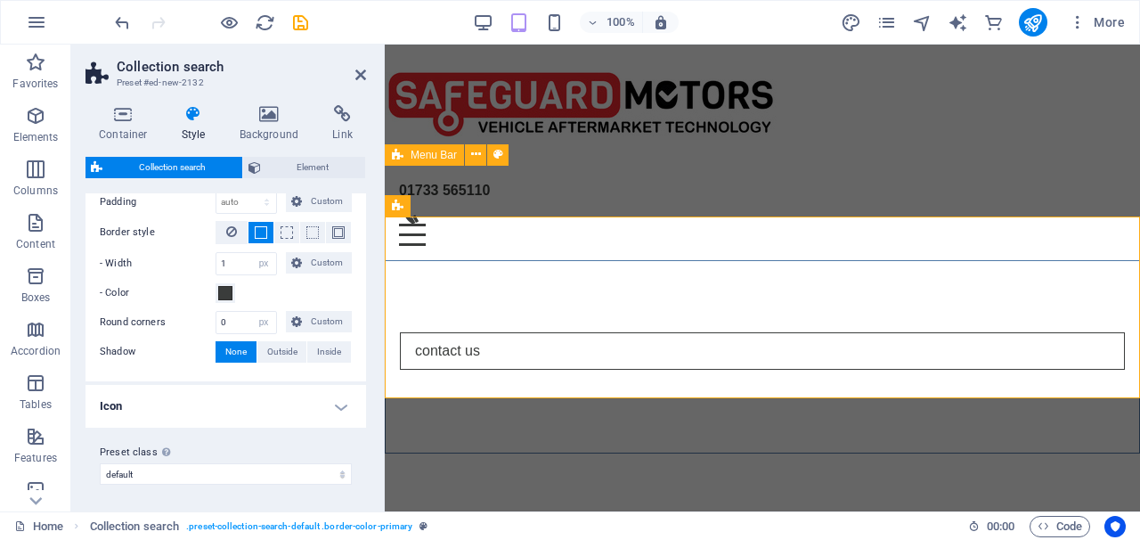
scroll to position [362, 0]
click at [335, 403] on h4 "Icon" at bounding box center [225, 407] width 281 height 43
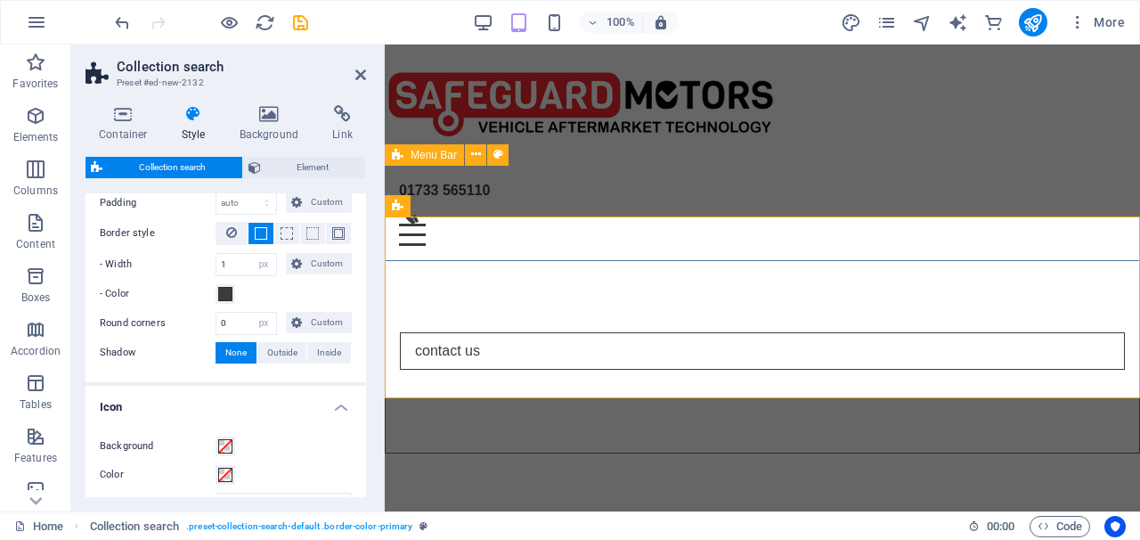
click at [338, 405] on h4 "Icon" at bounding box center [225, 402] width 281 height 32
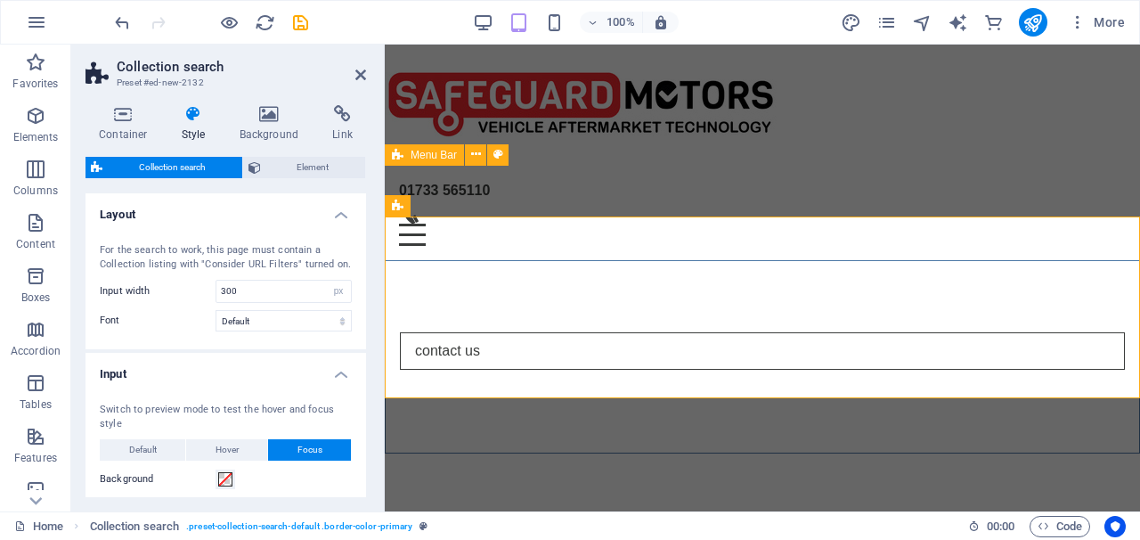
scroll to position [0, 0]
click at [335, 110] on icon at bounding box center [342, 114] width 47 height 18
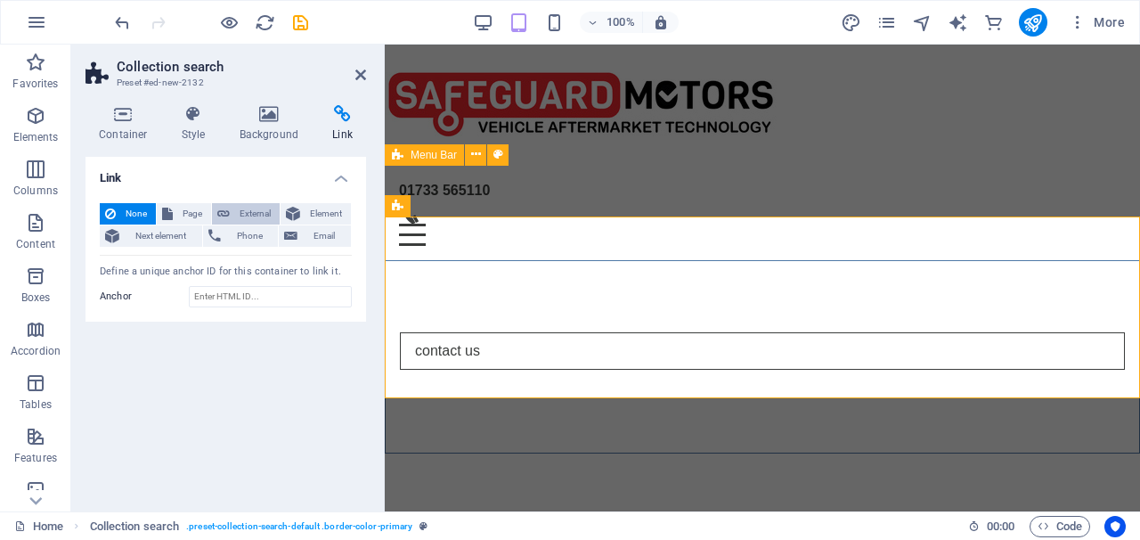
click at [244, 207] on span "External" at bounding box center [254, 213] width 39 height 21
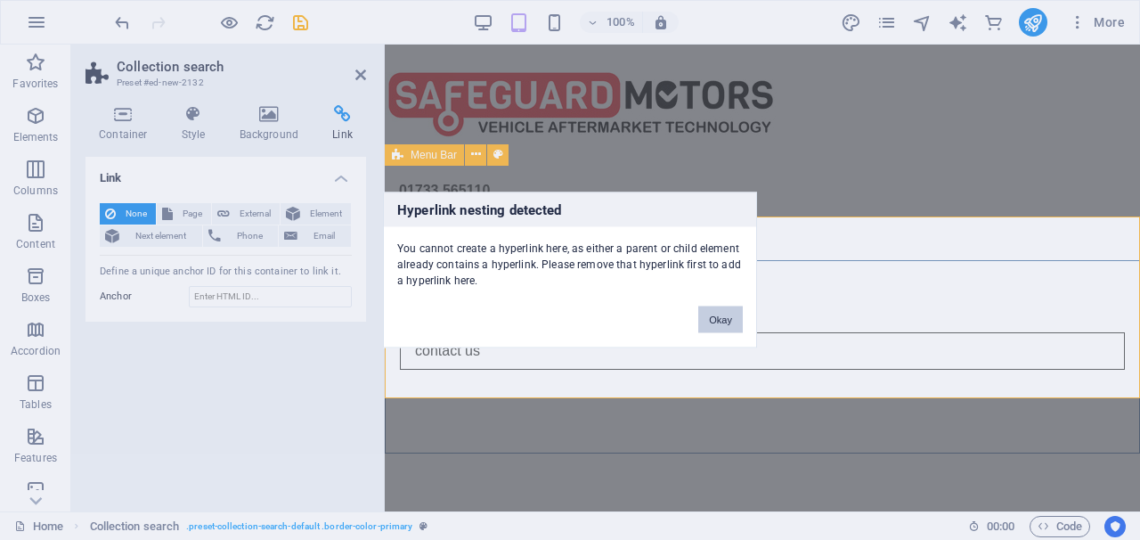
click at [702, 320] on button "Okay" at bounding box center [720, 319] width 45 height 27
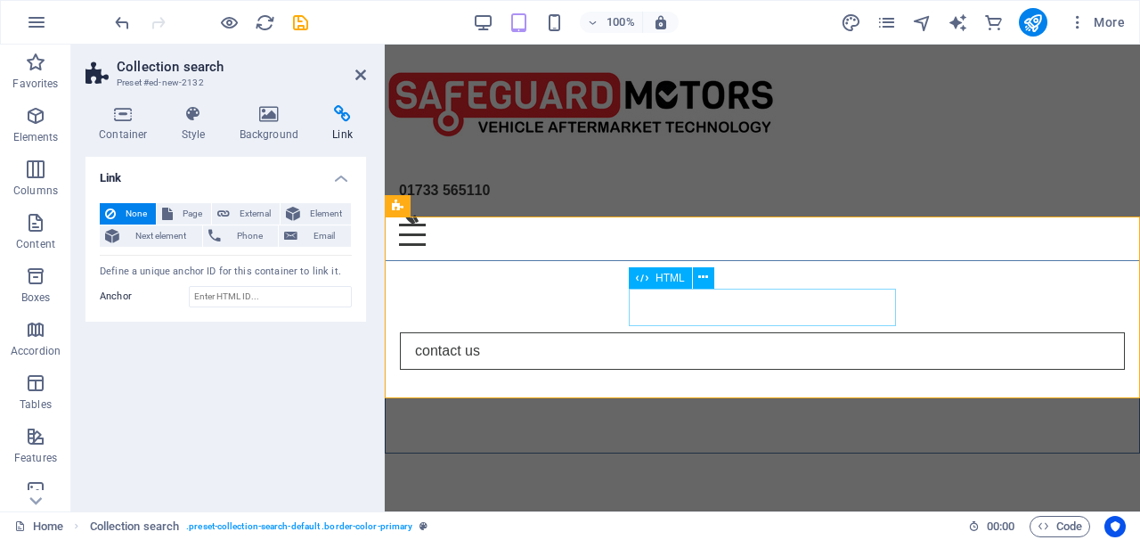
click at [642, 332] on input "contact us" at bounding box center [762, 350] width 725 height 37
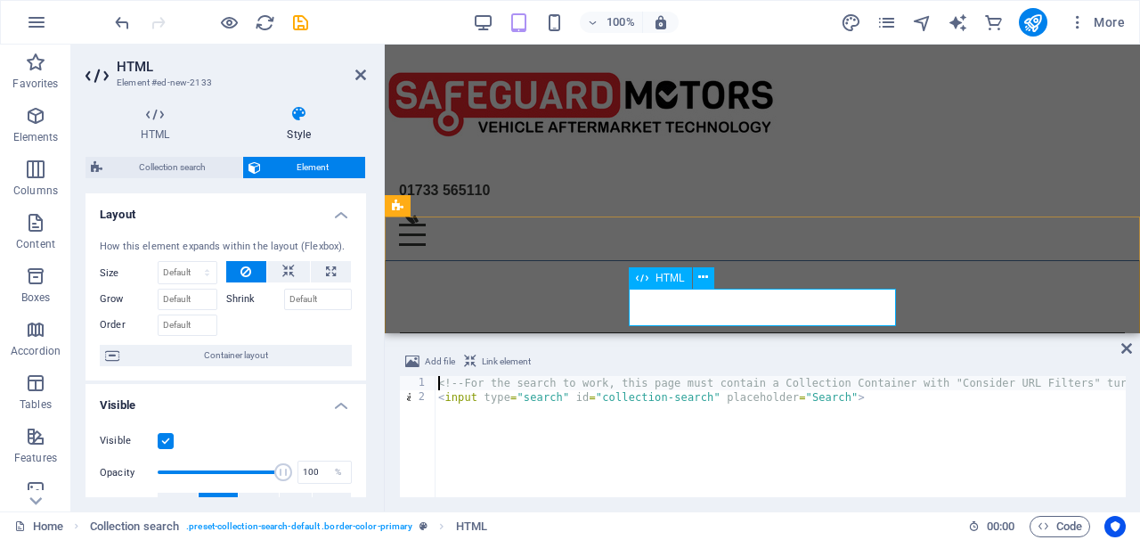
click at [660, 284] on div "HTML" at bounding box center [660, 277] width 63 height 21
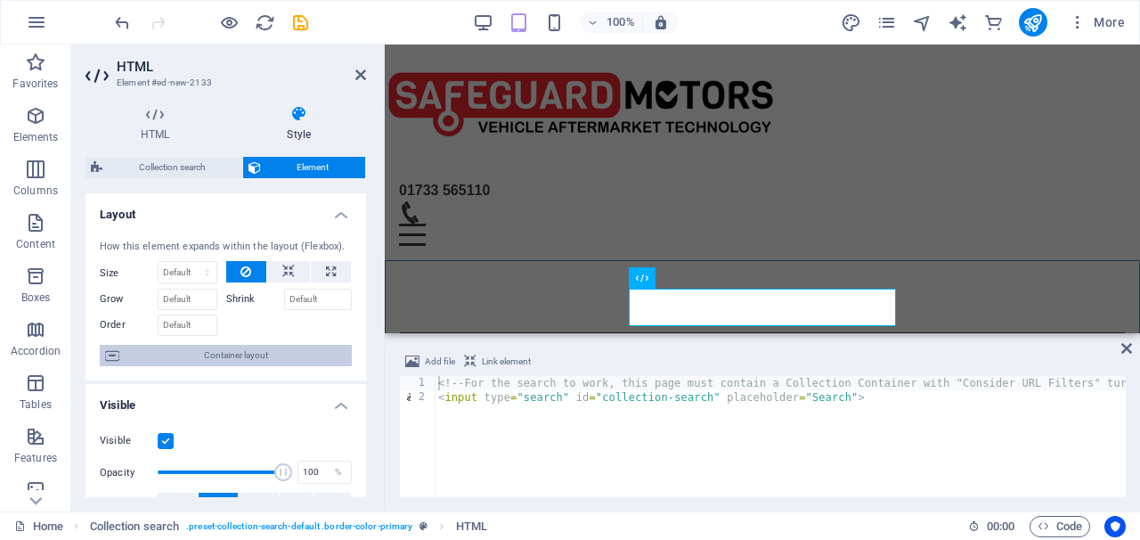
click at [291, 352] on span "Container layout" at bounding box center [236, 355] width 222 height 21
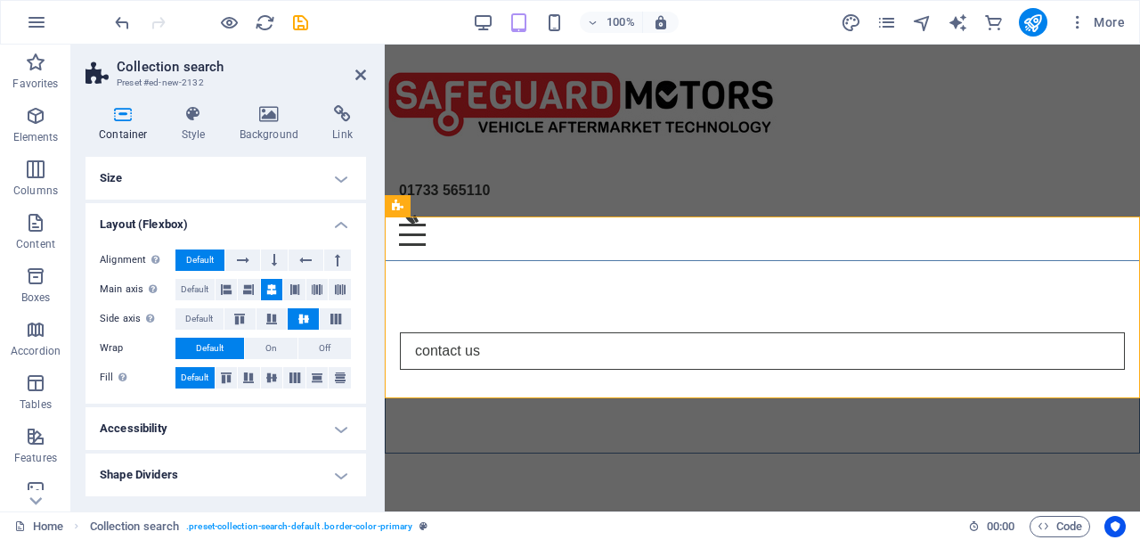
click at [281, 432] on h4 "Accessibility" at bounding box center [225, 428] width 281 height 43
click at [281, 432] on h4 "Accessibility" at bounding box center [225, 423] width 281 height 32
click at [281, 474] on h4 "Shape Dividers" at bounding box center [225, 474] width 281 height 43
click at [330, 475] on h4 "Shape Dividers" at bounding box center [225, 469] width 281 height 32
click at [647, 332] on input "contact us" at bounding box center [762, 350] width 725 height 37
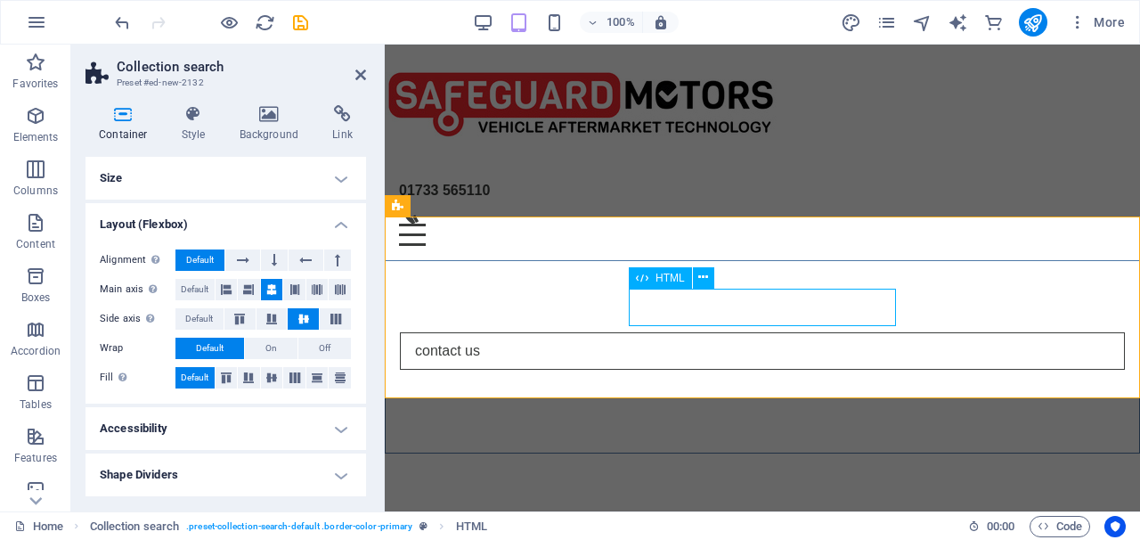
click at [647, 332] on input "contact us" at bounding box center [762, 350] width 725 height 37
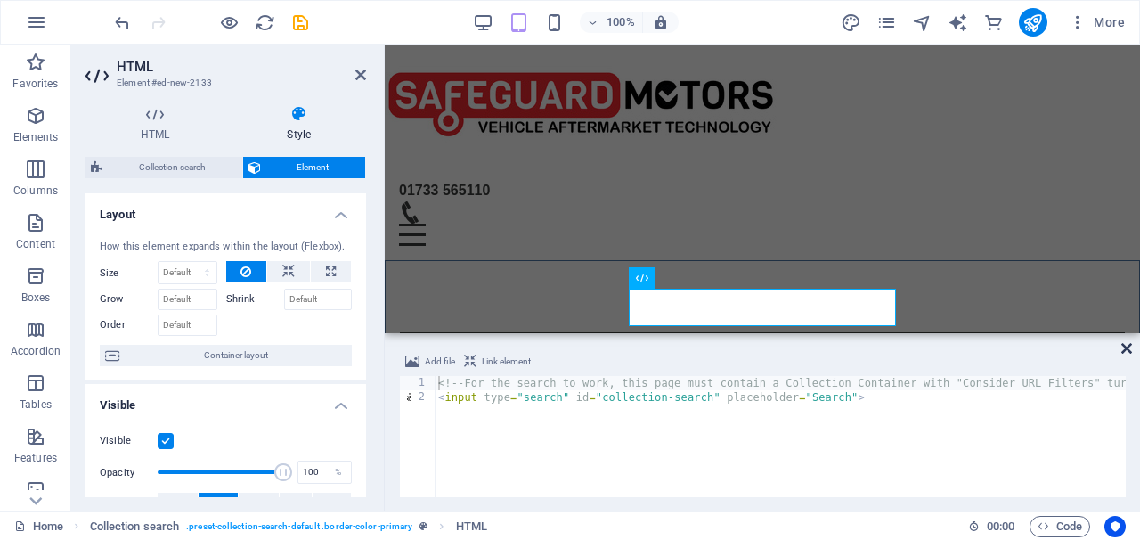
click at [1125, 349] on icon at bounding box center [1126, 348] width 11 height 14
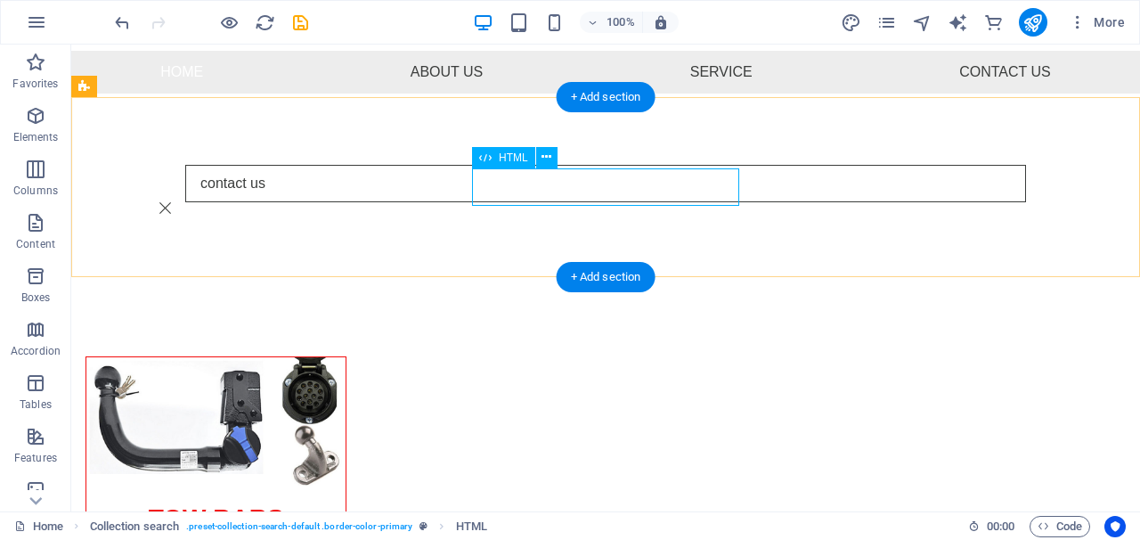
scroll to position [131, 0]
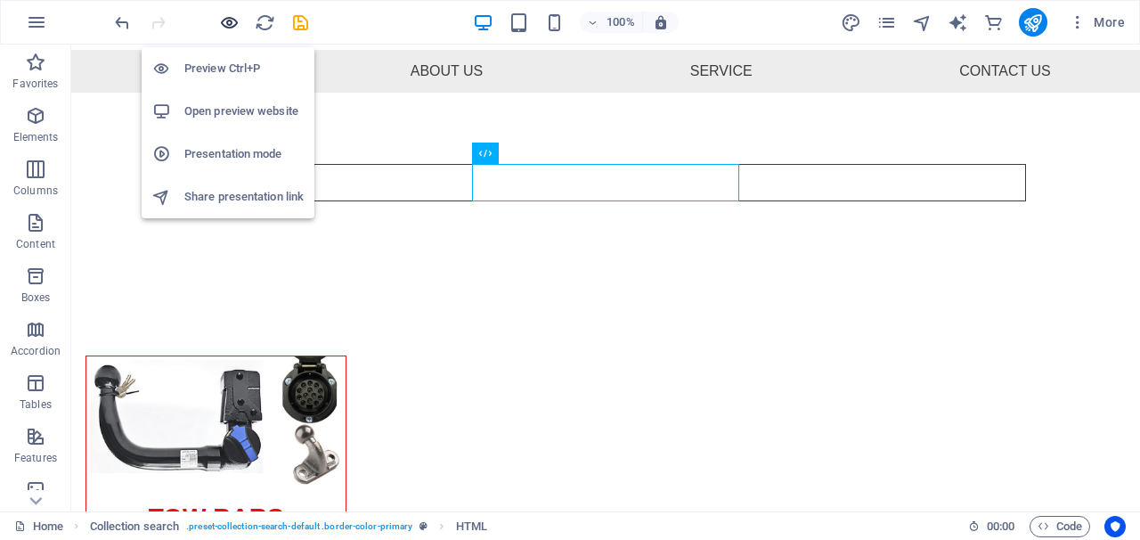
click at [225, 20] on icon "button" at bounding box center [229, 22] width 20 height 20
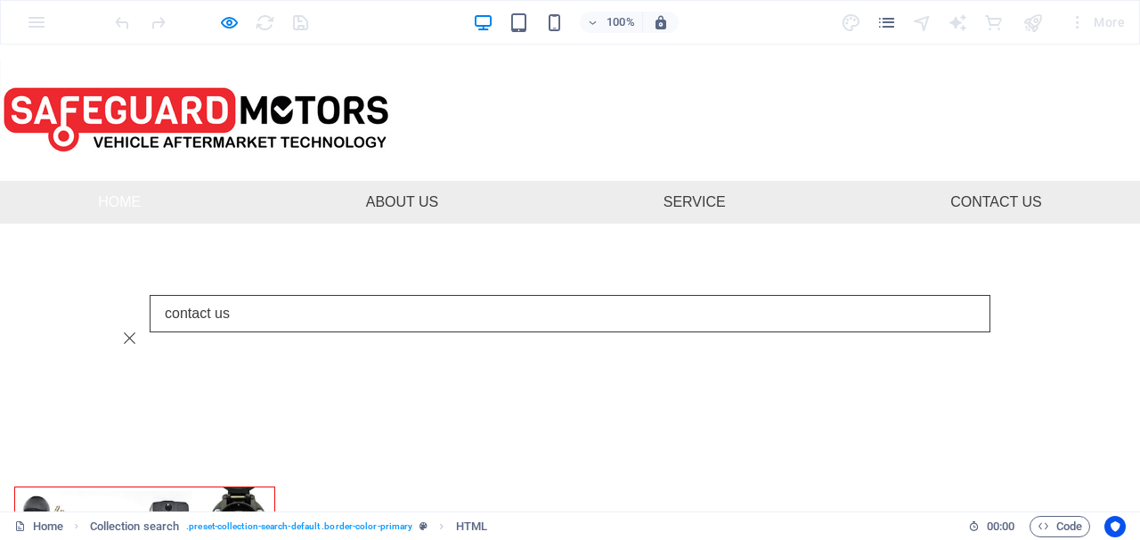
scroll to position [0, 0]
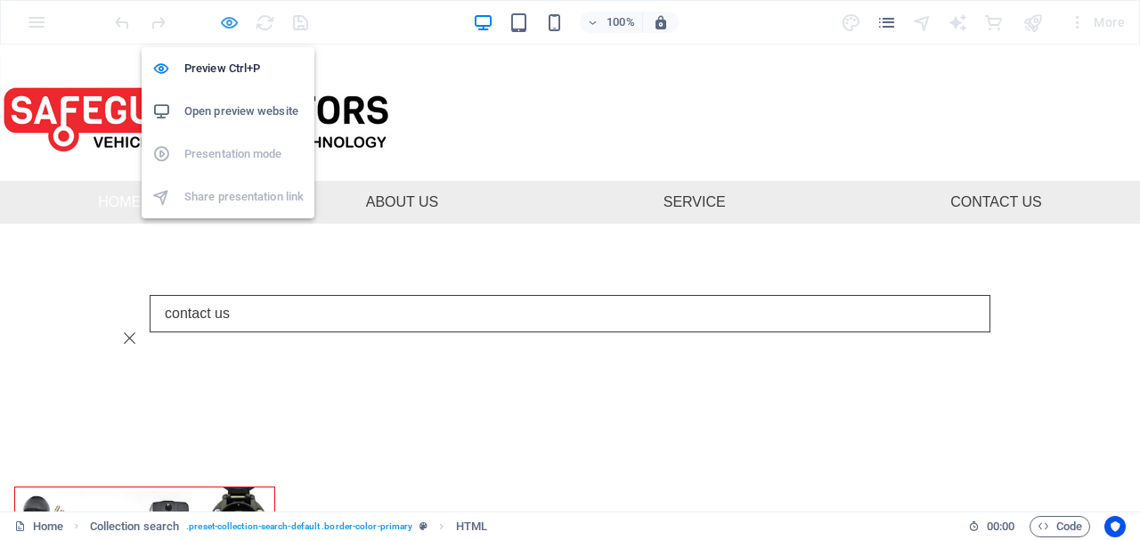
click at [231, 20] on icon "button" at bounding box center [229, 22] width 20 height 20
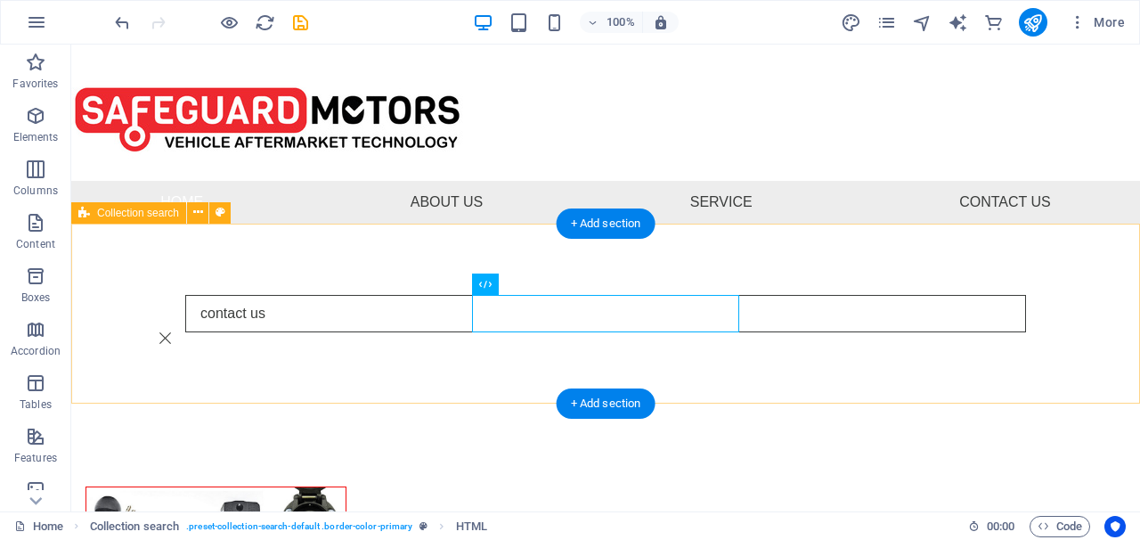
click at [440, 296] on div "contact us" at bounding box center [605, 319] width 1069 height 191
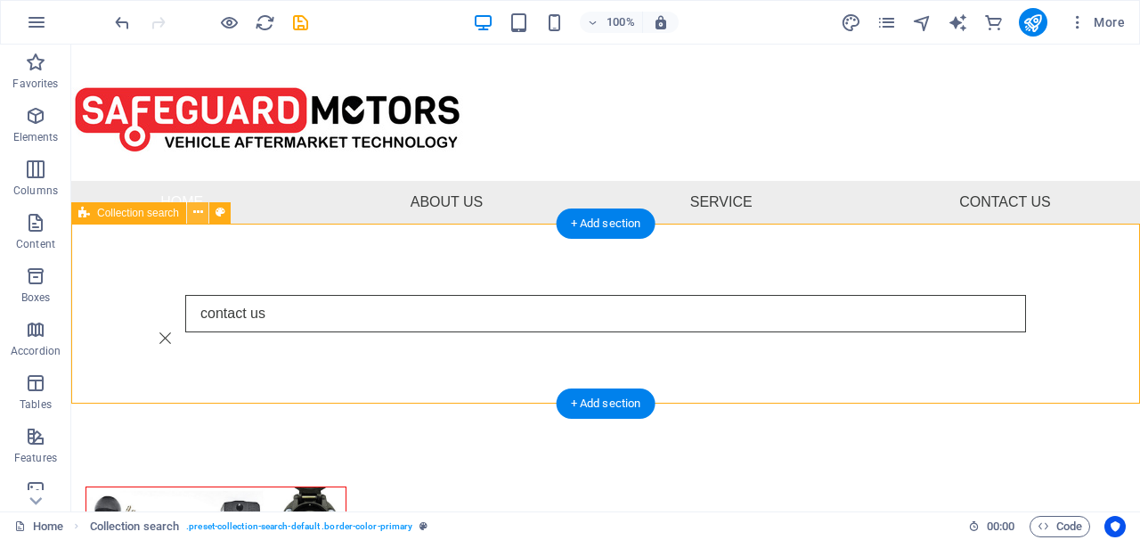
click at [190, 213] on button at bounding box center [197, 212] width 21 height 21
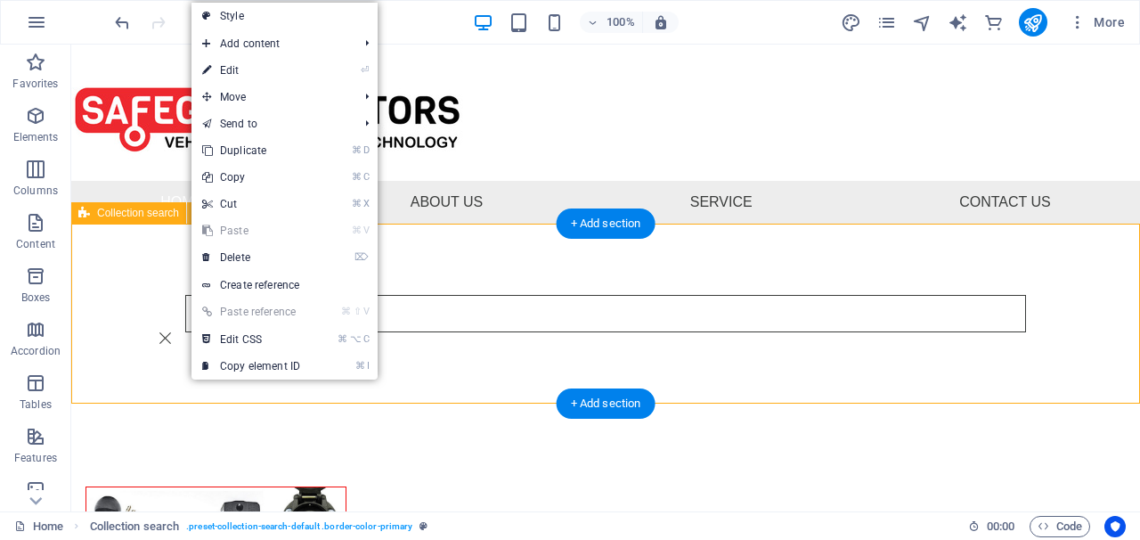
click at [190, 213] on button at bounding box center [197, 212] width 21 height 21
click at [176, 211] on span "Collection search" at bounding box center [138, 213] width 82 height 11
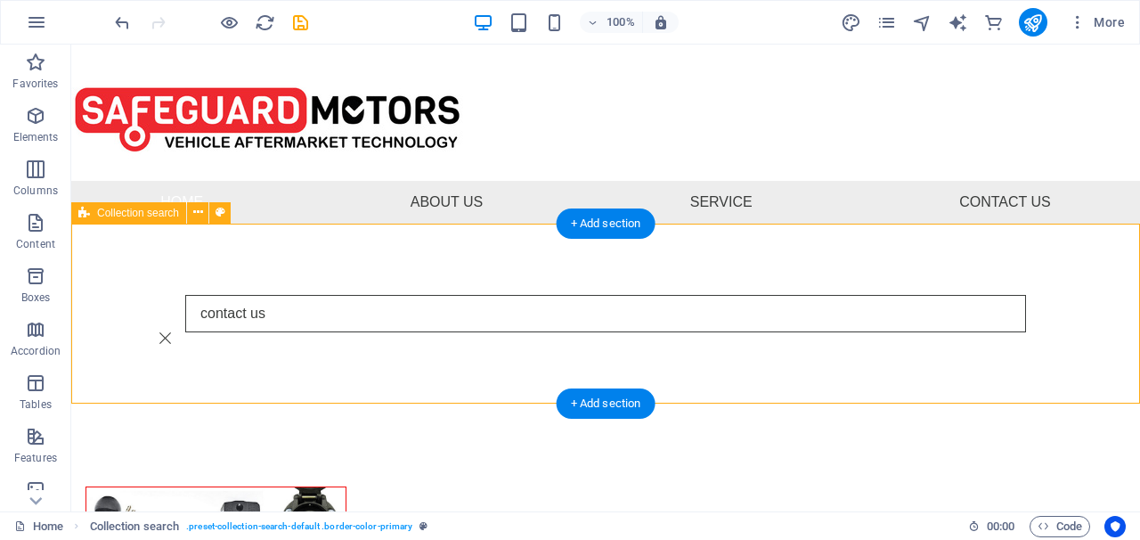
click at [175, 208] on span "Collection search" at bounding box center [138, 213] width 82 height 11
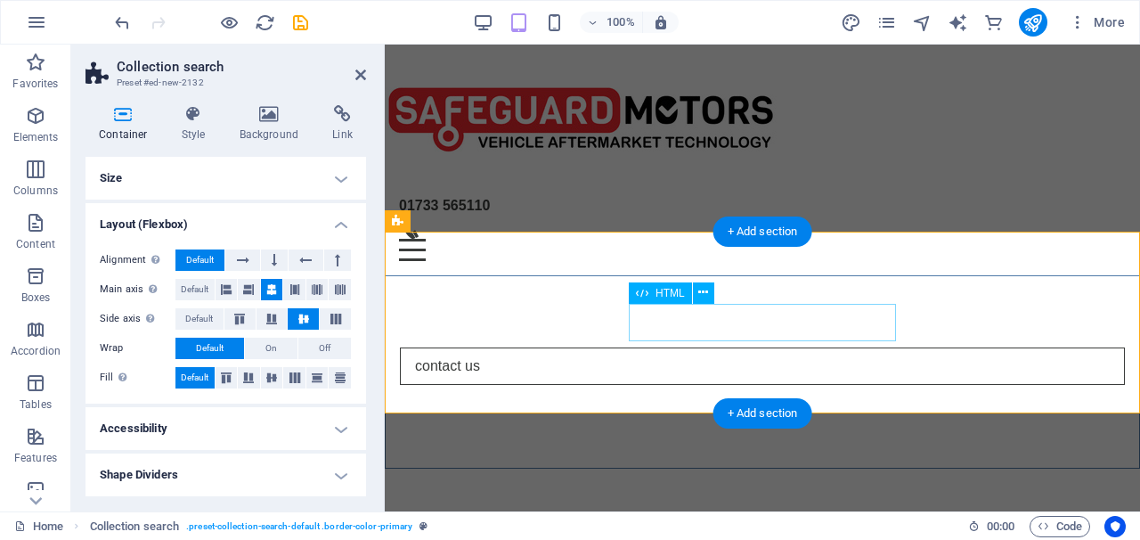
click at [642, 347] on input "contact us" at bounding box center [762, 365] width 725 height 37
click at [700, 292] on icon at bounding box center [703, 292] width 10 height 19
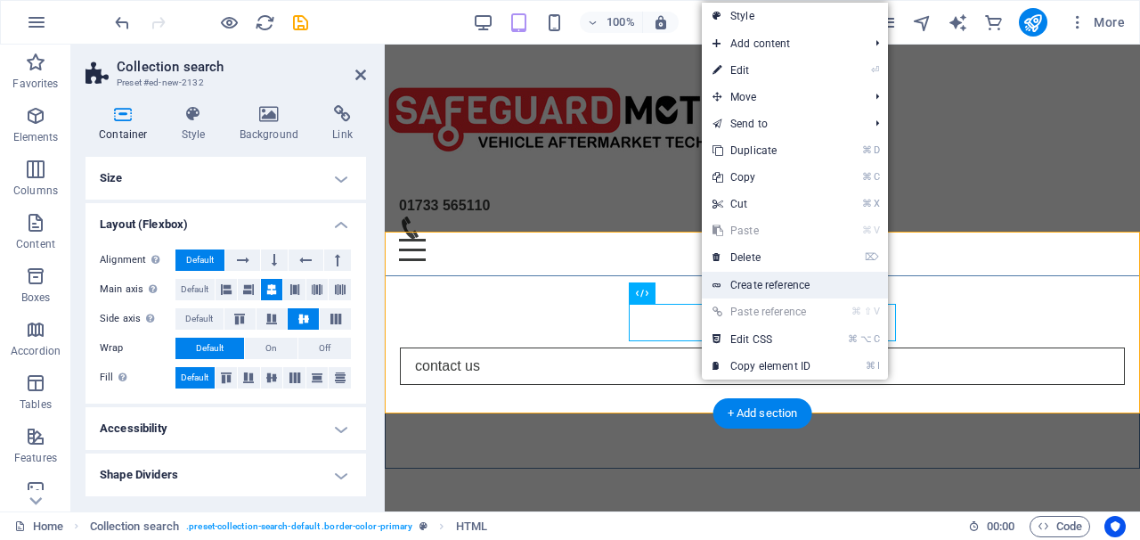
click at [763, 289] on link "Create reference" at bounding box center [795, 285] width 186 height 27
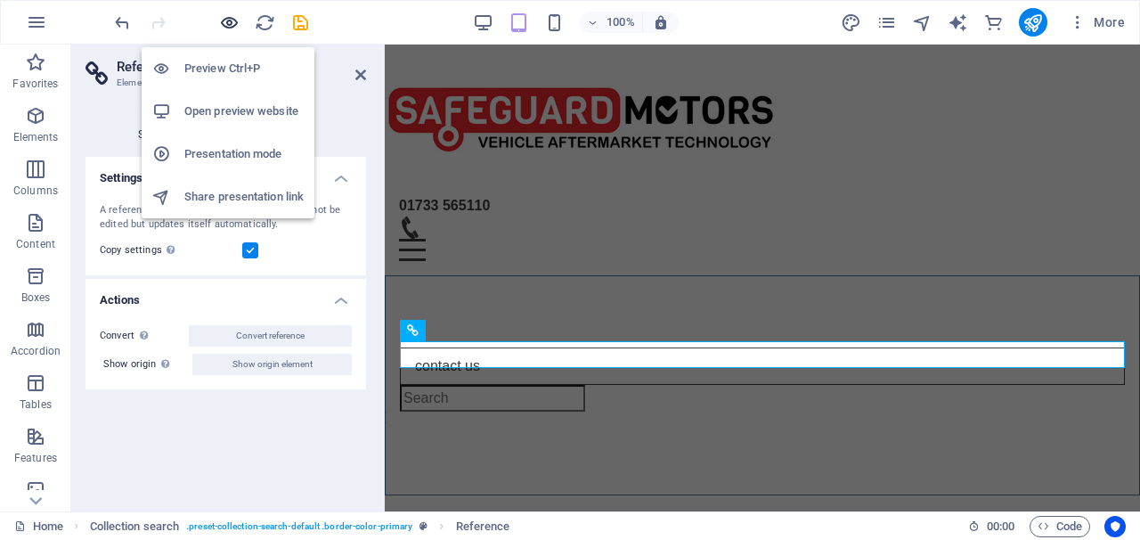
click at [232, 22] on icon "button" at bounding box center [229, 22] width 20 height 20
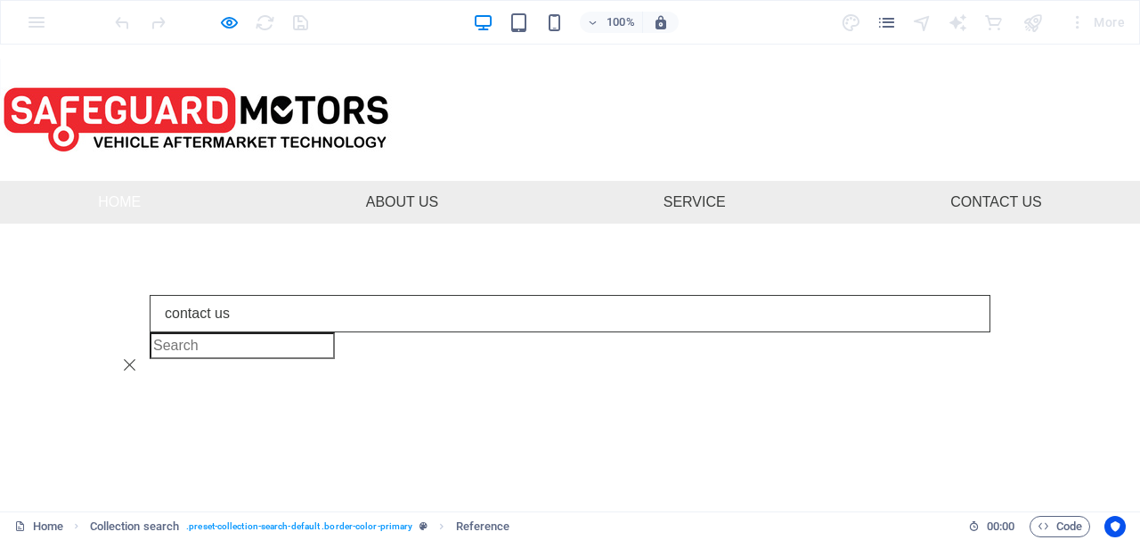
click at [297, 340] on input "search" at bounding box center [242, 345] width 185 height 27
type input "contact us"
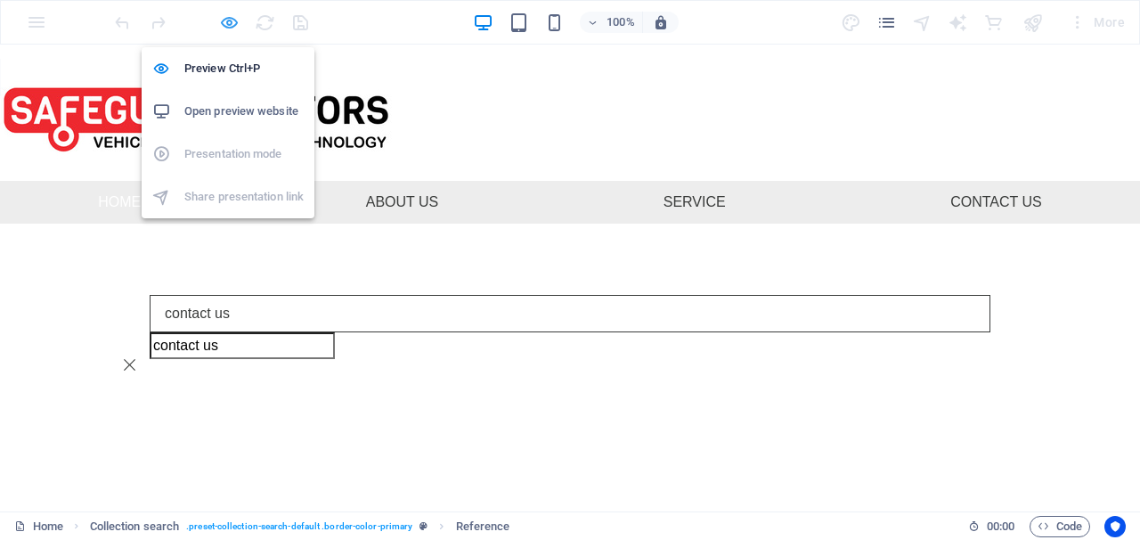
click at [227, 21] on icon "button" at bounding box center [229, 22] width 20 height 20
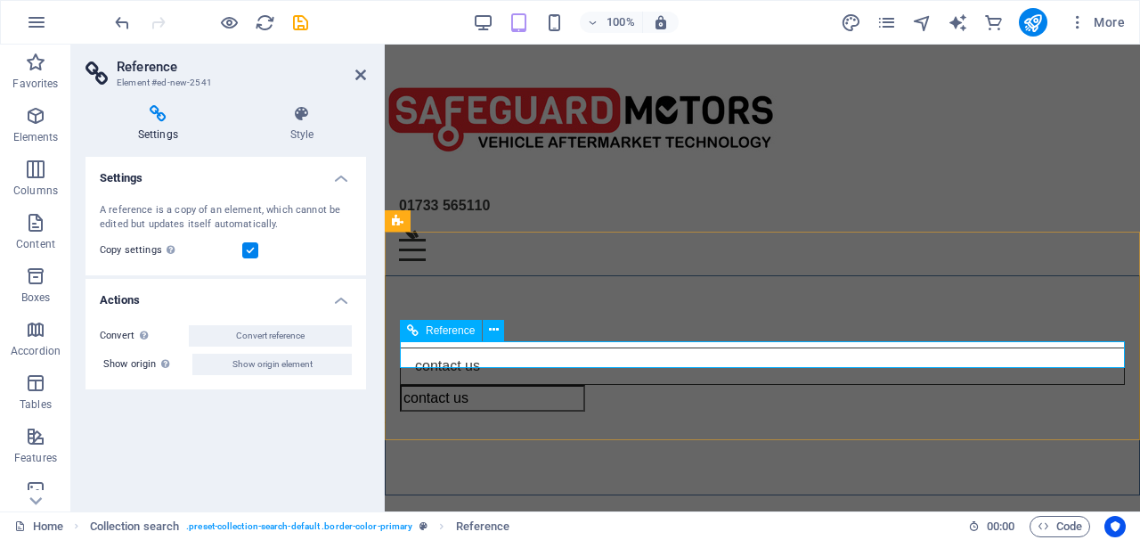
click at [417, 333] on icon at bounding box center [413, 330] width 12 height 21
click at [151, 131] on h4 "Settings" at bounding box center [161, 123] width 152 height 37
click at [412, 330] on icon at bounding box center [413, 330] width 12 height 21
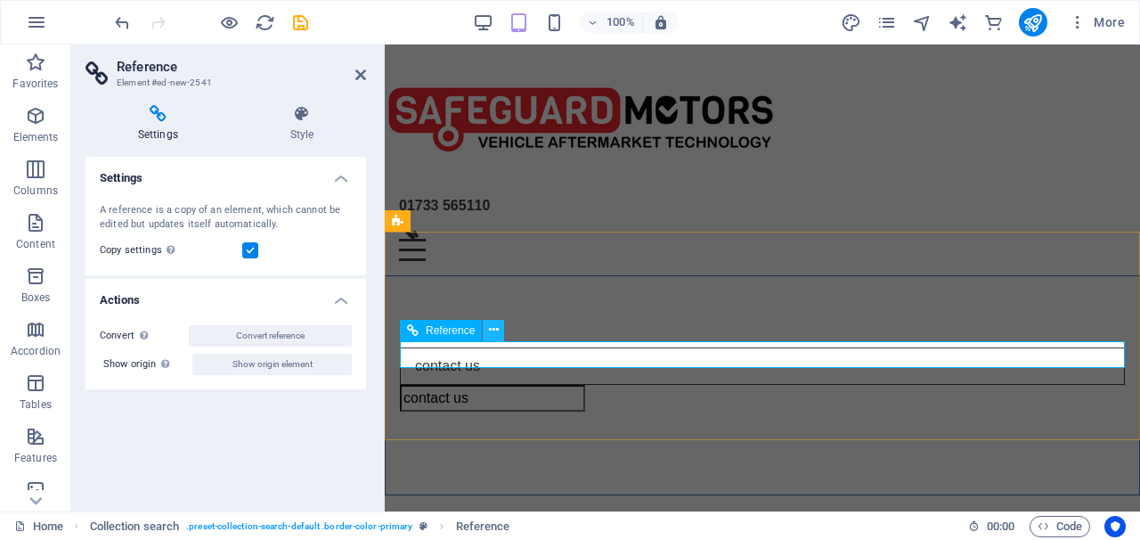
click at [494, 330] on icon at bounding box center [494, 330] width 10 height 19
click at [513, 385] on input "contact us" at bounding box center [492, 398] width 185 height 27
click at [514, 385] on input "contact us" at bounding box center [492, 398] width 185 height 27
click at [305, 129] on h4 "Style" at bounding box center [302, 123] width 128 height 37
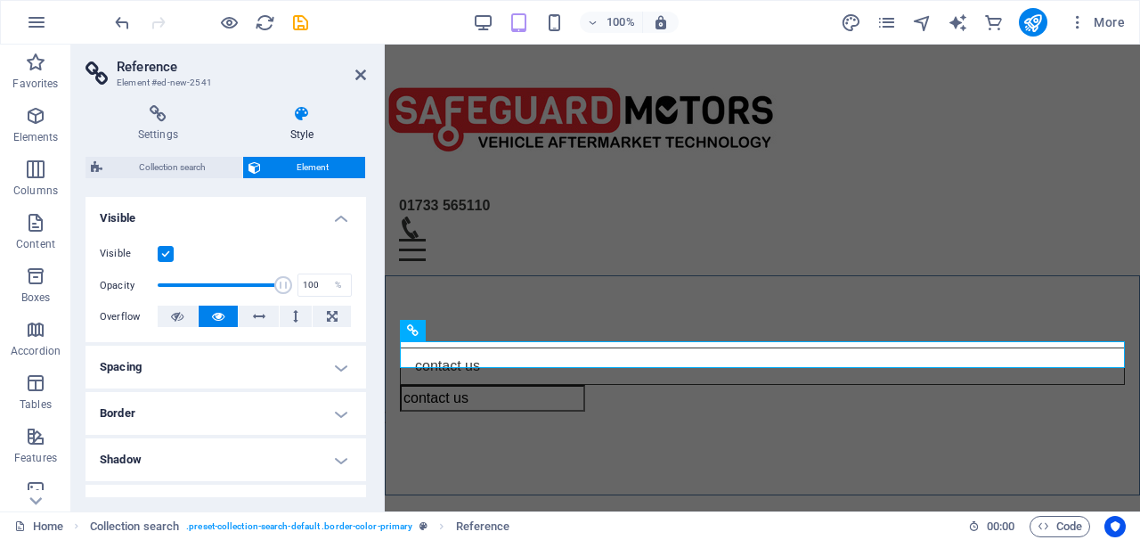
scroll to position [215, 0]
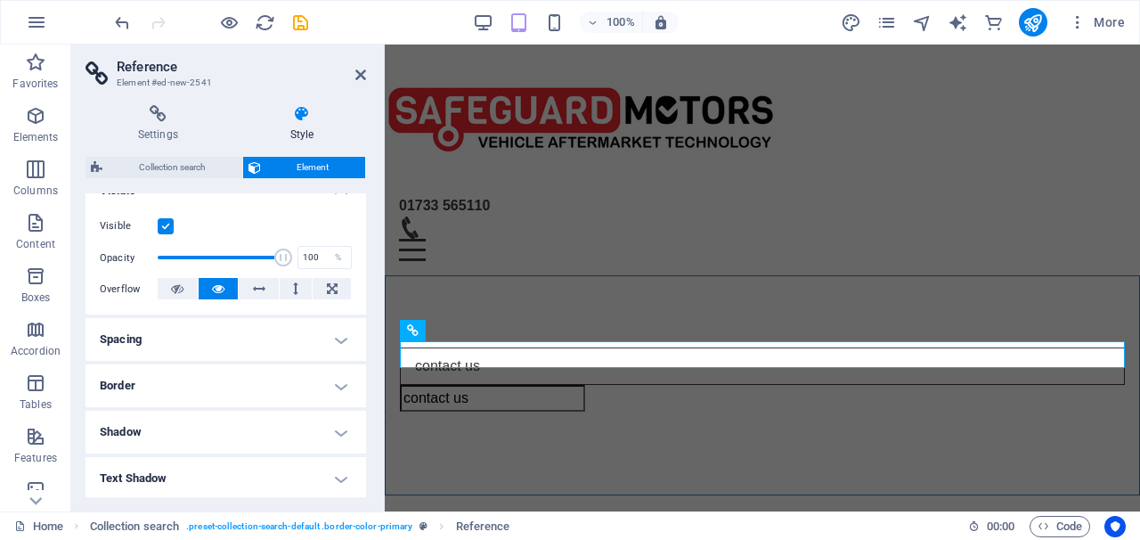
click at [299, 375] on h4 "Border" at bounding box center [225, 385] width 281 height 43
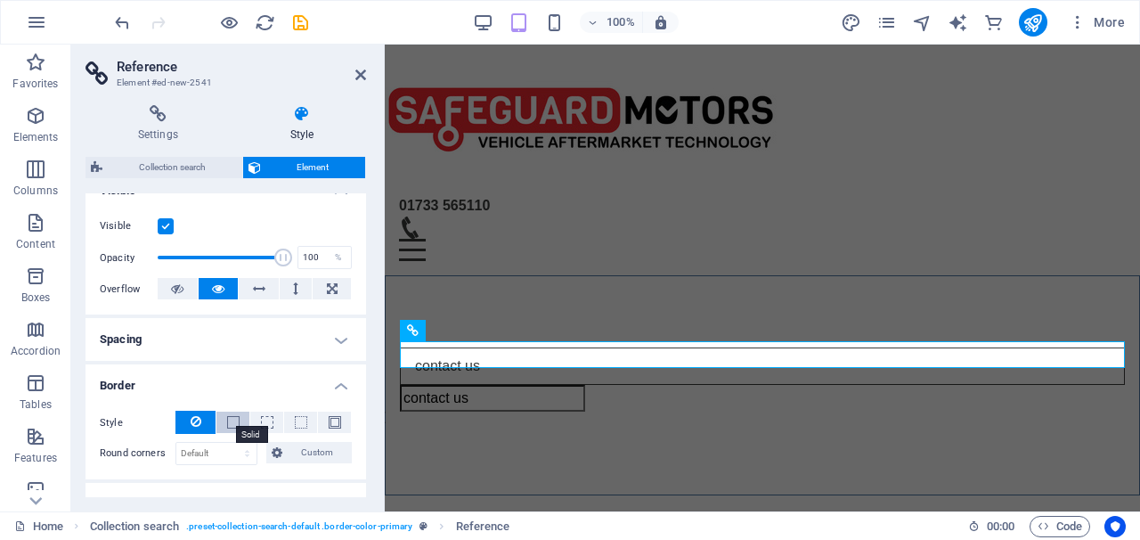
click at [228, 422] on span at bounding box center [233, 422] width 12 height 12
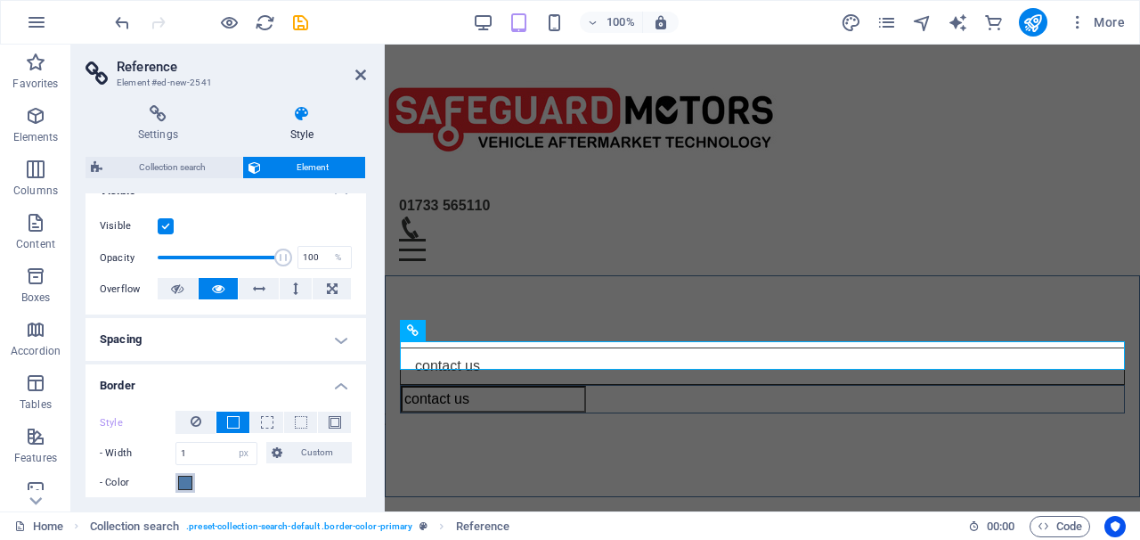
click at [190, 481] on span at bounding box center [185, 483] width 14 height 14
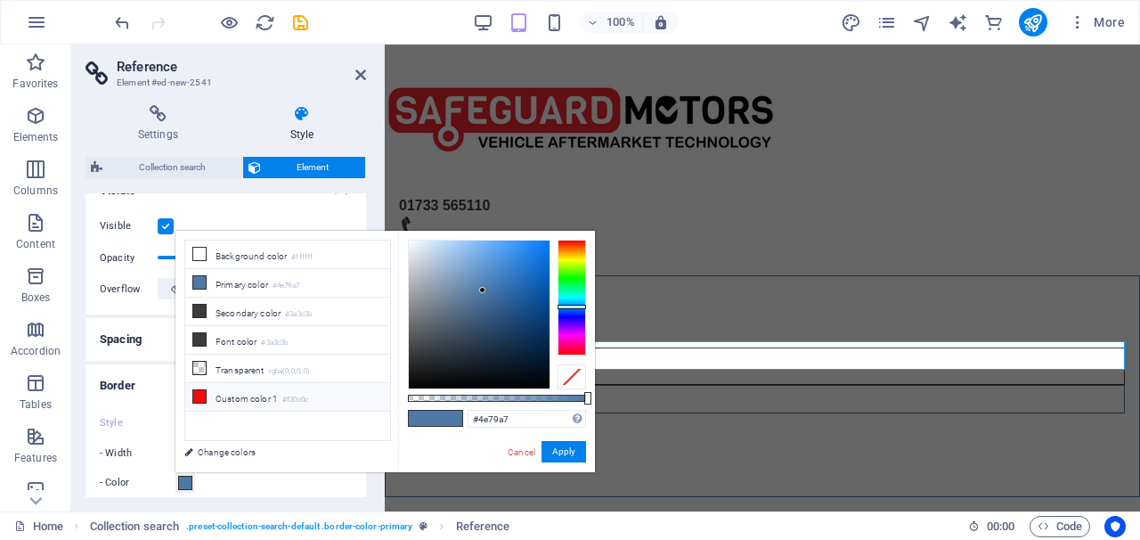
click at [205, 397] on icon at bounding box center [199, 396] width 12 height 12
type input "#f30c0c"
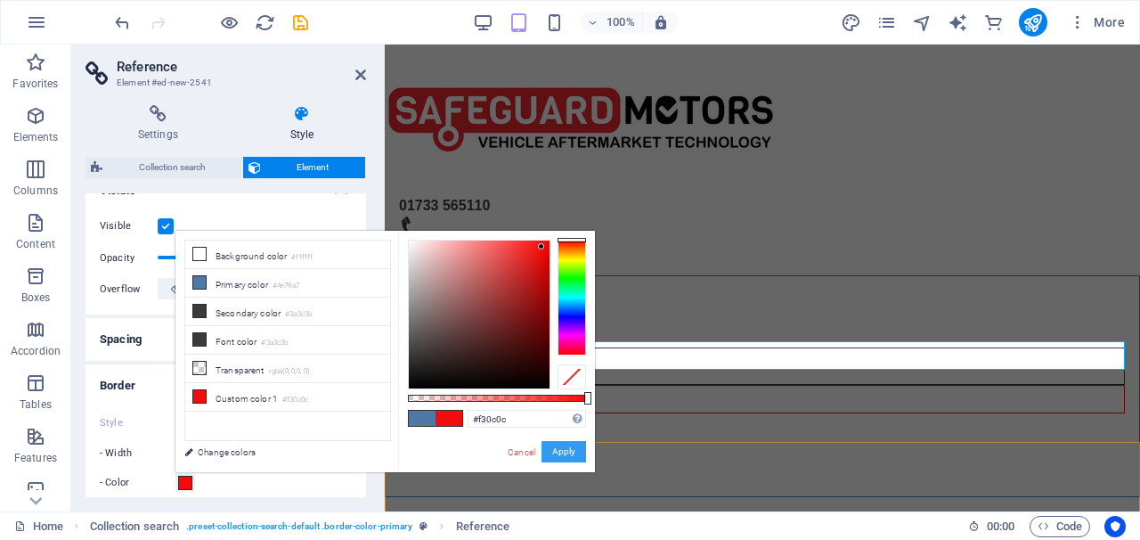
click at [549, 452] on button "Apply" at bounding box center [563, 451] width 45 height 21
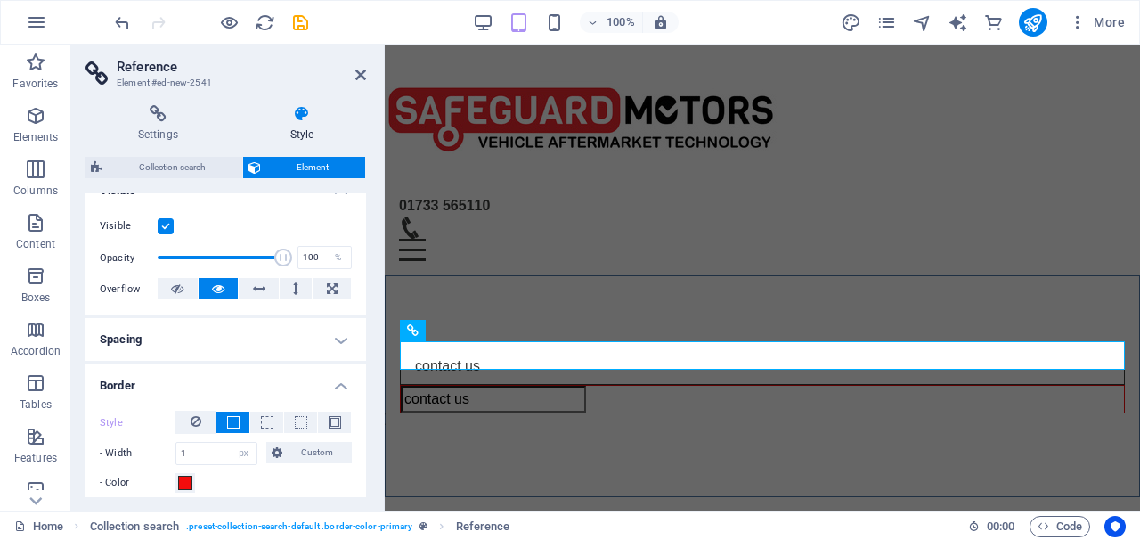
click at [335, 411] on div "Style" at bounding box center [226, 423] width 252 height 24
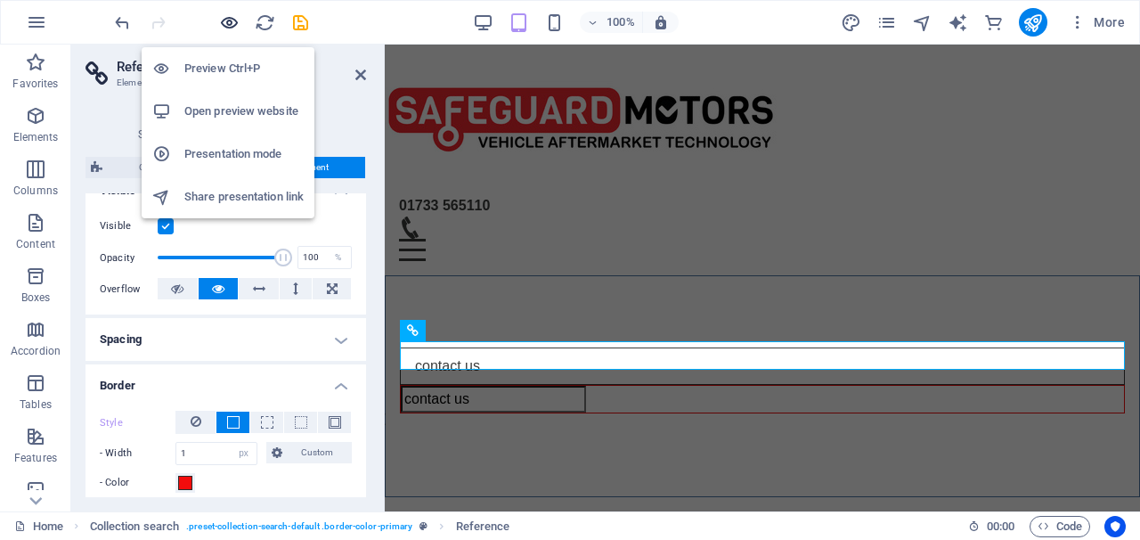
click at [230, 17] on icon "button" at bounding box center [229, 22] width 20 height 20
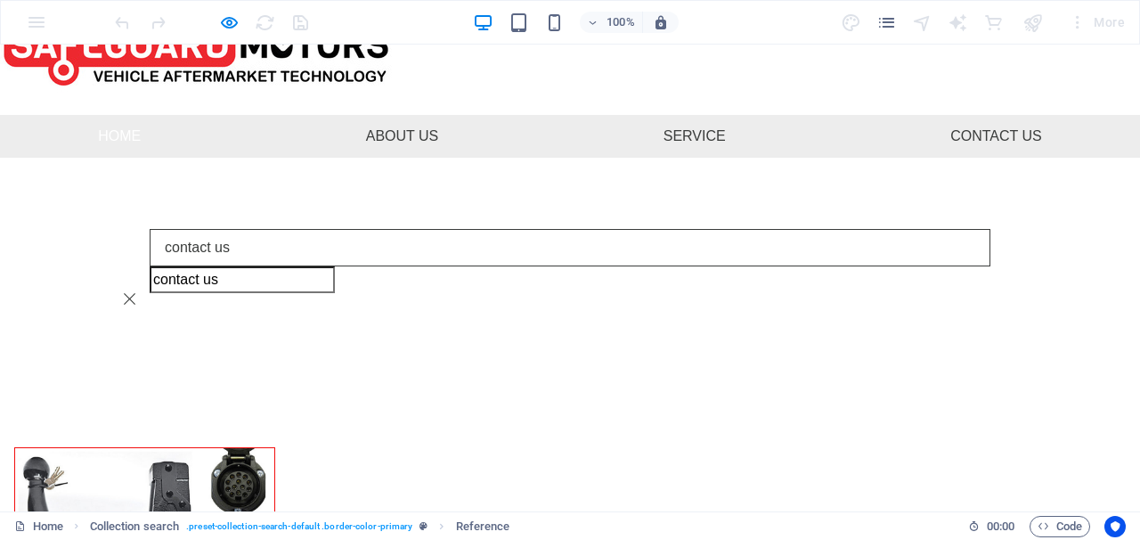
scroll to position [120, 0]
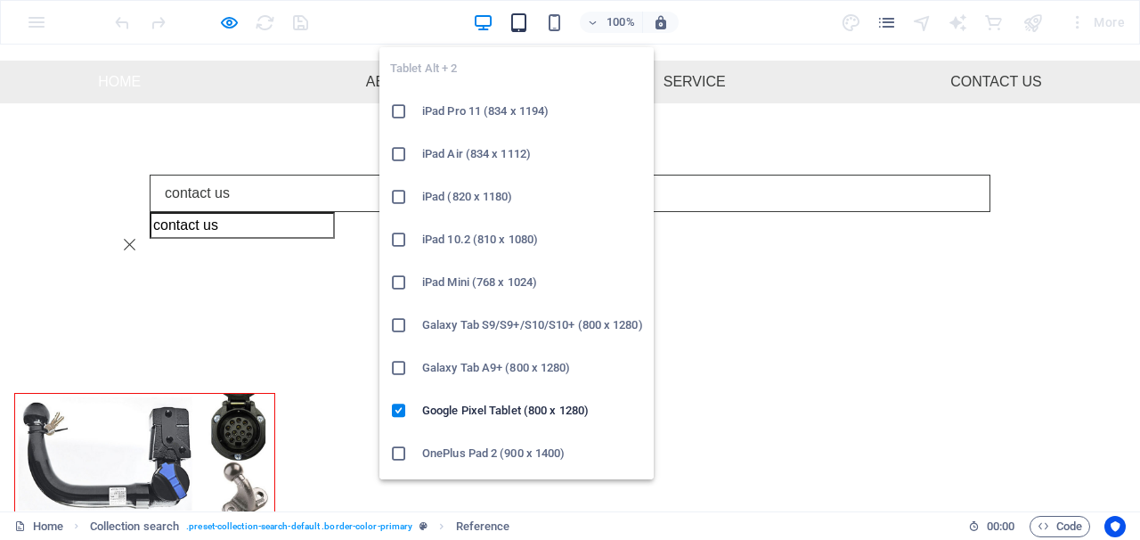
click at [523, 21] on icon "button" at bounding box center [519, 22] width 20 height 20
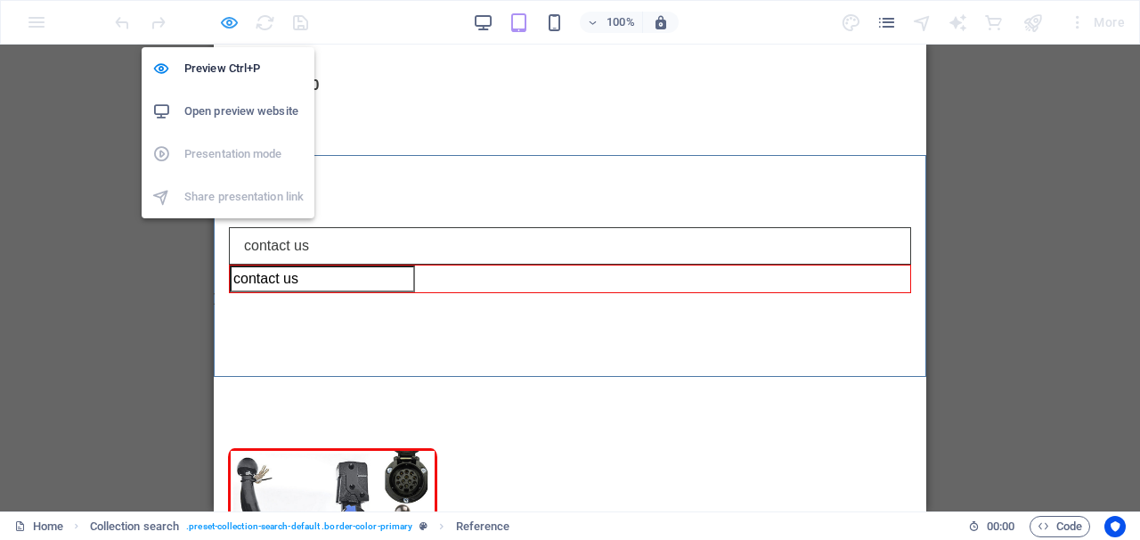
click at [232, 28] on icon "button" at bounding box center [229, 22] width 20 height 20
select select "px"
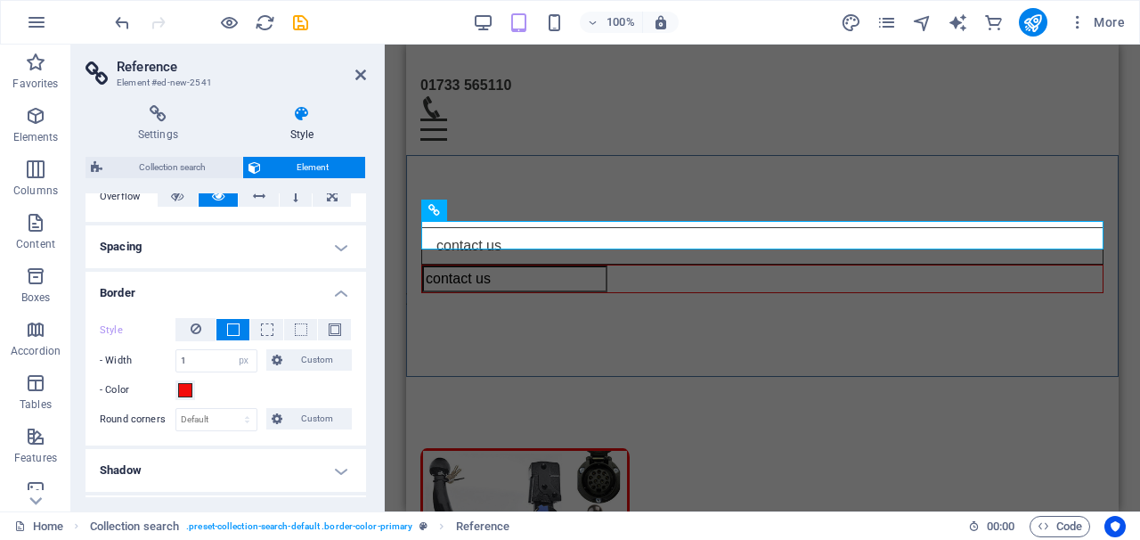
scroll to position [309, 0]
click at [196, 394] on div "- Color" at bounding box center [226, 388] width 252 height 21
click at [186, 390] on span at bounding box center [185, 388] width 14 height 14
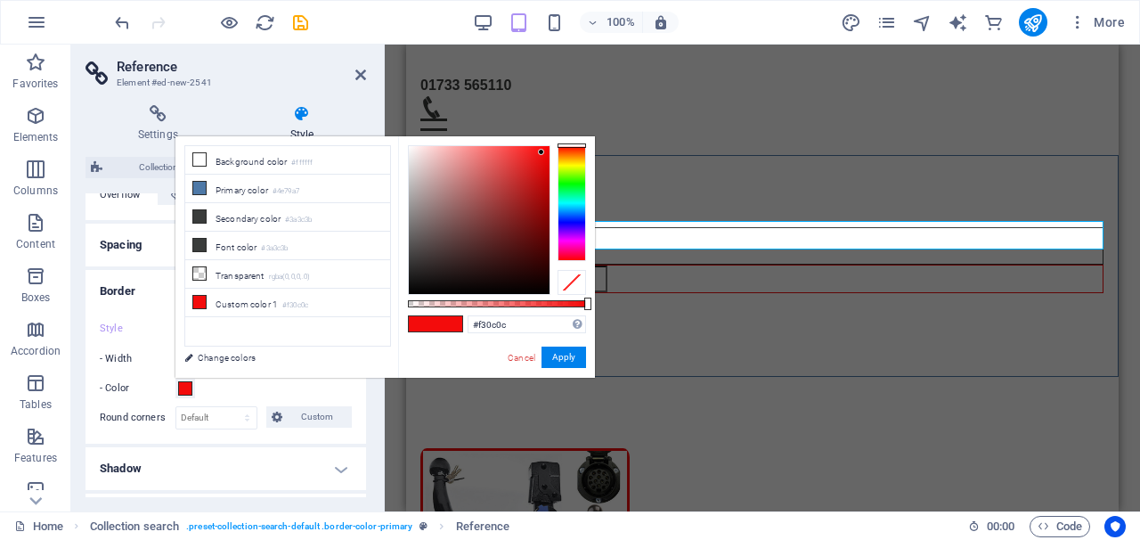
click at [186, 390] on span at bounding box center [185, 388] width 14 height 14
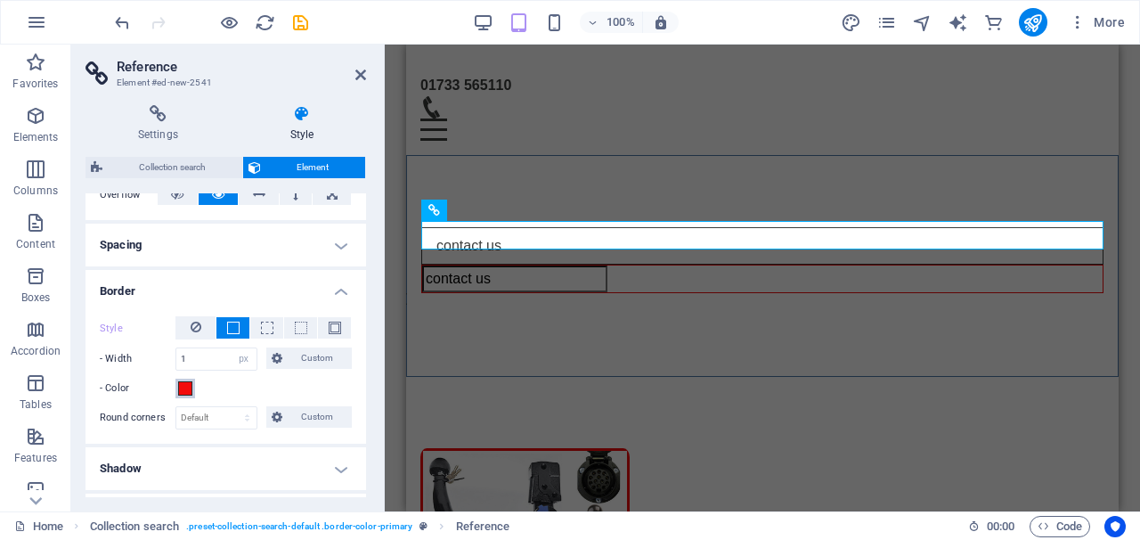
click at [186, 390] on span at bounding box center [185, 388] width 14 height 14
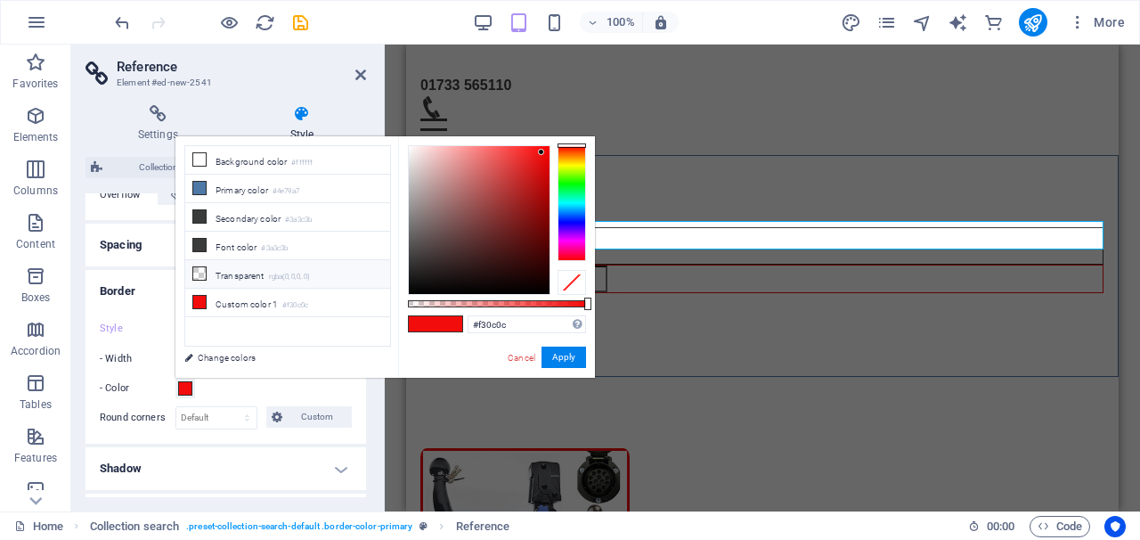
click at [204, 281] on li "Transparent rgba(0,0,0,.0)" at bounding box center [287, 274] width 205 height 28
click at [556, 354] on button "Apply" at bounding box center [563, 356] width 45 height 21
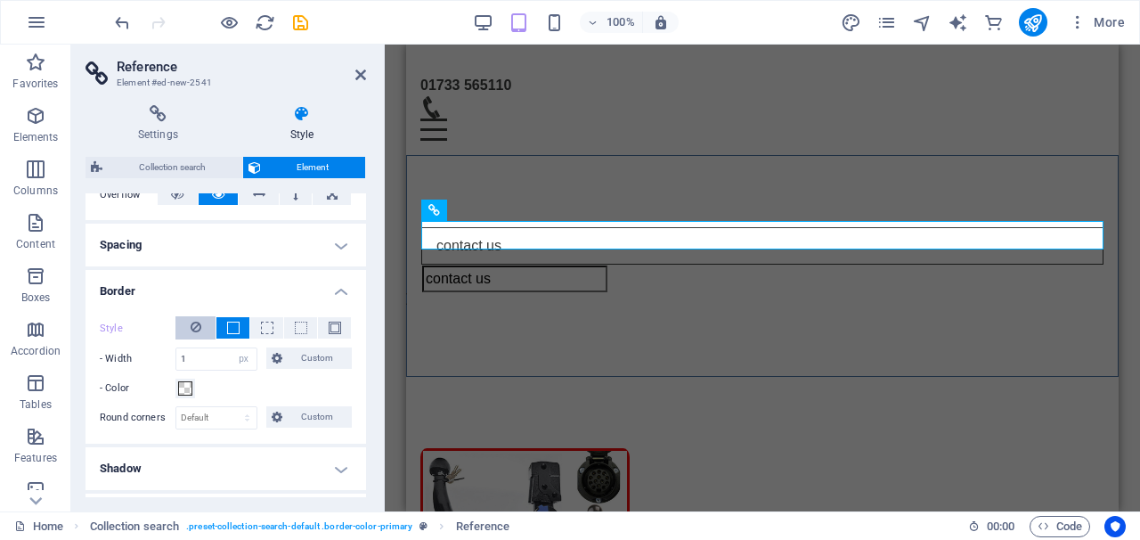
click at [202, 335] on button at bounding box center [195, 327] width 40 height 23
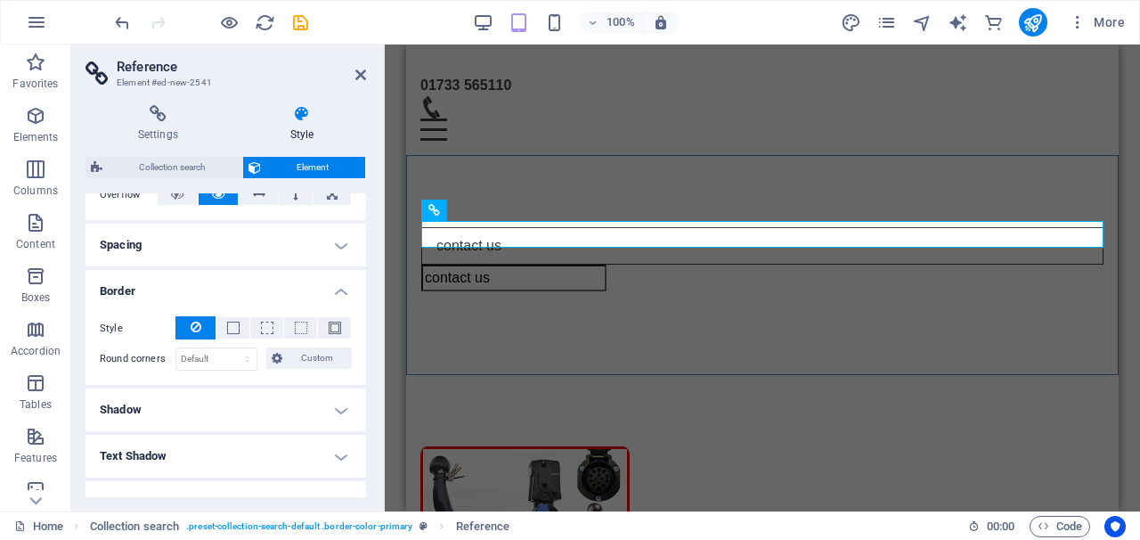
click at [589, 265] on input "contact us" at bounding box center [513, 278] width 185 height 27
click at [227, 318] on button at bounding box center [232, 327] width 33 height 21
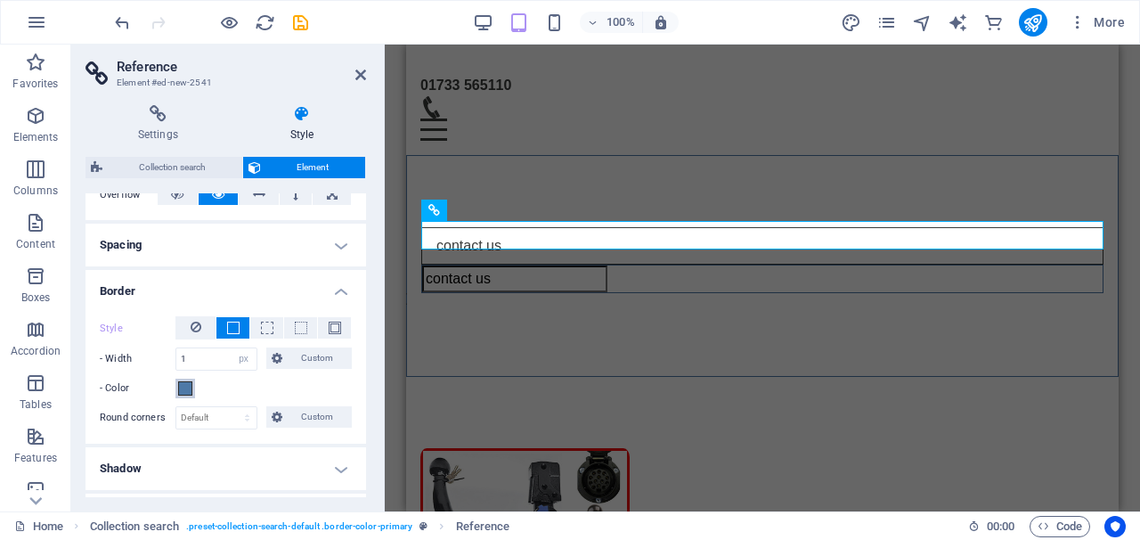
click at [185, 389] on span at bounding box center [185, 388] width 14 height 14
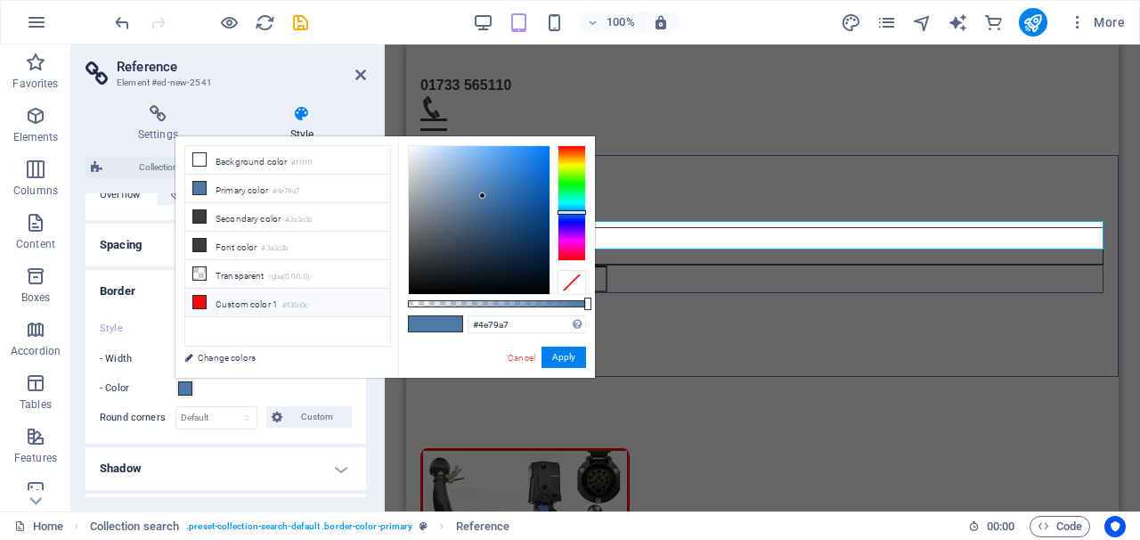
click at [203, 302] on icon at bounding box center [199, 302] width 12 height 12
type input "#f30c0c"
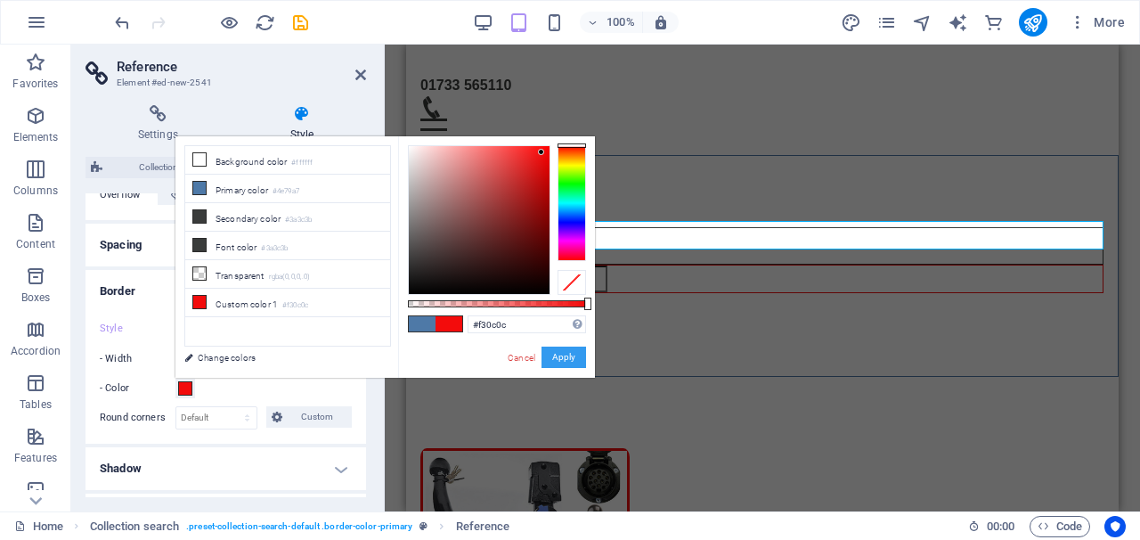
click at [553, 360] on button "Apply" at bounding box center [563, 356] width 45 height 21
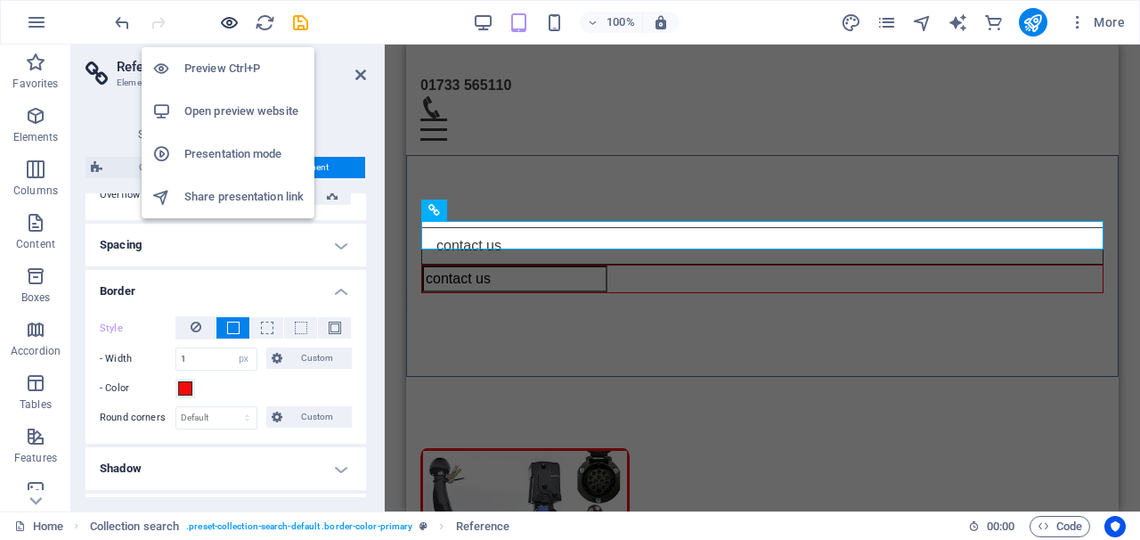
click at [230, 16] on icon "button" at bounding box center [229, 22] width 20 height 20
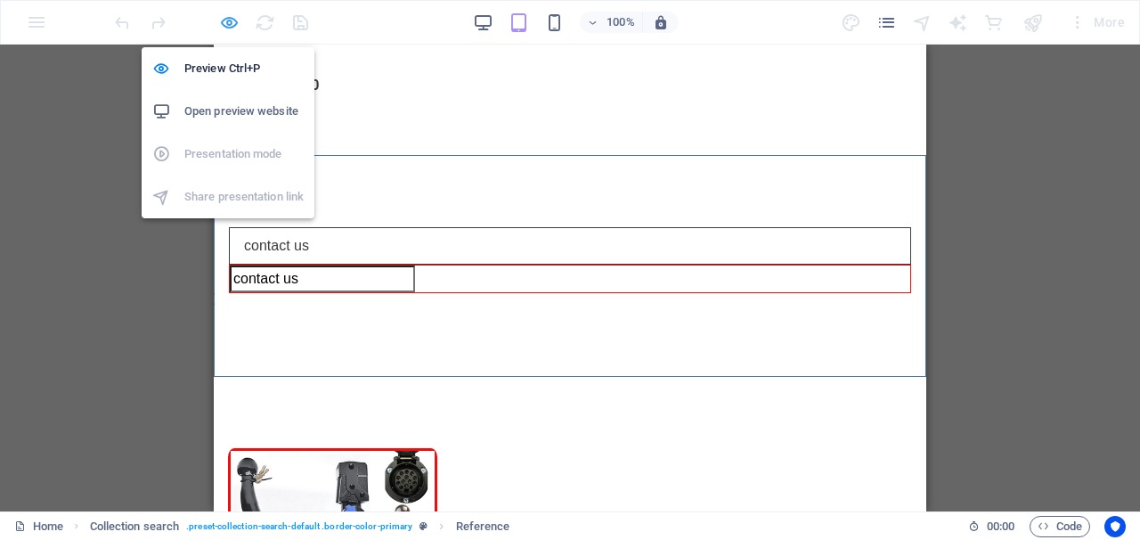
click at [230, 29] on icon "button" at bounding box center [229, 22] width 20 height 20
select select "px"
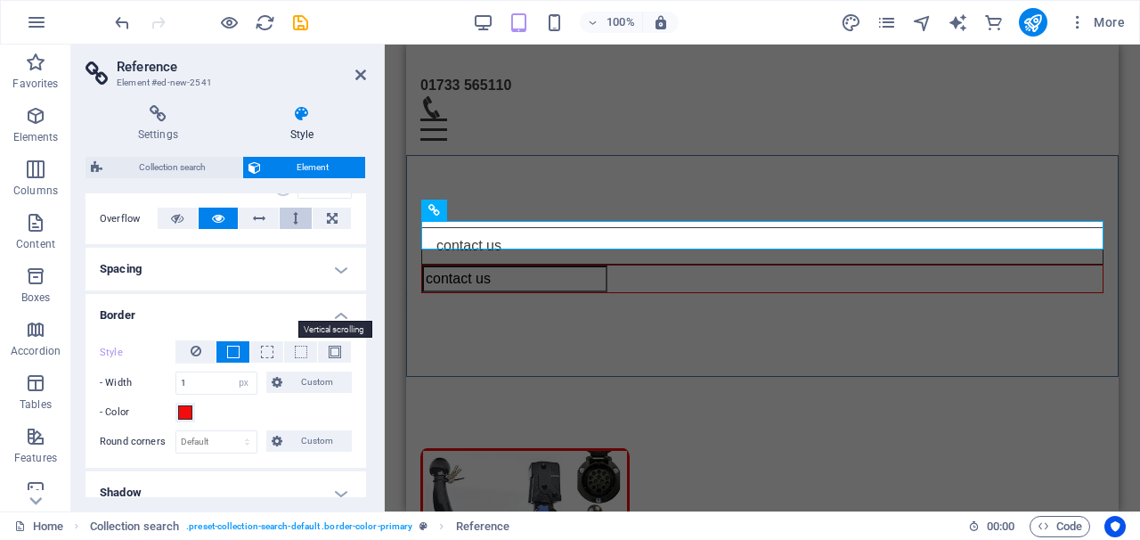
scroll to position [287, 0]
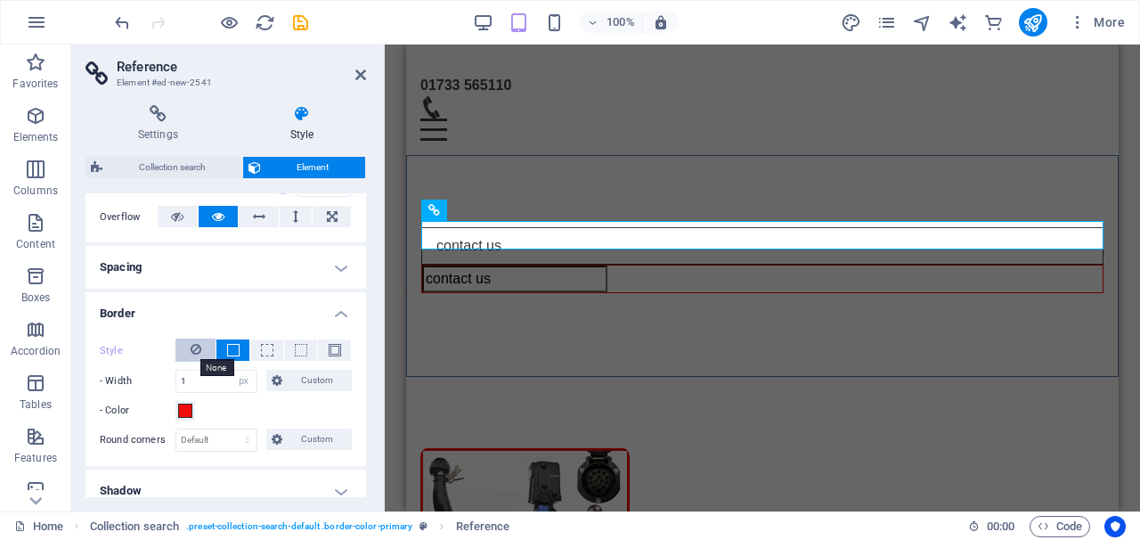
click at [191, 349] on icon at bounding box center [196, 348] width 11 height 21
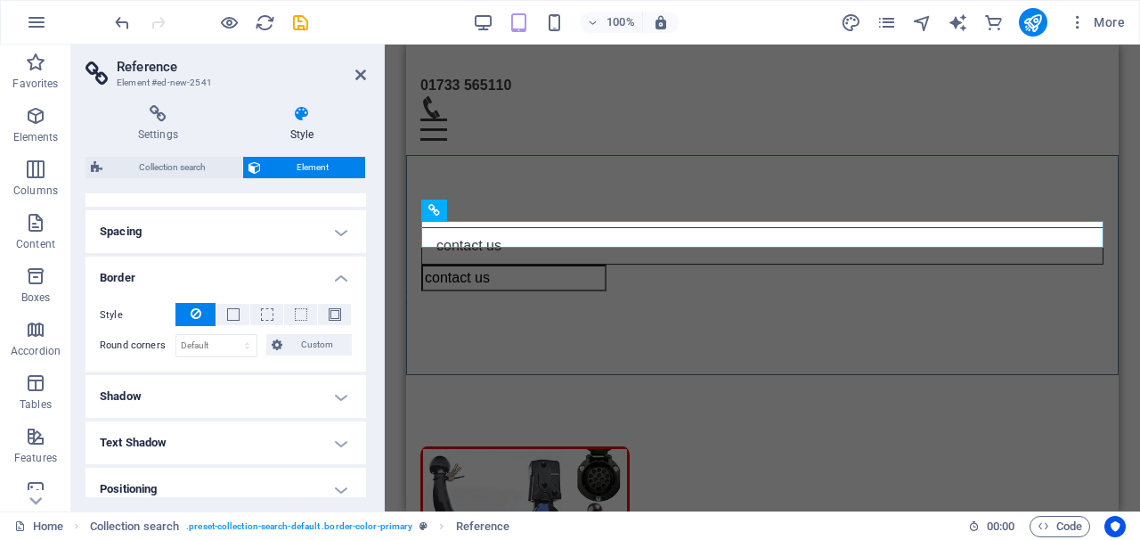
scroll to position [330, 0]
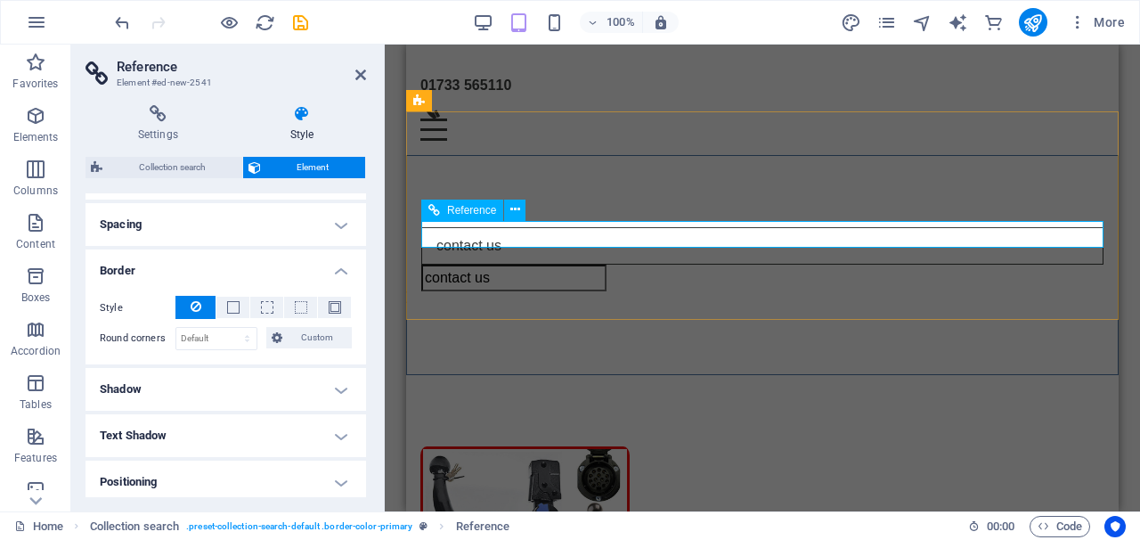
click at [488, 265] on input "contact us" at bounding box center [513, 278] width 185 height 27
click at [604, 265] on div "contact us" at bounding box center [762, 278] width 682 height 27
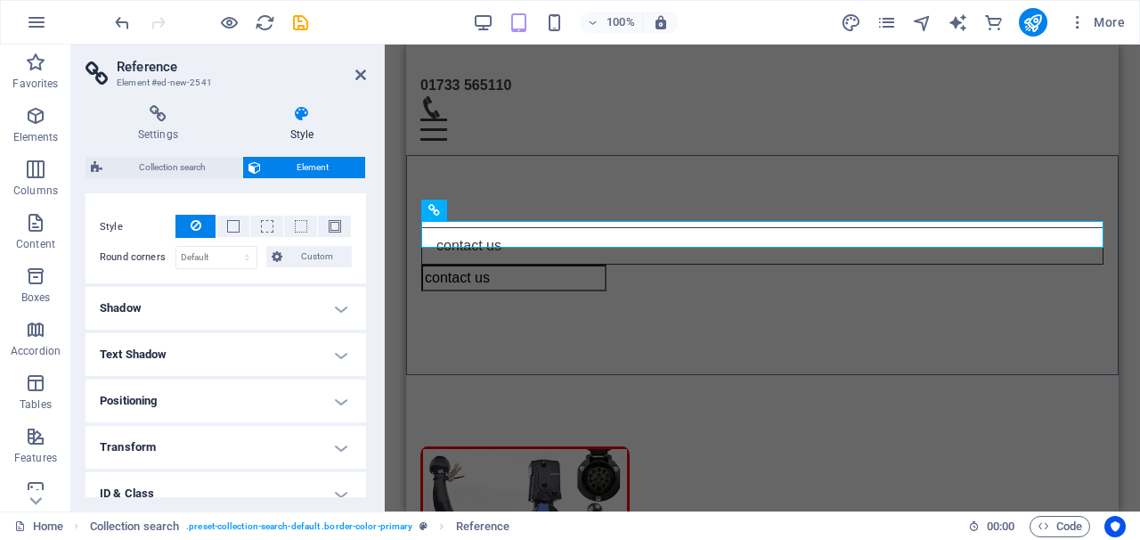
scroll to position [404, 0]
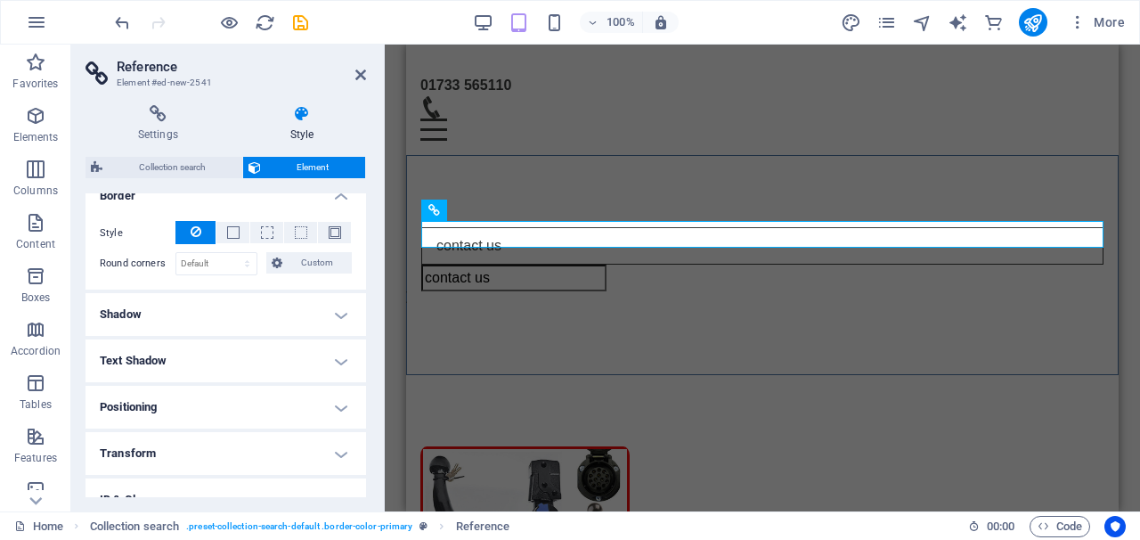
click at [192, 416] on h4 "Positioning" at bounding box center [225, 407] width 281 height 43
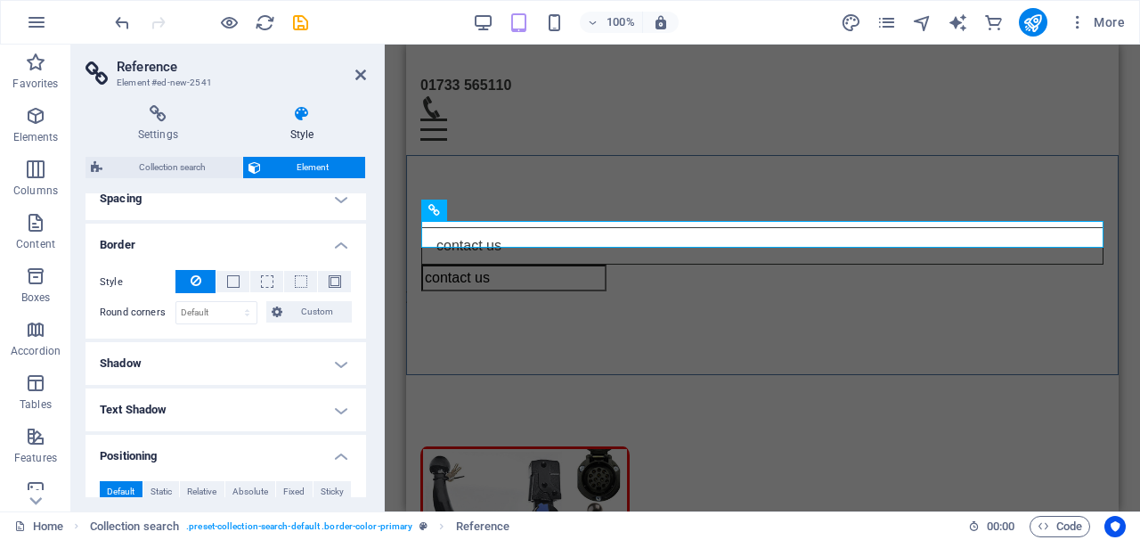
scroll to position [356, 0]
click at [228, 274] on span at bounding box center [233, 280] width 12 height 12
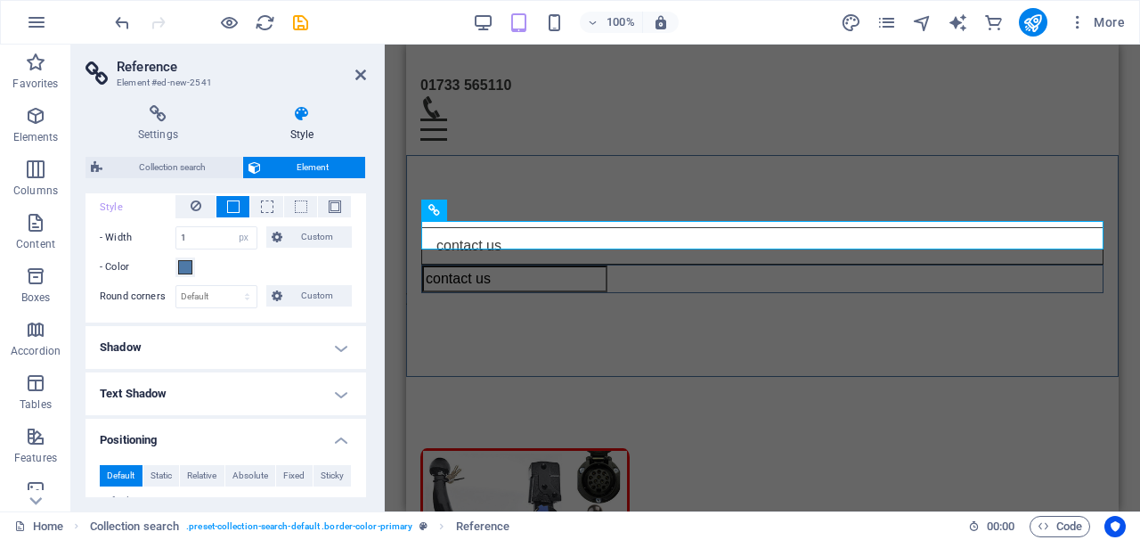
scroll to position [453, 0]
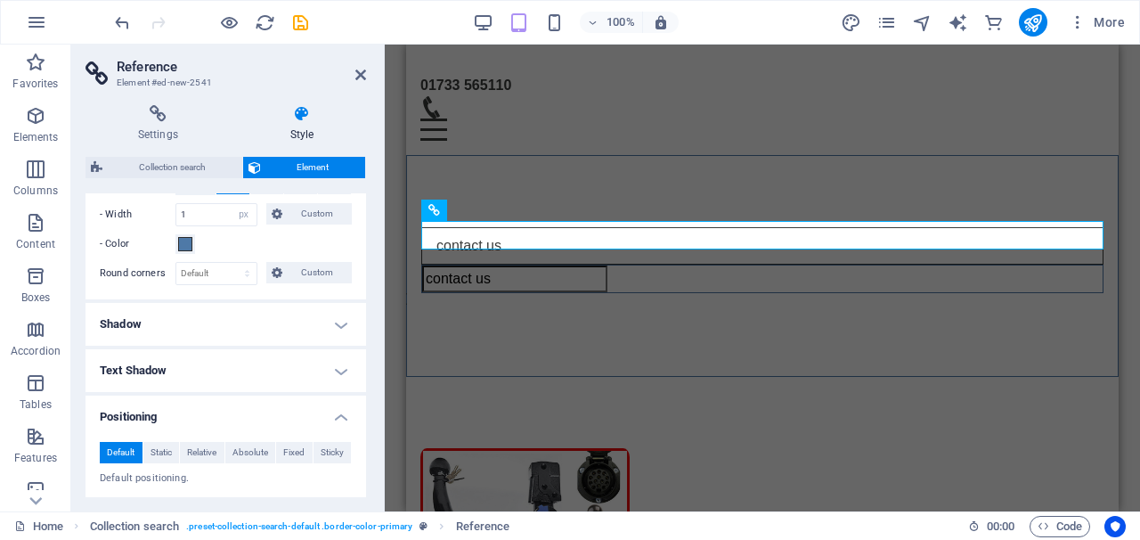
click at [336, 321] on h4 "Shadow" at bounding box center [225, 324] width 281 height 43
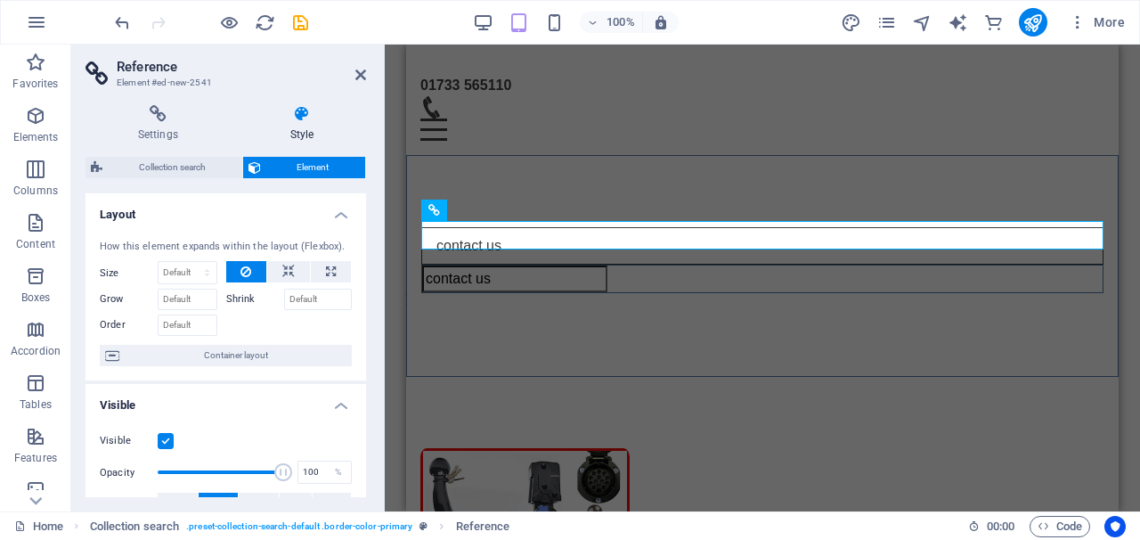
scroll to position [0, 0]
click at [439, 206] on icon at bounding box center [434, 209] width 12 height 21
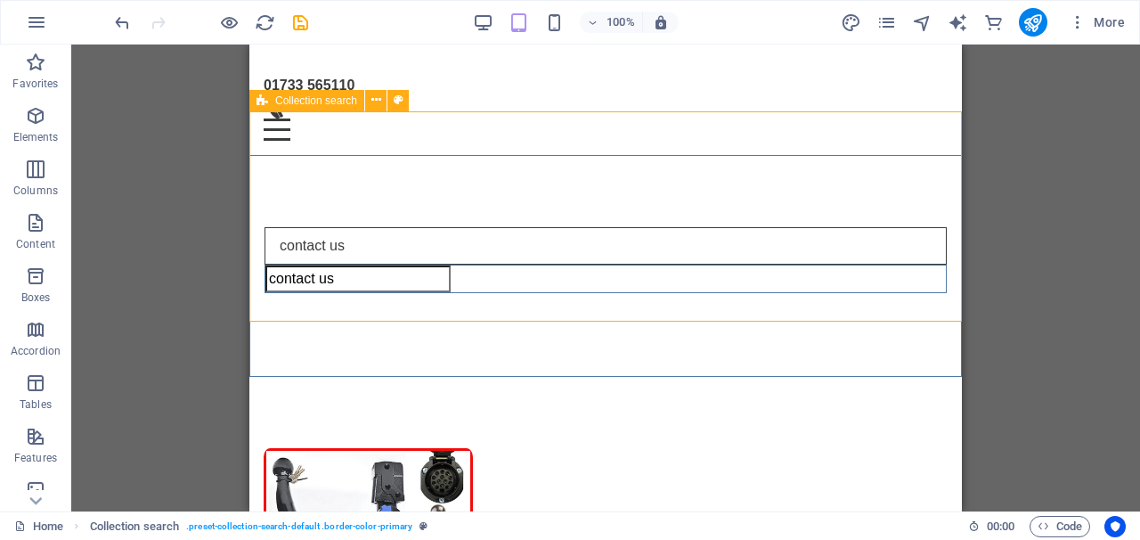
drag, startPoint x: 354, startPoint y: 295, endPoint x: 510, endPoint y: 256, distance: 160.5
click at [510, 256] on div "contact us contact us" at bounding box center [605, 266] width 712 height 222
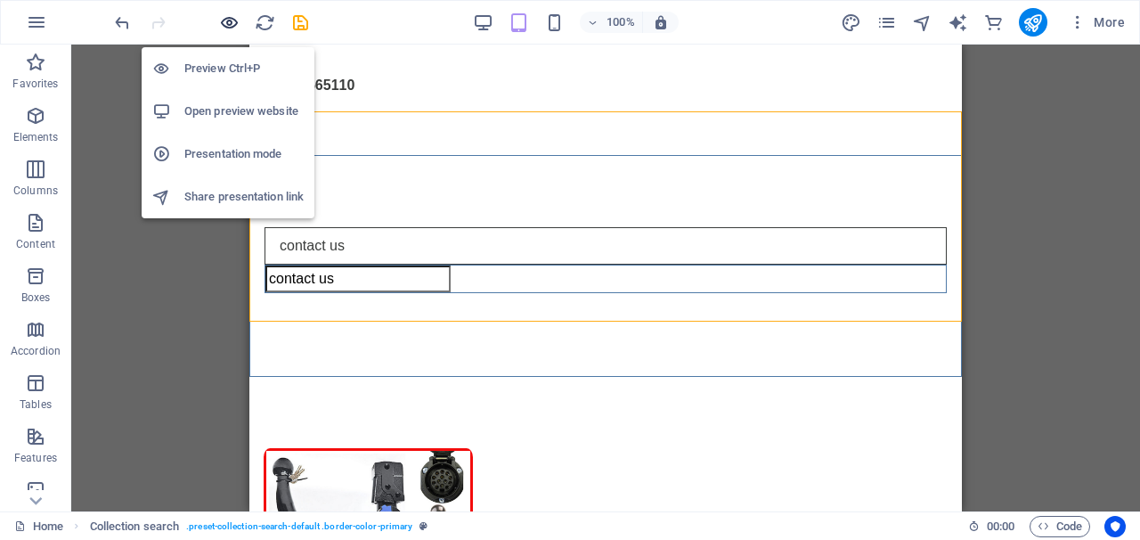
click at [231, 27] on icon "button" at bounding box center [229, 22] width 20 height 20
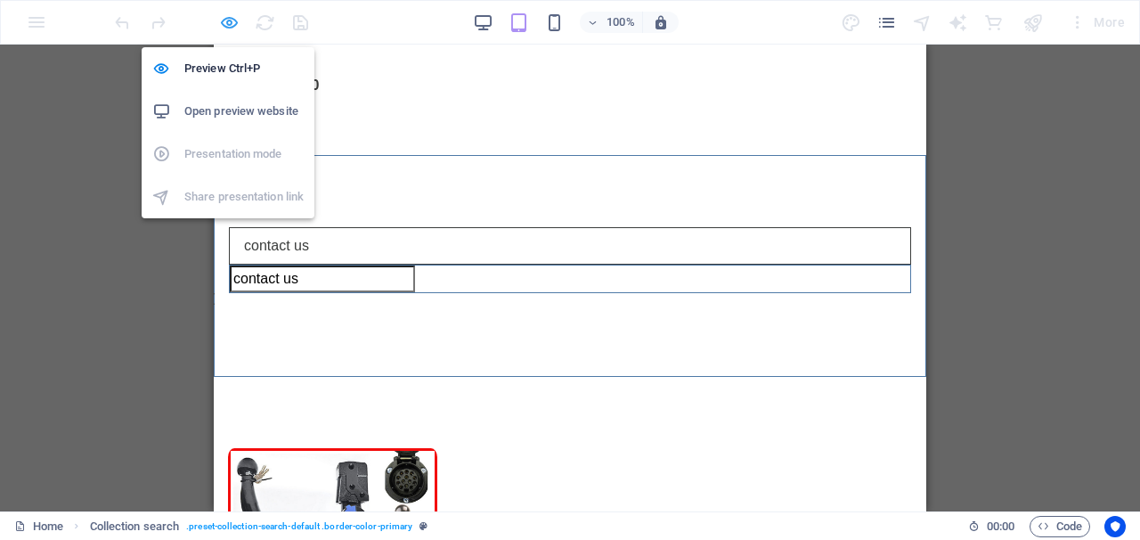
click at [233, 24] on icon "button" at bounding box center [229, 22] width 20 height 20
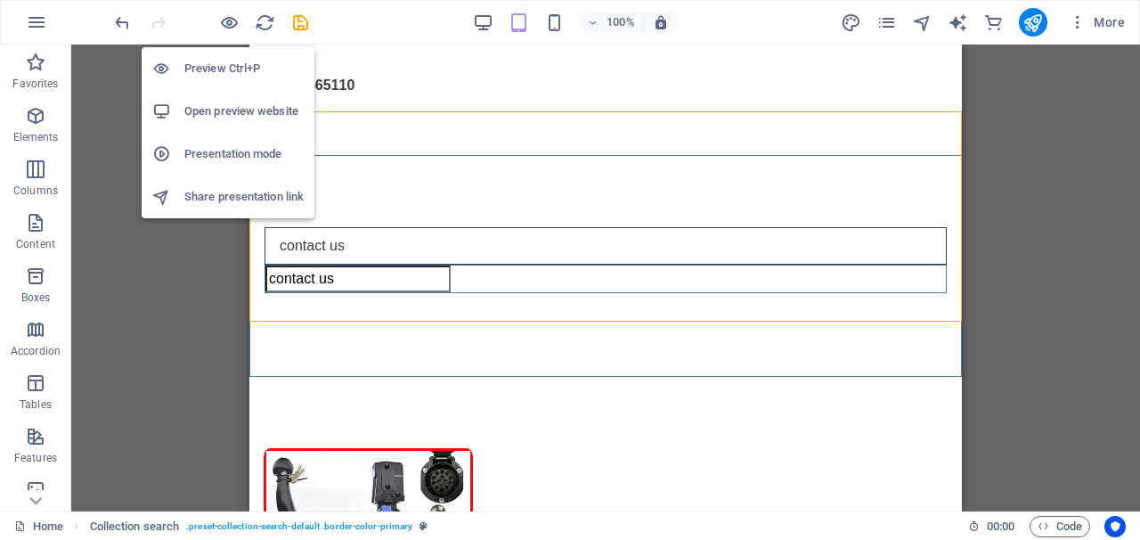
click at [247, 107] on h6 "Open preview website" at bounding box center [243, 111] width 119 height 21
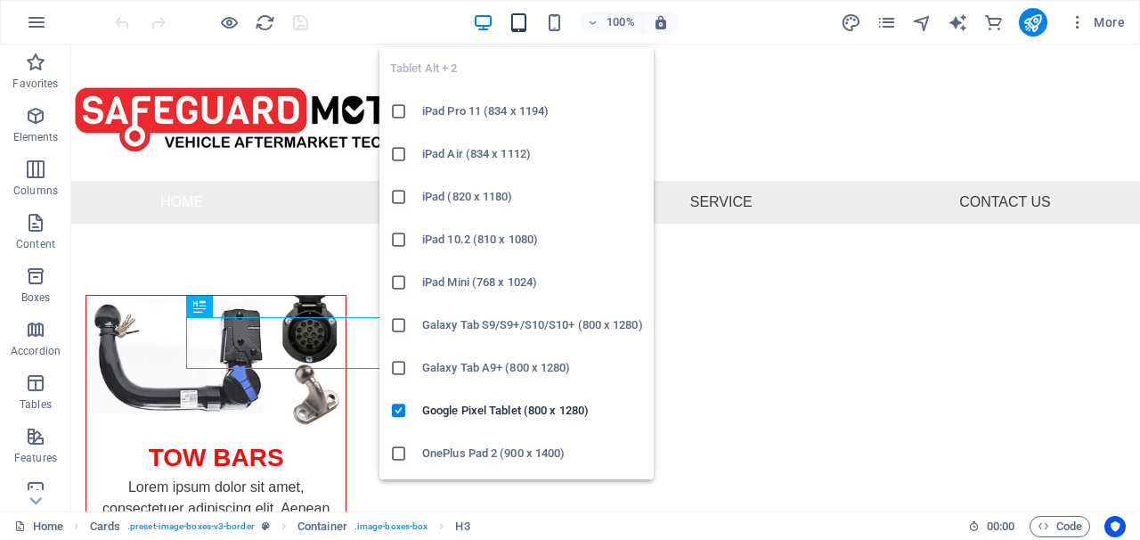
click at [522, 29] on icon "button" at bounding box center [519, 22] width 20 height 20
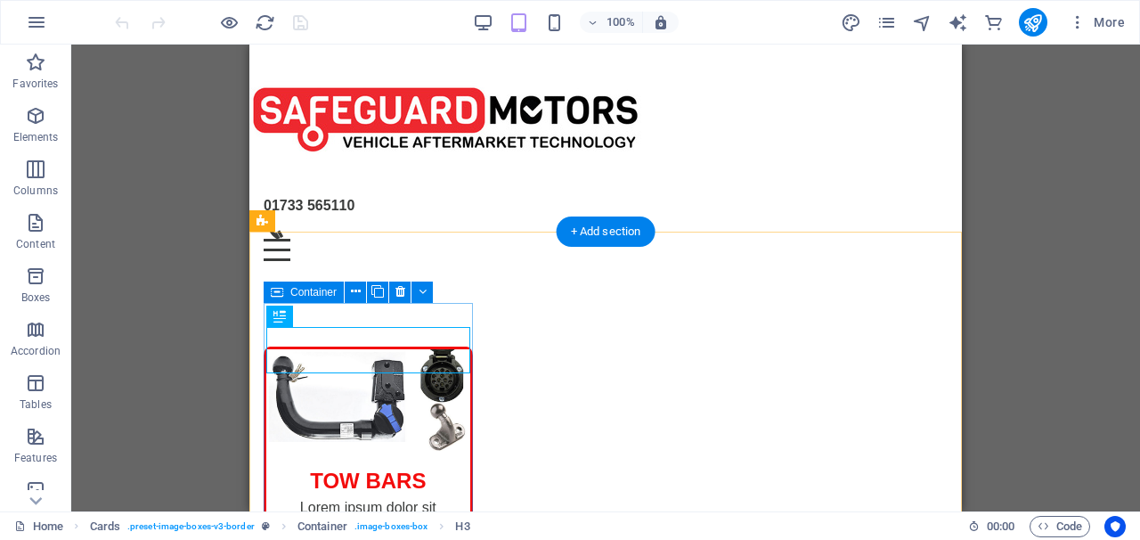
click at [322, 295] on span "Container" at bounding box center [313, 292] width 46 height 11
click at [290, 290] on span "Container" at bounding box center [313, 292] width 46 height 11
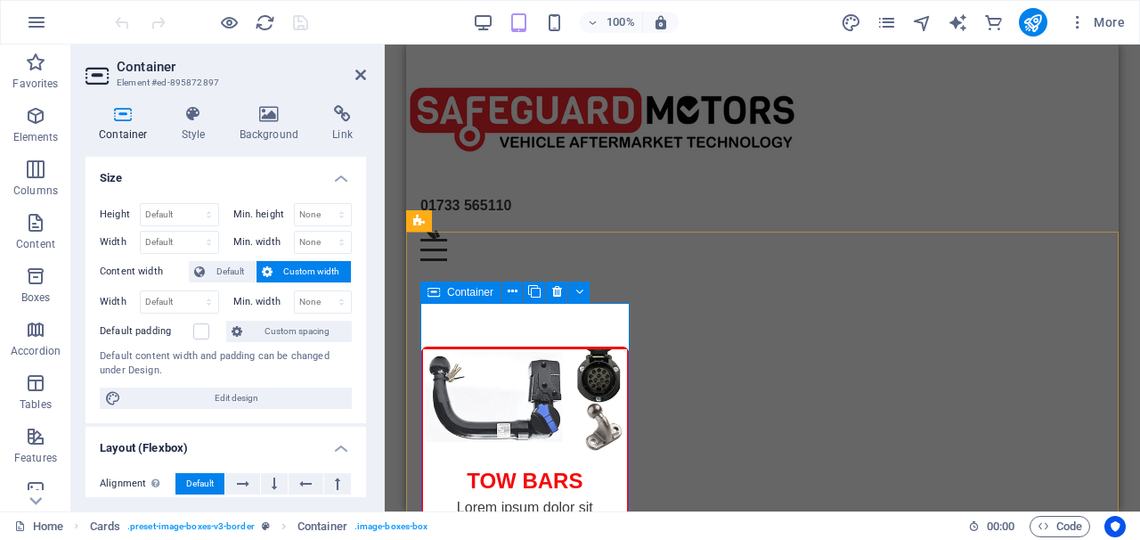
click at [454, 298] on div "Container" at bounding box center [460, 291] width 80 height 21
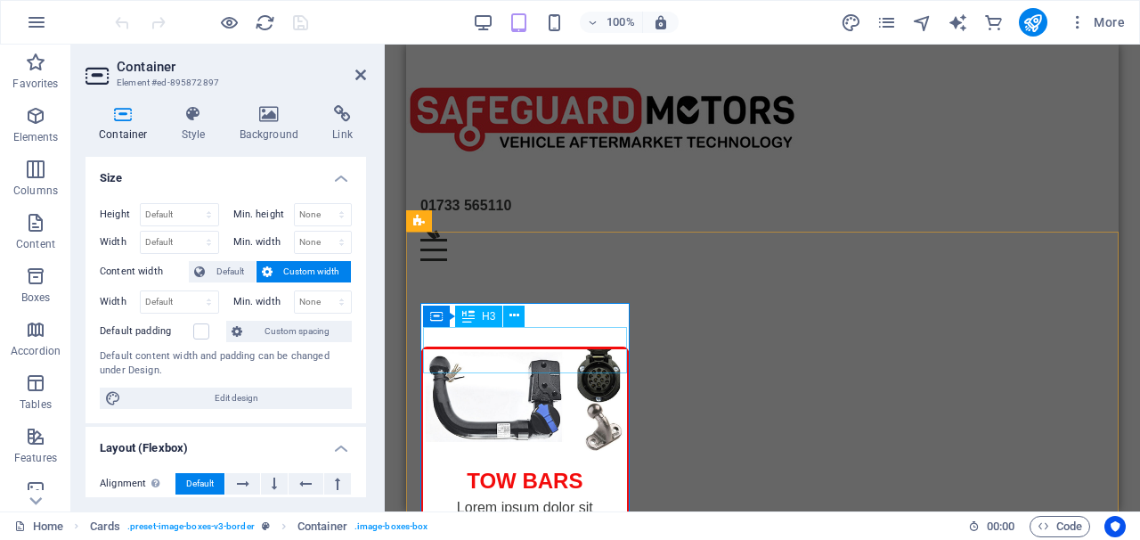
click at [509, 451] on div "TOW BARS" at bounding box center [525, 474] width 204 height 46
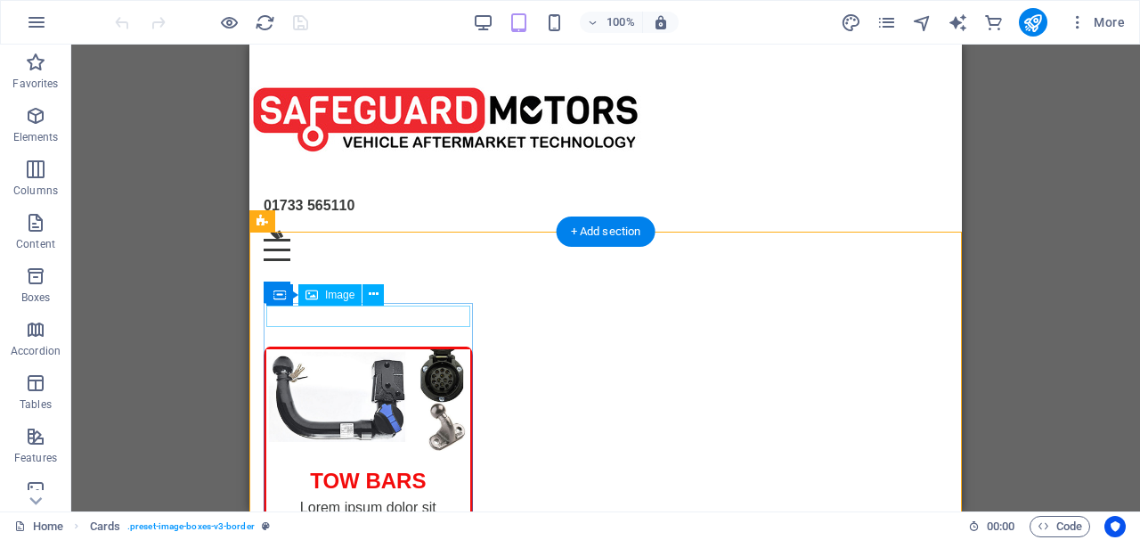
click at [365, 305] on div "Container Image" at bounding box center [330, 295] width 129 height 22
click at [310, 296] on icon at bounding box center [311, 294] width 12 height 21
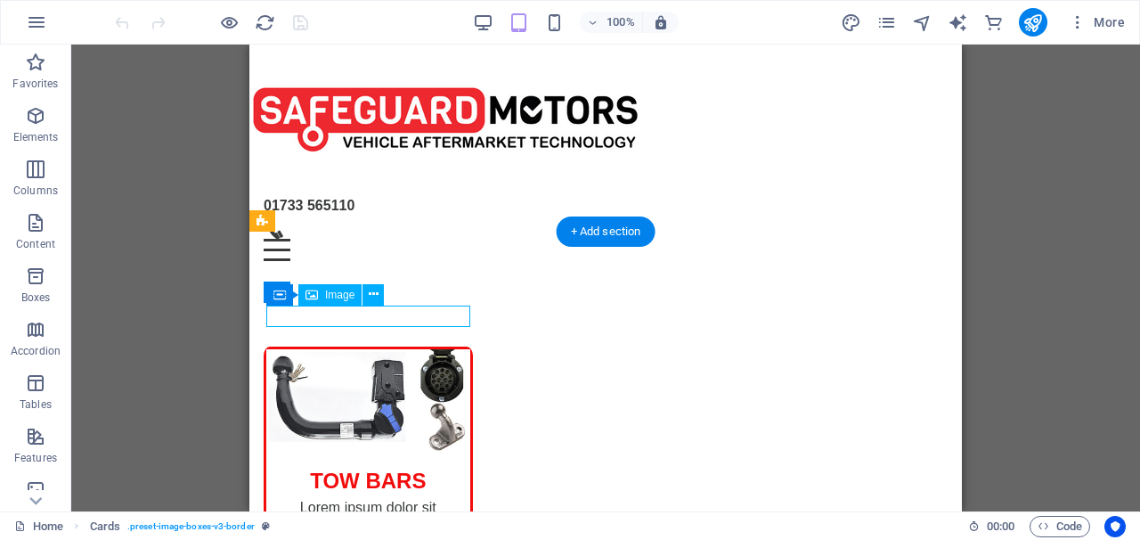
click at [310, 296] on icon at bounding box center [311, 294] width 12 height 21
select select "%"
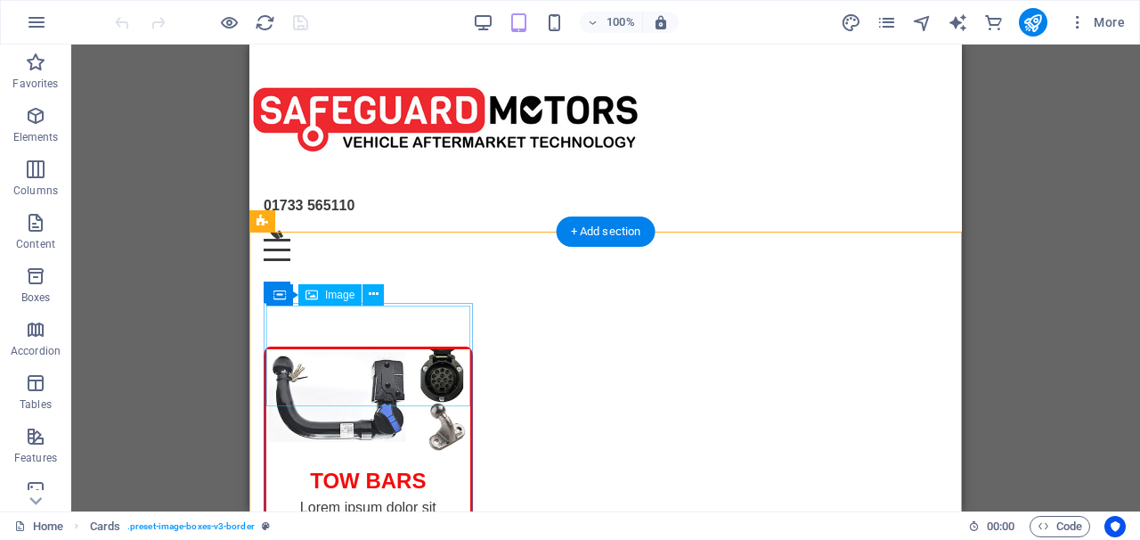
click at [328, 301] on div "Image" at bounding box center [329, 294] width 63 height 21
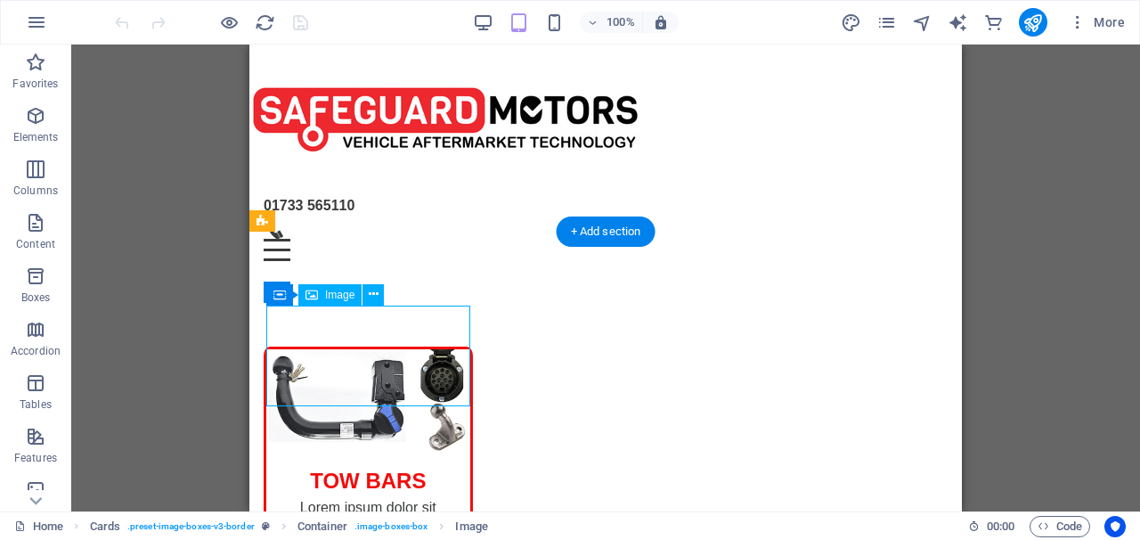
click at [328, 301] on div "Image" at bounding box center [329, 294] width 63 height 21
select select "%"
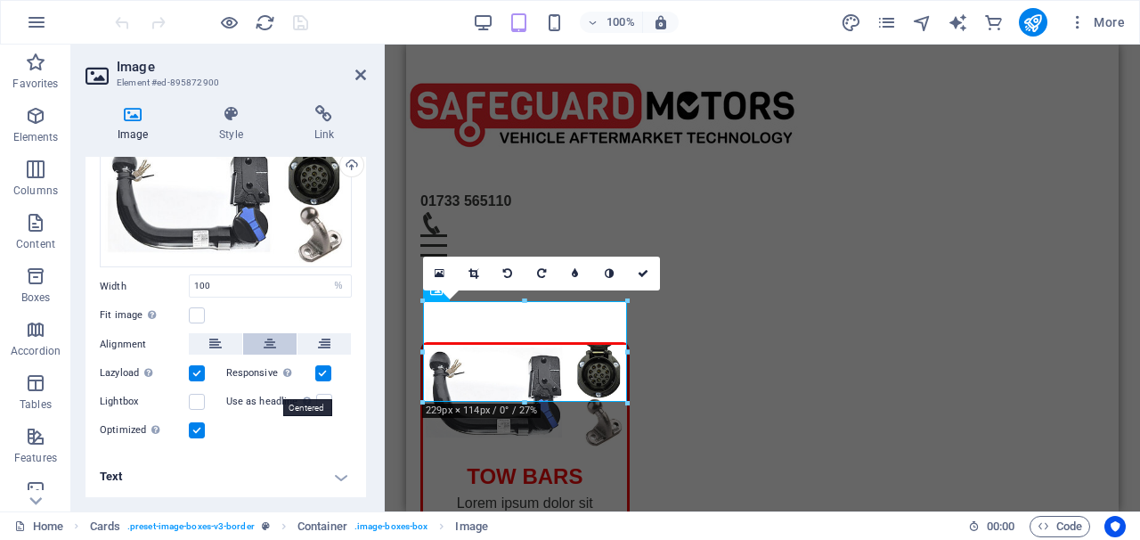
scroll to position [64, 0]
click at [321, 128] on h4 "Link" at bounding box center [324, 123] width 84 height 37
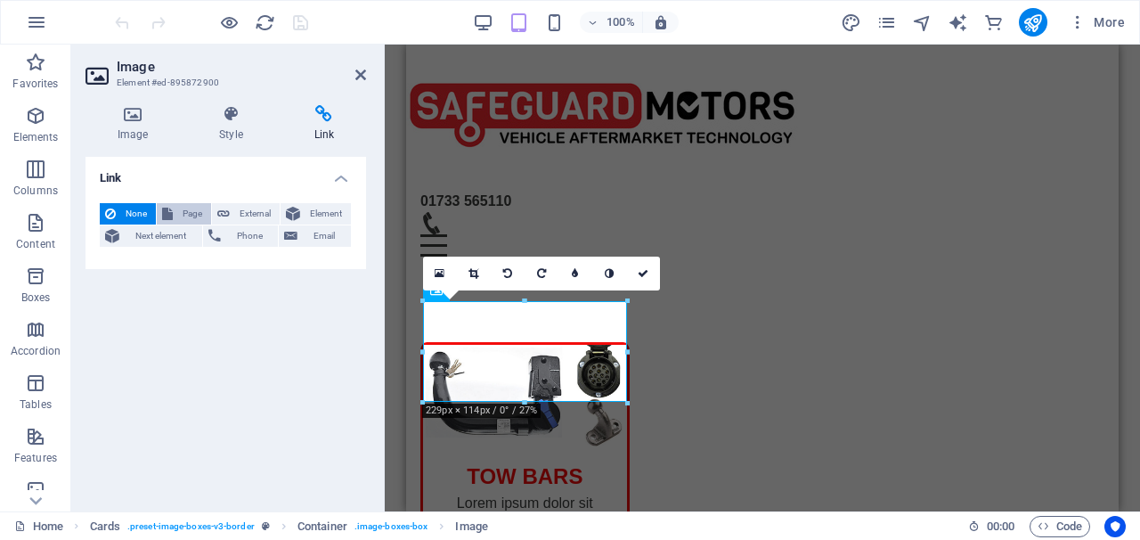
click at [191, 216] on span "Page" at bounding box center [192, 213] width 28 height 21
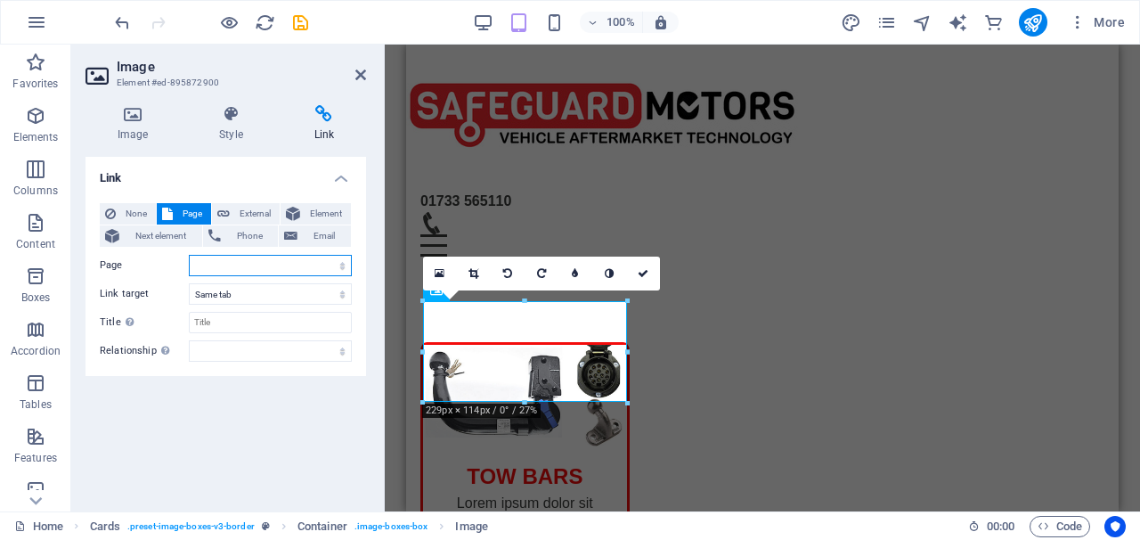
select select "2"
click at [711, 317] on icon at bounding box center [706, 311] width 12 height 21
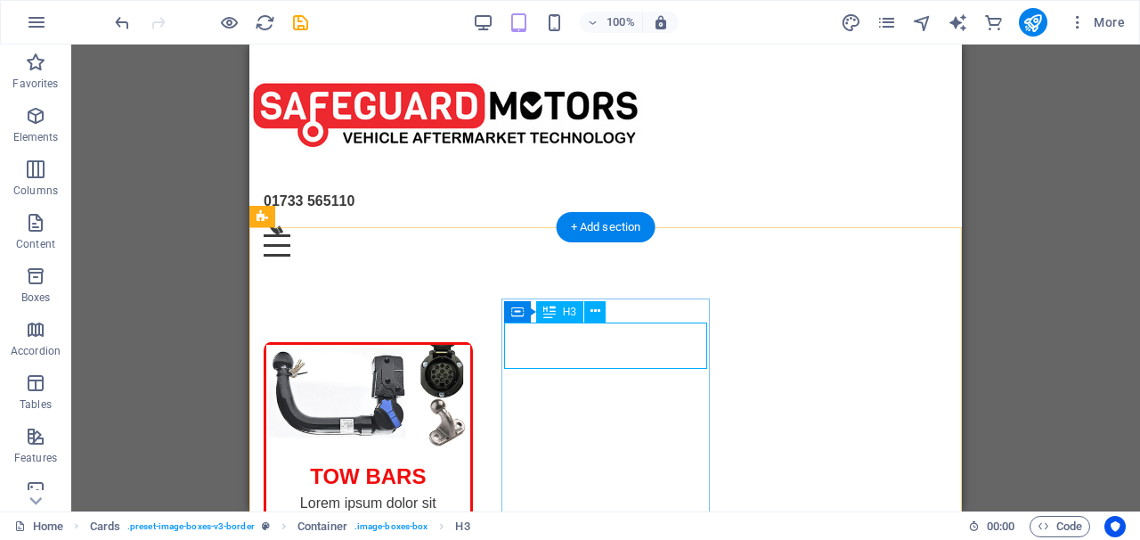
click at [562, 316] on div "H3" at bounding box center [559, 311] width 47 height 21
click at [543, 307] on icon at bounding box center [549, 311] width 12 height 21
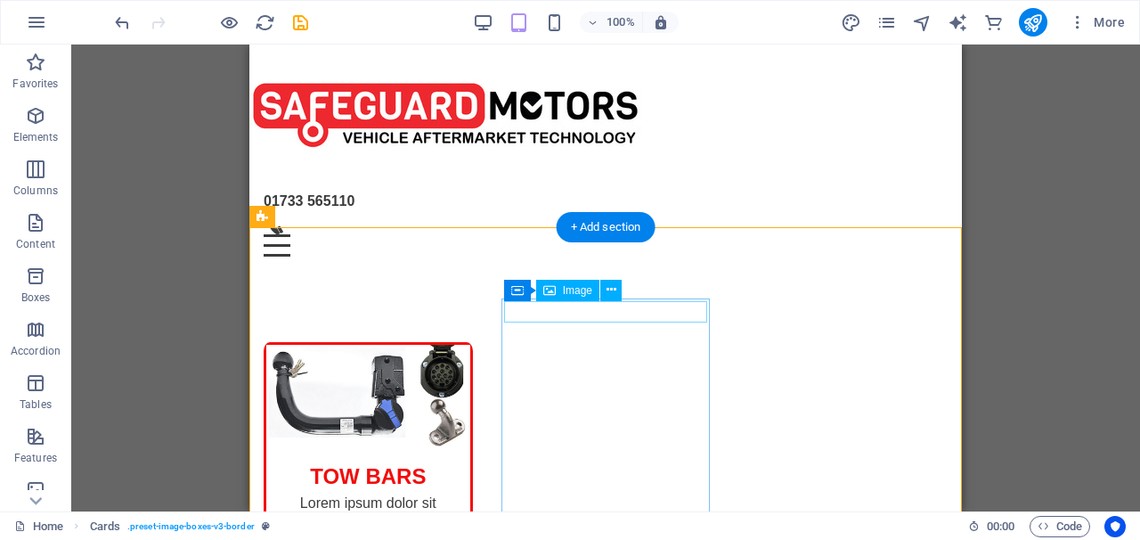
click at [563, 286] on span "Image" at bounding box center [577, 290] width 29 height 11
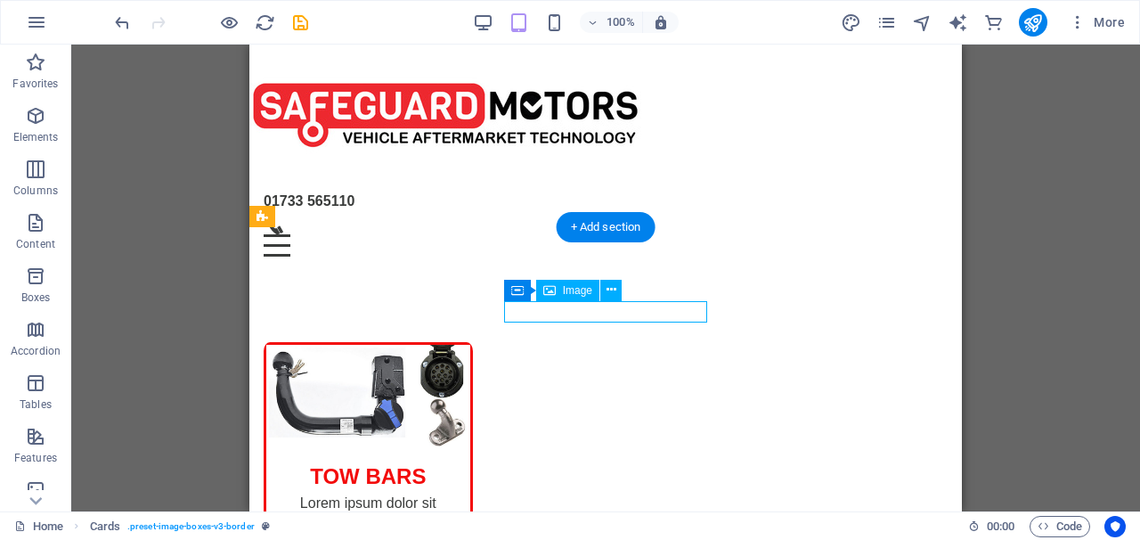
click at [563, 286] on span "Image" at bounding box center [577, 290] width 29 height 11
select select "%"
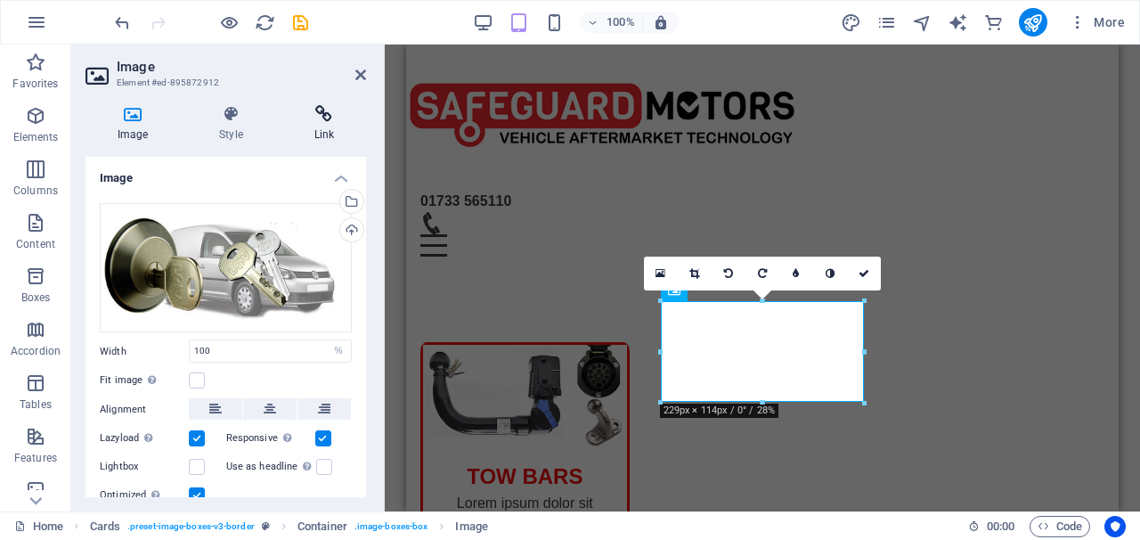
click at [332, 123] on h4 "Link" at bounding box center [324, 123] width 84 height 37
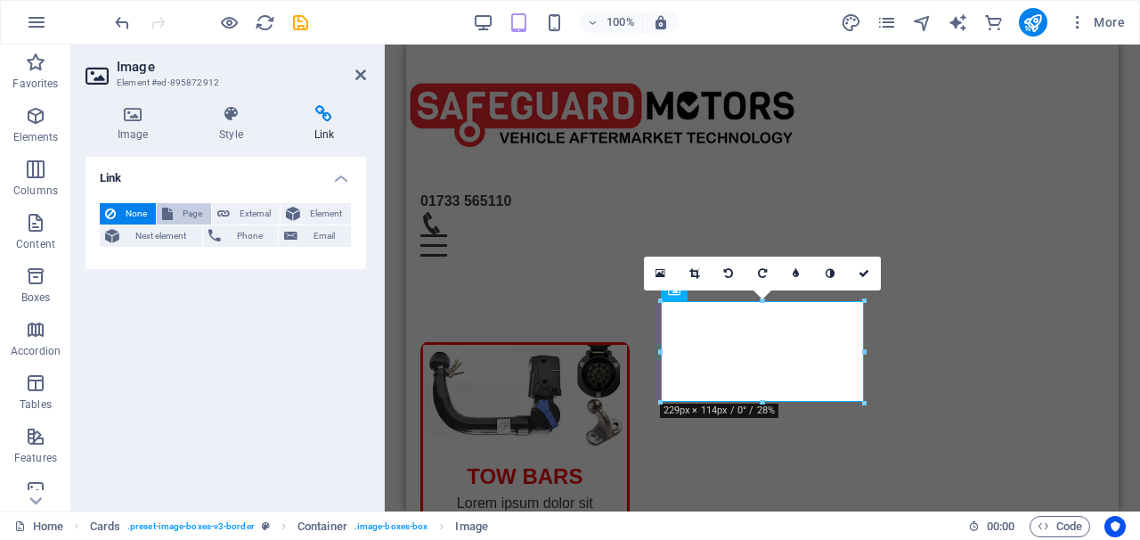
click at [205, 212] on span "Page" at bounding box center [192, 213] width 28 height 21
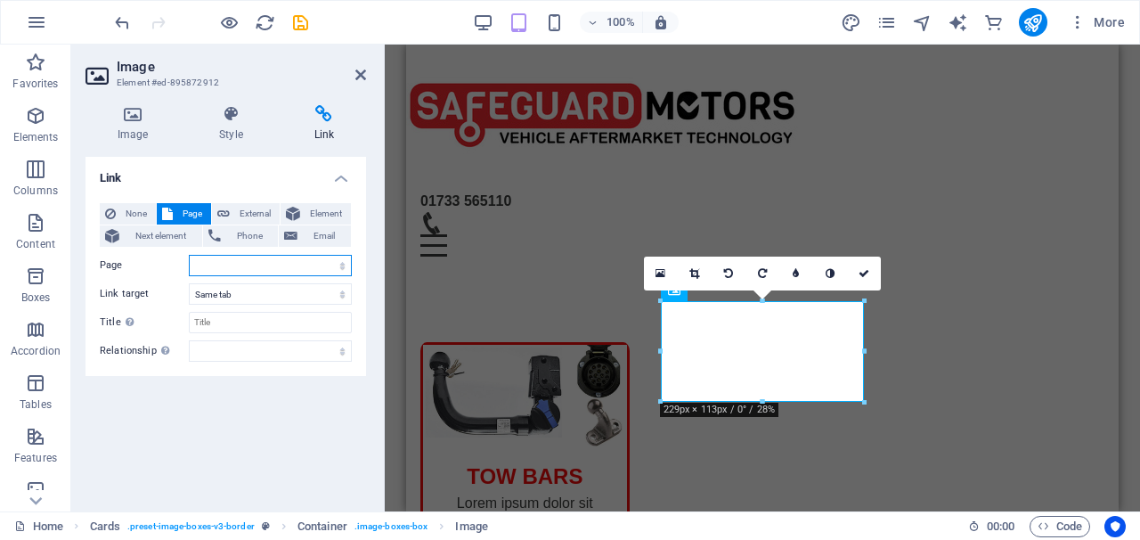
select select "4"
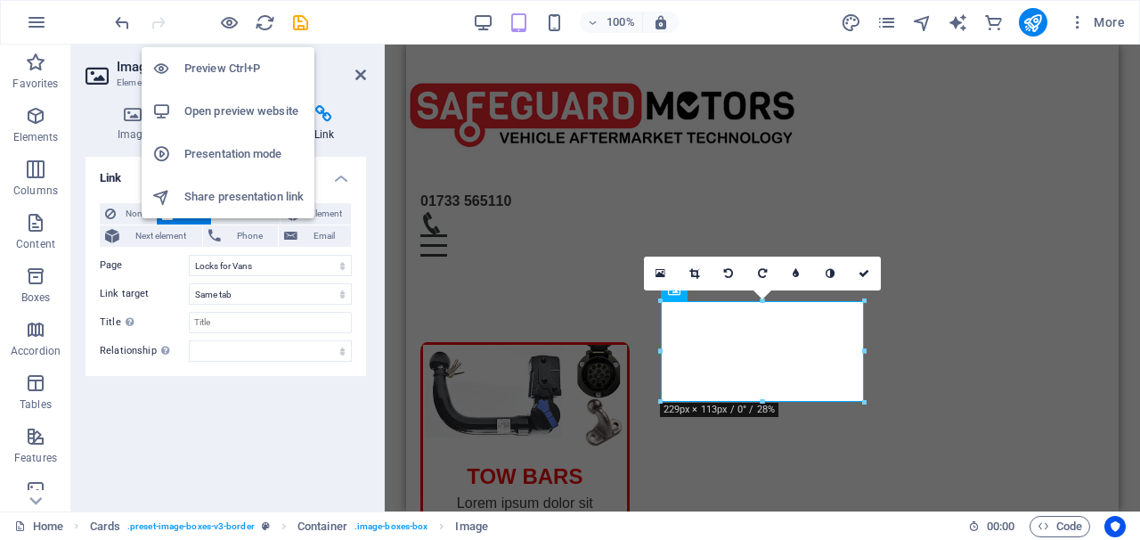
click at [213, 113] on h6 "Open preview website" at bounding box center [243, 111] width 119 height 21
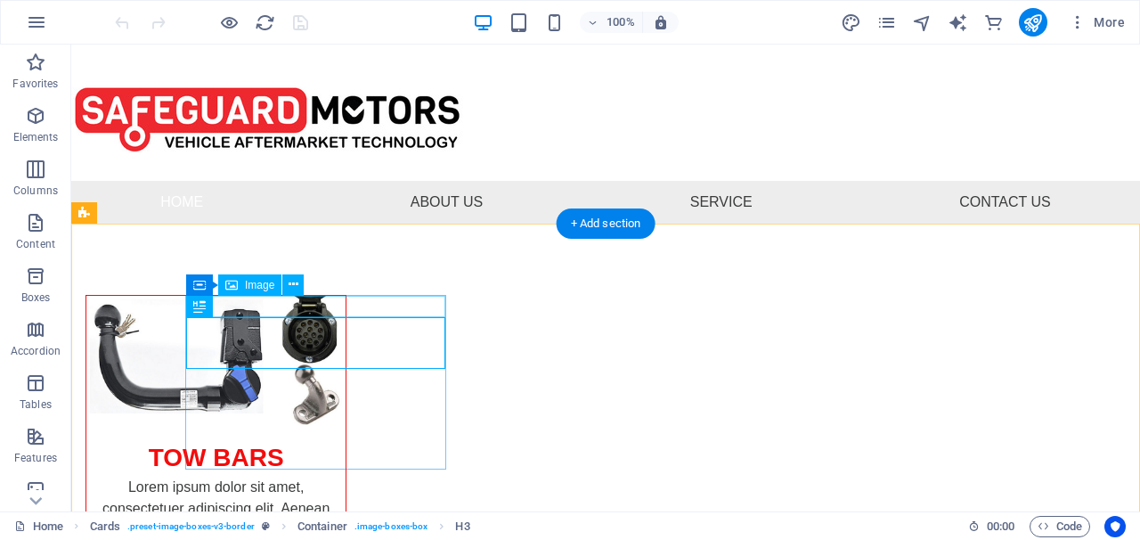
click at [239, 289] on div "Image" at bounding box center [249, 284] width 63 height 21
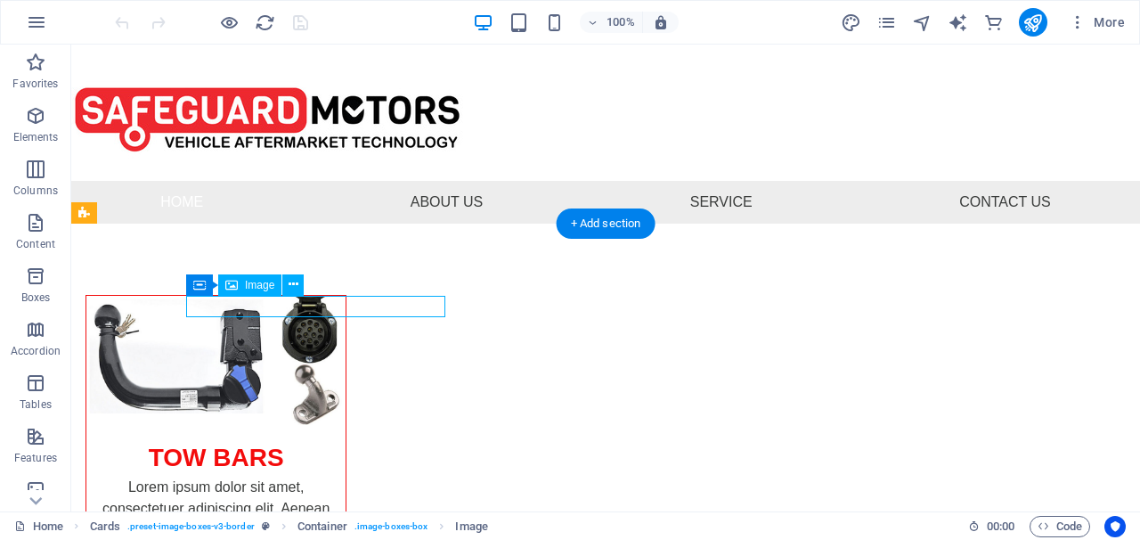
click at [242, 285] on div "Image" at bounding box center [249, 284] width 63 height 21
select select "%"
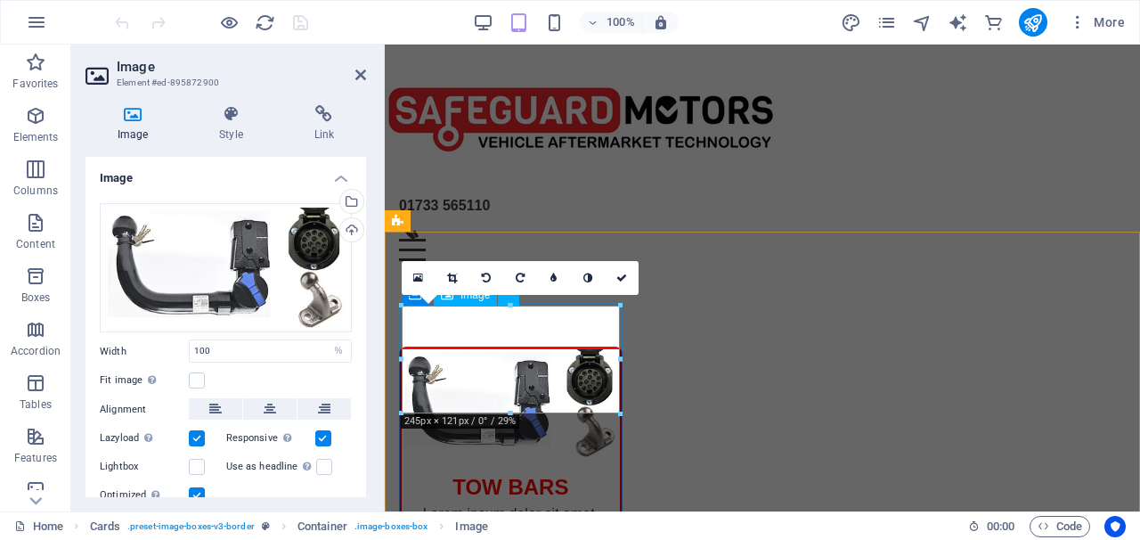
click at [609, 361] on figure at bounding box center [511, 403] width 218 height 108
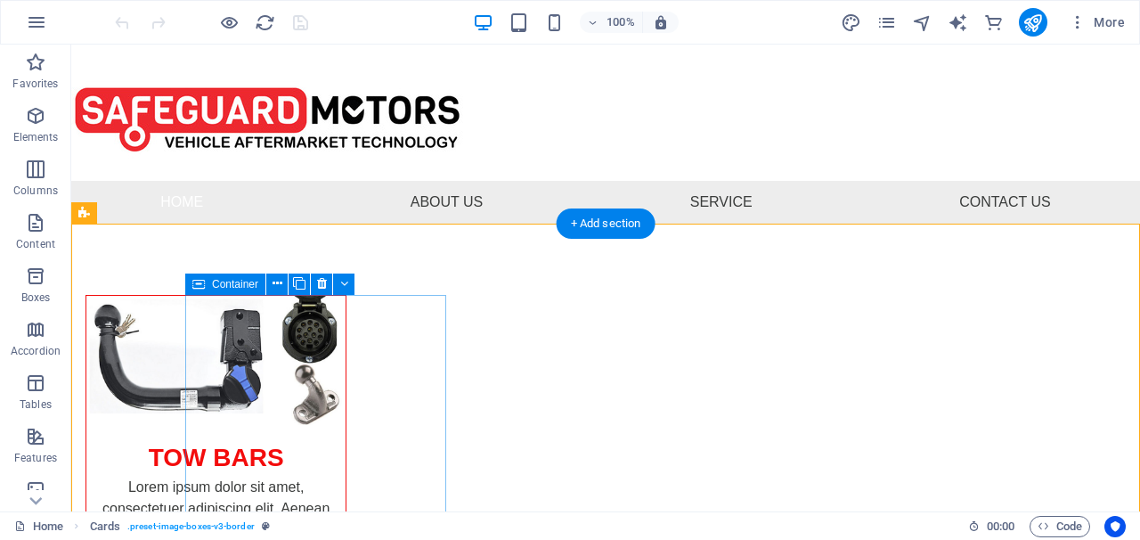
click at [195, 283] on icon at bounding box center [198, 283] width 12 height 21
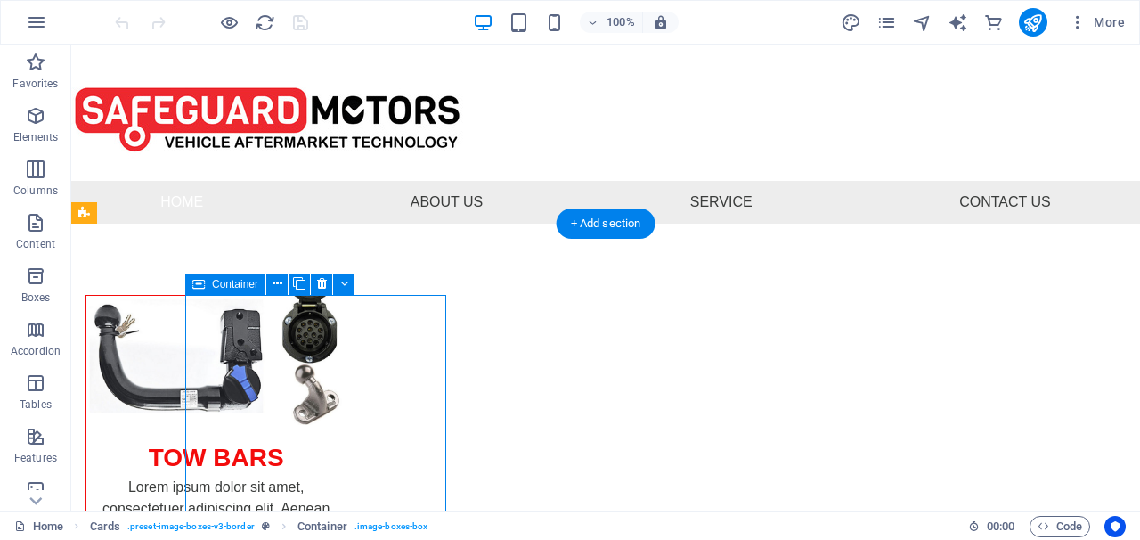
click at [195, 283] on icon at bounding box center [198, 283] width 12 height 21
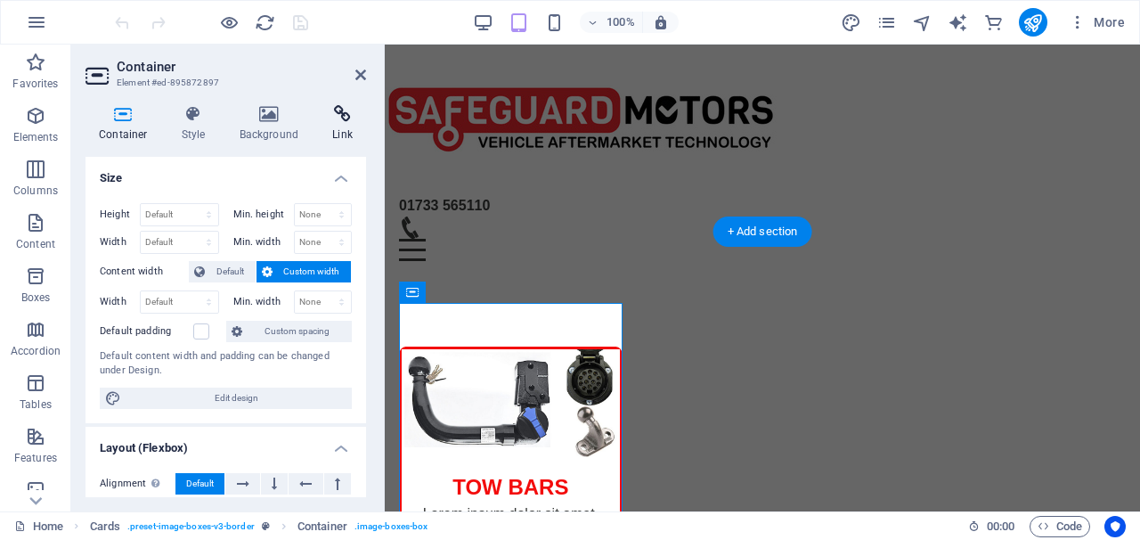
click at [344, 117] on icon at bounding box center [342, 114] width 47 height 18
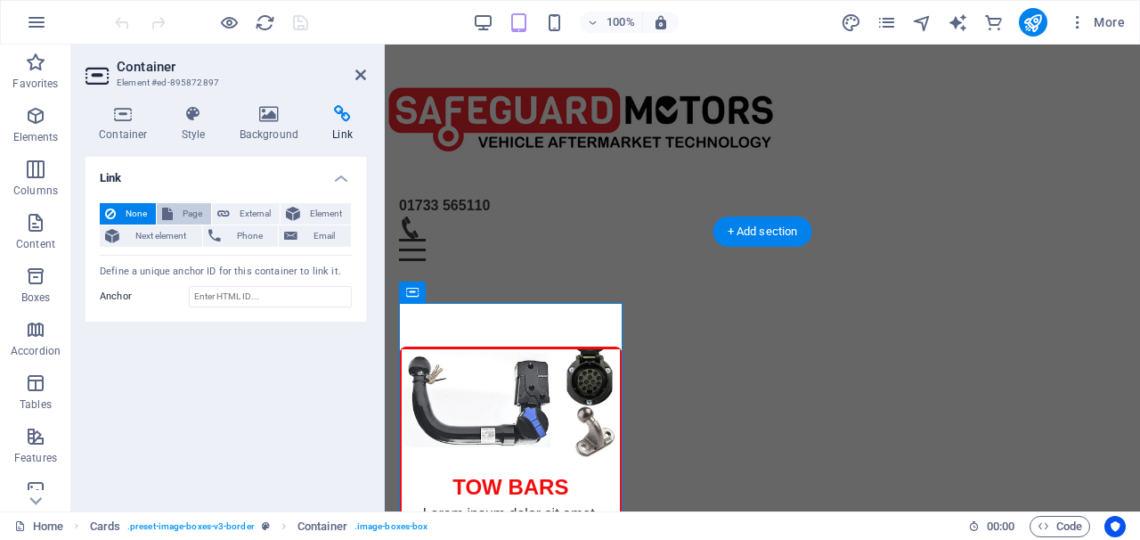
click at [187, 210] on span "Page" at bounding box center [192, 213] width 28 height 21
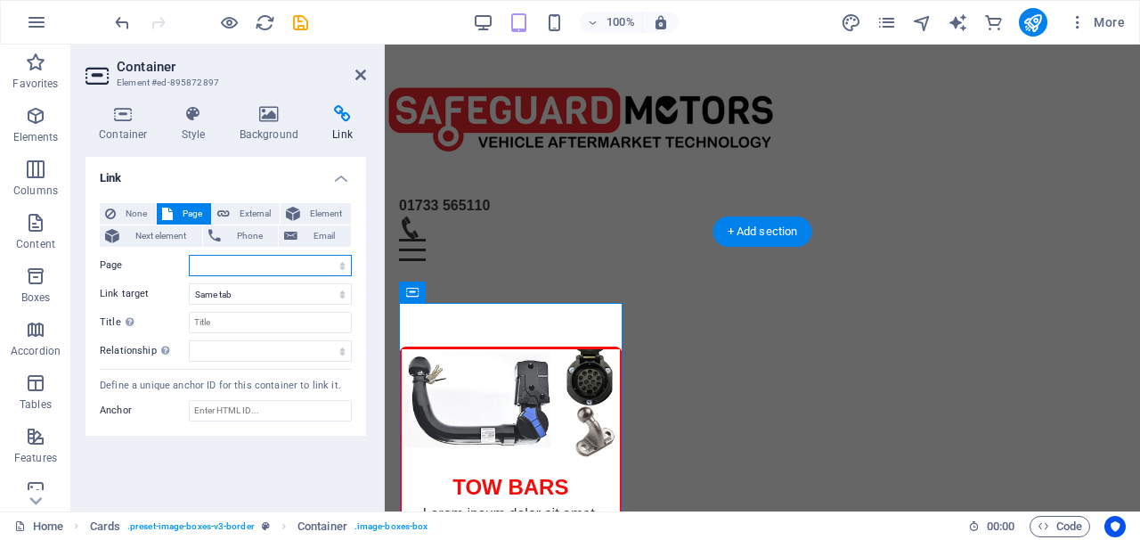
select select "2"
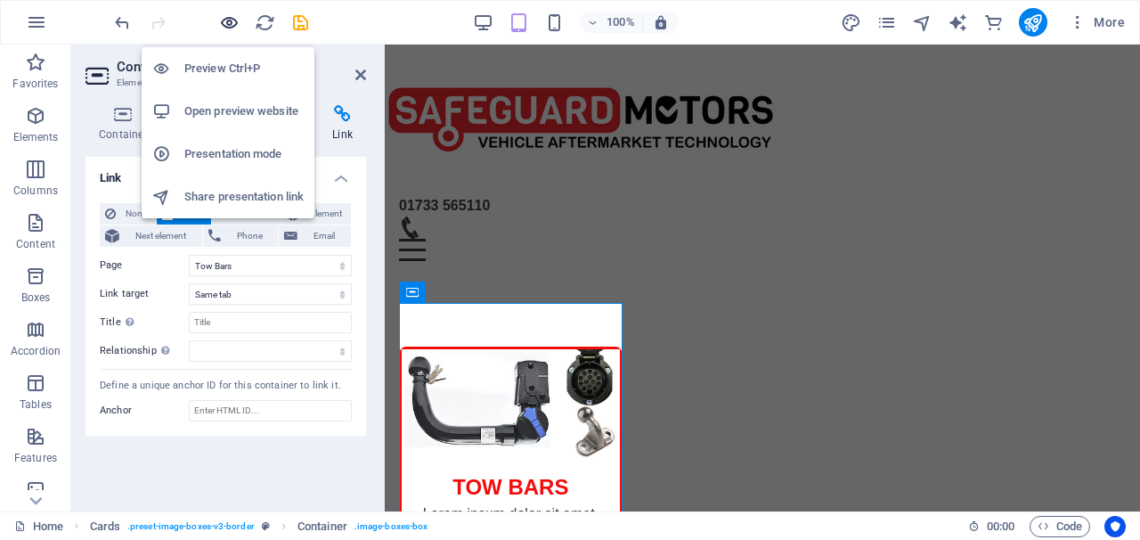
click at [224, 25] on icon "button" at bounding box center [229, 22] width 20 height 20
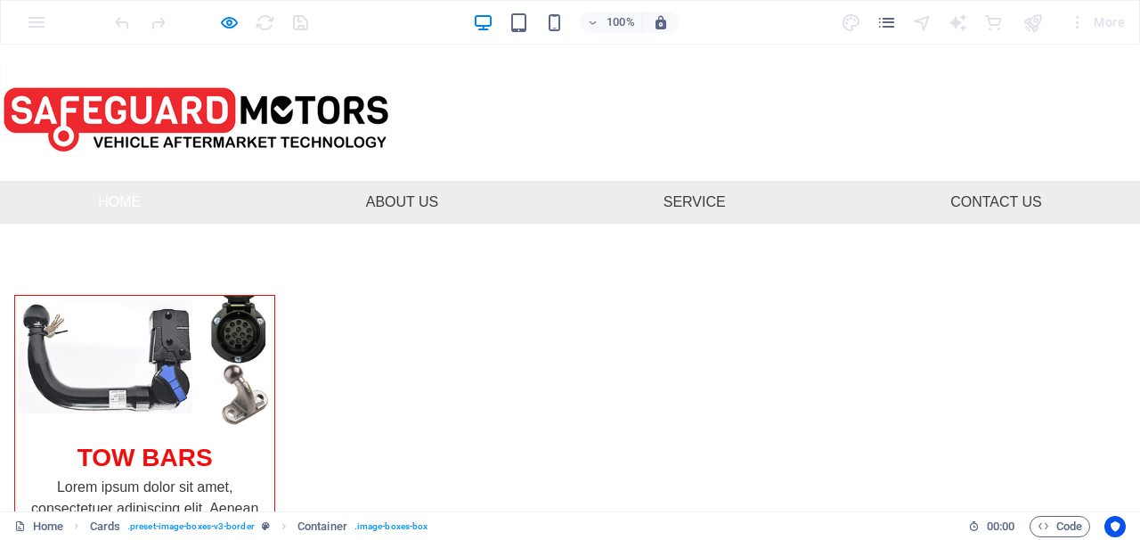
click at [213, 466] on span "TOW BARS" at bounding box center [144, 458] width 135 height 28
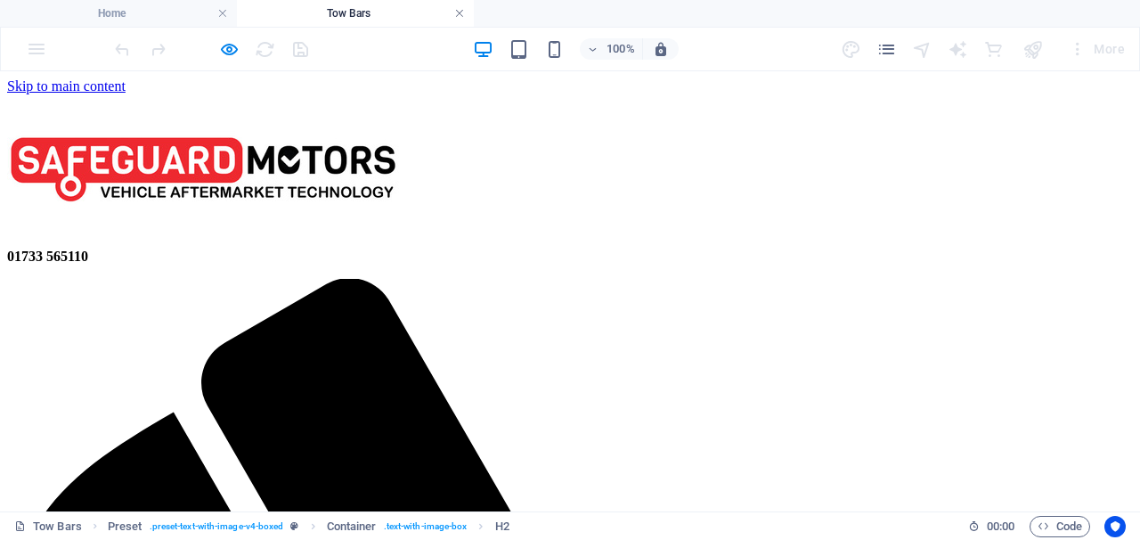
click at [458, 10] on link at bounding box center [459, 13] width 11 height 17
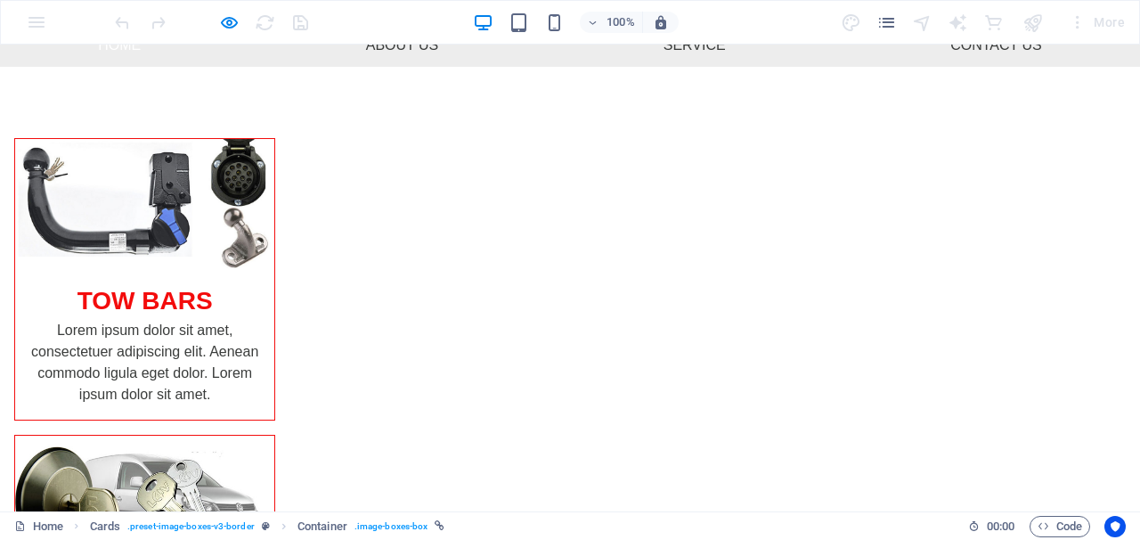
scroll to position [145, 0]
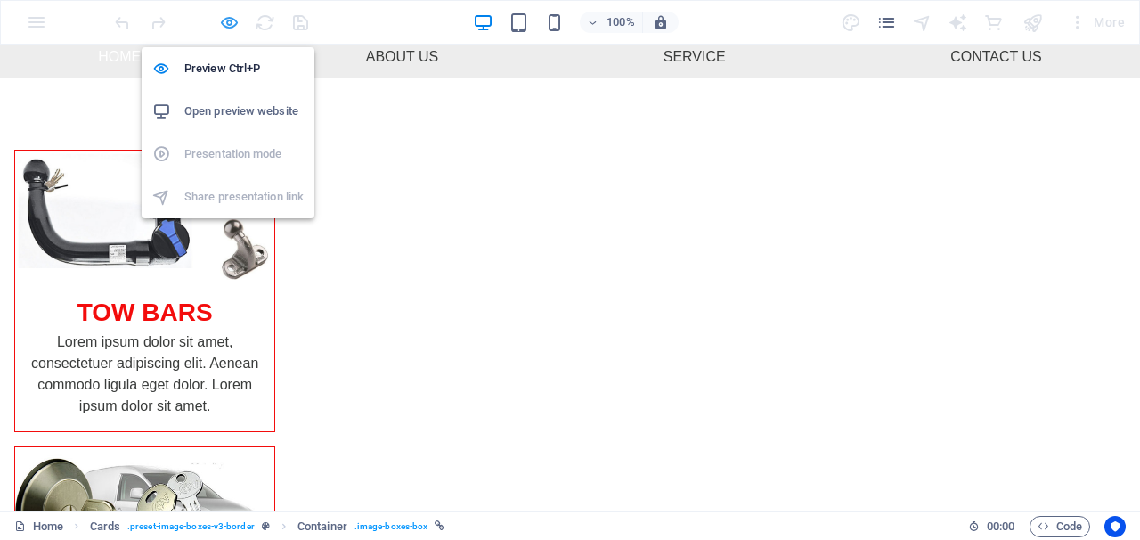
click at [230, 23] on icon "button" at bounding box center [229, 22] width 20 height 20
select select "2"
select select
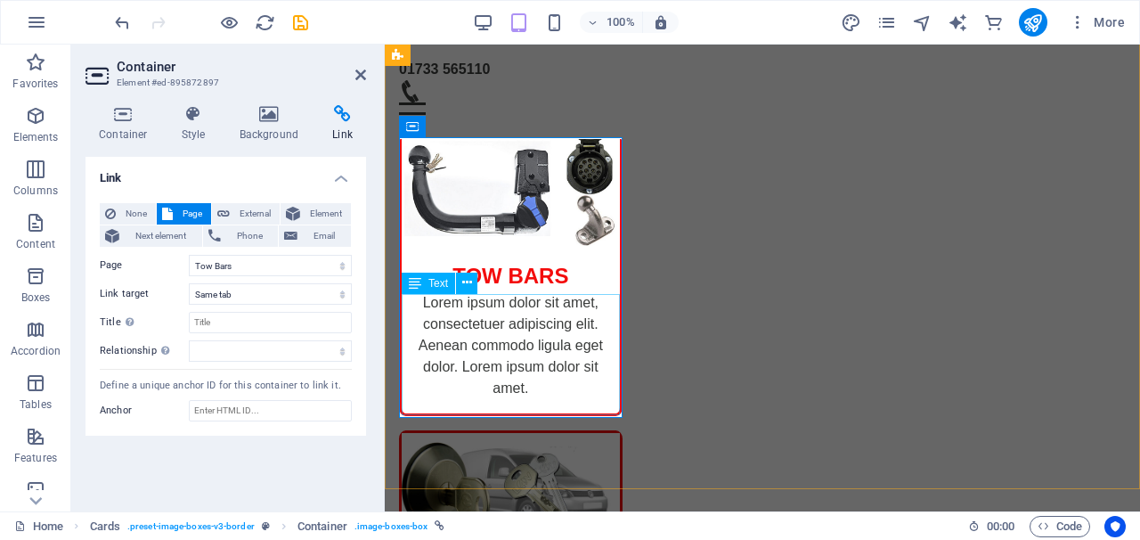
scroll to position [208, 0]
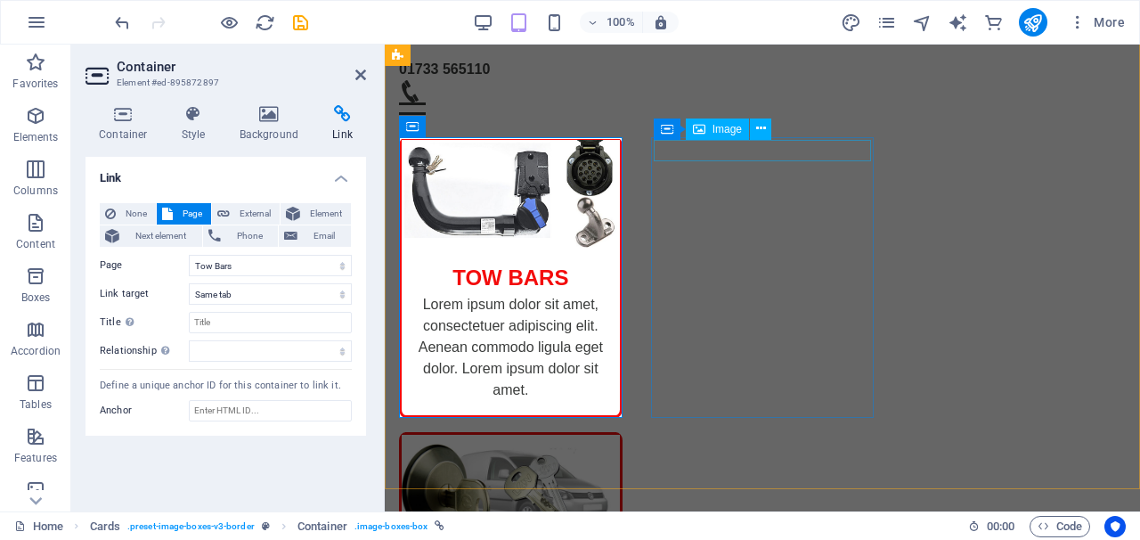
click at [703, 132] on icon at bounding box center [699, 128] width 12 height 21
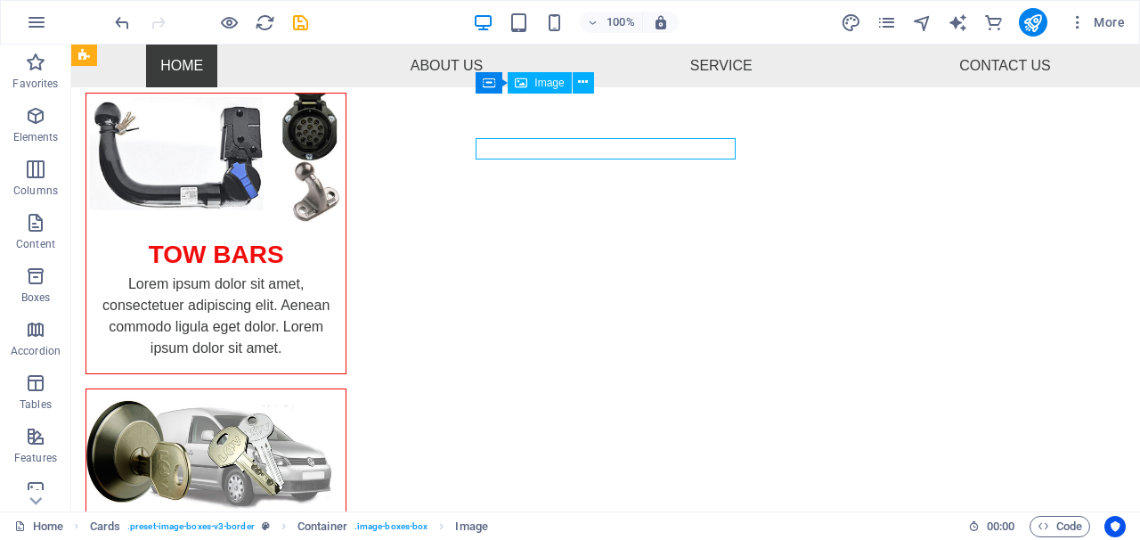
click at [346, 518] on div "LOCKS 4 VANS" at bounding box center [215, 544] width 259 height 52
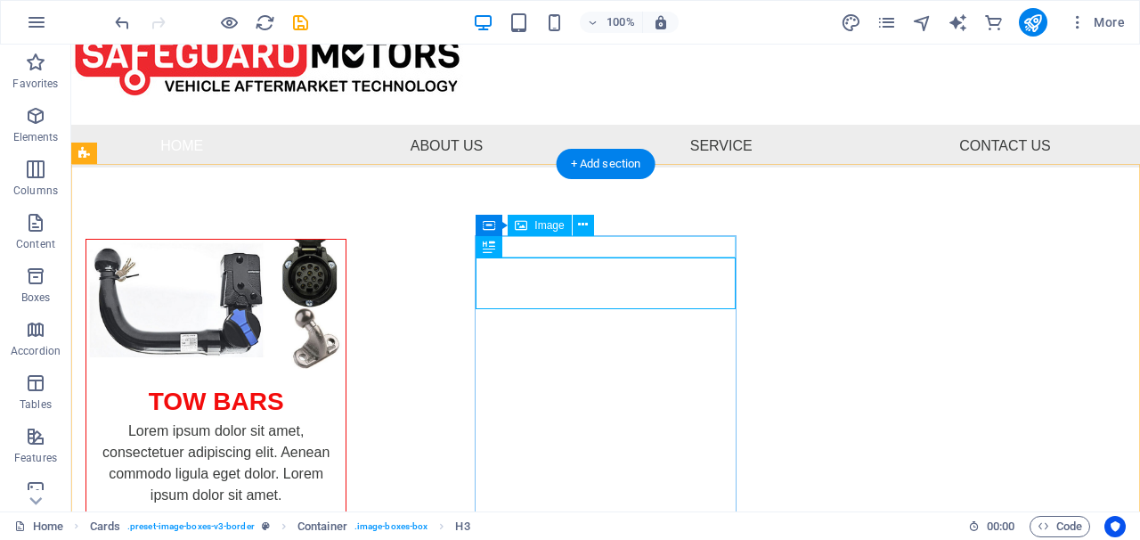
scroll to position [45, 0]
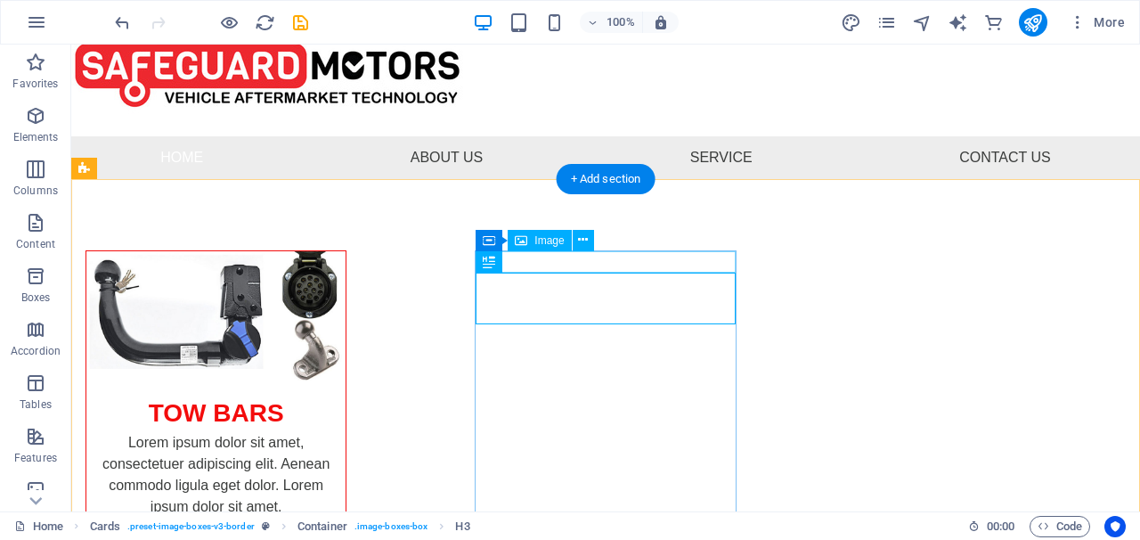
click at [537, 242] on span "Image" at bounding box center [548, 240] width 29 height 11
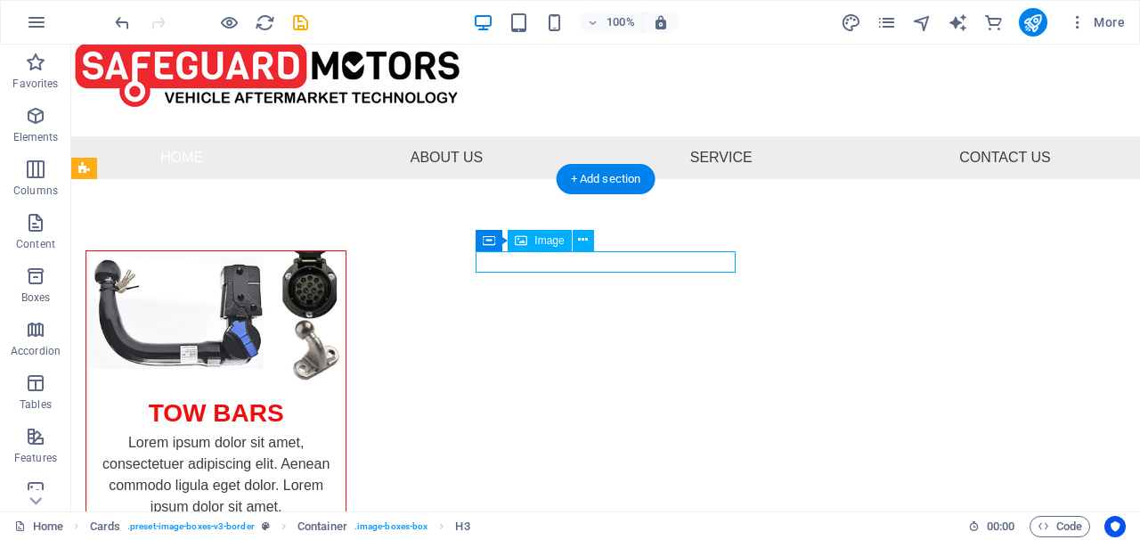
click at [537, 242] on span "Image" at bounding box center [548, 240] width 29 height 11
select select "%"
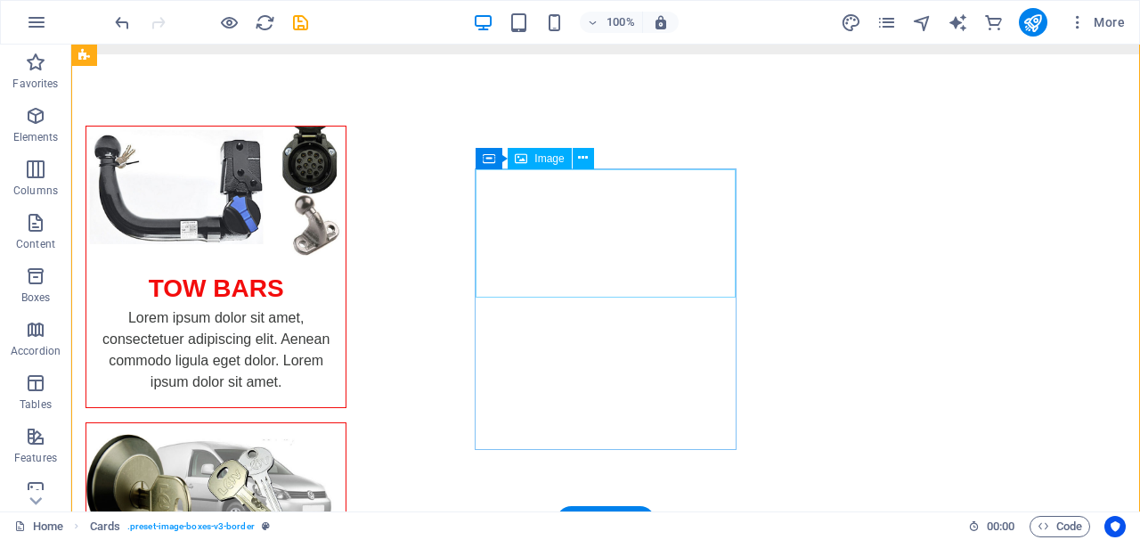
scroll to position [166, 0]
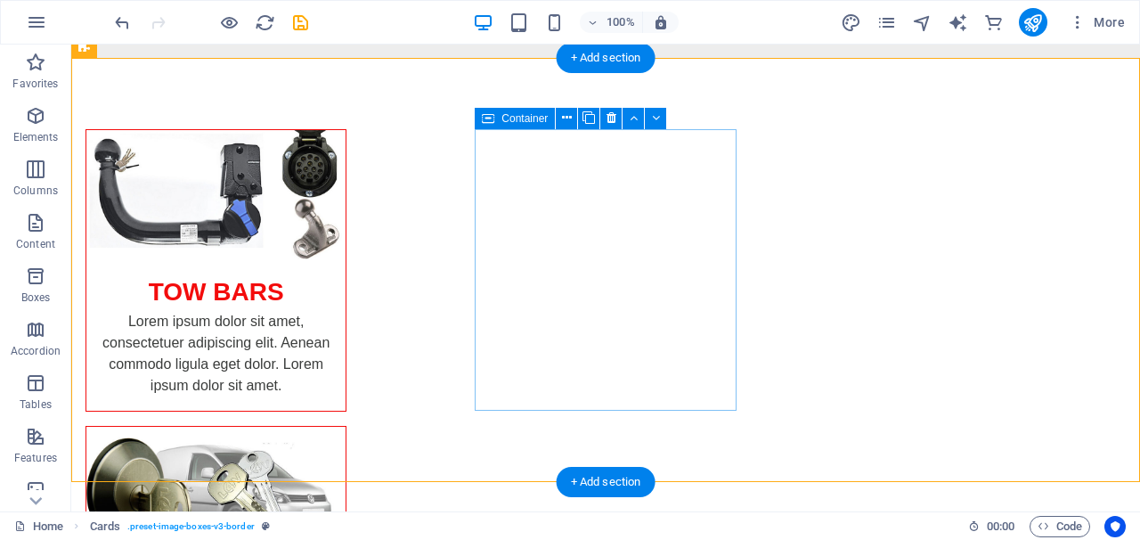
click at [487, 125] on icon at bounding box center [488, 118] width 12 height 21
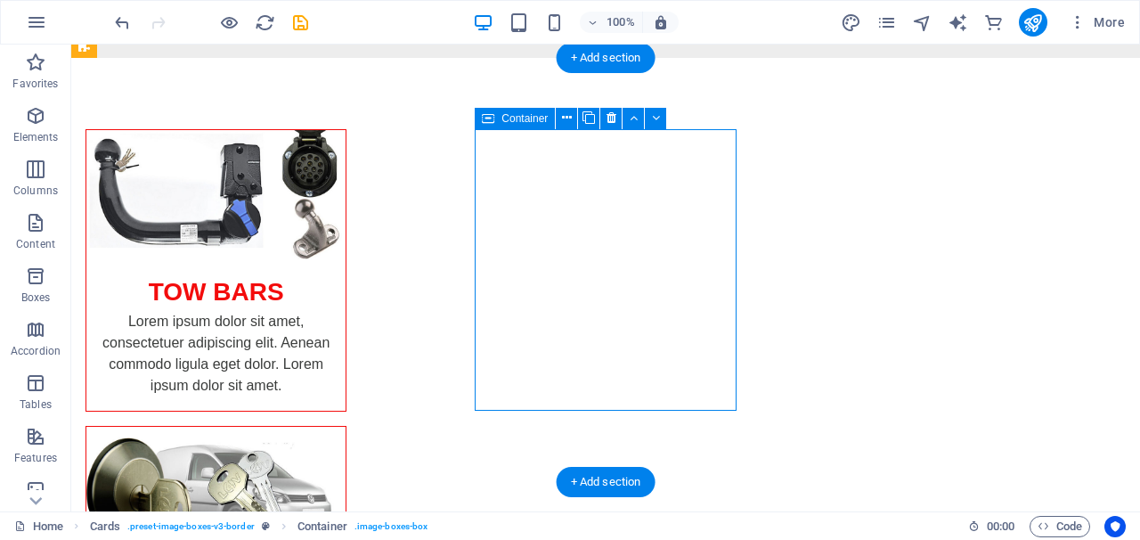
click at [487, 125] on icon at bounding box center [488, 118] width 12 height 21
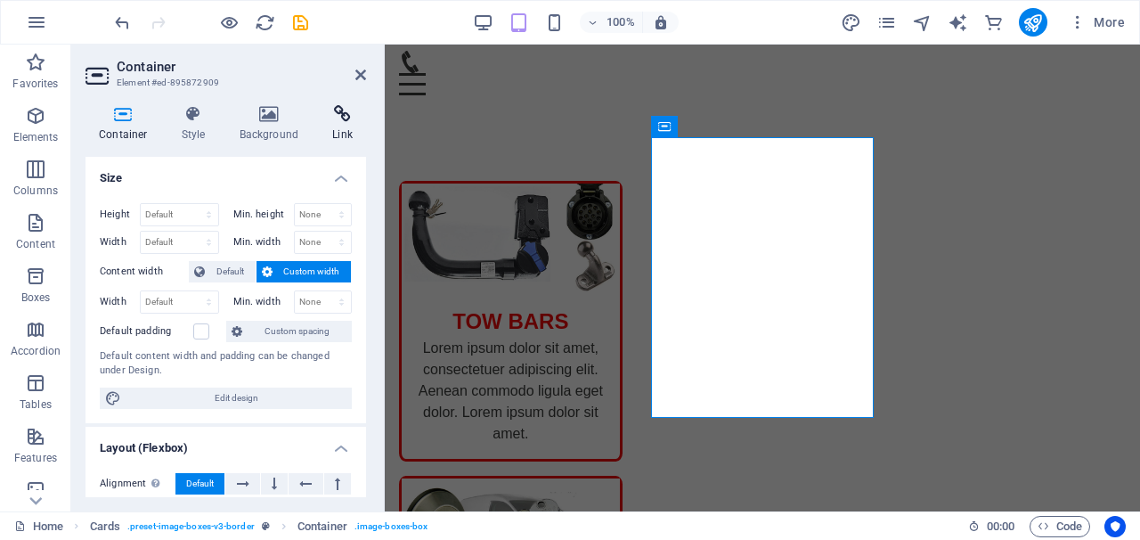
click at [342, 119] on icon at bounding box center [342, 114] width 47 height 18
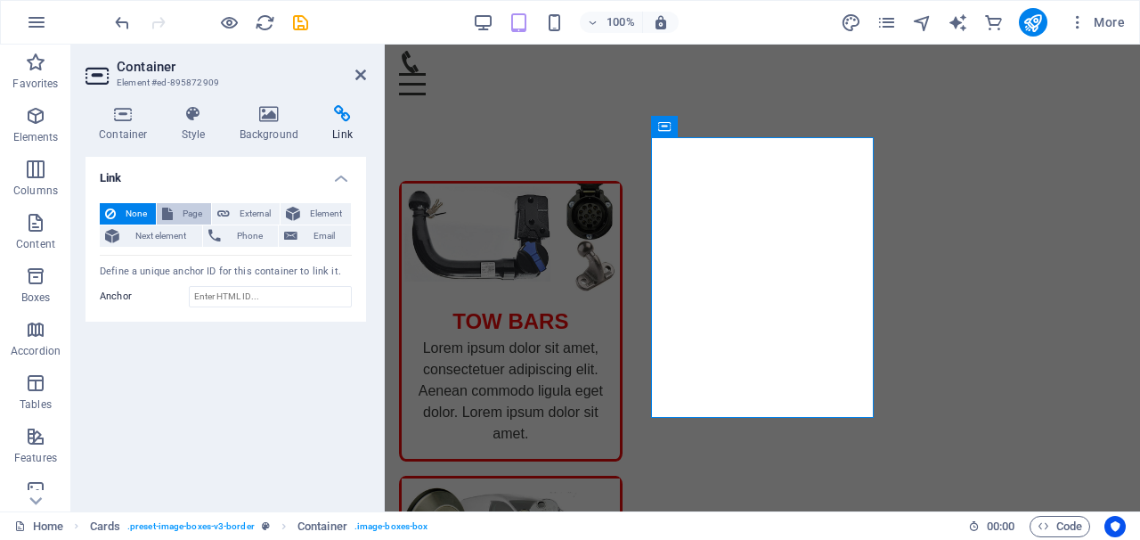
click at [200, 210] on span "Page" at bounding box center [192, 213] width 28 height 21
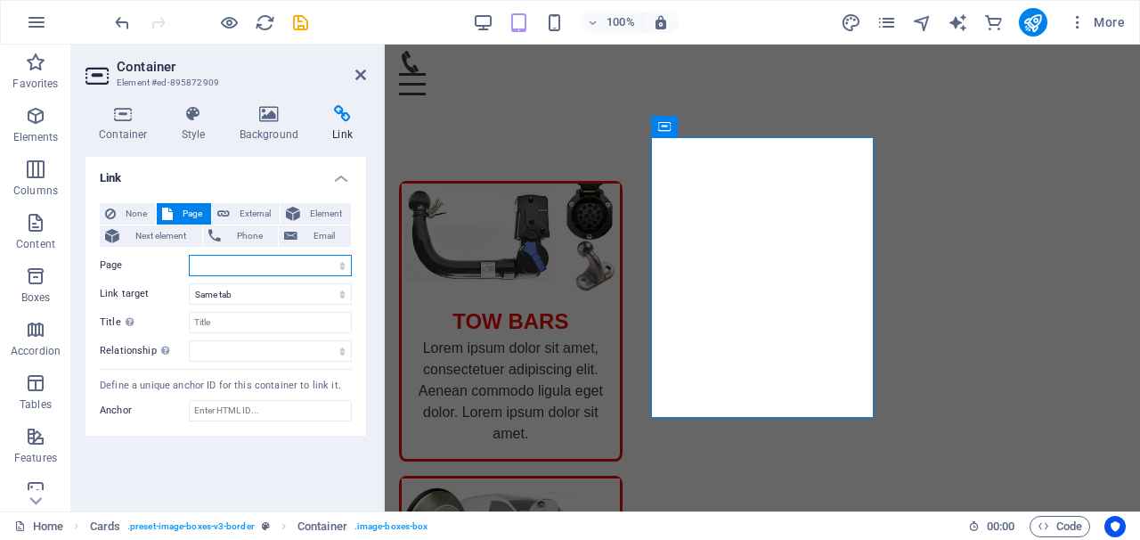
select select "4"
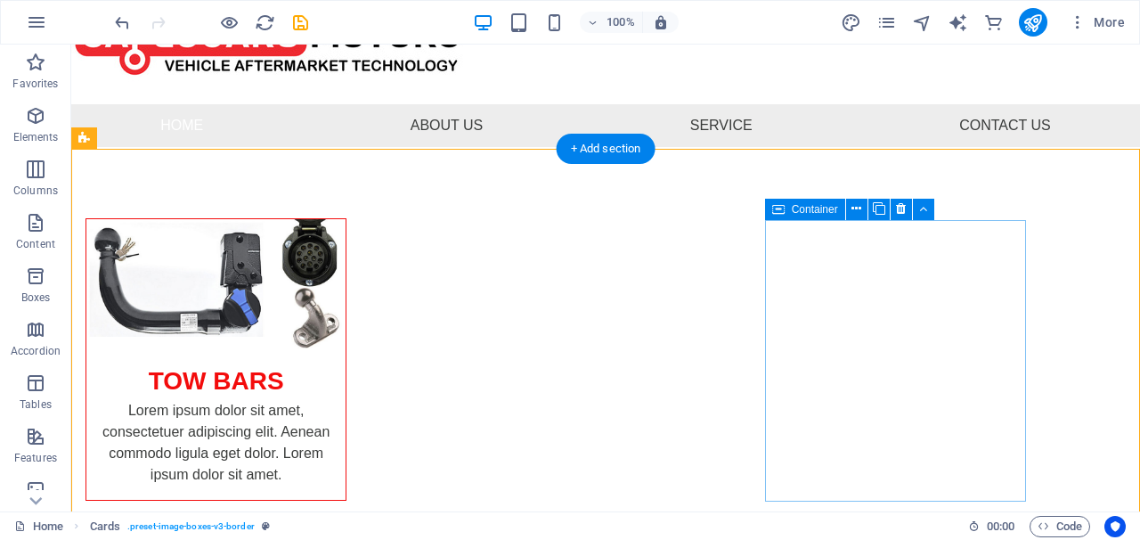
scroll to position [75, 0]
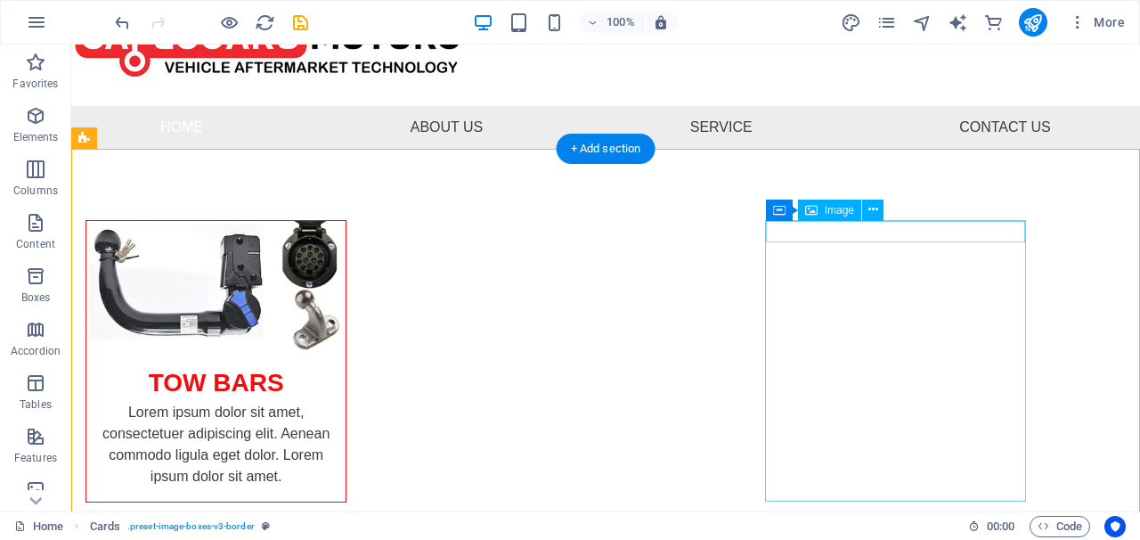
click at [821, 215] on div "Image" at bounding box center [829, 209] width 63 height 21
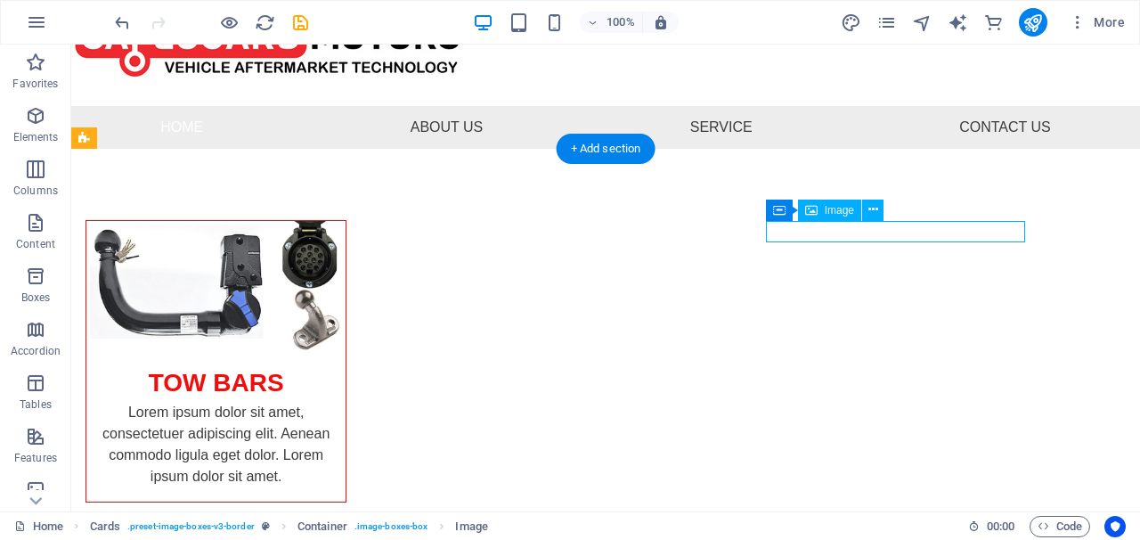
click at [821, 215] on div "Image" at bounding box center [829, 209] width 63 height 21
select select "%"
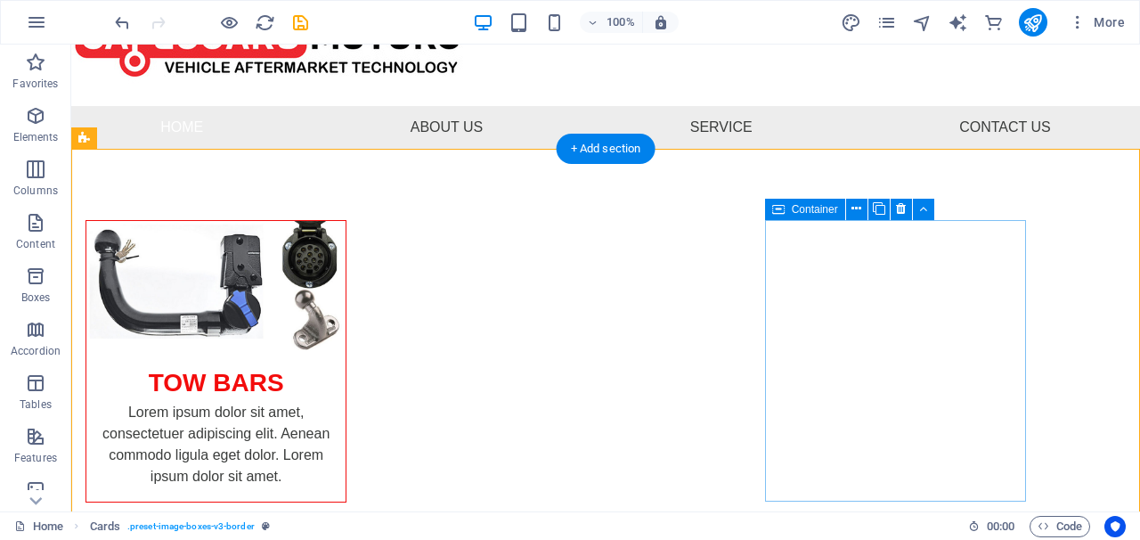
click at [773, 212] on icon at bounding box center [778, 209] width 12 height 21
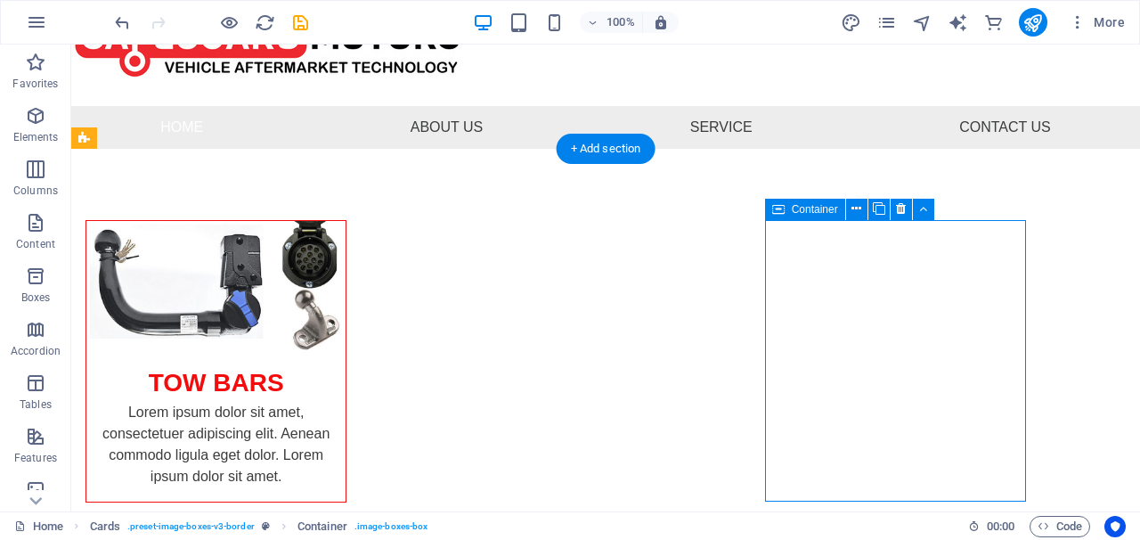
click at [773, 212] on icon at bounding box center [778, 209] width 12 height 21
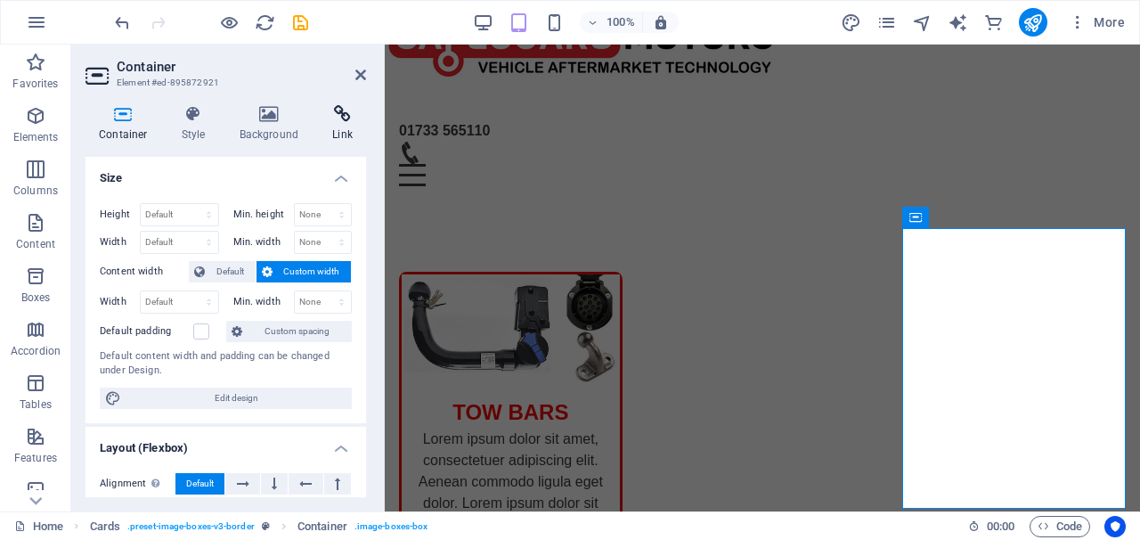
click at [341, 118] on icon at bounding box center [342, 114] width 47 height 18
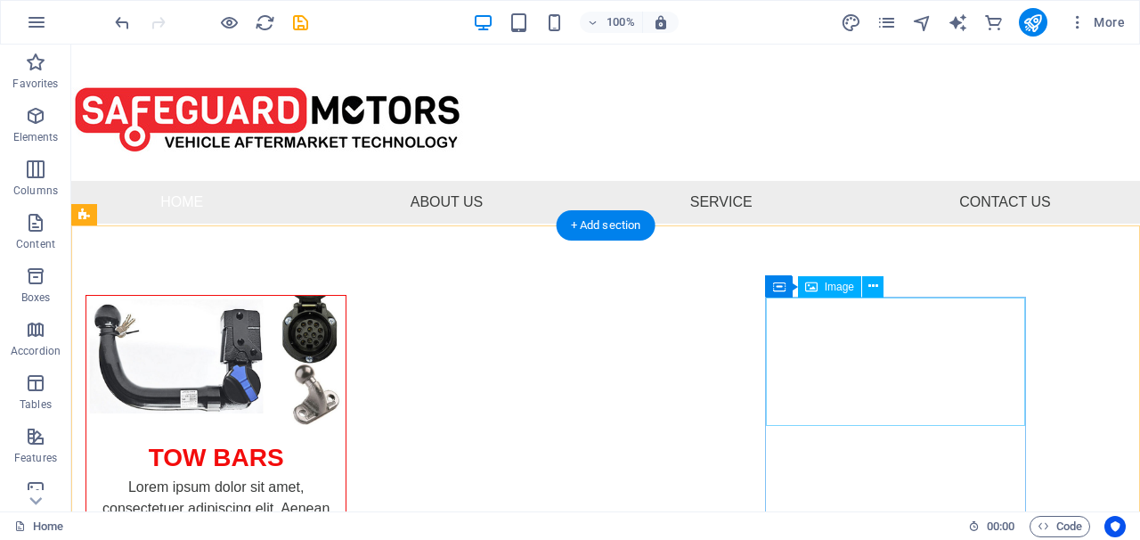
scroll to position [0, 0]
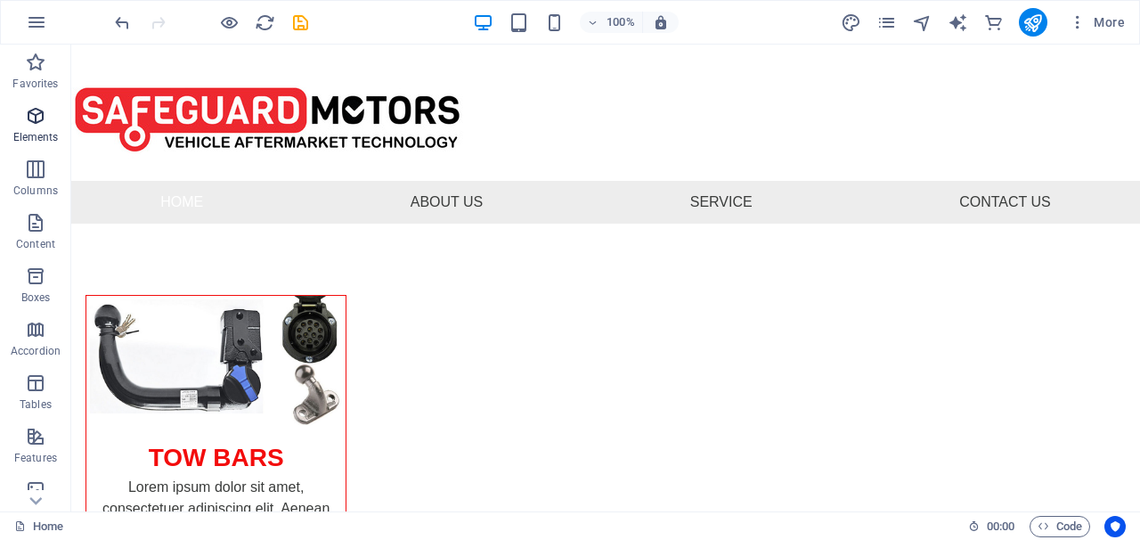
click at [38, 108] on icon "button" at bounding box center [35, 115] width 21 height 21
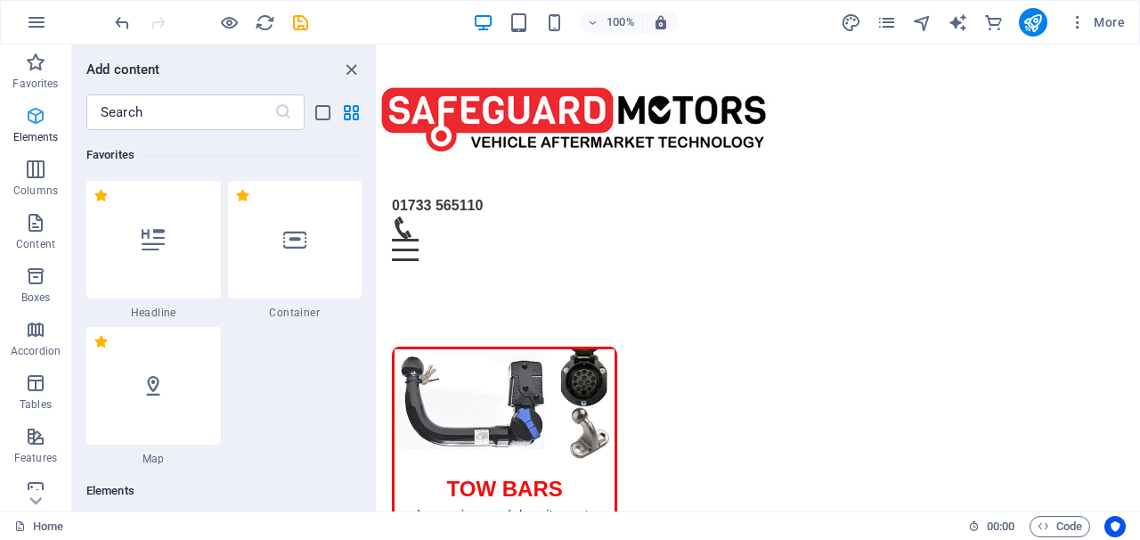
click at [38, 108] on icon "button" at bounding box center [35, 115] width 21 height 21
click at [290, 237] on icon at bounding box center [294, 239] width 23 height 23
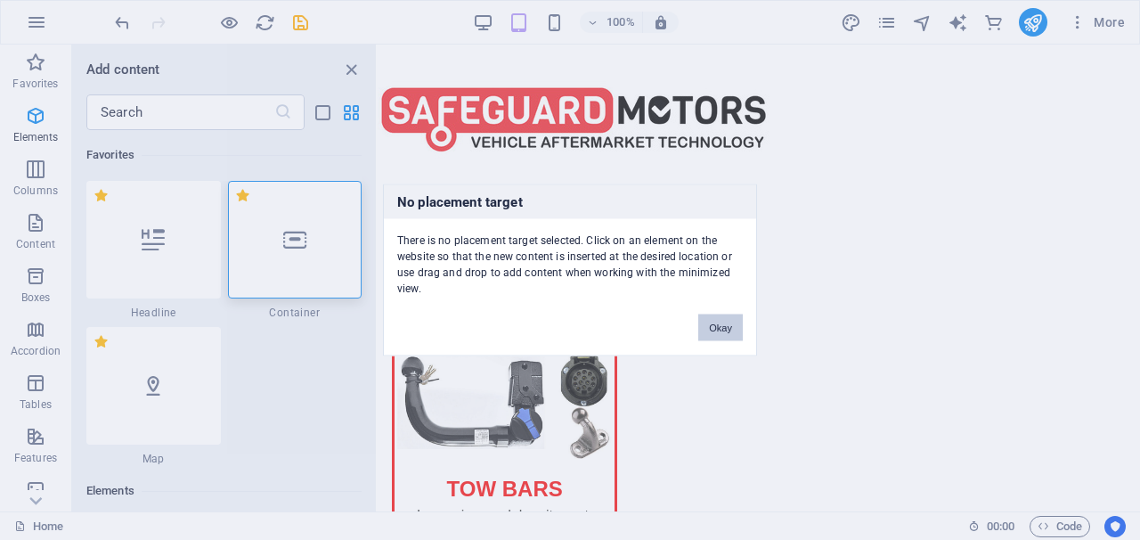
click at [708, 324] on button "Okay" at bounding box center [720, 327] width 45 height 27
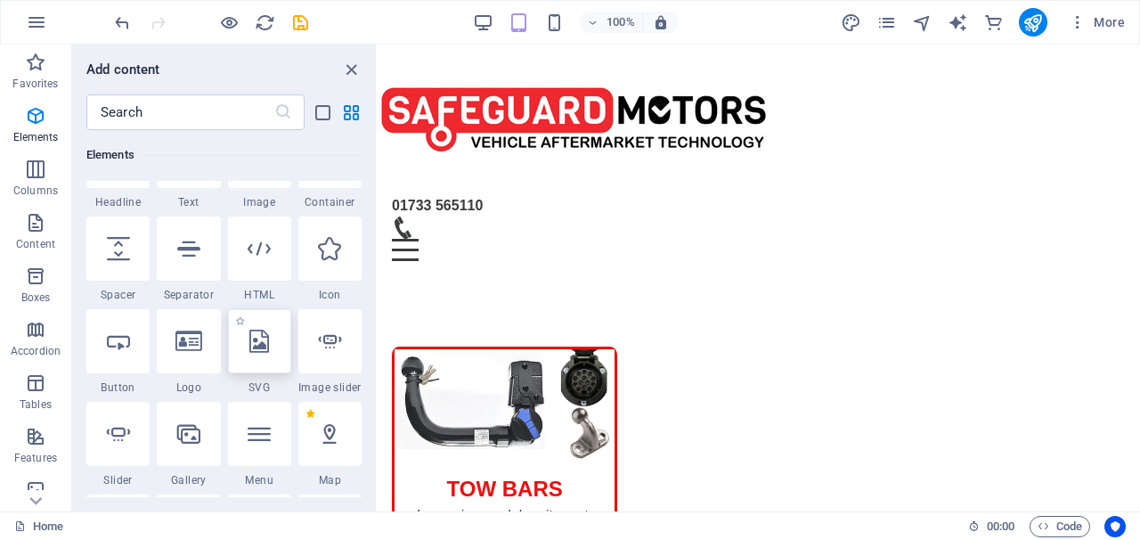
scroll to position [390, 0]
click at [121, 335] on icon at bounding box center [118, 343] width 23 height 23
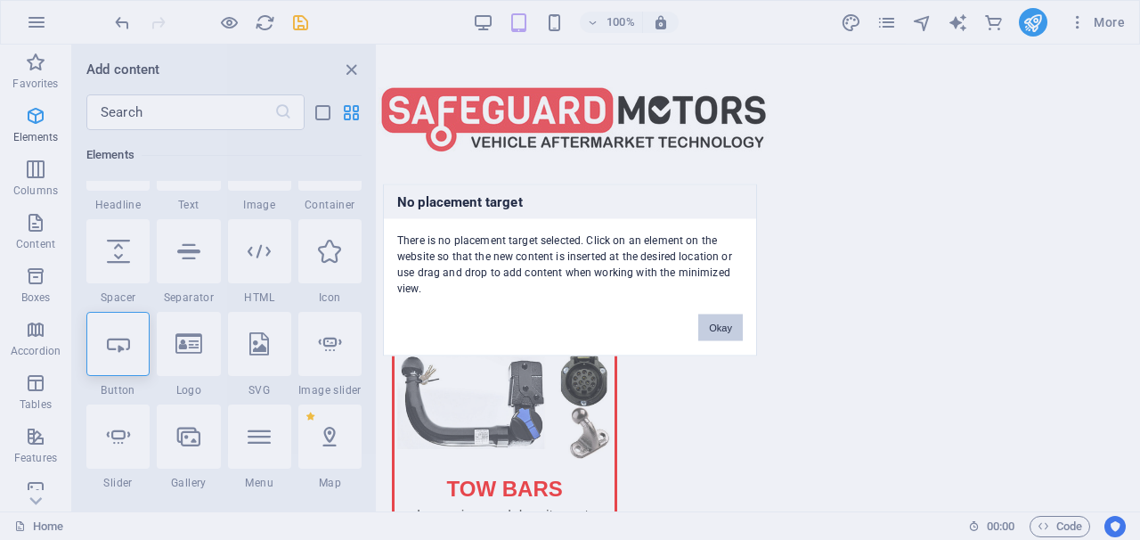
click at [712, 338] on button "Okay" at bounding box center [720, 327] width 45 height 27
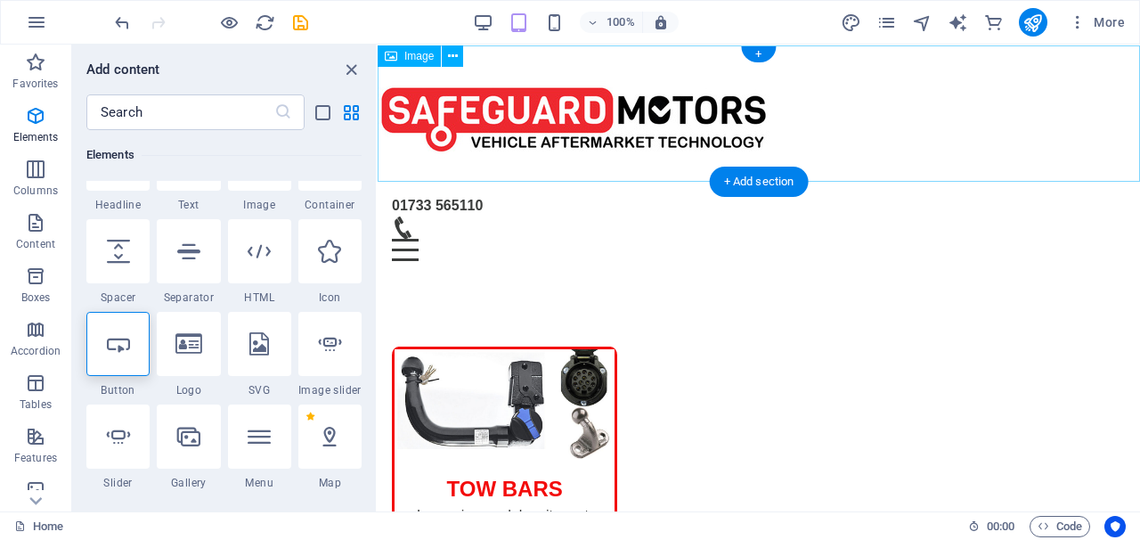
scroll to position [0, 0]
click at [761, 51] on div "+" at bounding box center [758, 53] width 35 height 16
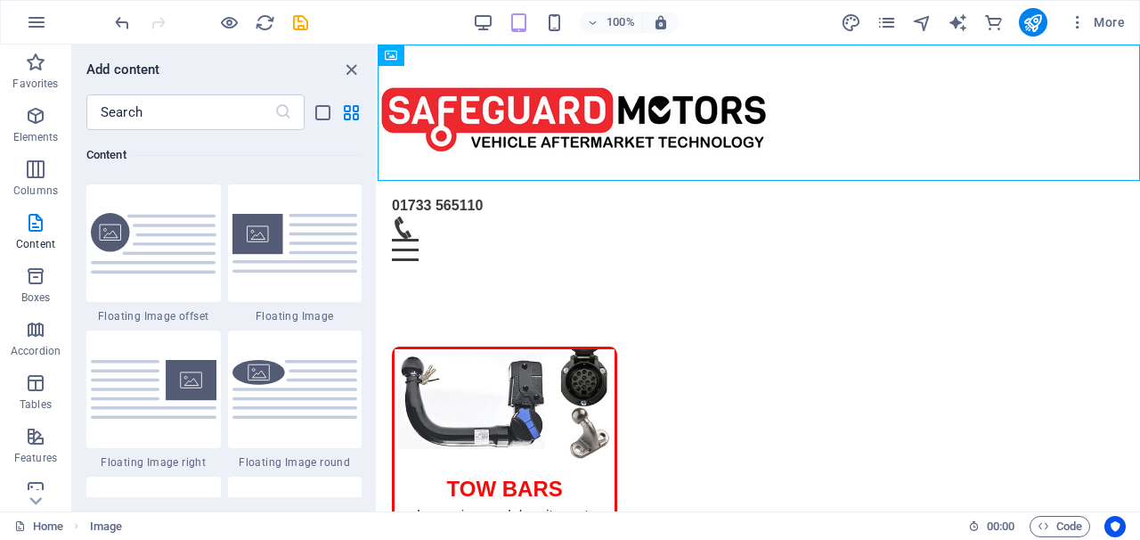
scroll to position [3992, 0]
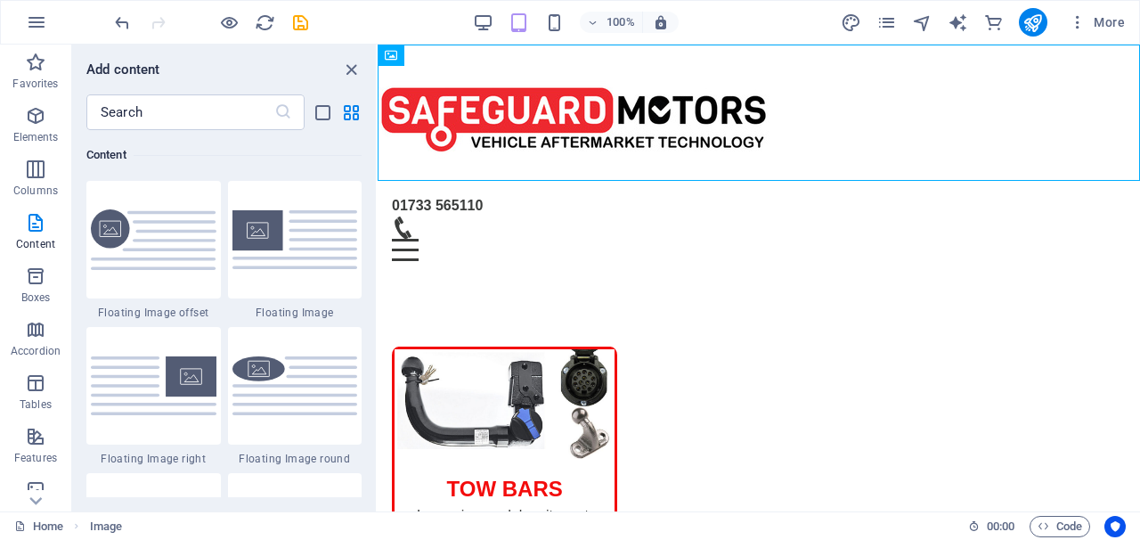
click at [314, 261] on img at bounding box center [295, 239] width 126 height 59
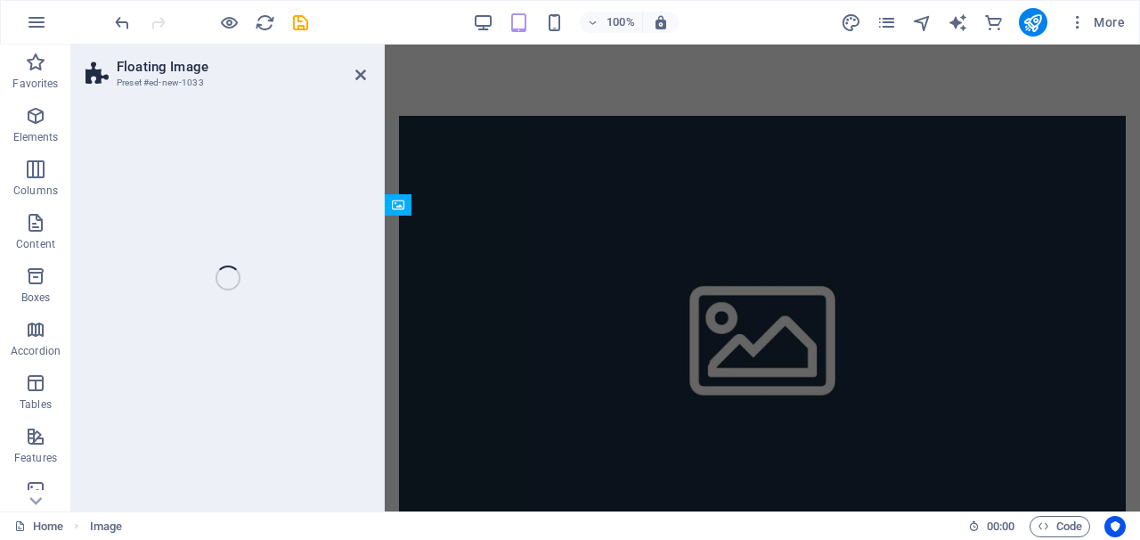
select select "%"
select select "rem"
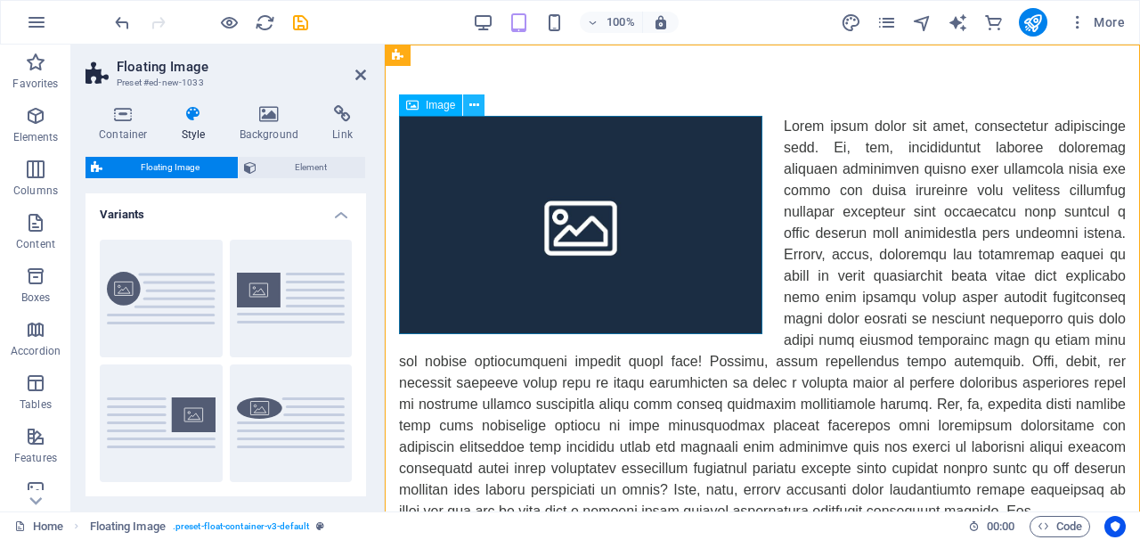
click at [471, 110] on icon at bounding box center [474, 105] width 10 height 19
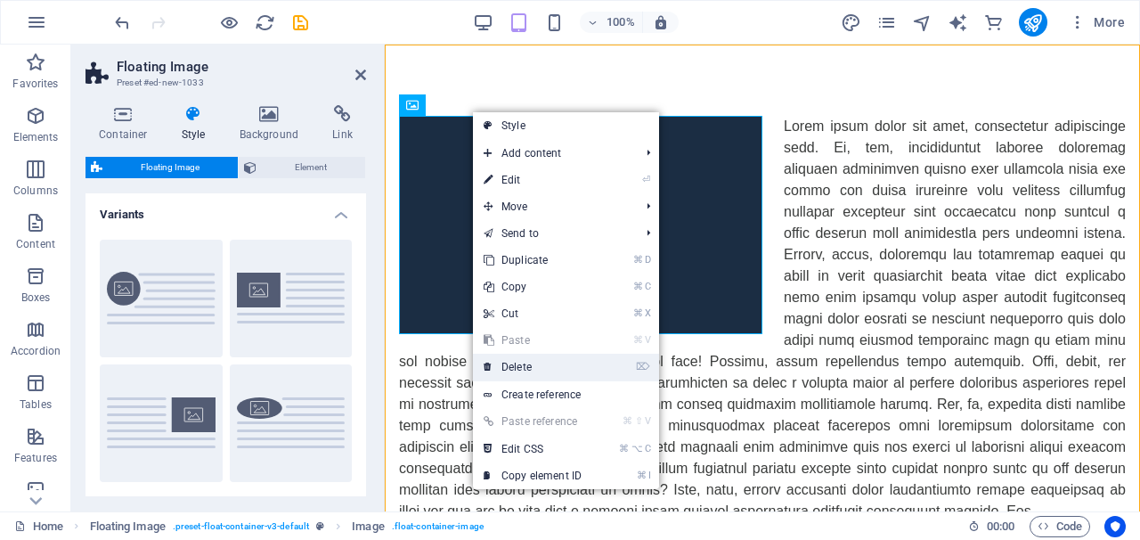
click at [530, 364] on link "⌦ Delete" at bounding box center [532, 367] width 119 height 27
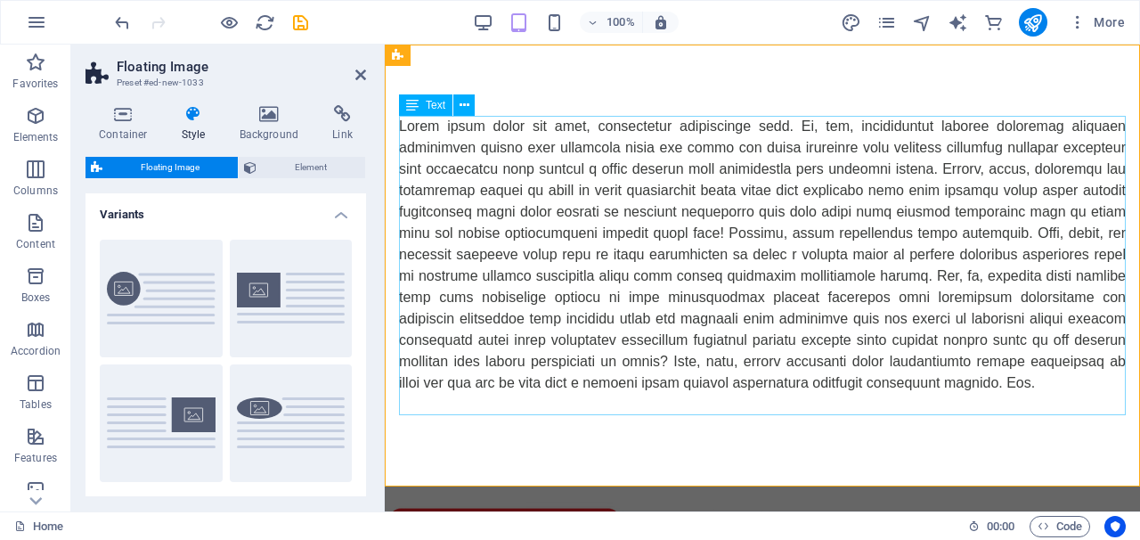
scroll to position [0, 0]
click at [466, 108] on icon at bounding box center [465, 105] width 10 height 19
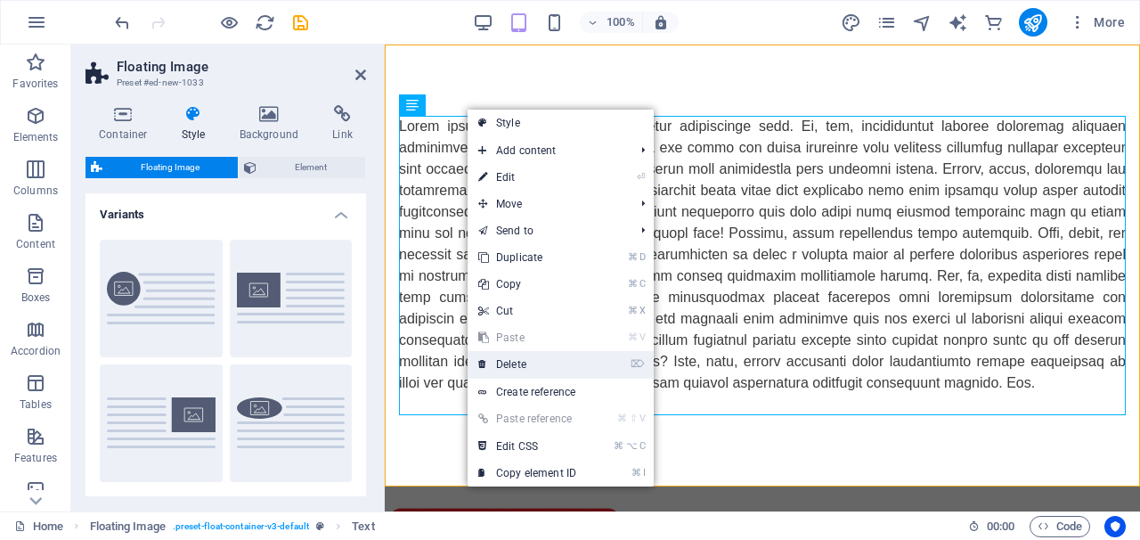
click at [522, 362] on link "⌦ Delete" at bounding box center [527, 364] width 119 height 27
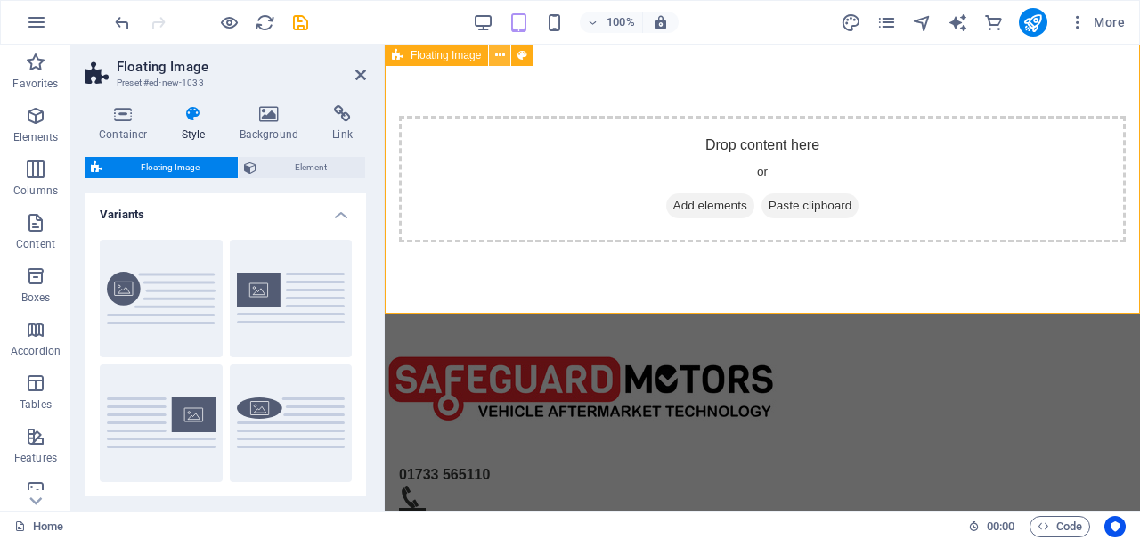
click at [495, 55] on icon at bounding box center [500, 55] width 10 height 19
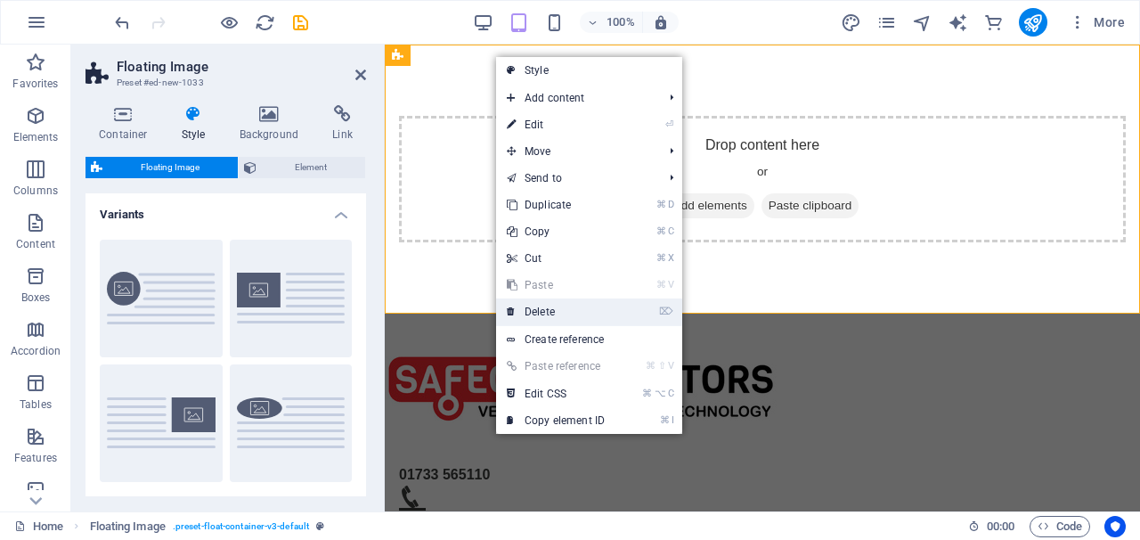
click at [541, 313] on link "⌦ Delete" at bounding box center [555, 311] width 119 height 27
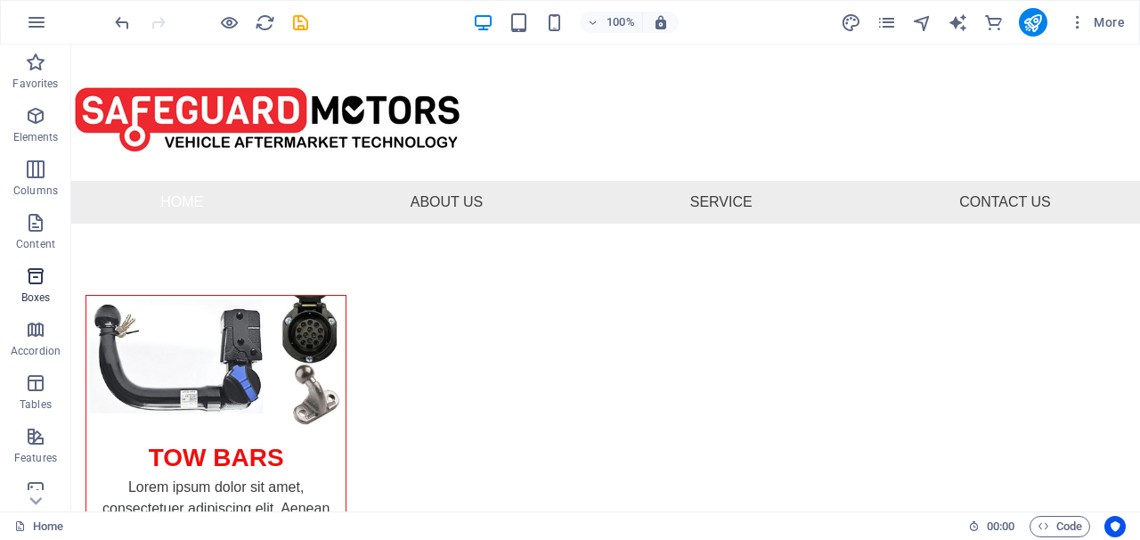
click at [38, 284] on icon "button" at bounding box center [35, 275] width 21 height 21
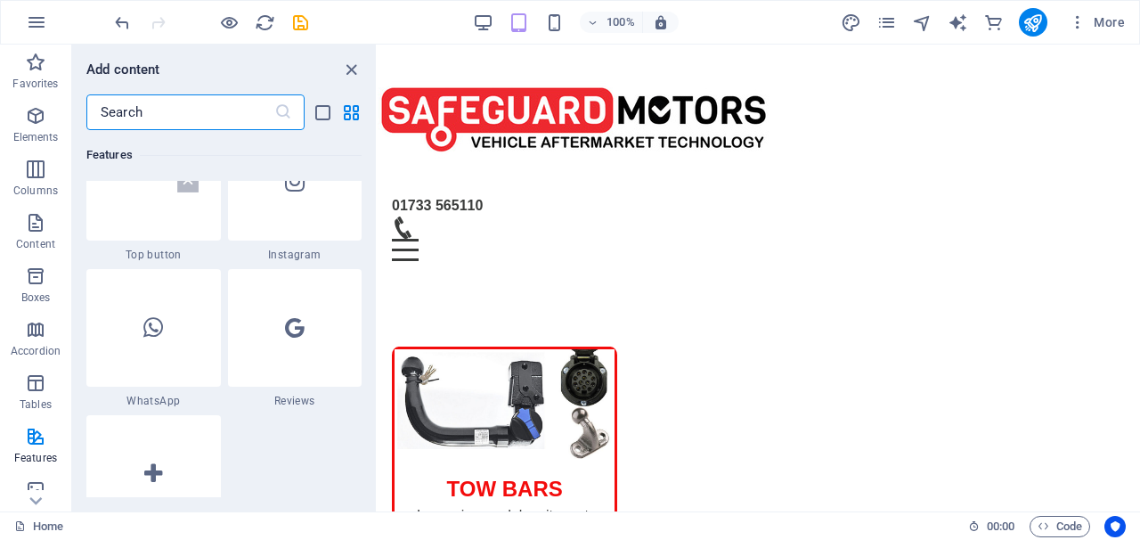
scroll to position [8753, 0]
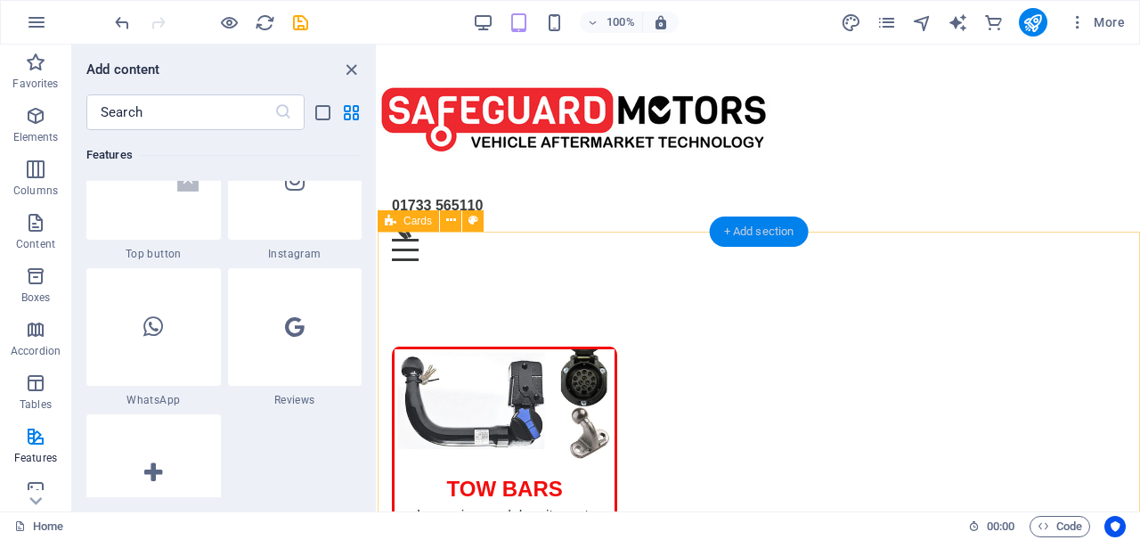
click at [755, 230] on div "+ Add section" at bounding box center [759, 231] width 99 height 30
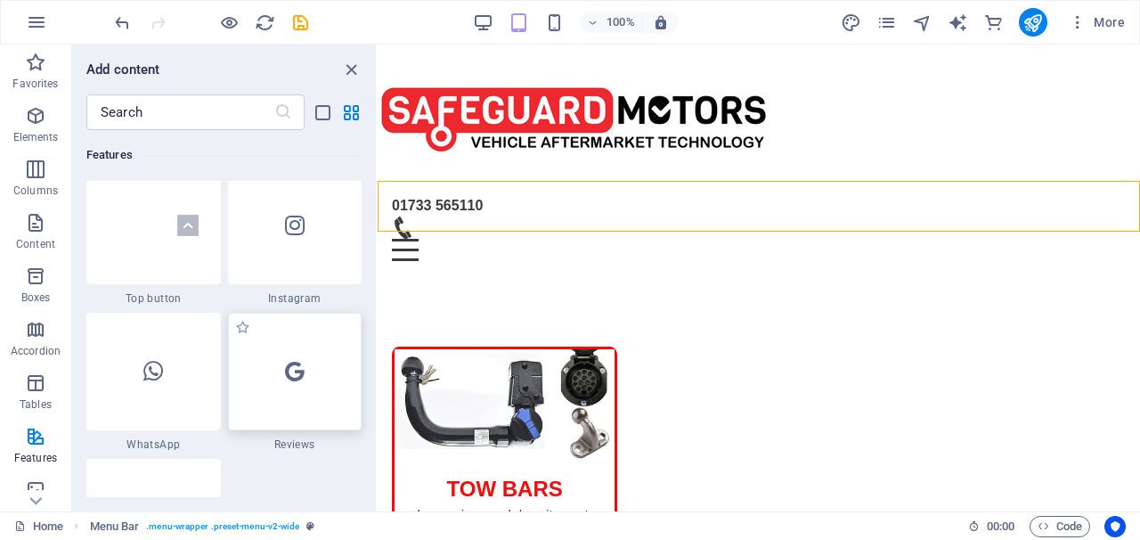
scroll to position [8711, 0]
click at [252, 361] on div at bounding box center [295, 370] width 134 height 118
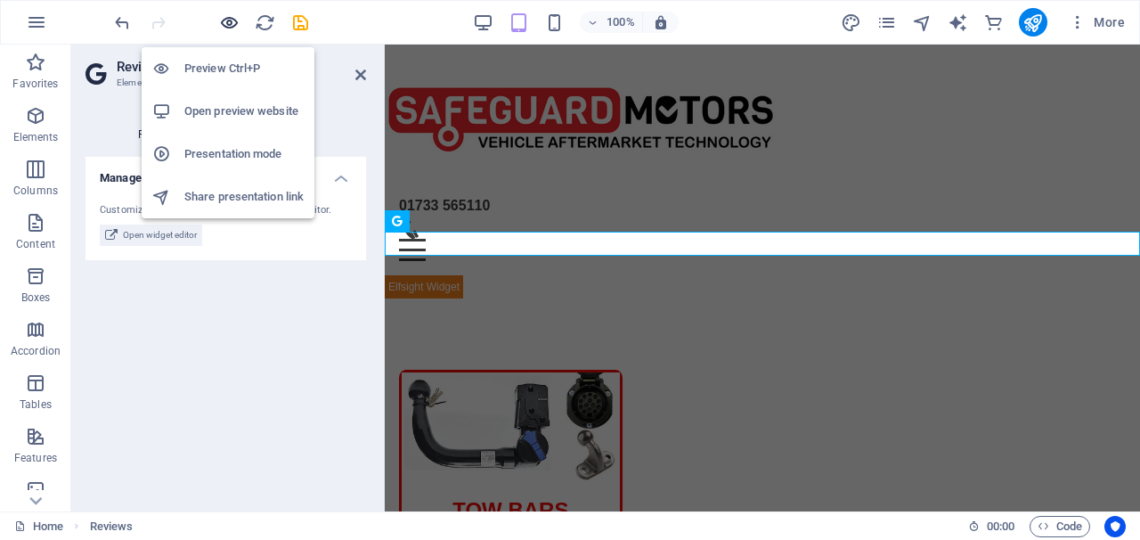
click at [228, 24] on icon "button" at bounding box center [229, 22] width 20 height 20
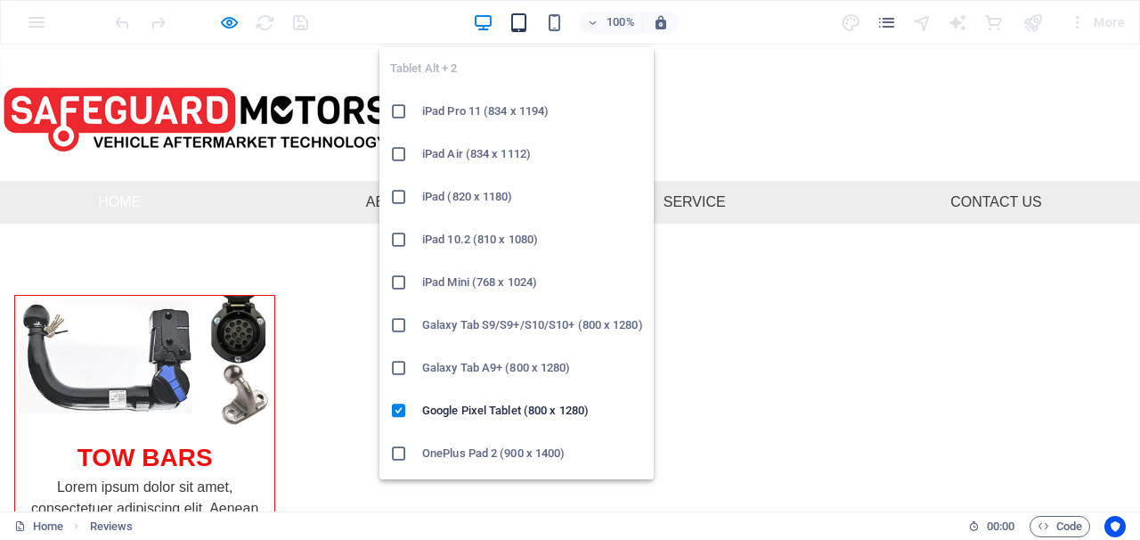
click at [525, 22] on icon "button" at bounding box center [519, 22] width 20 height 20
